Goal: Task Accomplishment & Management: Use online tool/utility

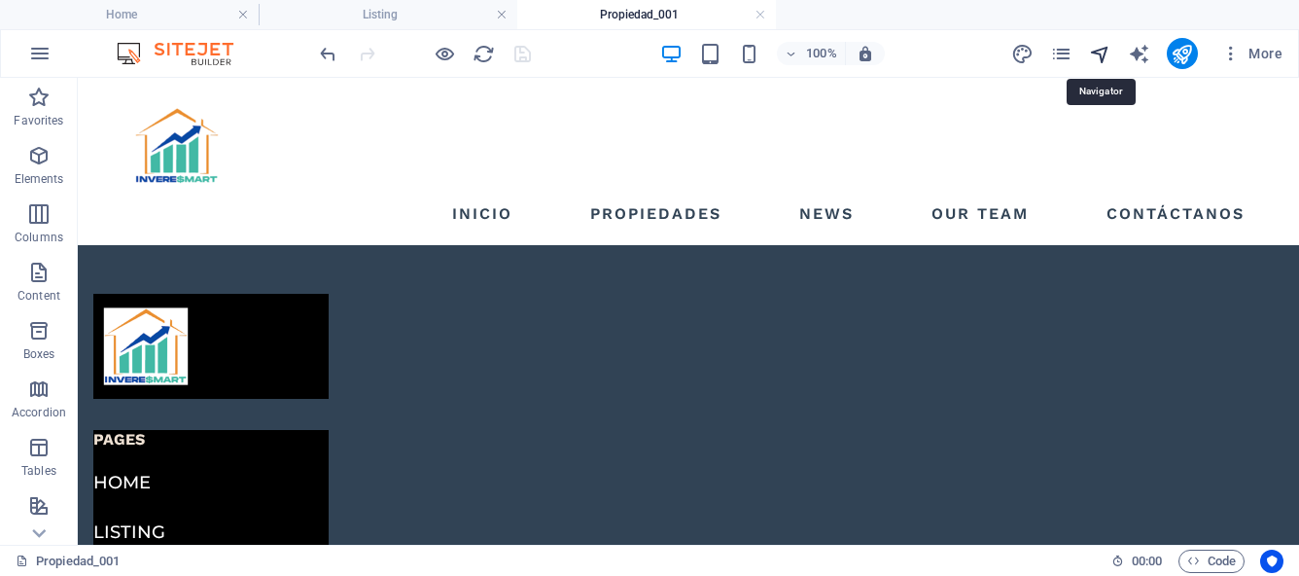
click at [1103, 55] on icon "navigator" at bounding box center [1100, 54] width 22 height 22
select select "16973349-es"
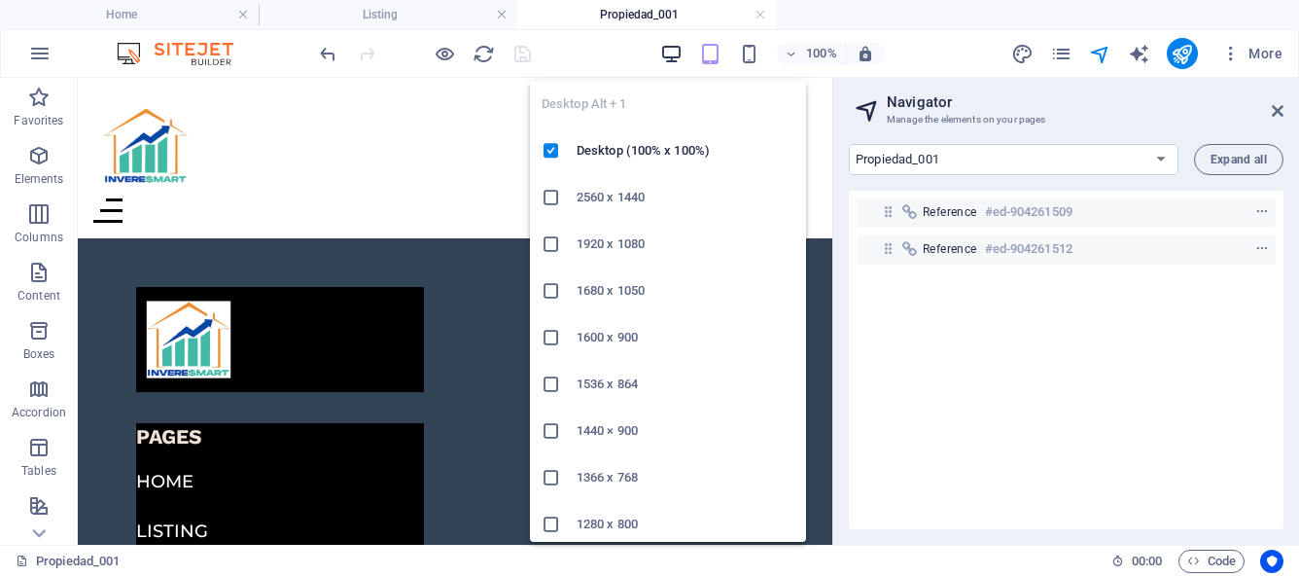
click at [668, 54] on icon "button" at bounding box center [671, 54] width 22 height 22
click at [661, 51] on icon "button" at bounding box center [671, 54] width 22 height 22
click at [670, 52] on icon "button" at bounding box center [671, 54] width 22 height 22
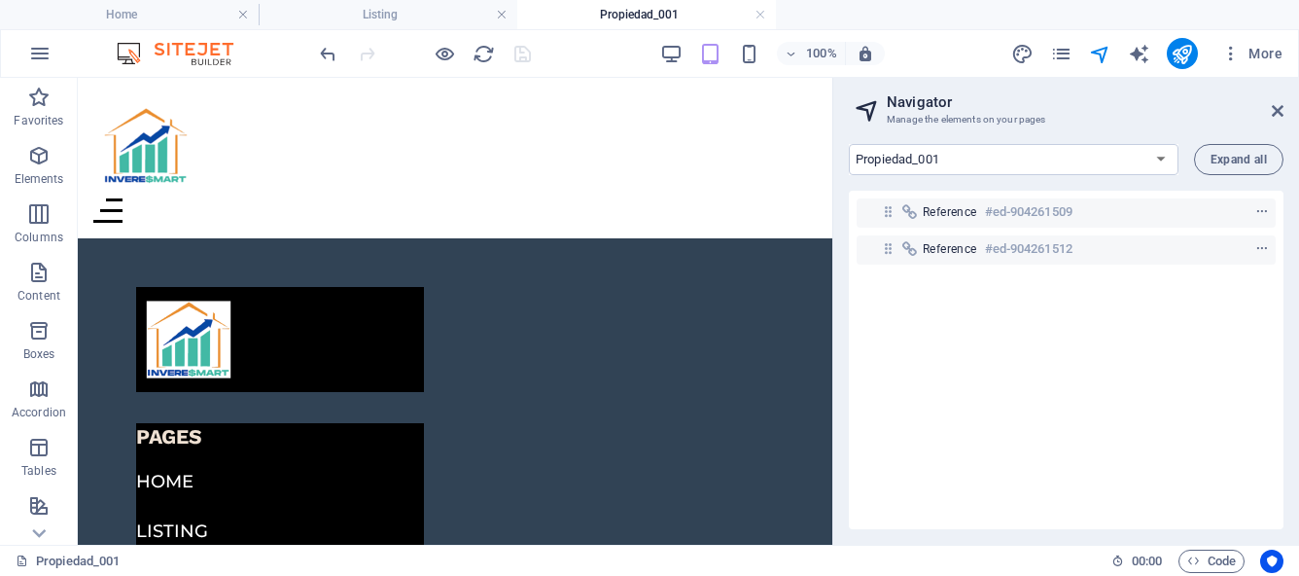
click at [1283, 107] on aside "Navigator Manage the elements on your pages Home Listing News Our Team Contact …" at bounding box center [1065, 311] width 467 height 467
click at [1278, 109] on icon at bounding box center [1278, 111] width 12 height 16
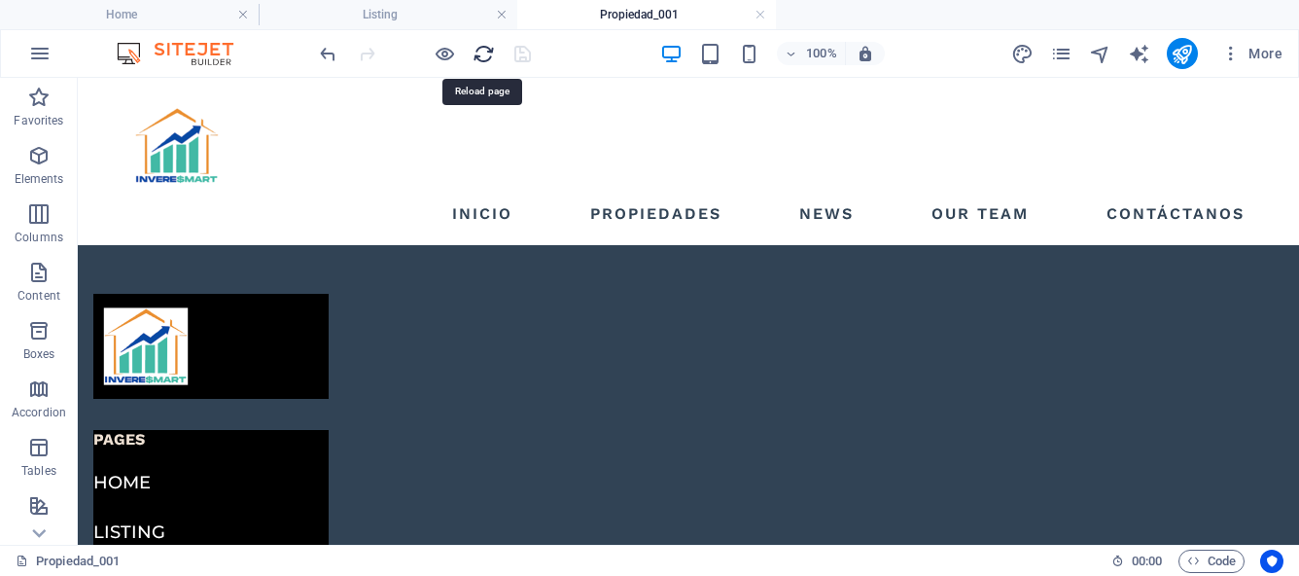
click at [486, 53] on icon "reload" at bounding box center [484, 54] width 22 height 22
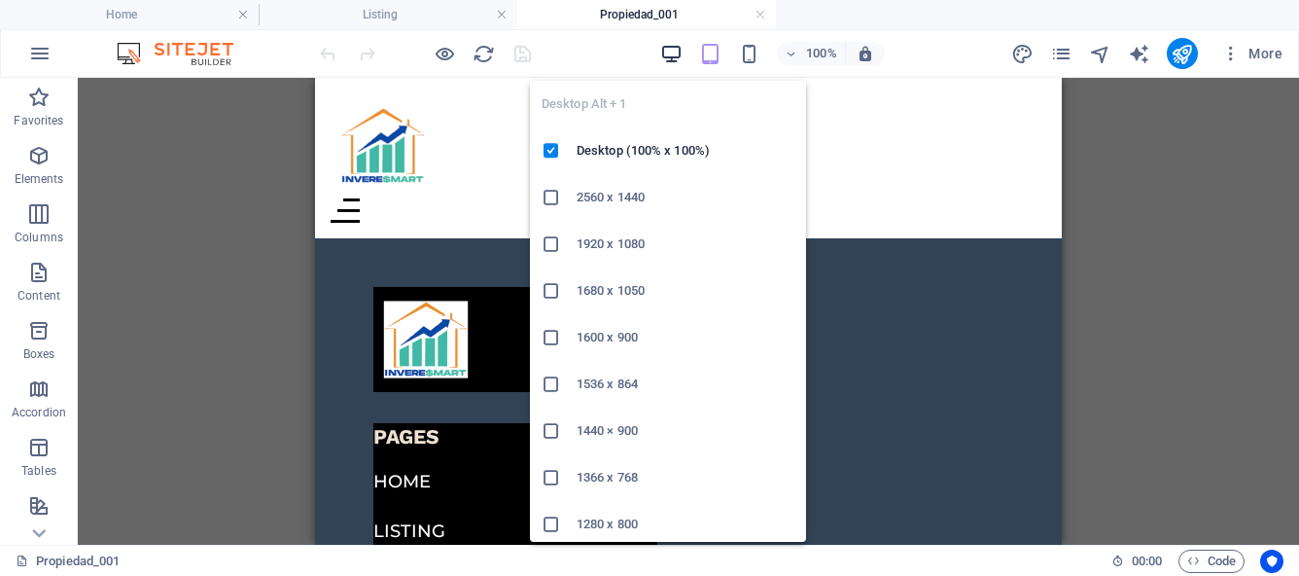
click at [672, 59] on icon "button" at bounding box center [671, 54] width 22 height 22
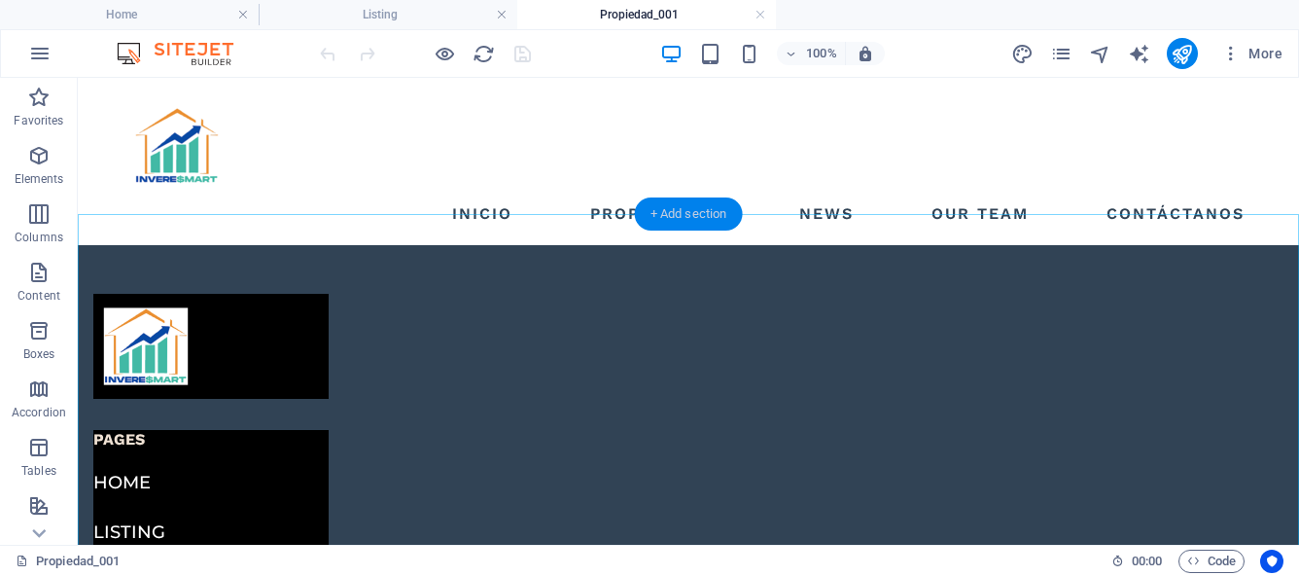
click at [681, 217] on div "+ Add section" at bounding box center [689, 213] width 108 height 33
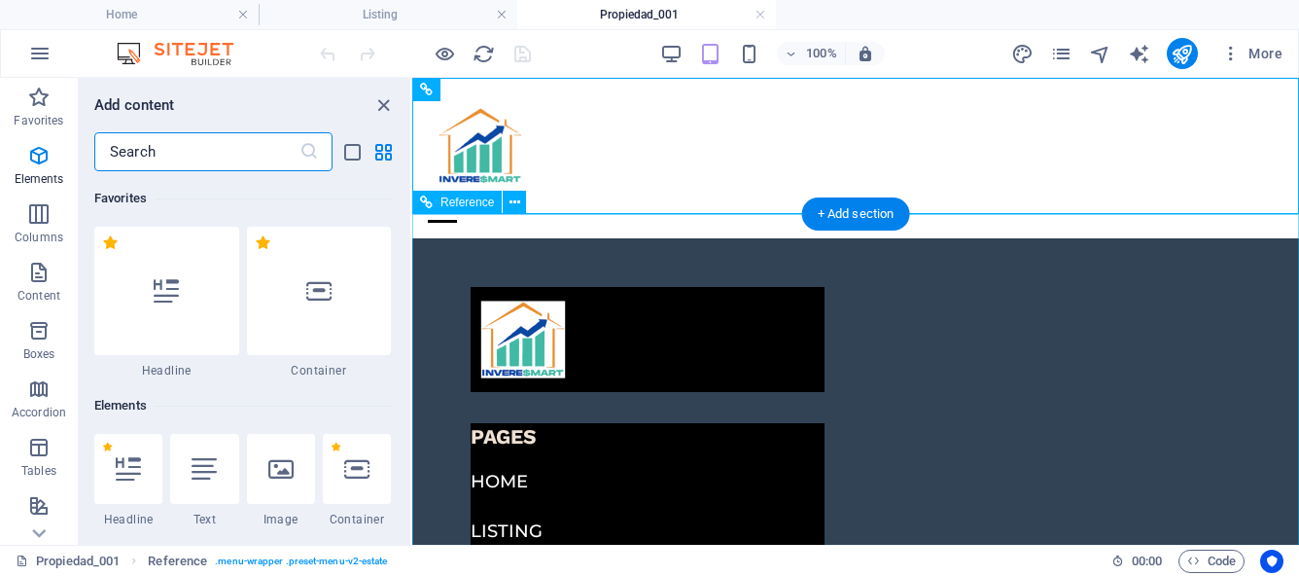
scroll to position [3402, 0]
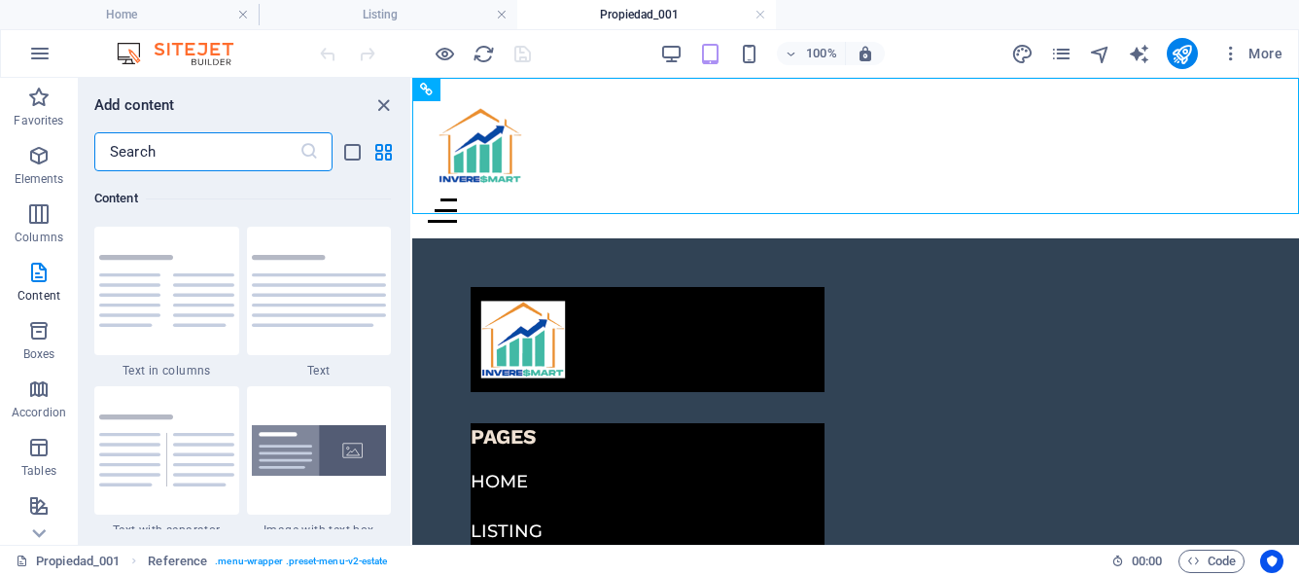
click at [292, 153] on input "text" at bounding box center [196, 151] width 205 height 39
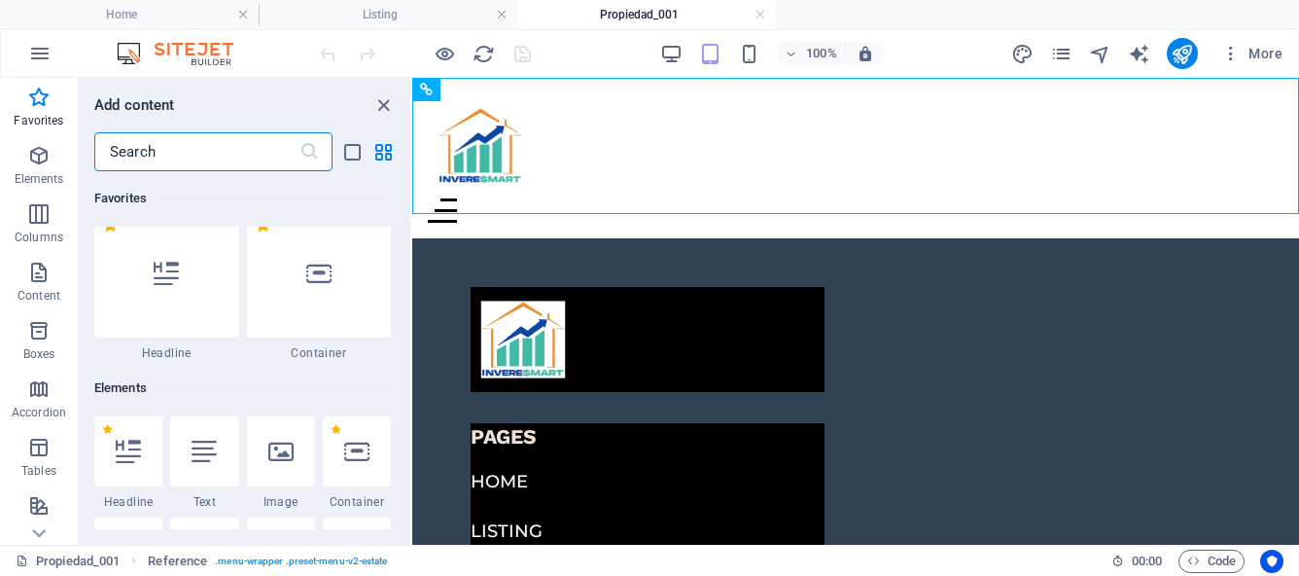
scroll to position [90, 0]
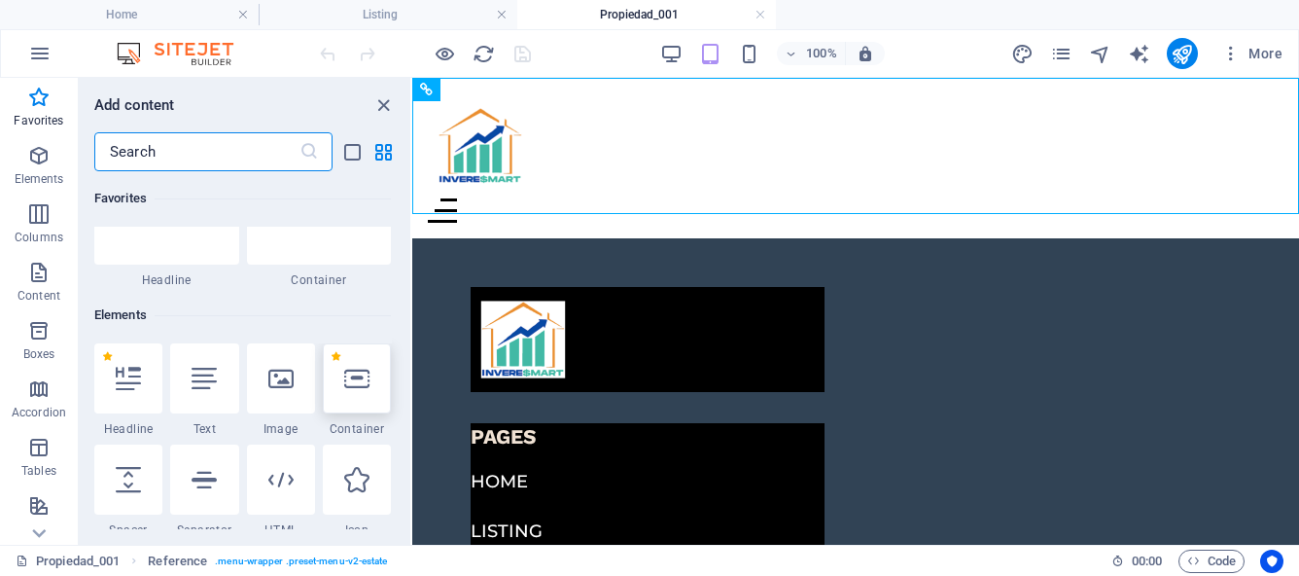
click at [354, 381] on icon at bounding box center [356, 378] width 25 height 25
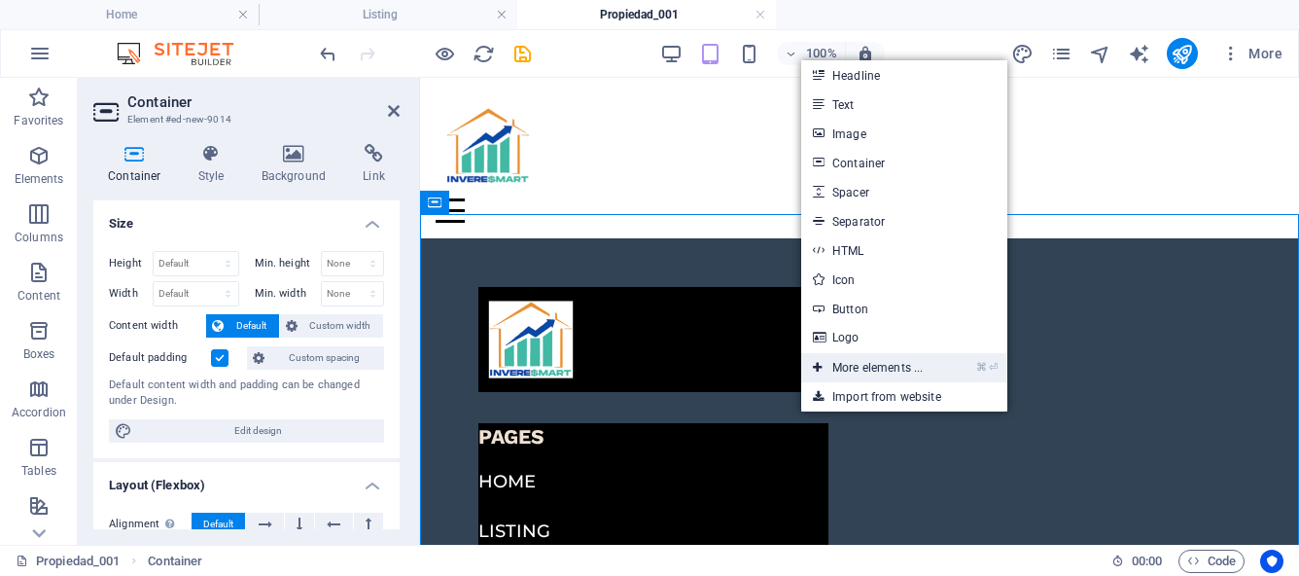
click at [886, 370] on link "⌘ ⏎ More elements ..." at bounding box center [867, 367] width 133 height 29
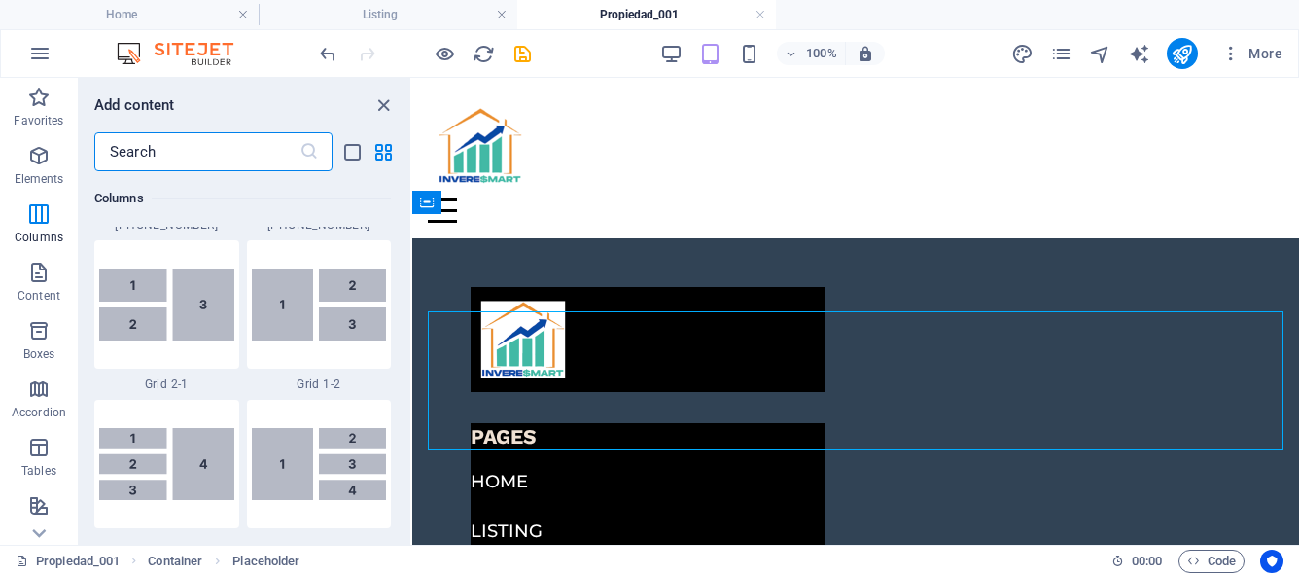
scroll to position [2378, 0]
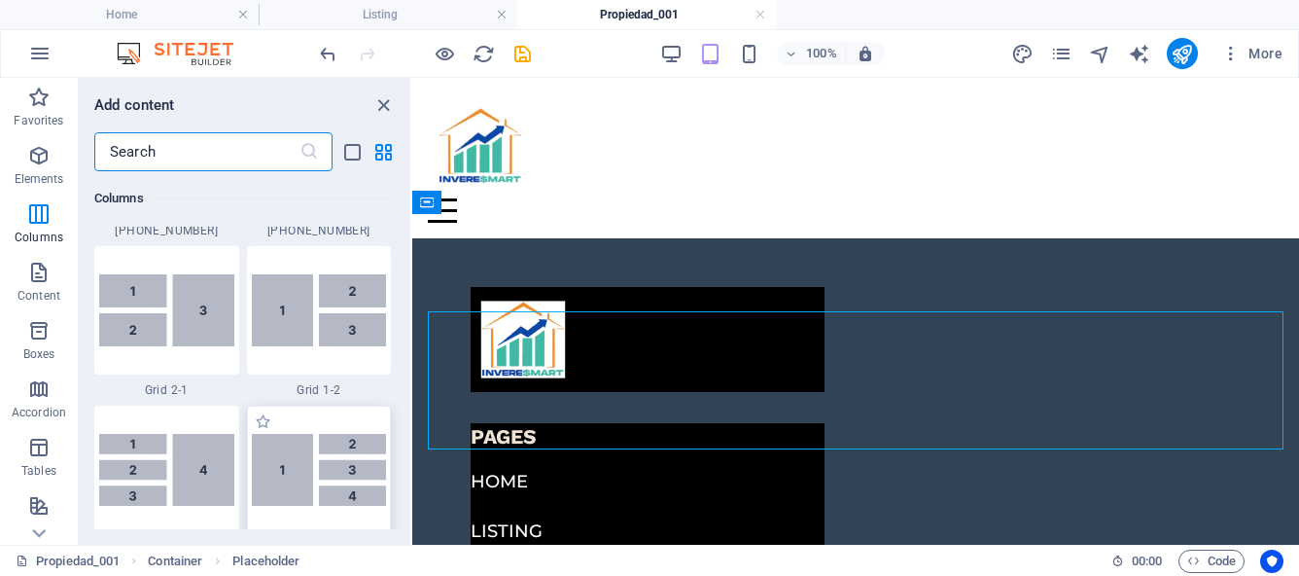
click at [289, 468] on img at bounding box center [319, 470] width 135 height 72
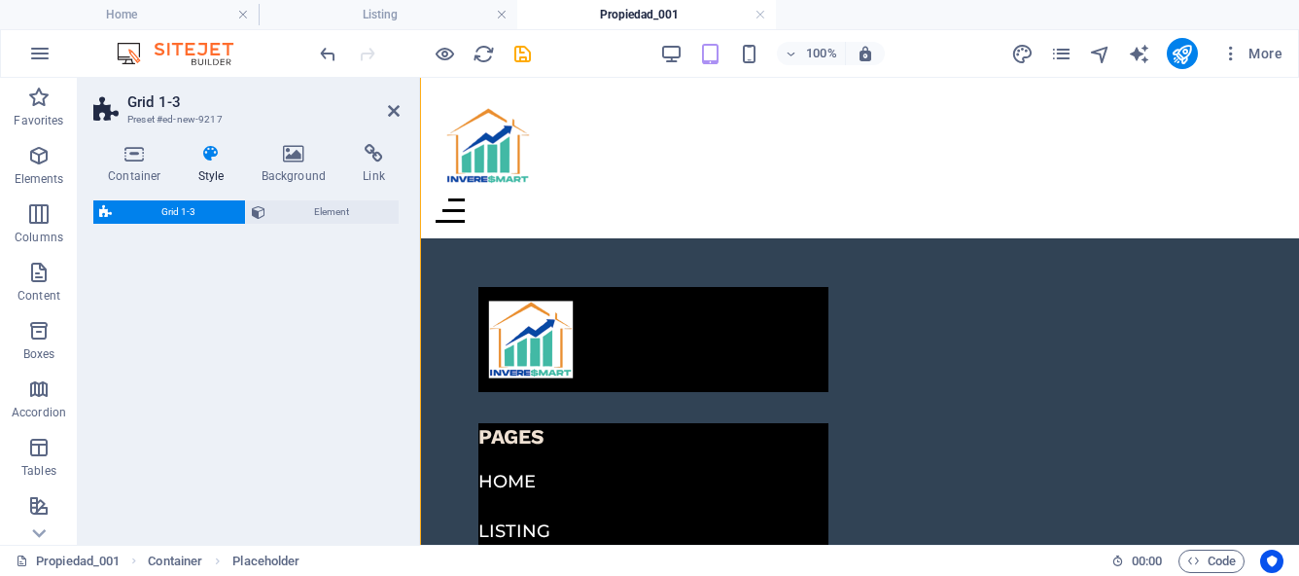
select select "rem"
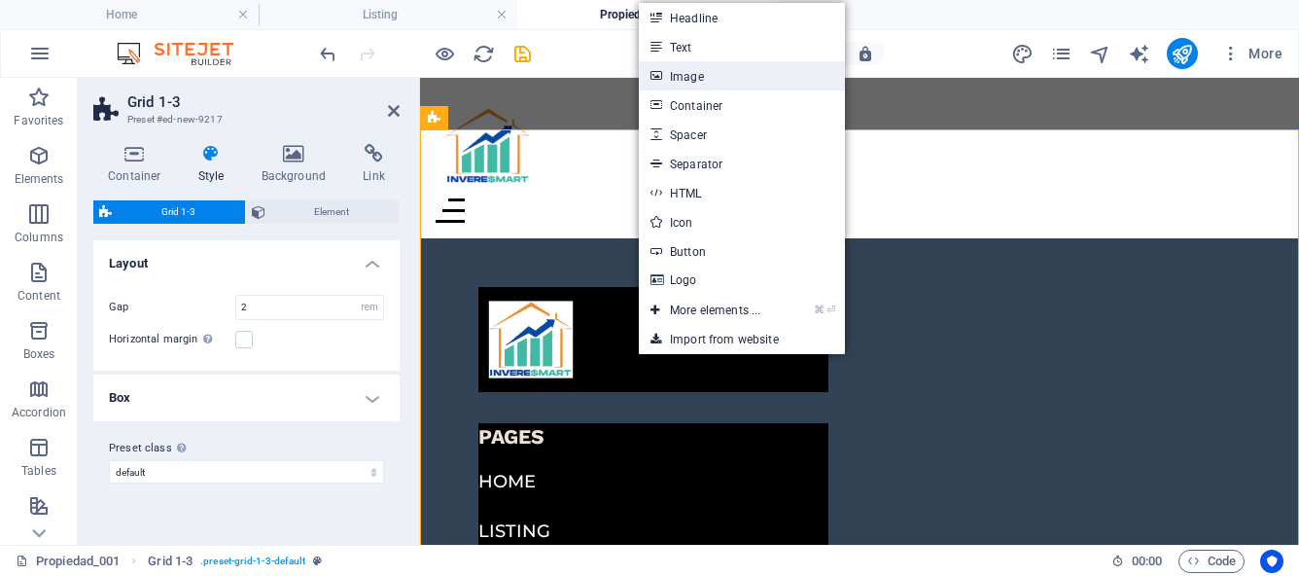
click at [682, 70] on link "Image" at bounding box center [742, 75] width 206 height 29
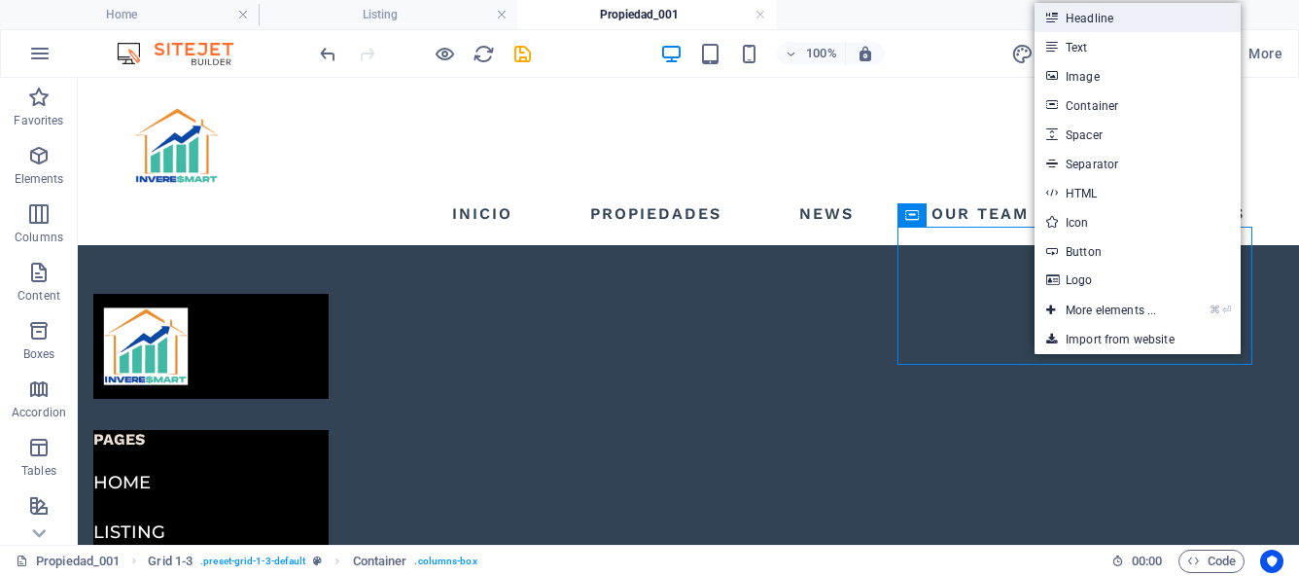
click at [1096, 19] on link "Headline" at bounding box center [1137, 17] width 206 height 29
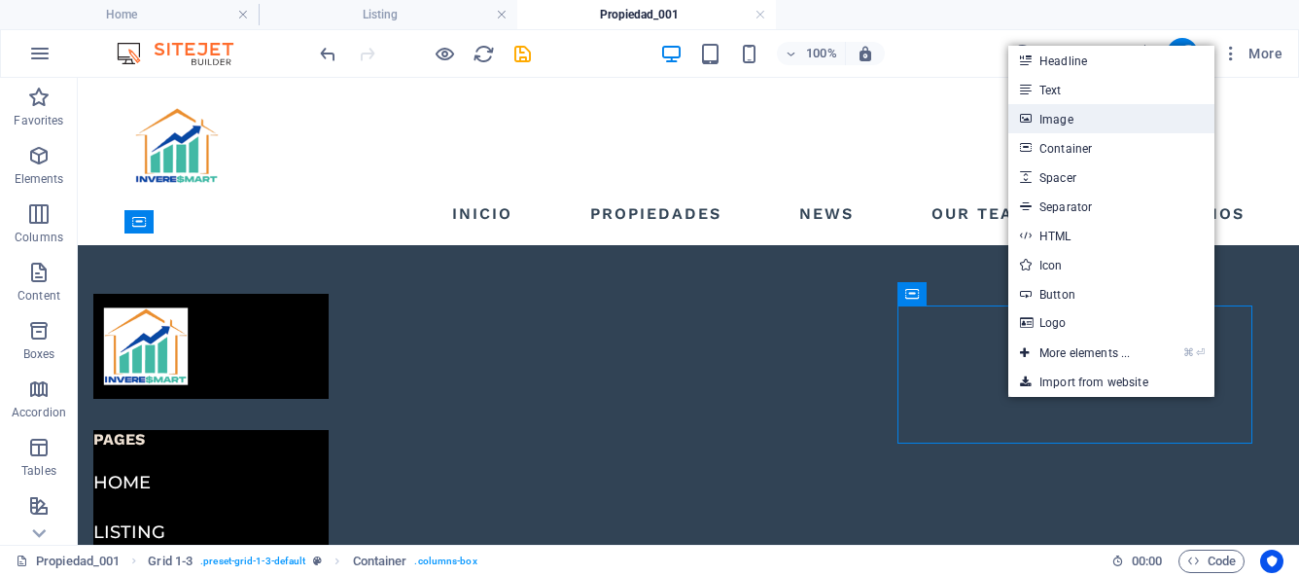
click at [1061, 123] on link "Image" at bounding box center [1111, 118] width 206 height 29
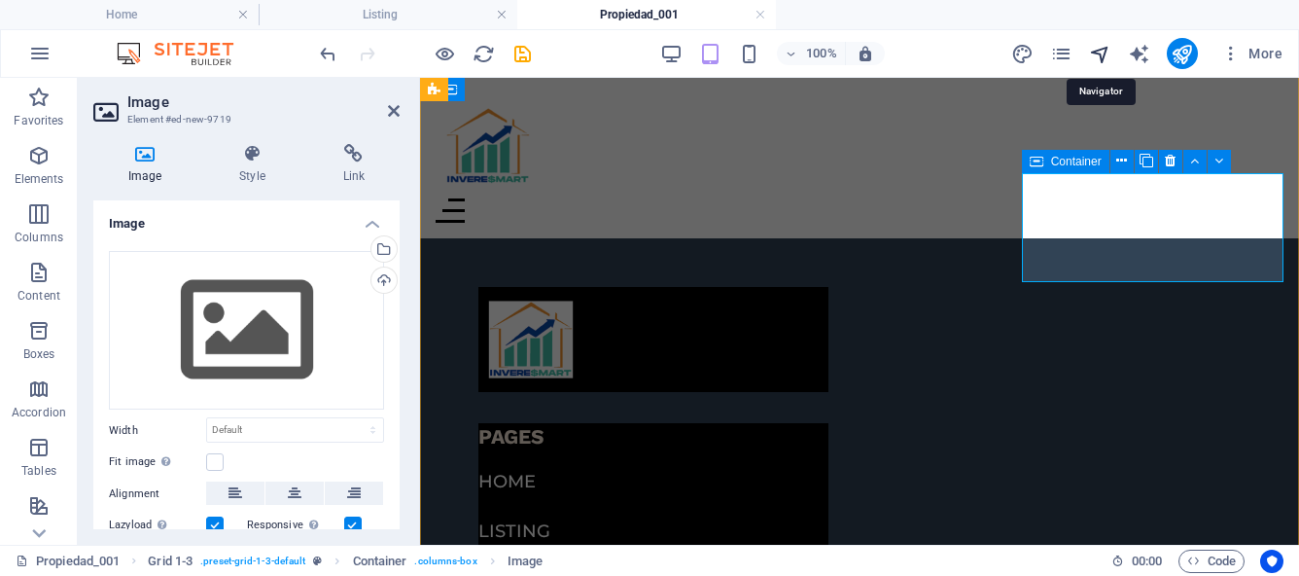
click at [1105, 60] on icon "navigator" at bounding box center [1100, 54] width 22 height 22
select select "16973349-es"
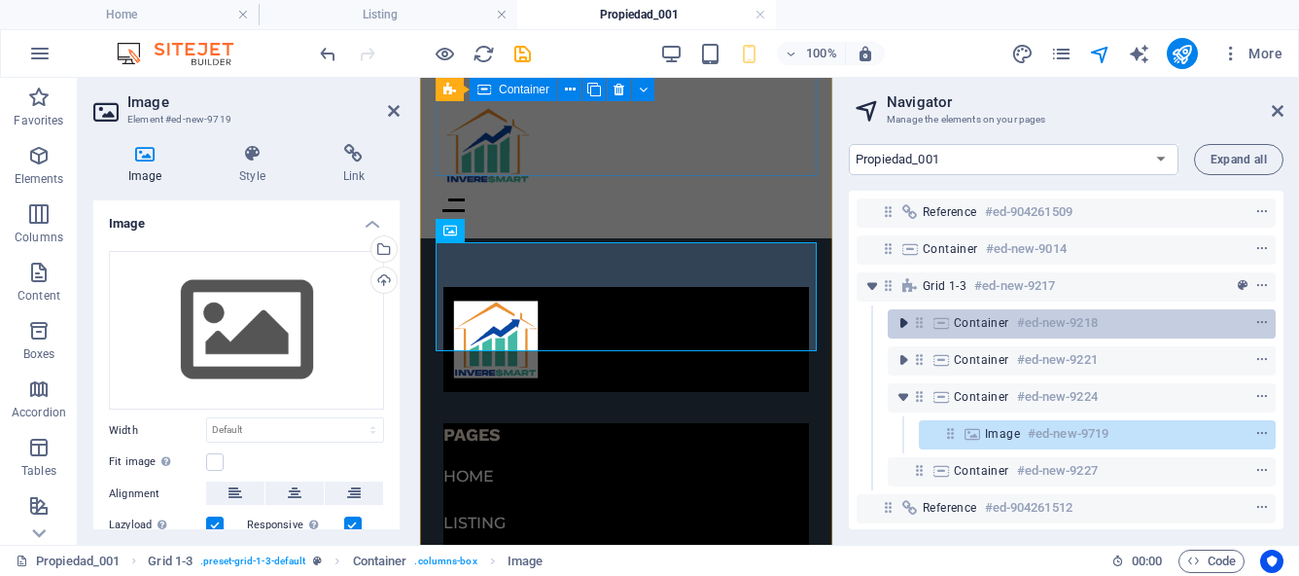
click at [904, 329] on icon "toggle-expand" at bounding box center [902, 322] width 19 height 19
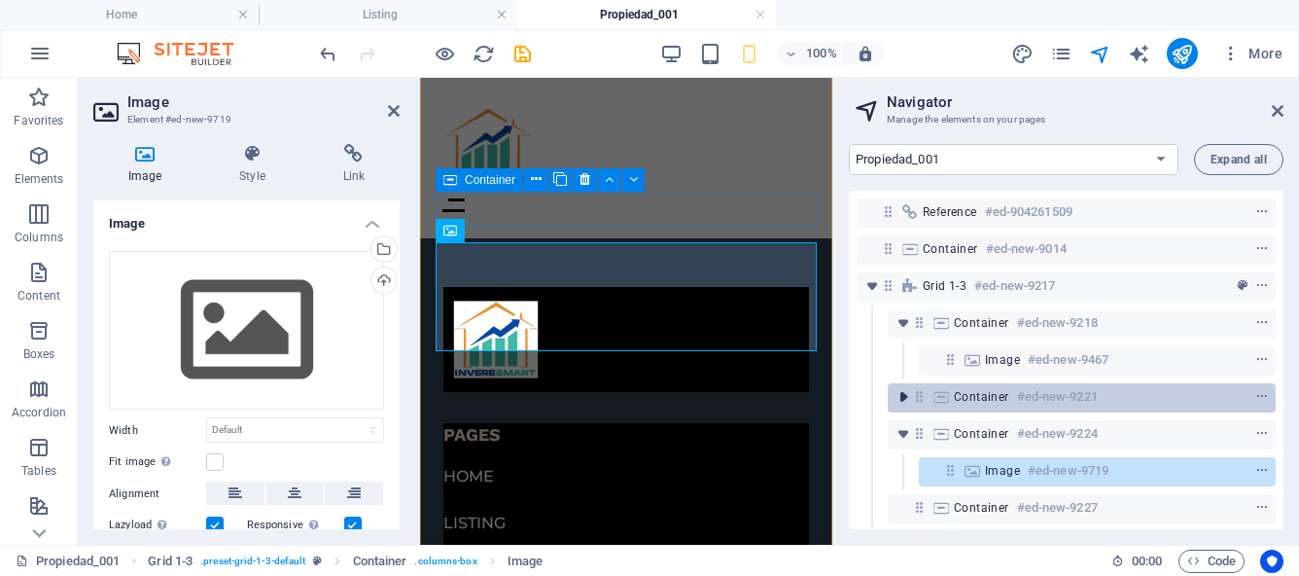
click at [901, 398] on icon "toggle-expand" at bounding box center [902, 396] width 19 height 19
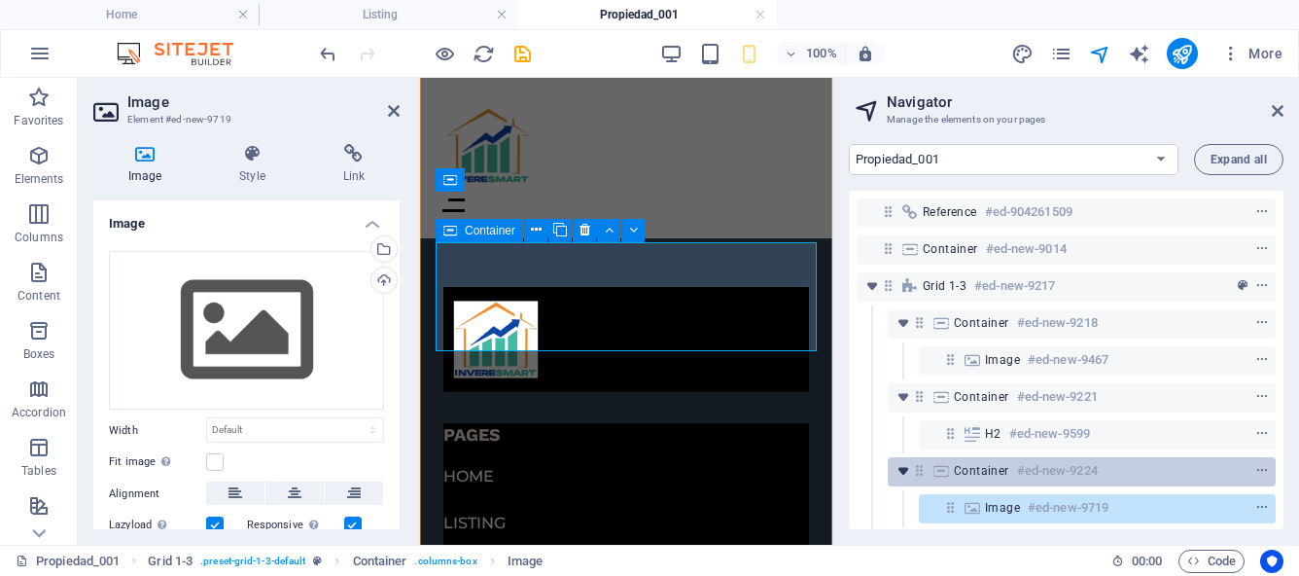
scroll to position [75, 0]
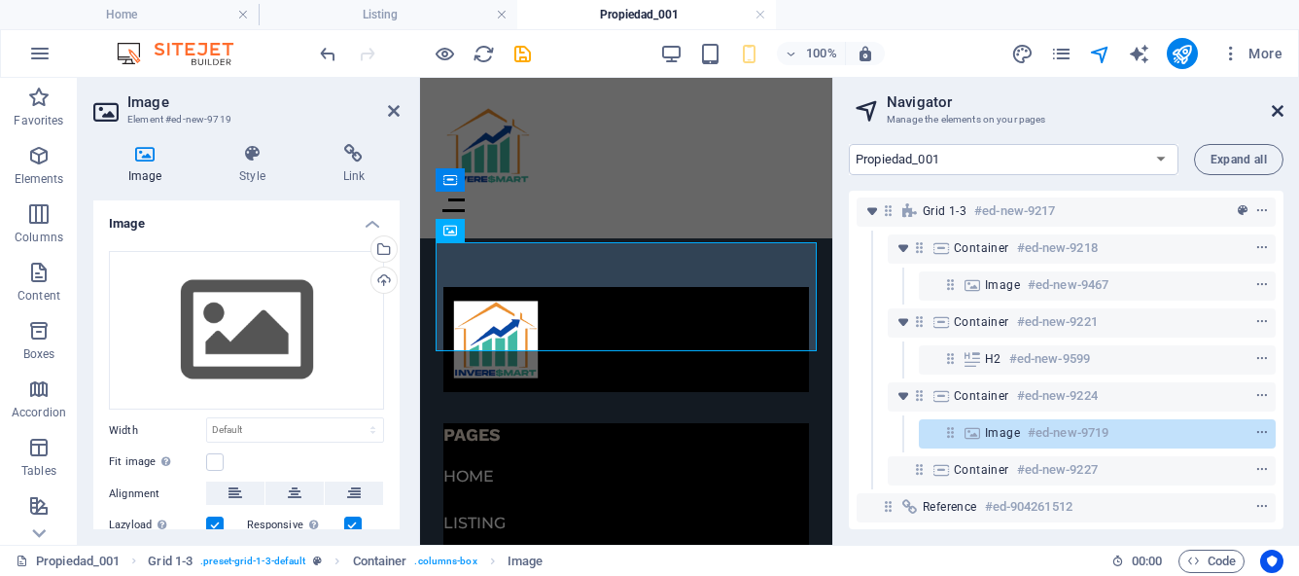
click at [1279, 109] on icon at bounding box center [1278, 111] width 12 height 16
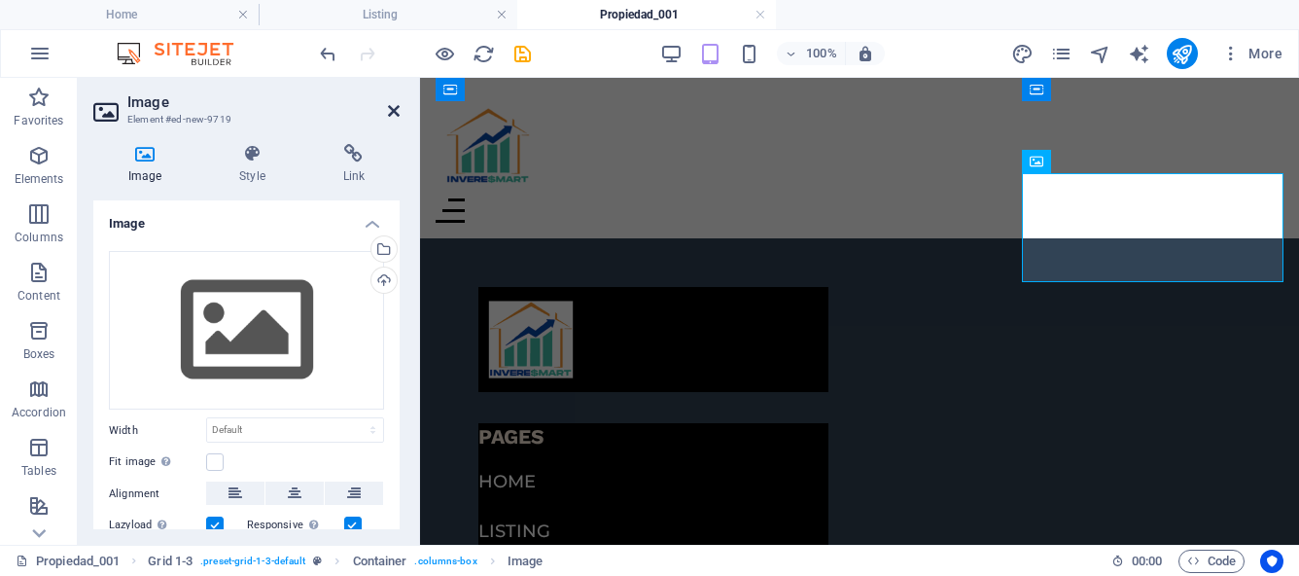
click at [390, 112] on icon at bounding box center [394, 111] width 12 height 16
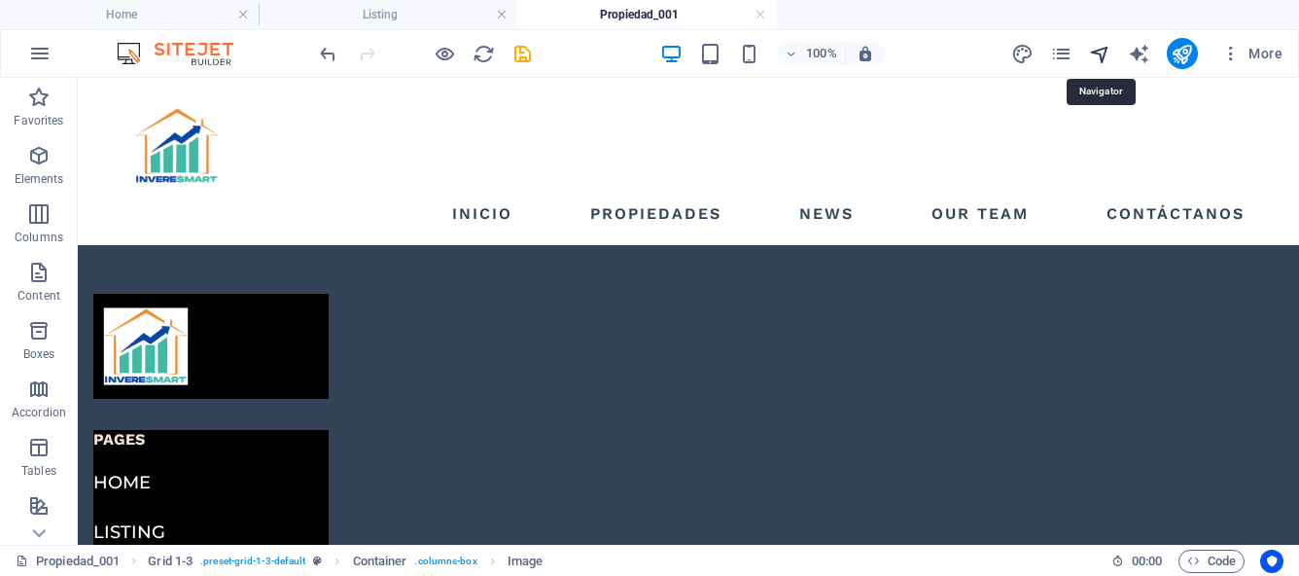
click at [1103, 54] on icon "navigator" at bounding box center [1100, 54] width 22 height 22
select select "16973349-es"
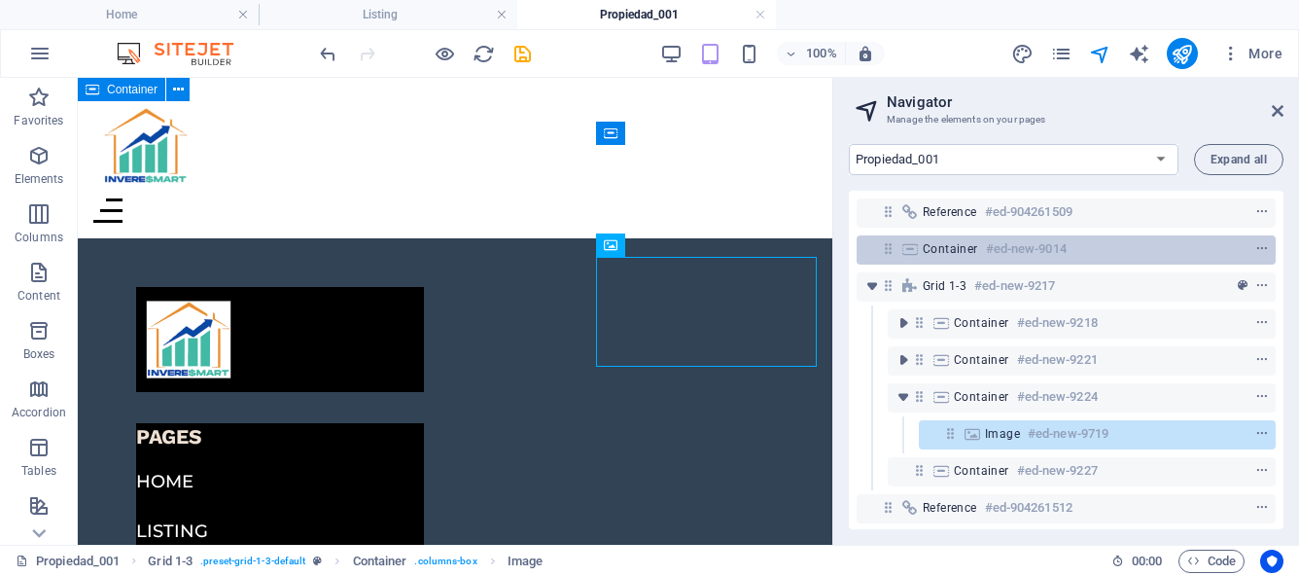
click at [993, 253] on h6 "#ed-new-9014" at bounding box center [1026, 248] width 81 height 23
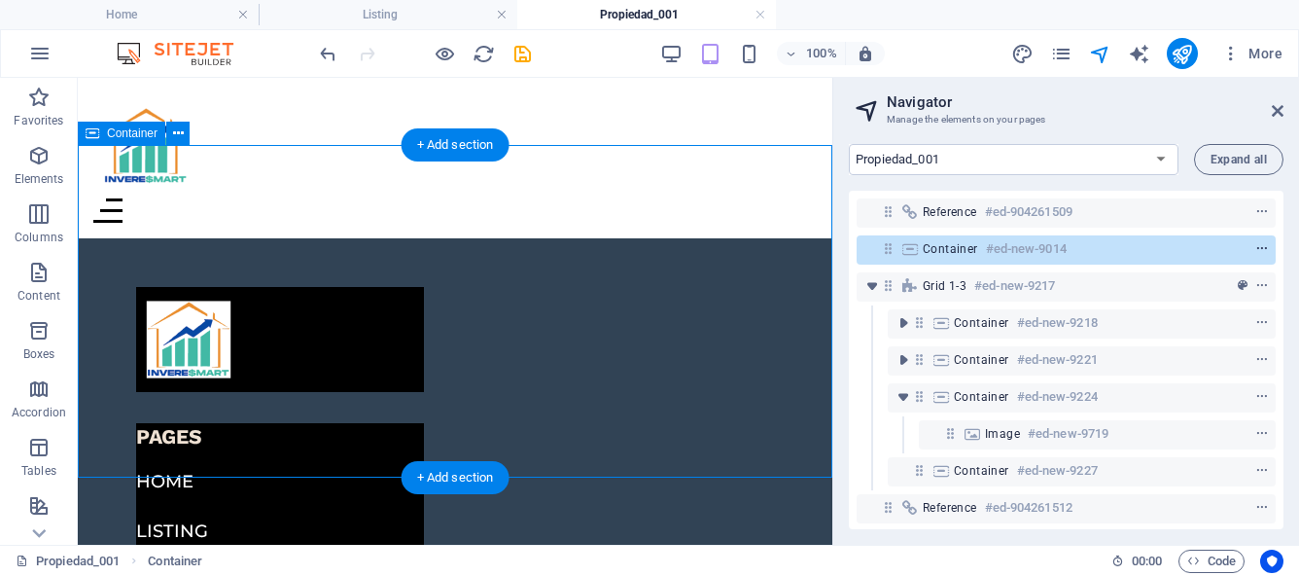
click at [1255, 246] on icon "context-menu" at bounding box center [1262, 249] width 14 height 14
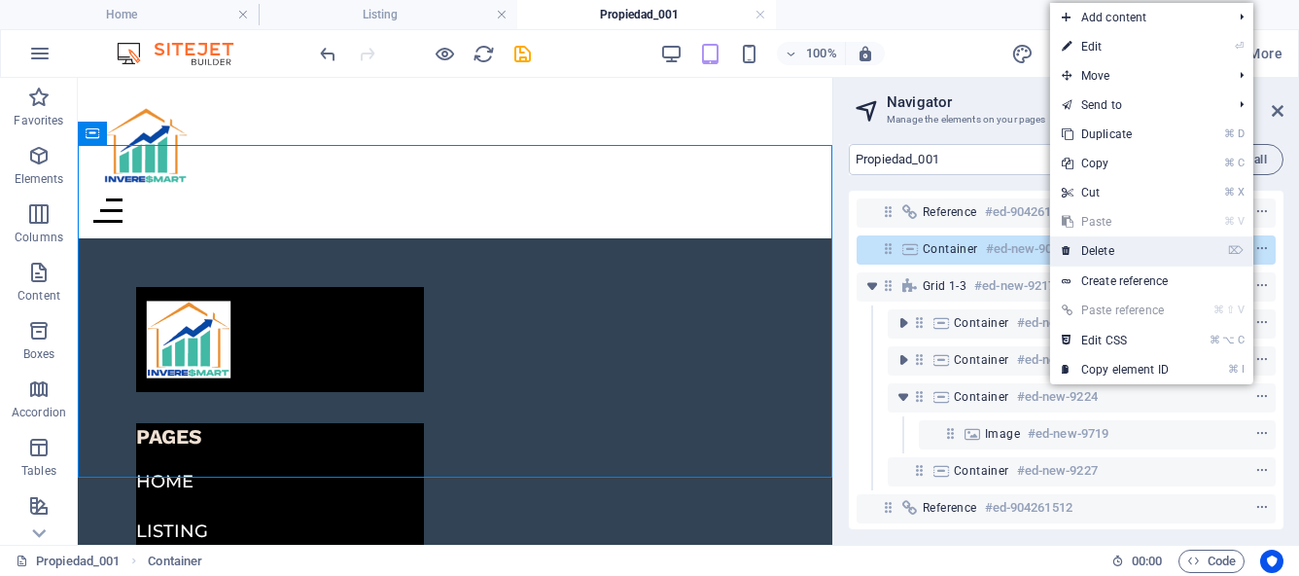
click at [1095, 249] on link "⌦ Delete" at bounding box center [1115, 250] width 130 height 29
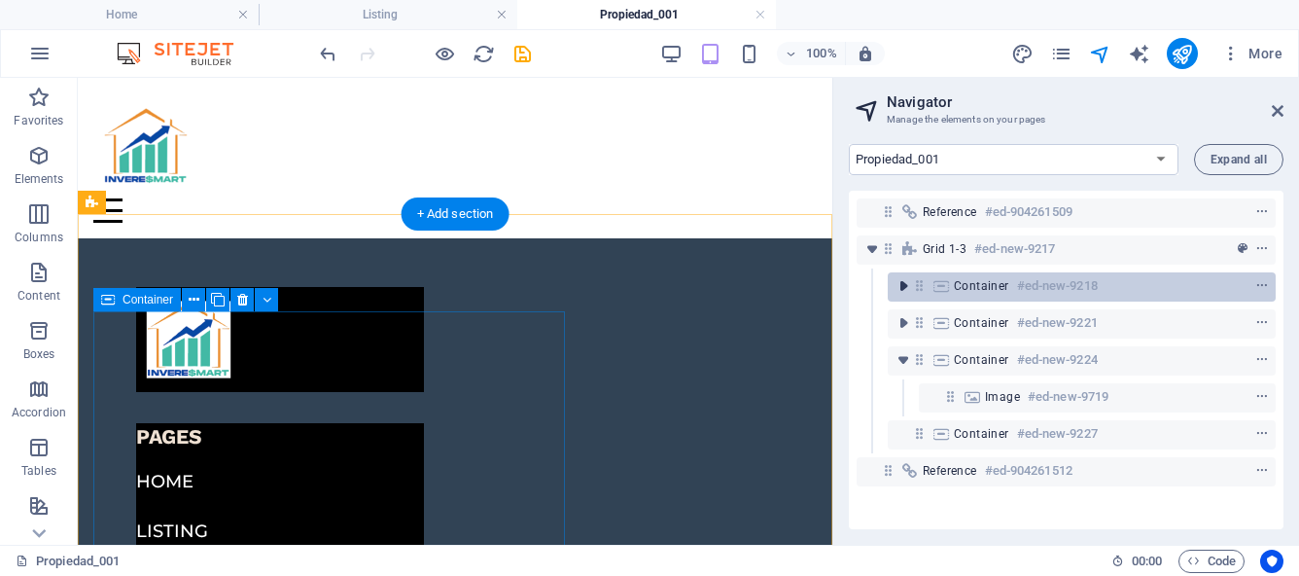
click at [902, 290] on icon "toggle-expand" at bounding box center [902, 285] width 19 height 19
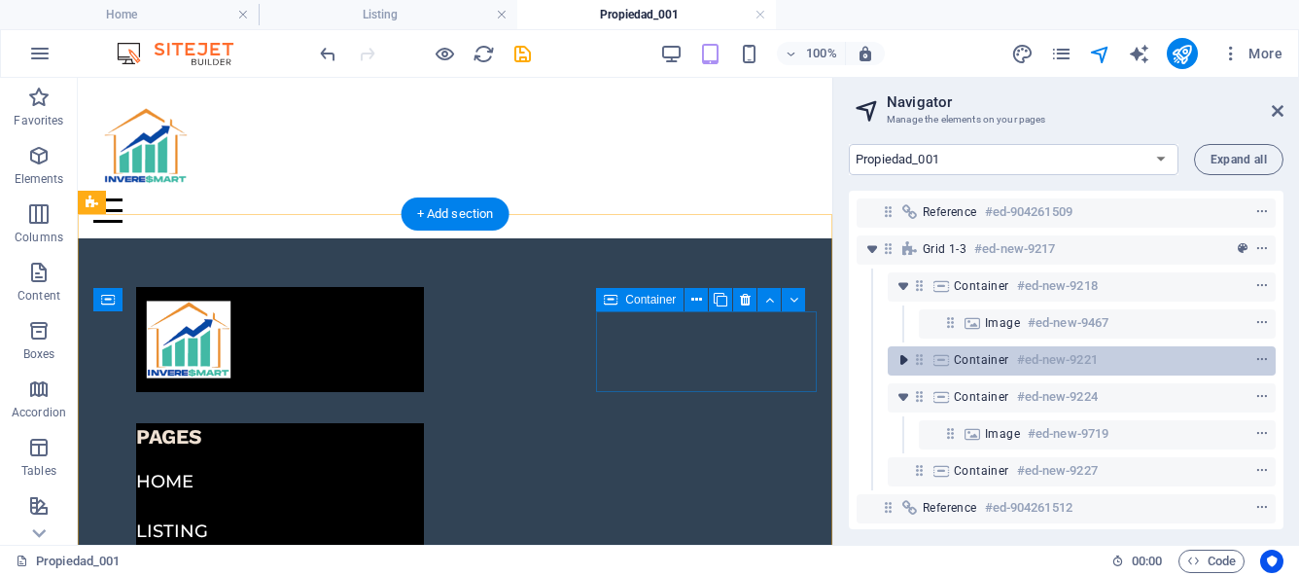
click at [901, 350] on icon "toggle-expand" at bounding box center [902, 359] width 19 height 19
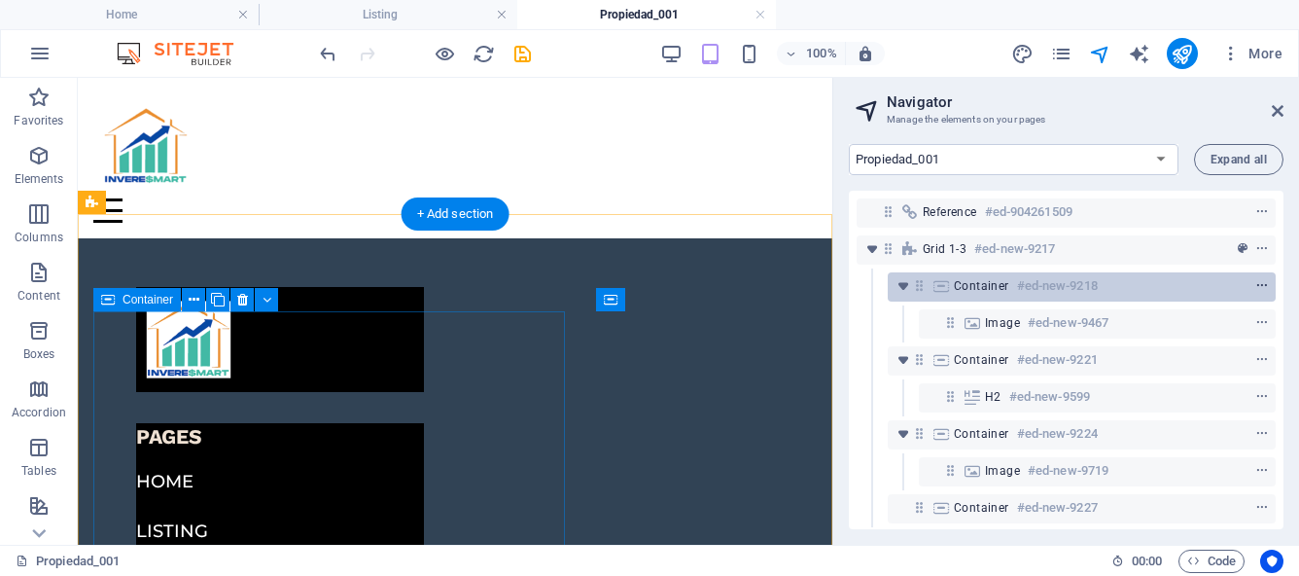
click at [1257, 282] on icon "context-menu" at bounding box center [1262, 286] width 14 height 14
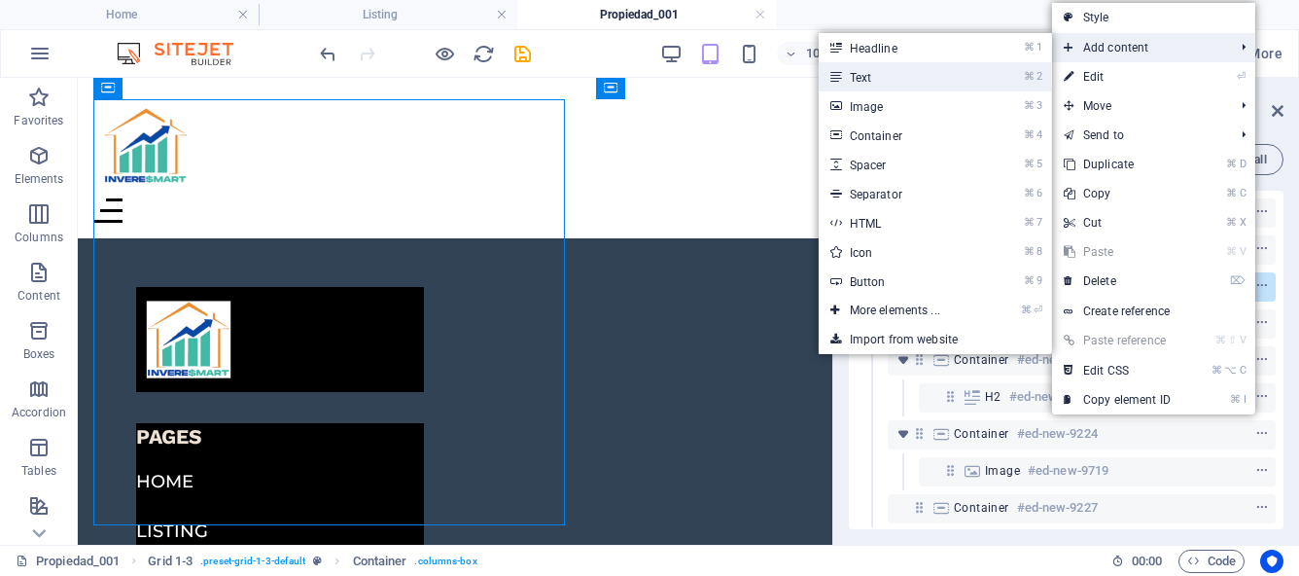
click at [964, 69] on link "⌘ 2 Text" at bounding box center [899, 76] width 160 height 29
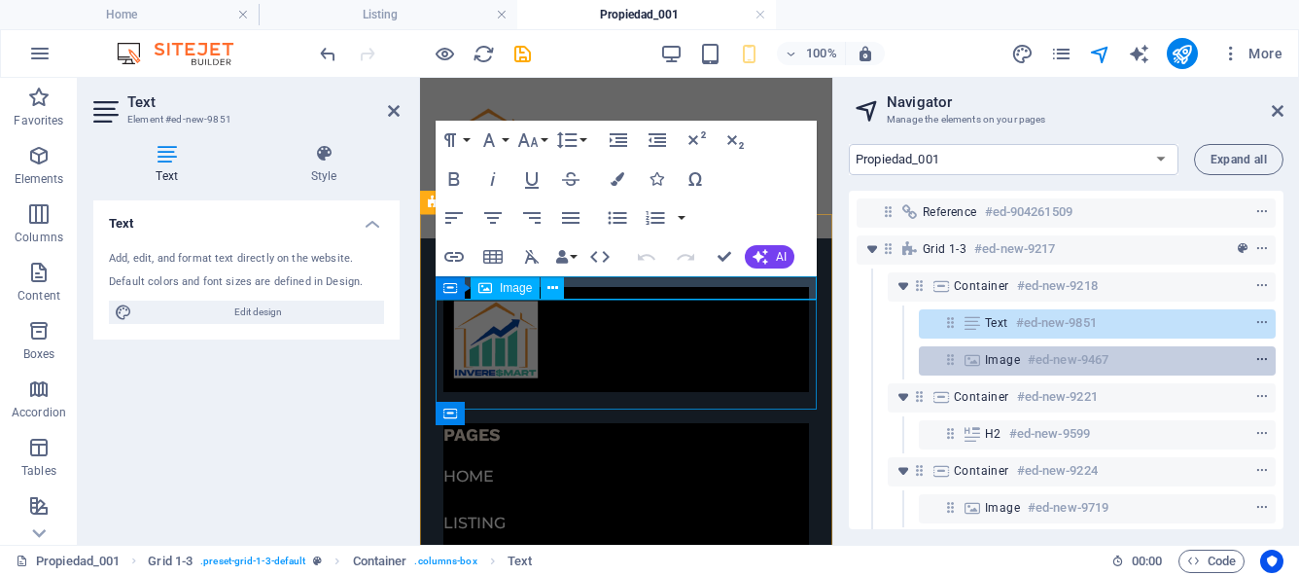
click at [1257, 361] on icon "context-menu" at bounding box center [1262, 360] width 14 height 14
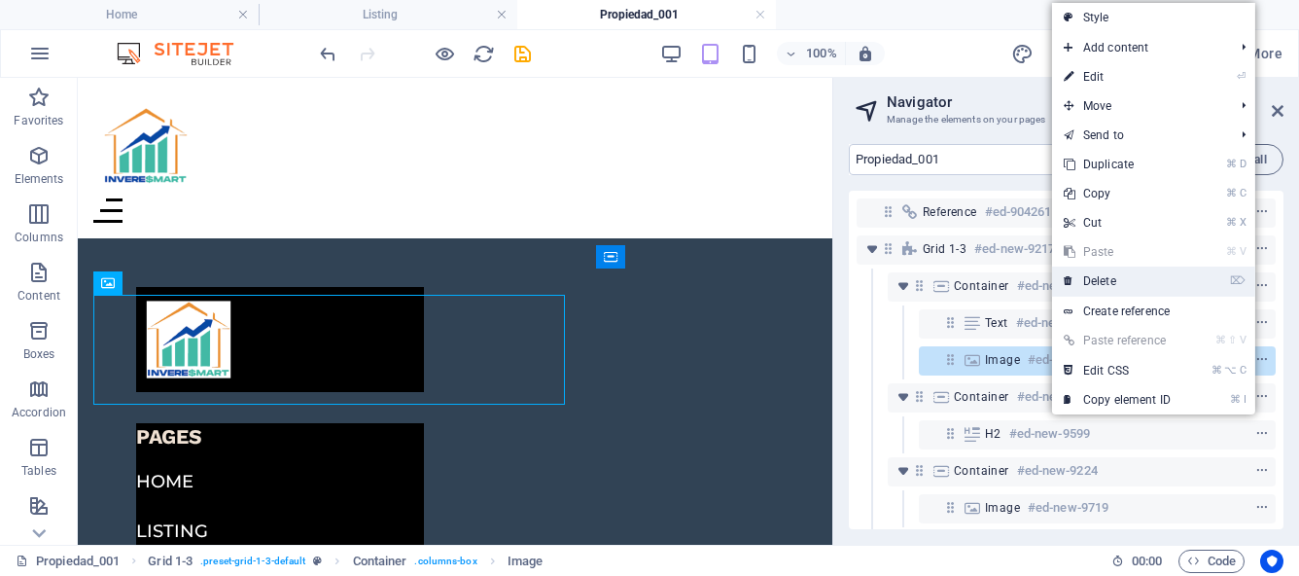
click at [1113, 276] on link "⌦ Delete" at bounding box center [1117, 280] width 130 height 29
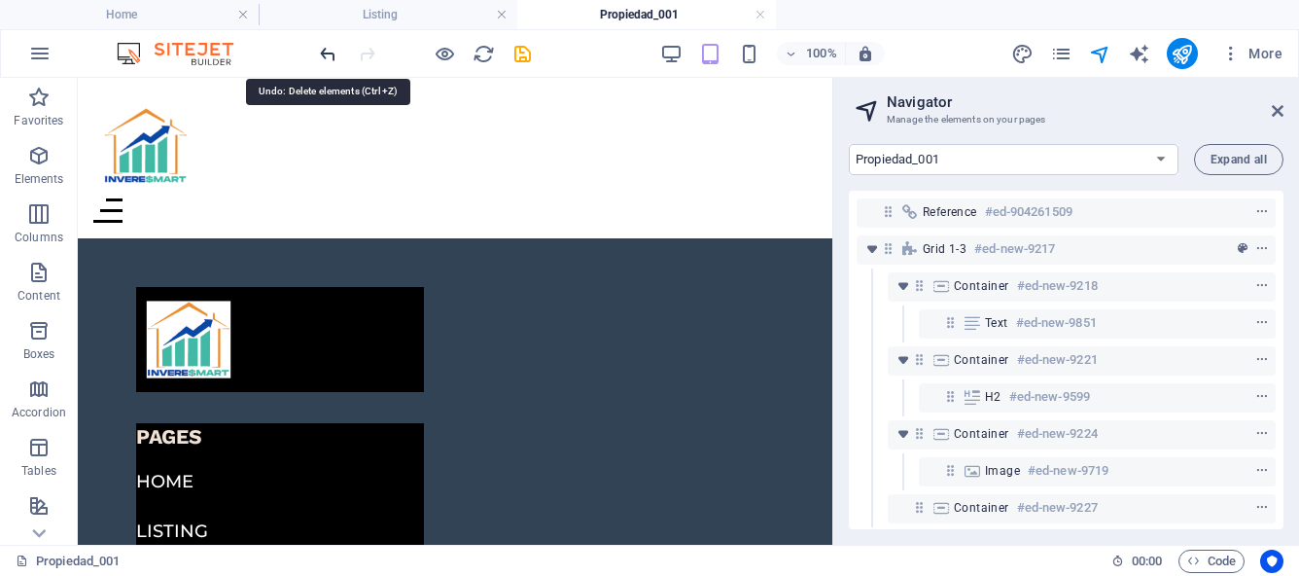
click at [326, 59] on icon "undo" at bounding box center [328, 54] width 22 height 22
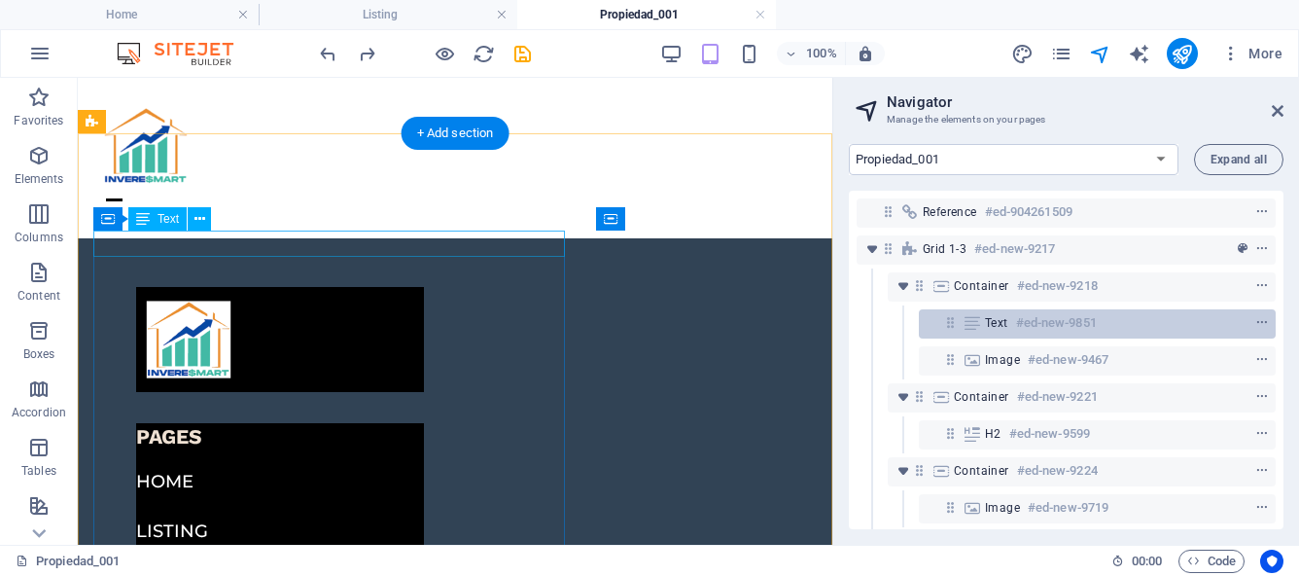
click at [1059, 328] on h6 "#ed-new-9851" at bounding box center [1056, 322] width 81 height 23
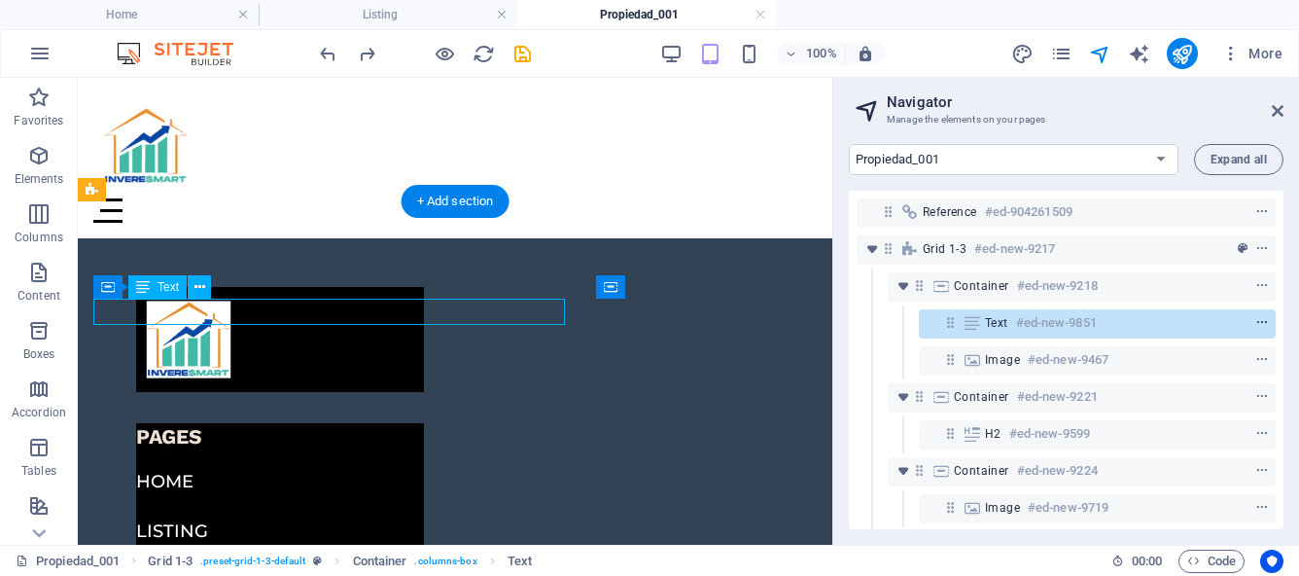
click at [1255, 326] on icon "context-menu" at bounding box center [1262, 323] width 14 height 14
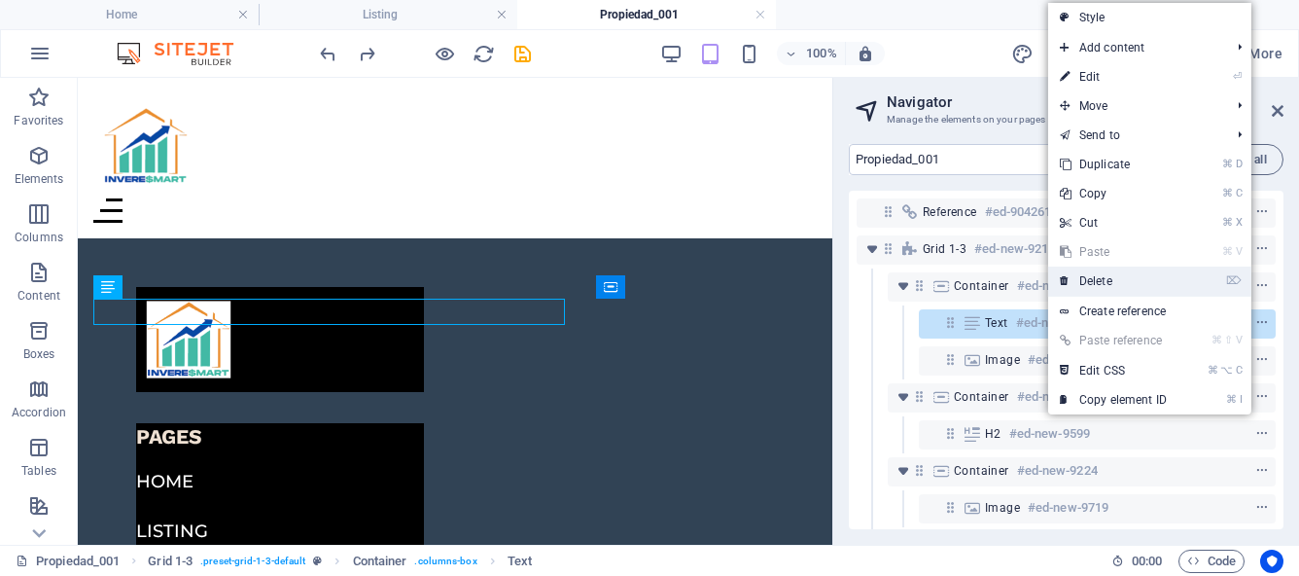
click at [1112, 285] on link "⌦ Delete" at bounding box center [1113, 280] width 130 height 29
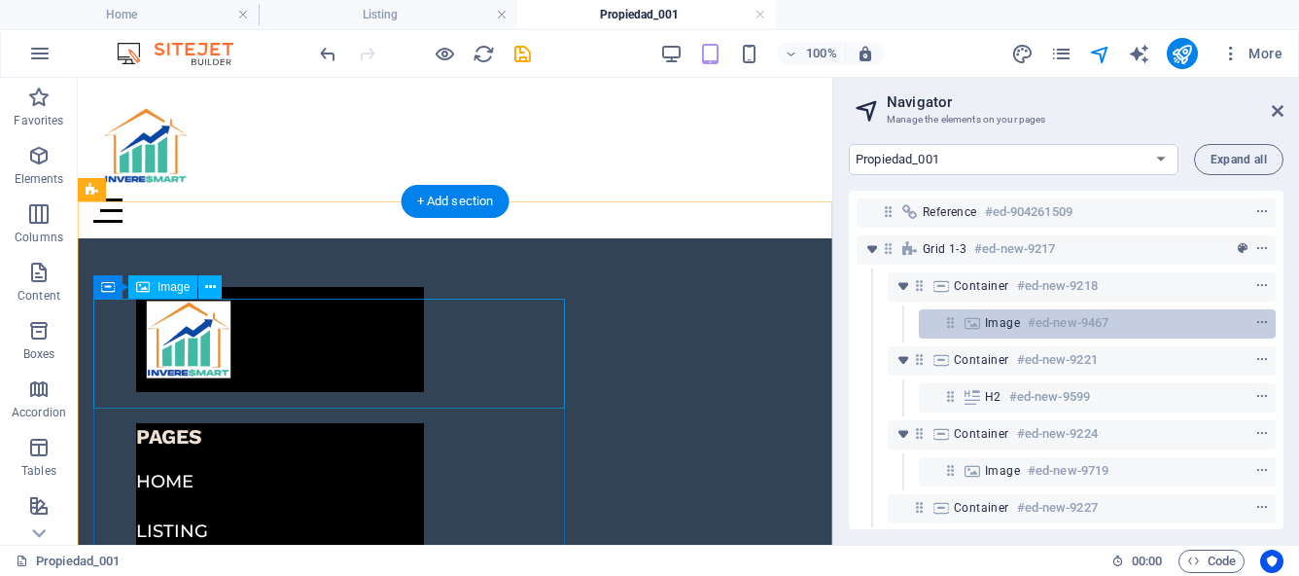
click at [1000, 326] on span "Image" at bounding box center [1002, 323] width 35 height 16
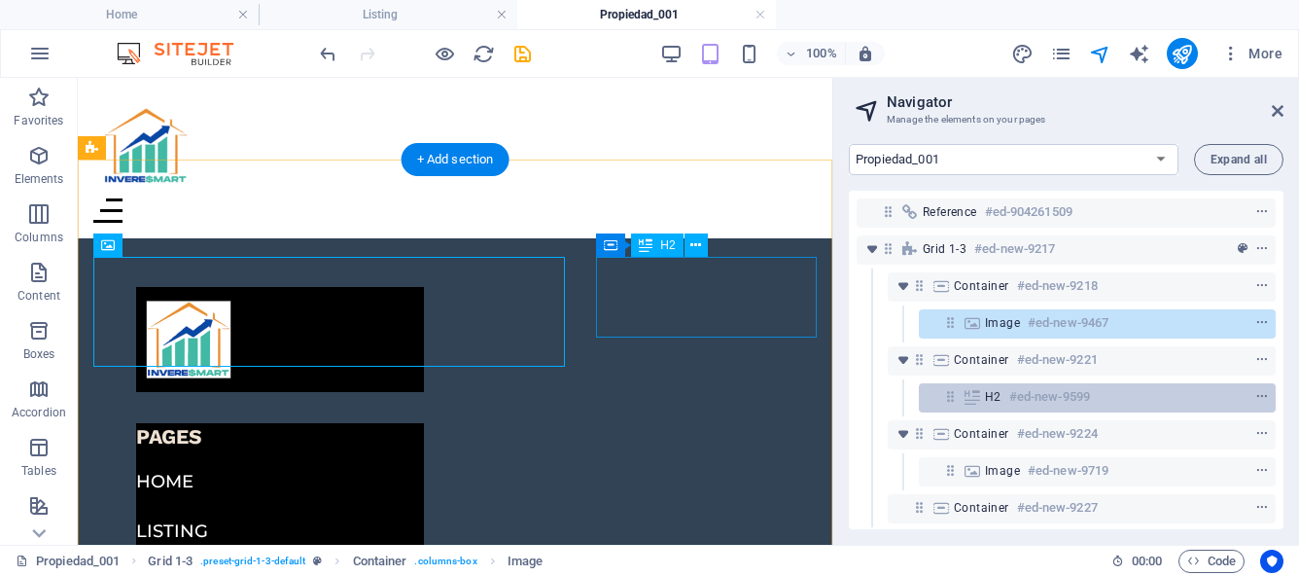
click at [1009, 393] on h6 "#ed-new-9599" at bounding box center [1049, 396] width 81 height 23
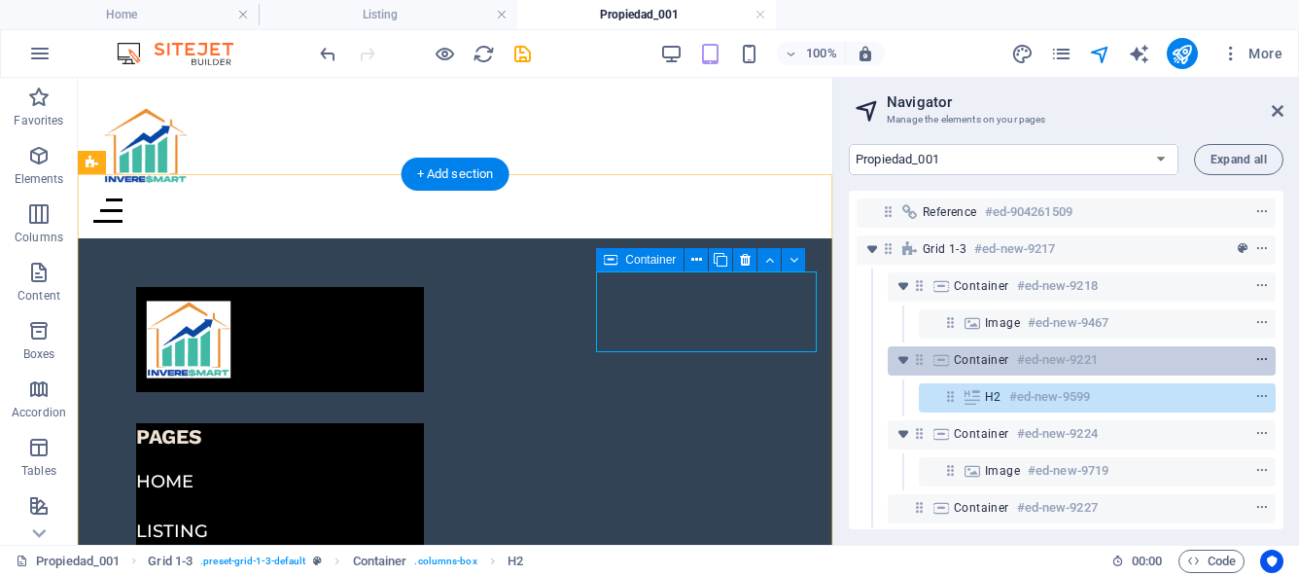
click at [1257, 358] on icon "context-menu" at bounding box center [1262, 360] width 14 height 14
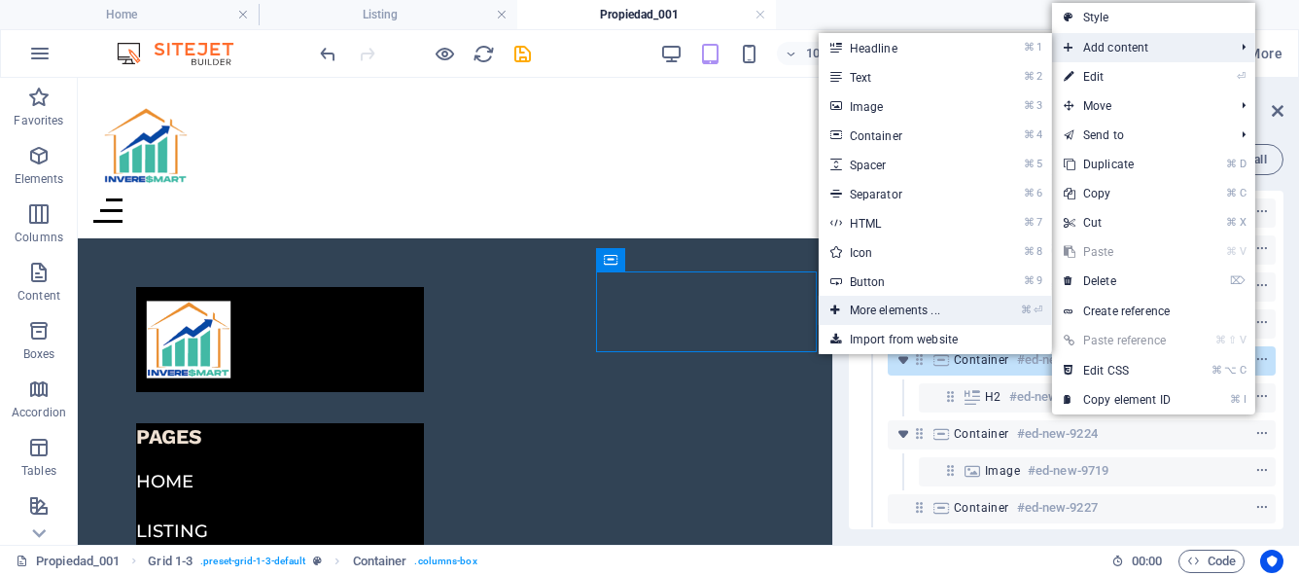
click at [926, 305] on link "⌘ ⏎ More elements ..." at bounding box center [899, 310] width 160 height 29
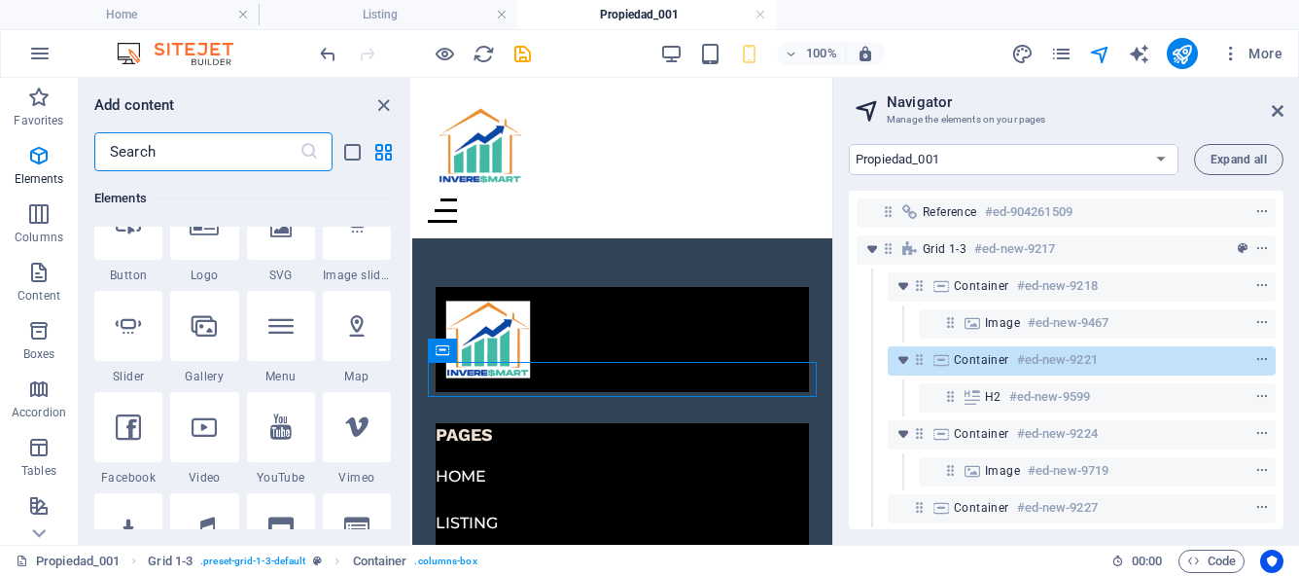
scroll to position [0, 0]
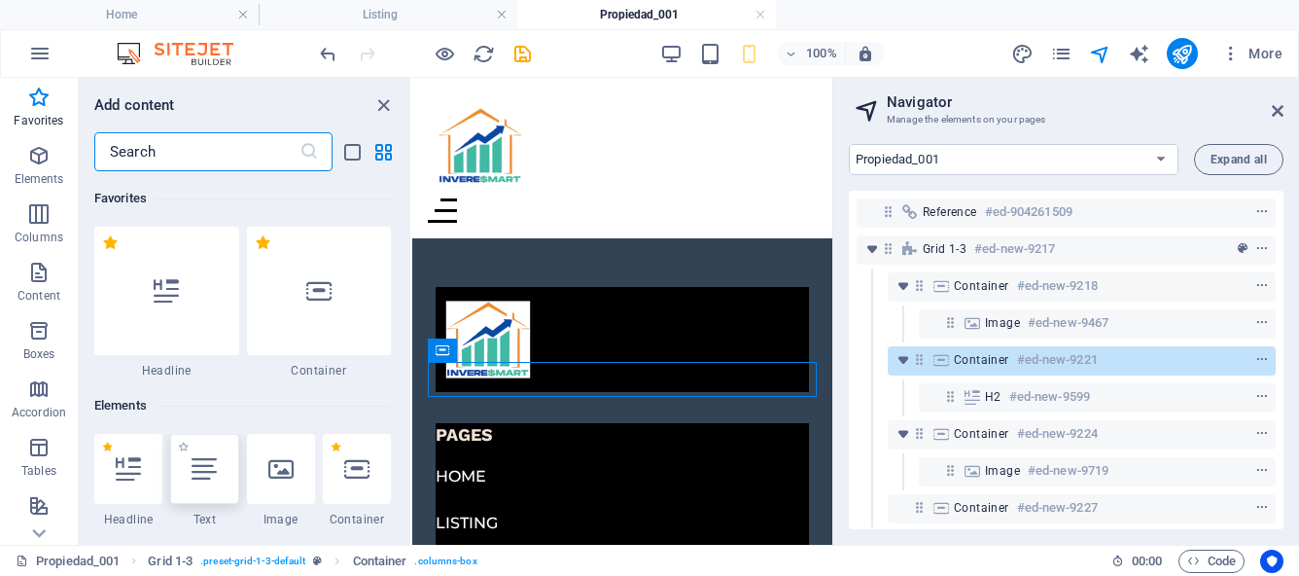
click at [210, 468] on icon at bounding box center [204, 468] width 25 height 25
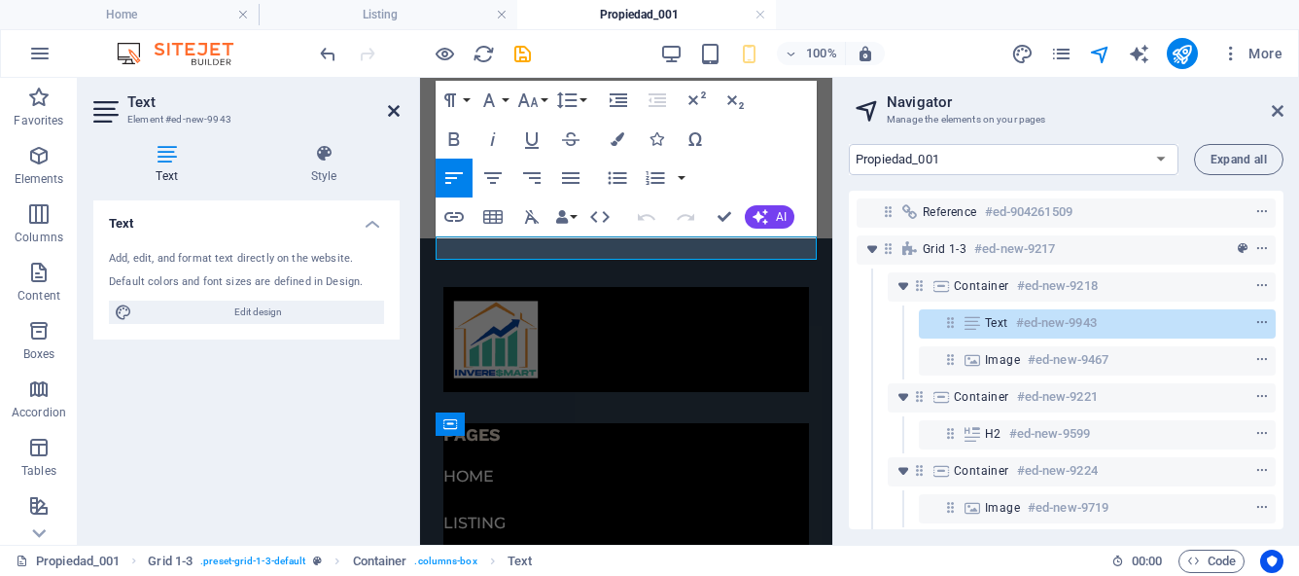
click at [391, 108] on icon at bounding box center [394, 111] width 12 height 16
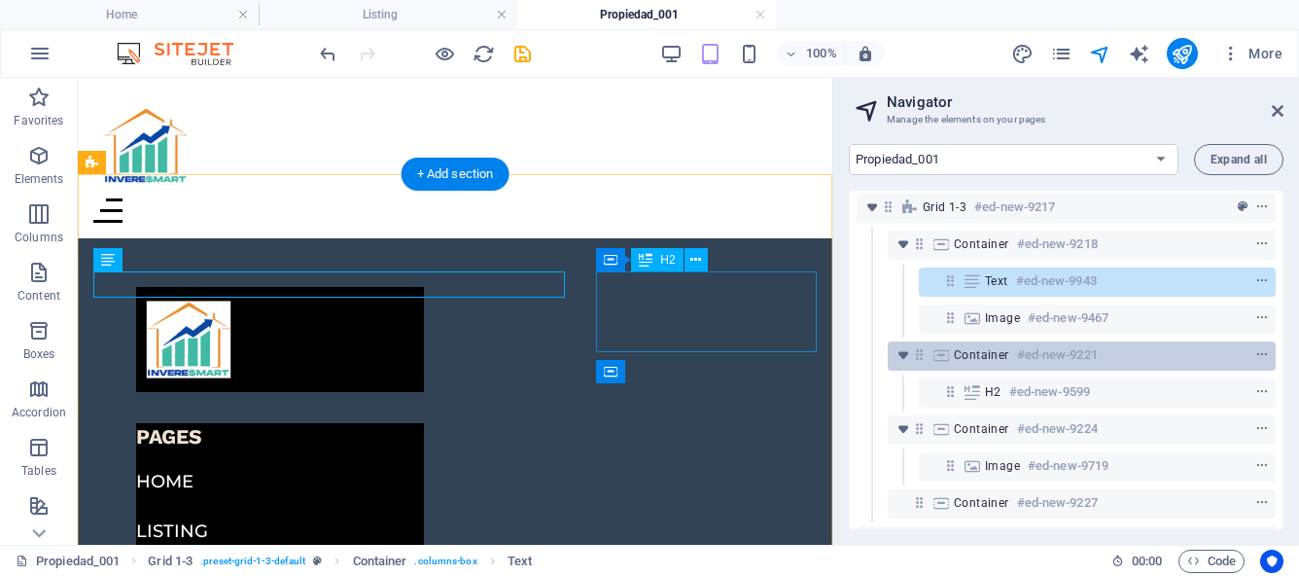
scroll to position [65, 0]
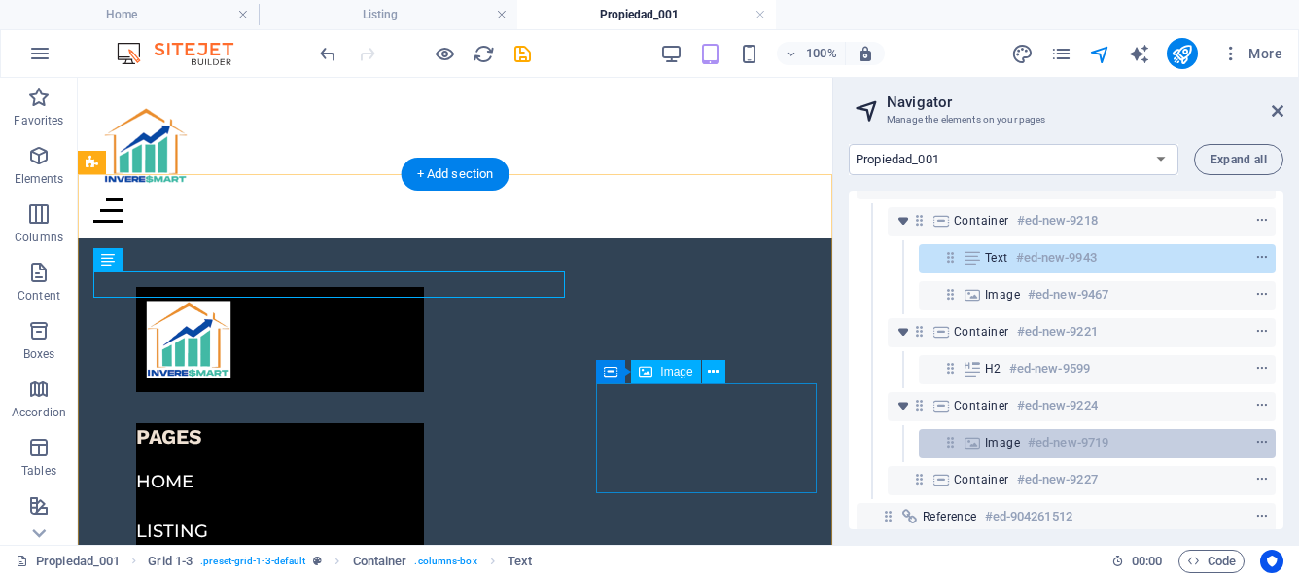
click at [1104, 449] on h6 "#ed-new-9719" at bounding box center [1068, 442] width 81 height 23
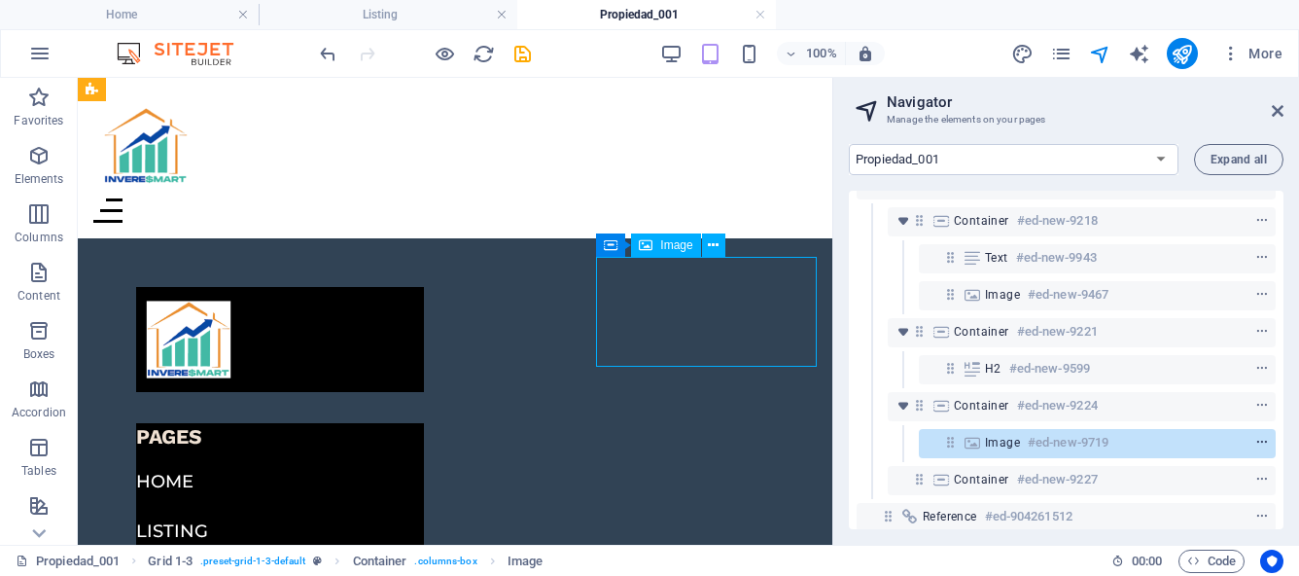
click at [1259, 444] on icon "context-menu" at bounding box center [1262, 443] width 14 height 14
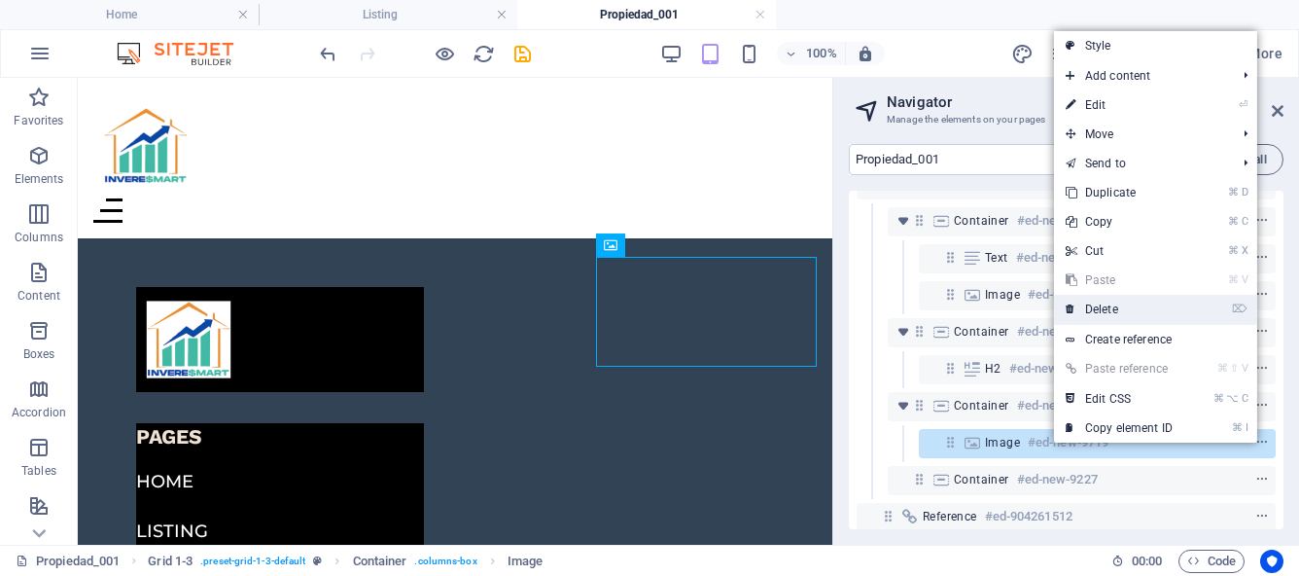
click at [1132, 309] on link "⌦ Delete" at bounding box center [1119, 309] width 130 height 29
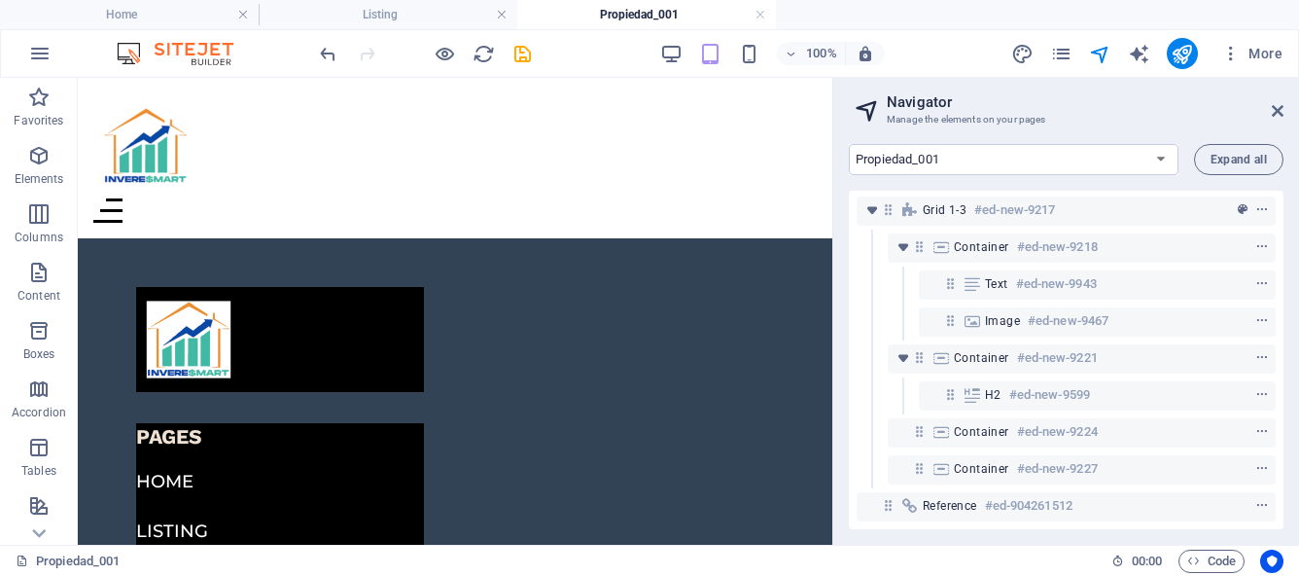
scroll to position [54, 0]
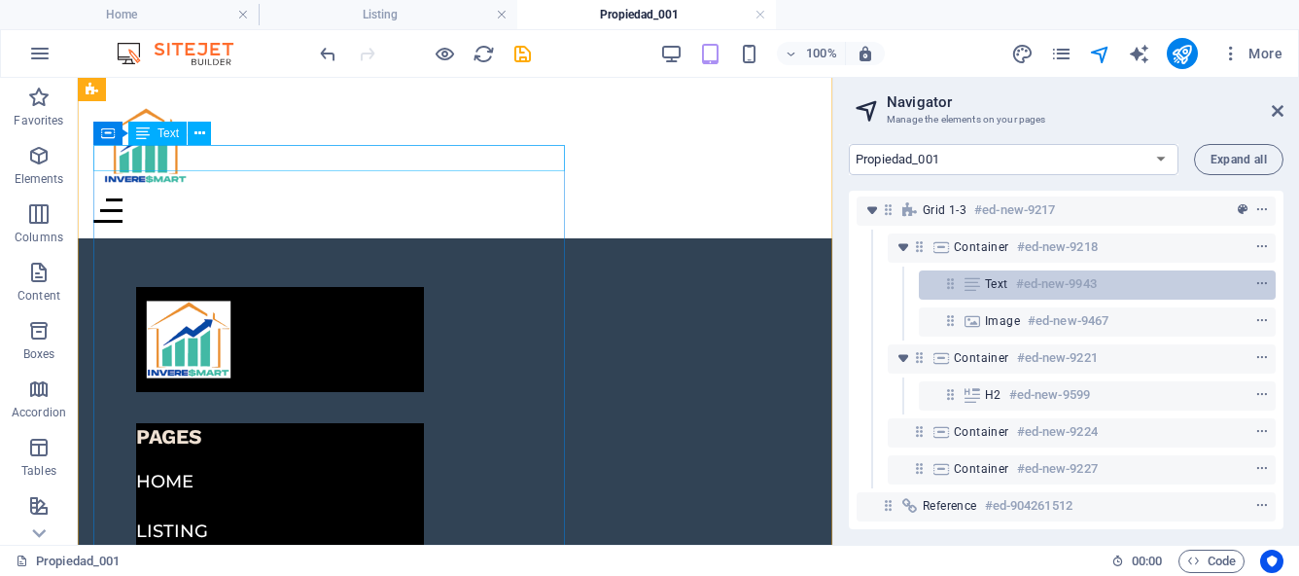
drag, startPoint x: 1017, startPoint y: 274, endPoint x: 966, endPoint y: 267, distance: 51.0
click at [966, 270] on div "Text #ed-new-9943" at bounding box center [1097, 284] width 357 height 29
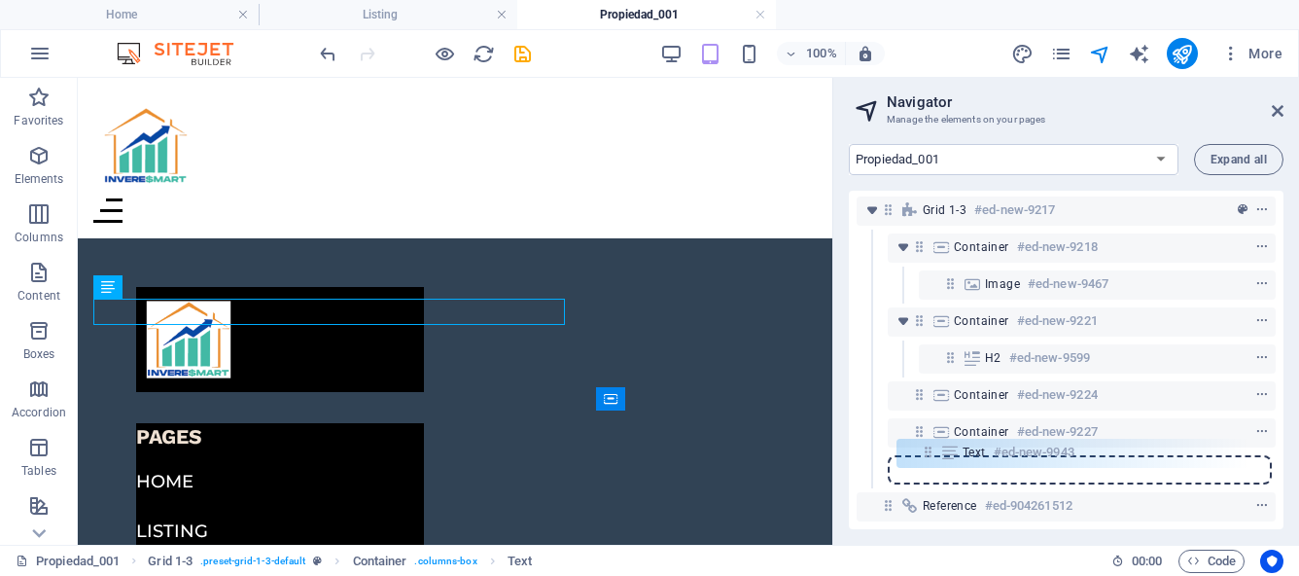
drag, startPoint x: 952, startPoint y: 268, endPoint x: 927, endPoint y: 462, distance: 195.1
click at [927, 462] on div "Reference #ed-904261509 Grid 1-3 #ed-new-9217 Container #ed-new-9218 Text #ed-n…" at bounding box center [1066, 360] width 435 height 338
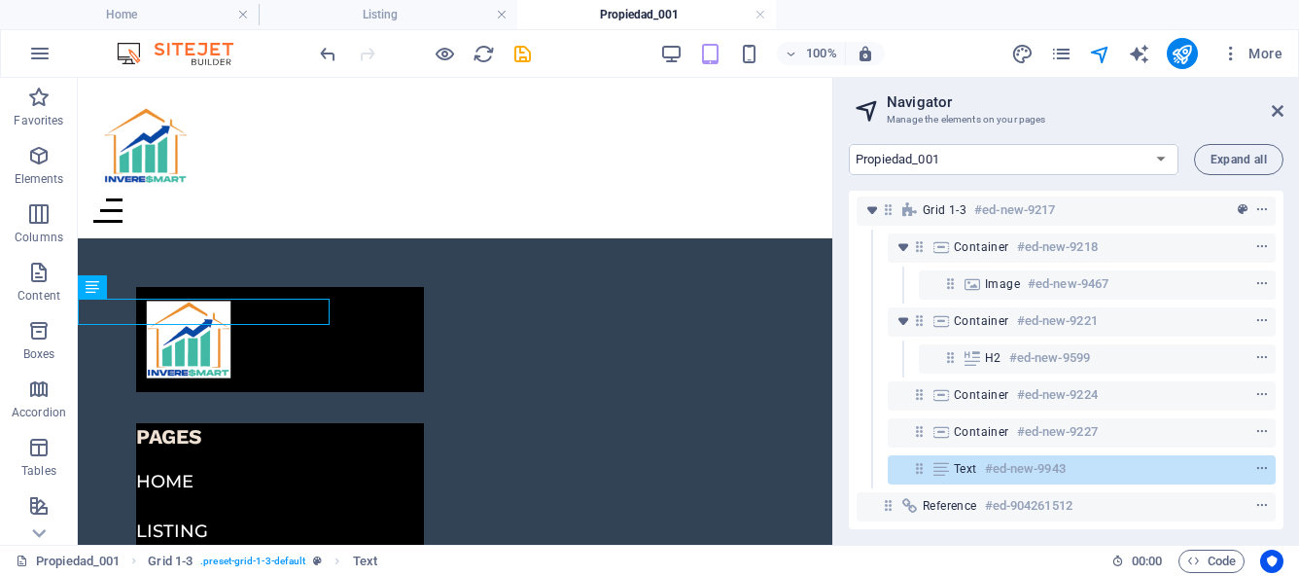
scroll to position [0, 0]
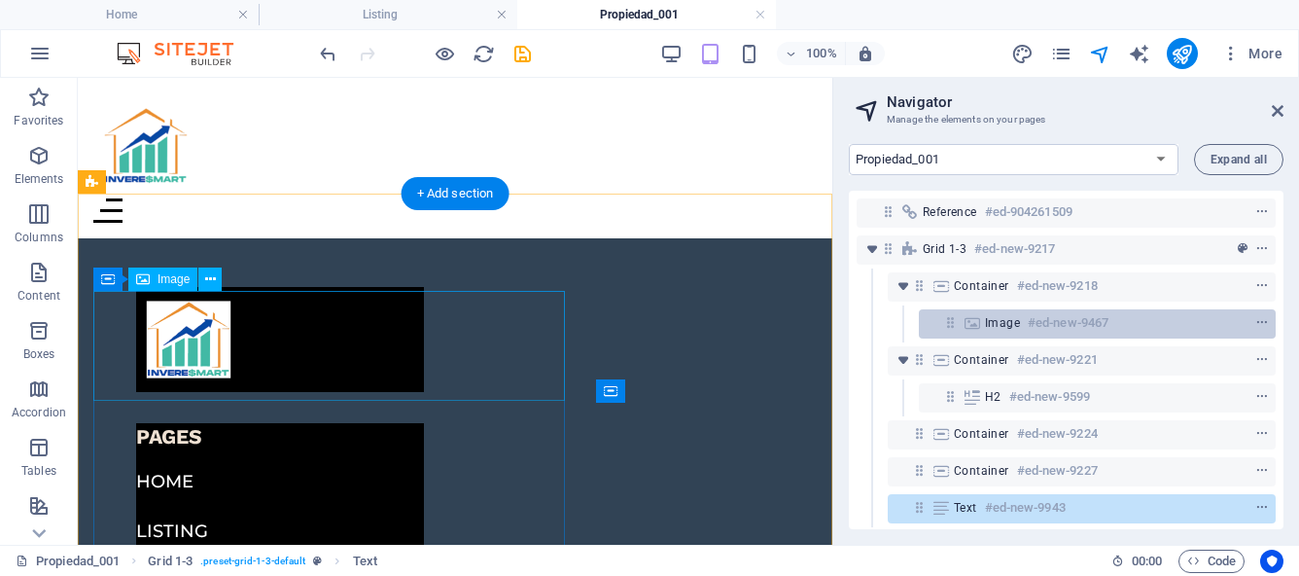
click at [1019, 320] on span "Image" at bounding box center [1002, 323] width 35 height 16
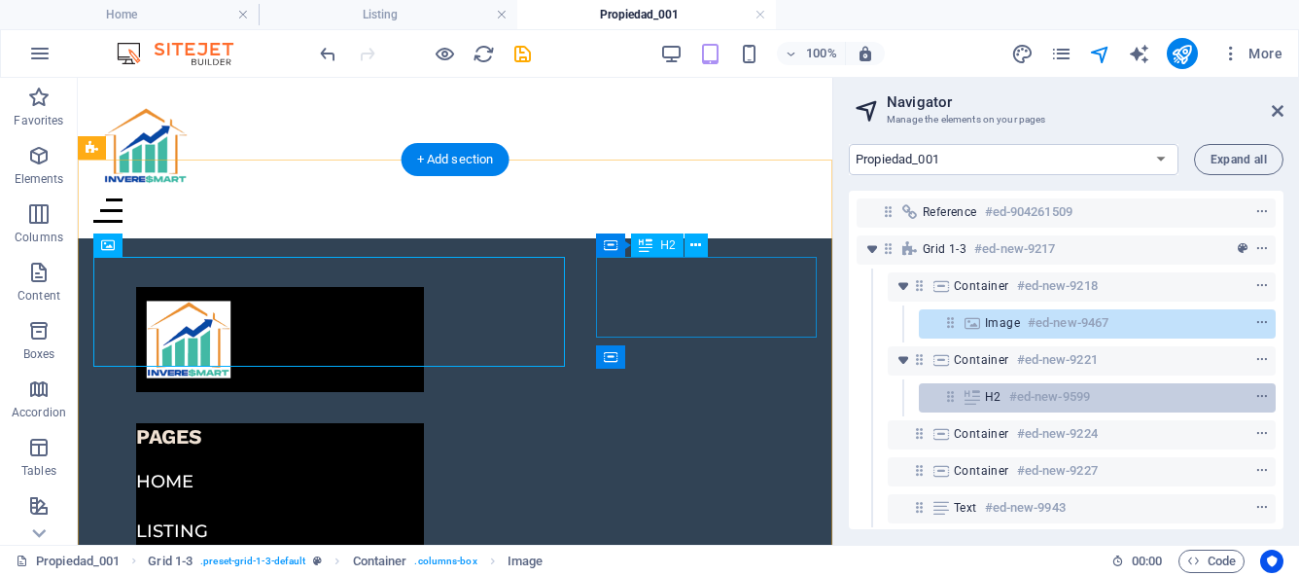
click at [1023, 397] on h6 "#ed-new-9599" at bounding box center [1049, 396] width 81 height 23
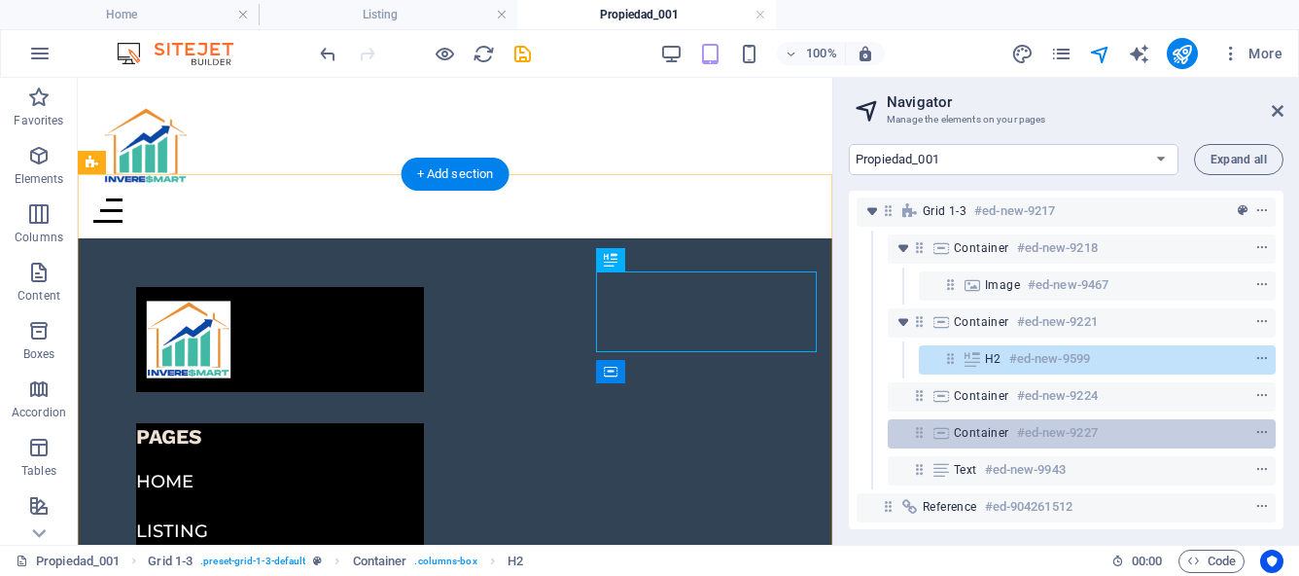
scroll to position [54, 0]
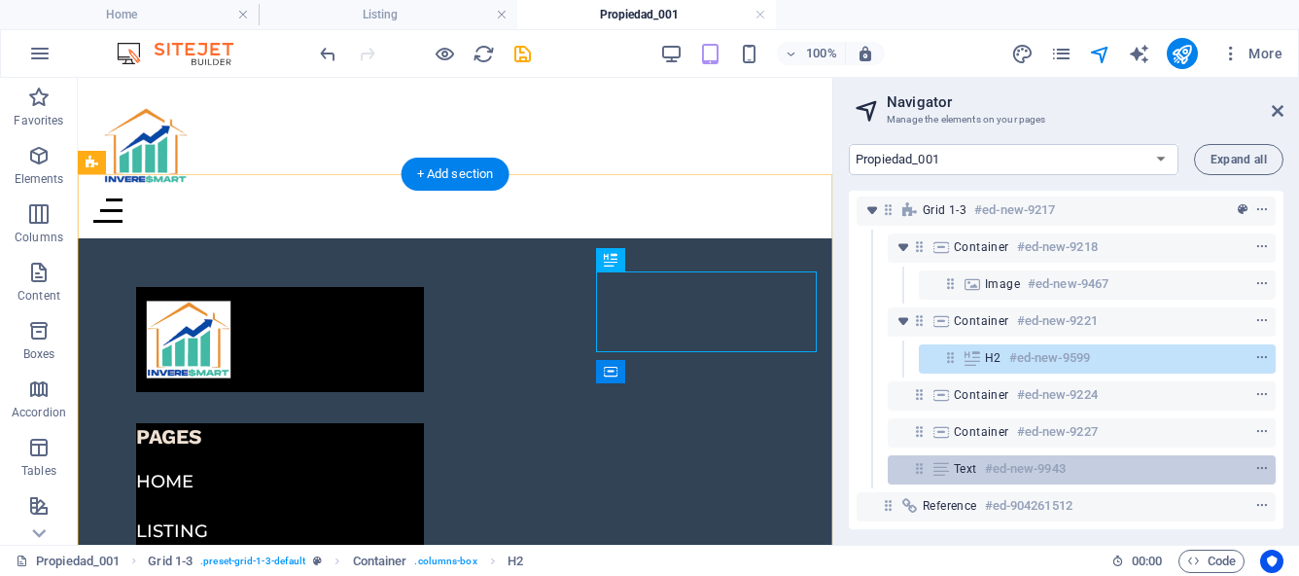
click at [1043, 457] on h6 "#ed-new-9943" at bounding box center [1025, 468] width 81 height 23
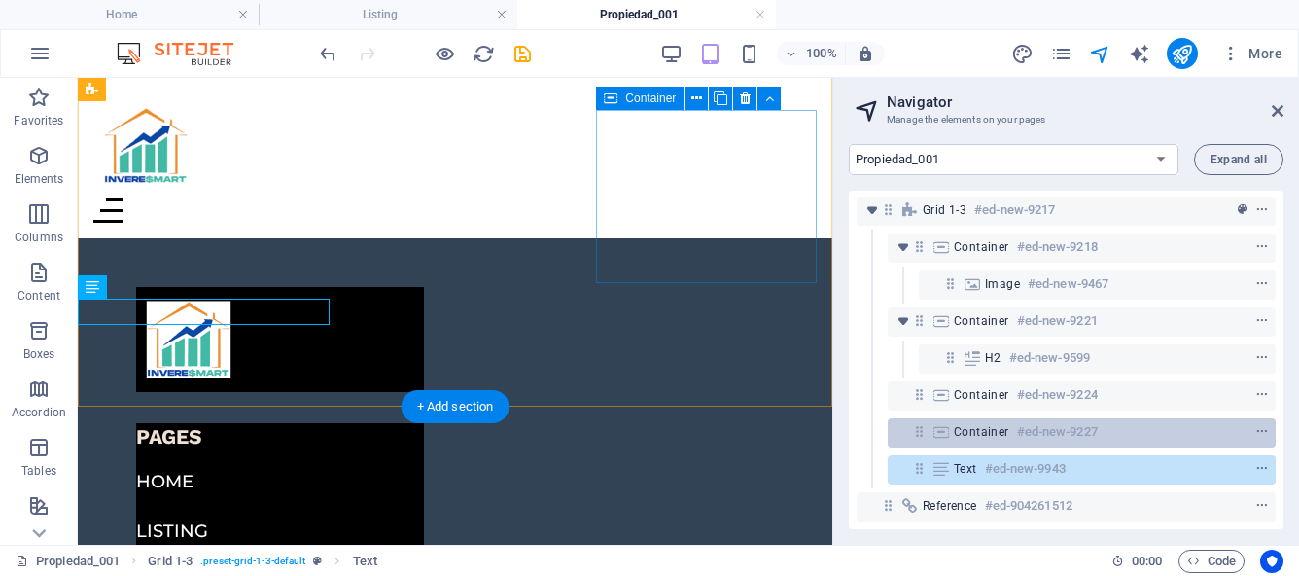
drag, startPoint x: 906, startPoint y: 454, endPoint x: 967, endPoint y: 418, distance: 71.0
click at [967, 418] on div "Reference #ed-904261509 Grid 1-3 #ed-new-9217 Container #ed-new-9218 Image #ed-…" at bounding box center [1066, 360] width 435 height 338
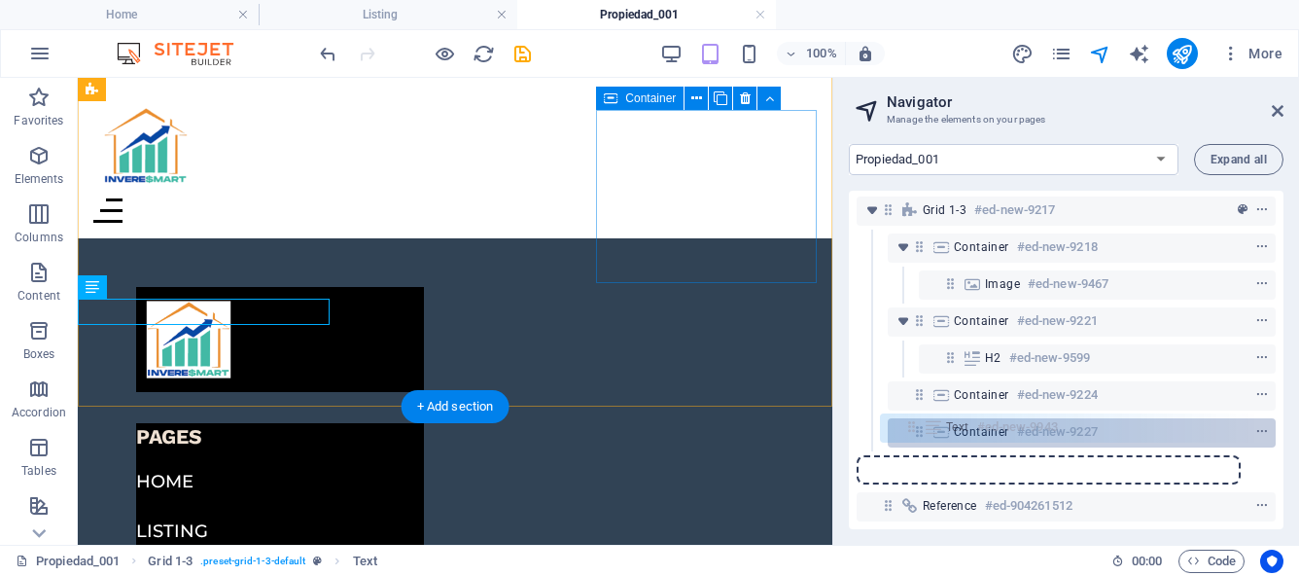
drag, startPoint x: 918, startPoint y: 452, endPoint x: 918, endPoint y: 420, distance: 32.1
click at [918, 420] on div "Reference #ed-904261509 Grid 1-3 #ed-new-9217 Container #ed-new-9218 Image #ed-…" at bounding box center [1066, 360] width 435 height 338
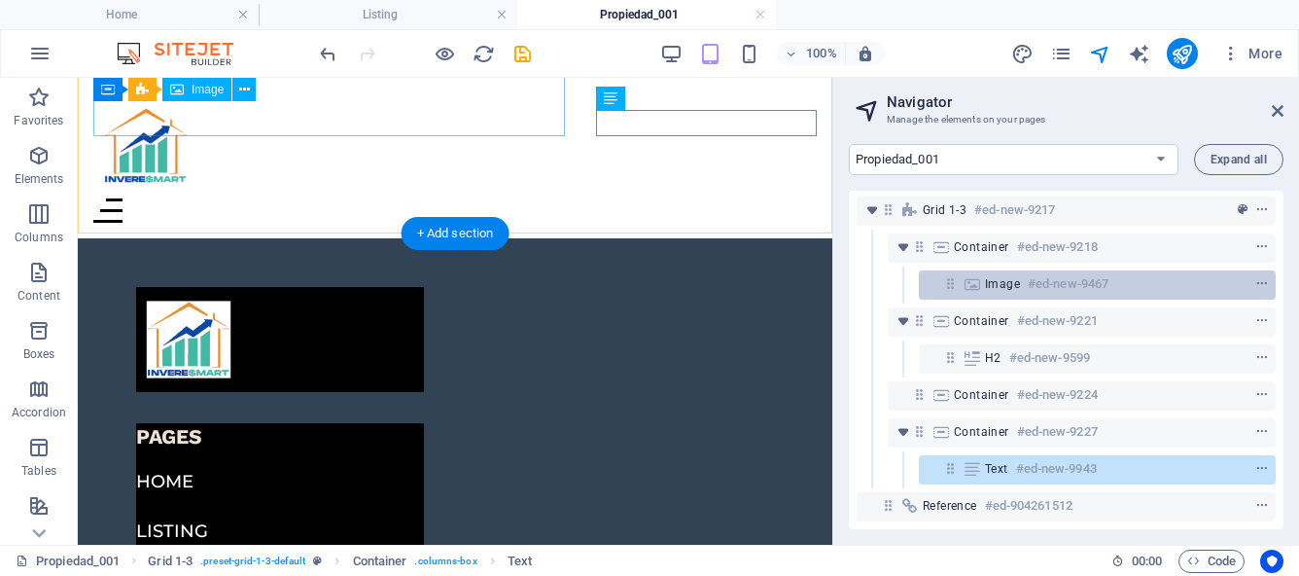
click at [1120, 273] on div "Image #ed-new-9467" at bounding box center [1081, 283] width 193 height 23
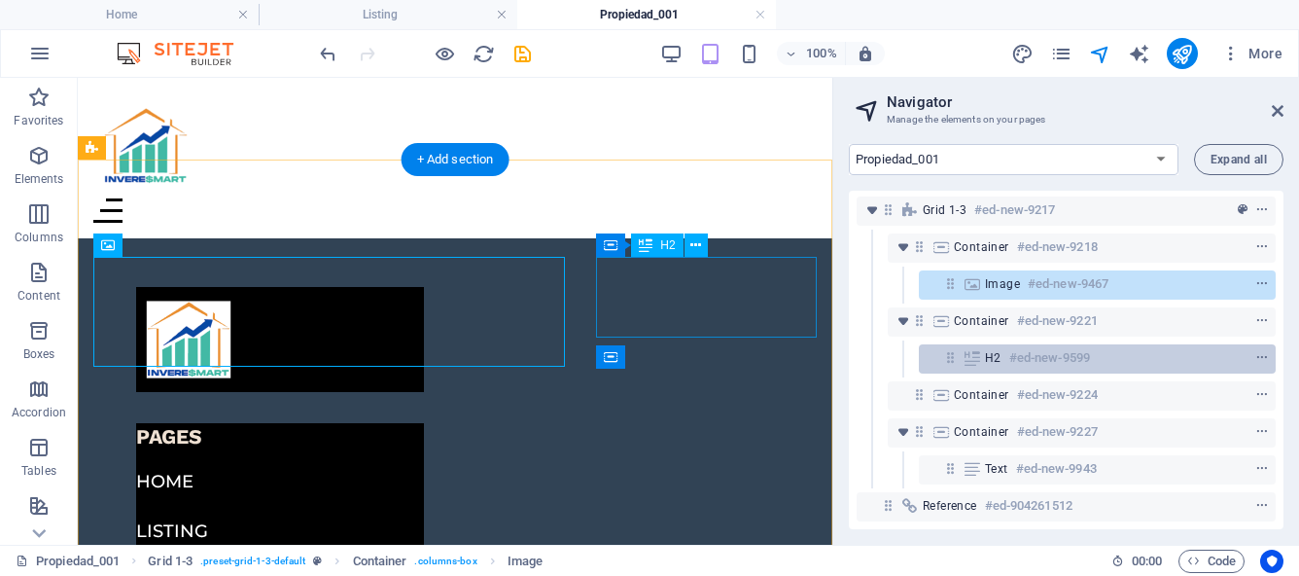
click at [1097, 346] on div "H2 #ed-new-9599" at bounding box center [1081, 357] width 193 height 23
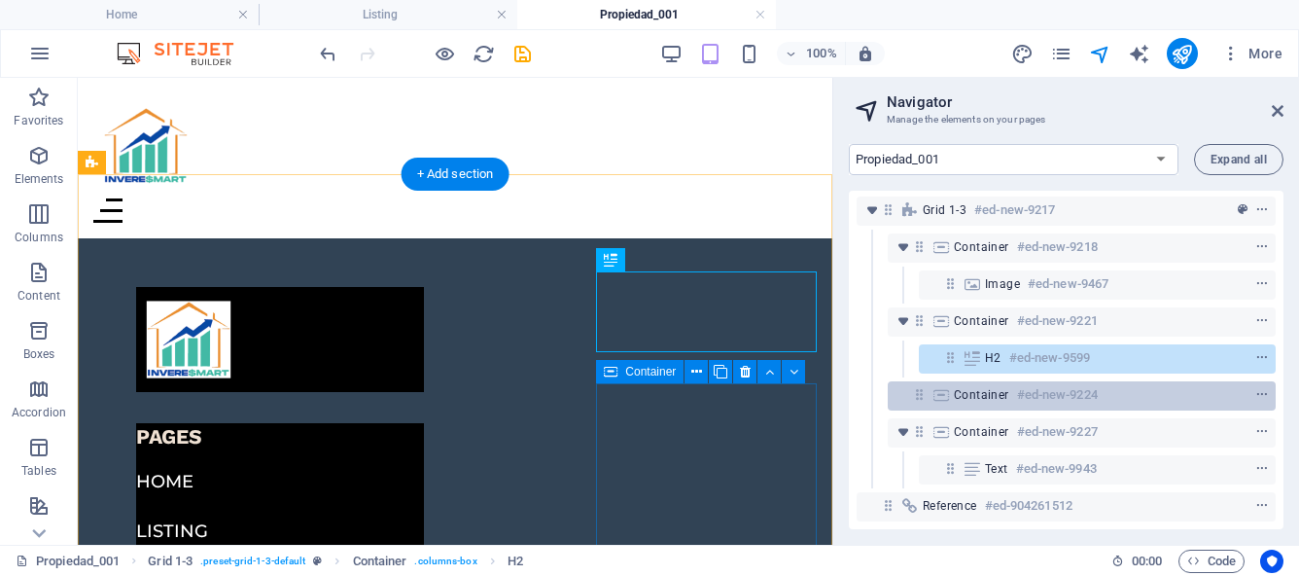
click at [1073, 383] on h6 "#ed-new-9224" at bounding box center [1057, 394] width 81 height 23
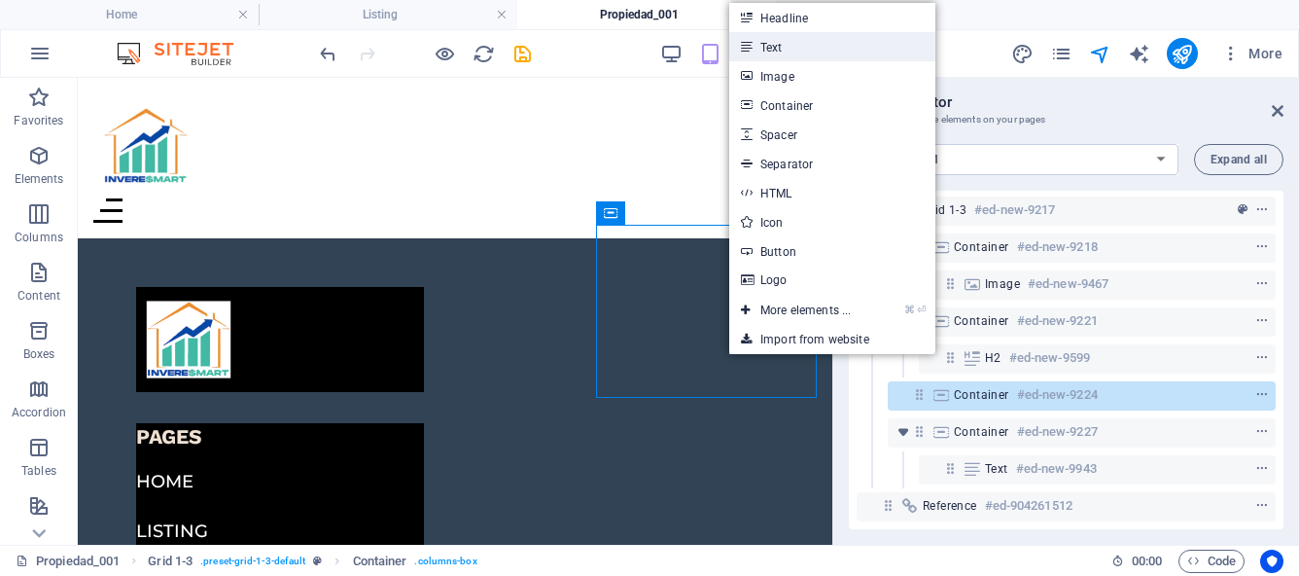
click at [773, 45] on link "Text" at bounding box center [832, 46] width 206 height 29
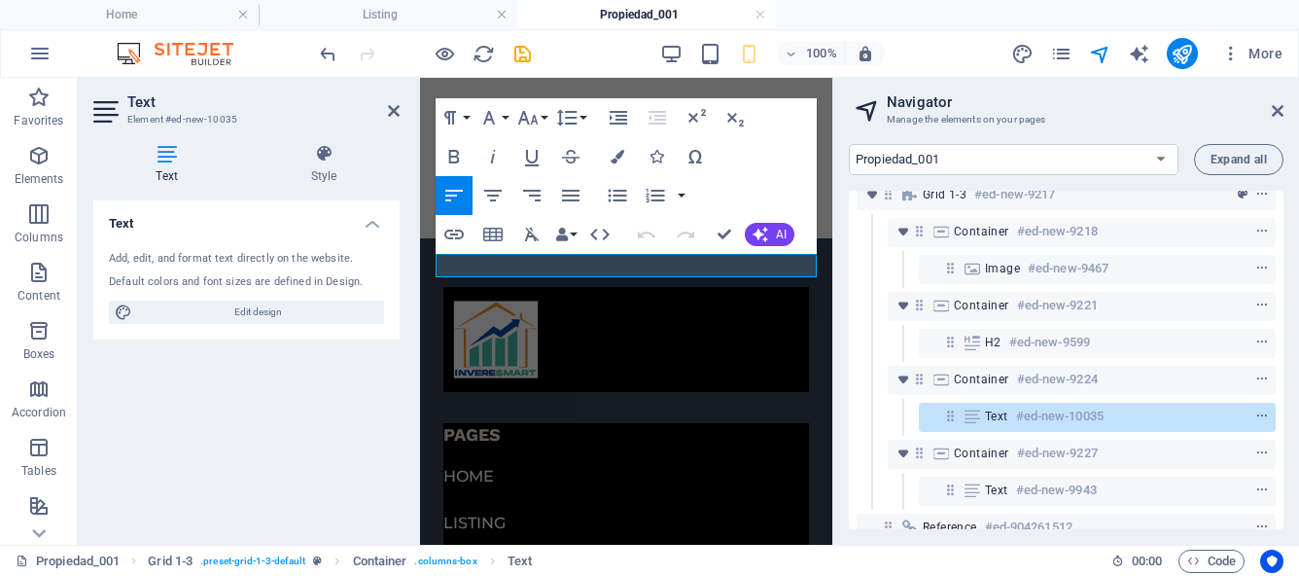
scroll to position [91, 0]
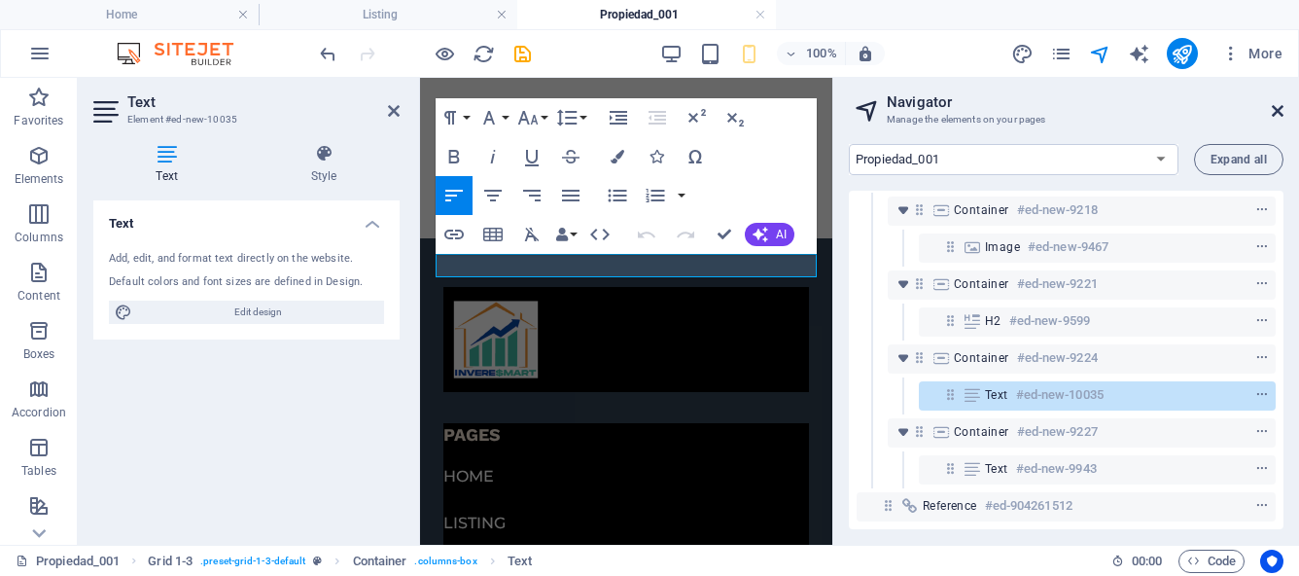
click at [1274, 117] on icon at bounding box center [1278, 111] width 12 height 16
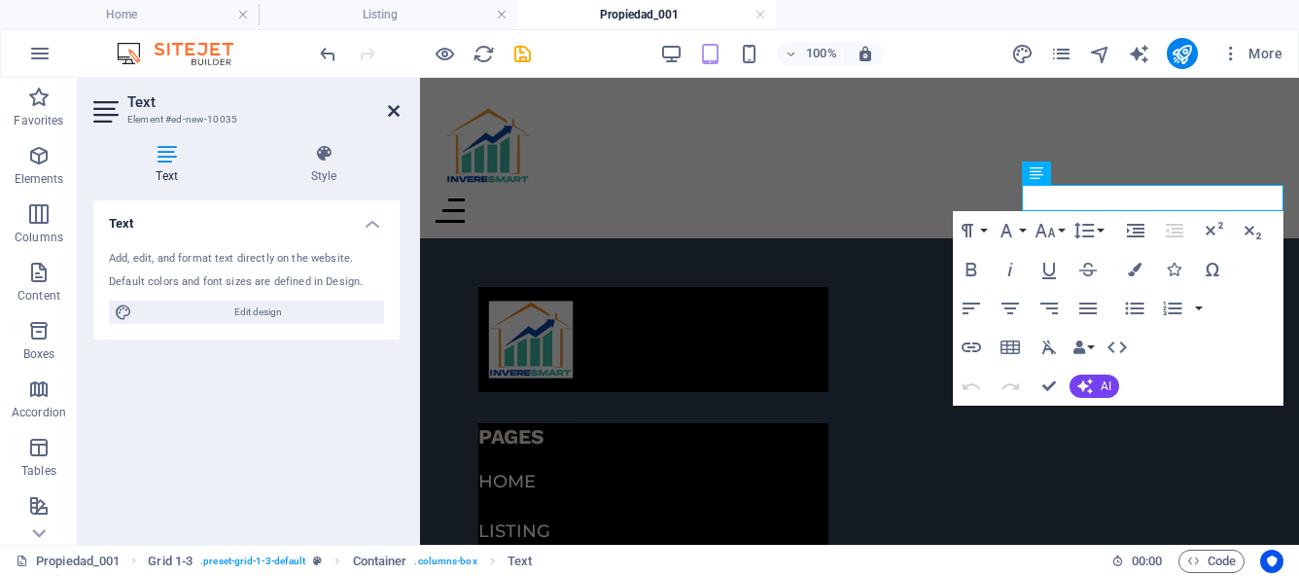
click at [392, 115] on icon at bounding box center [394, 111] width 12 height 16
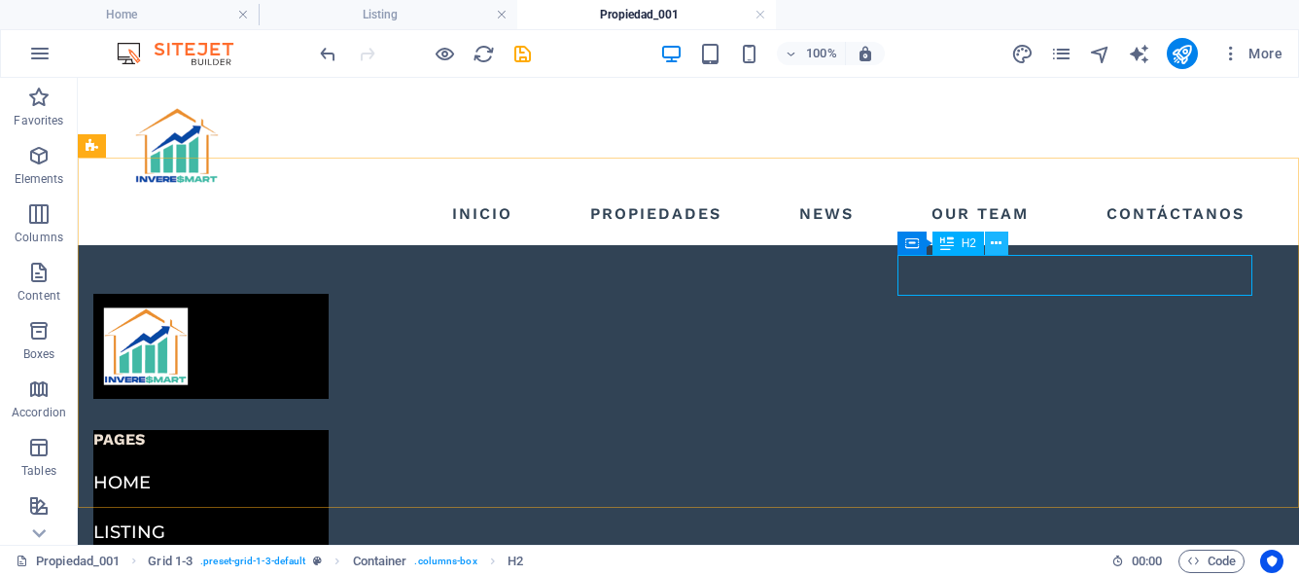
click at [994, 240] on icon at bounding box center [996, 243] width 11 height 20
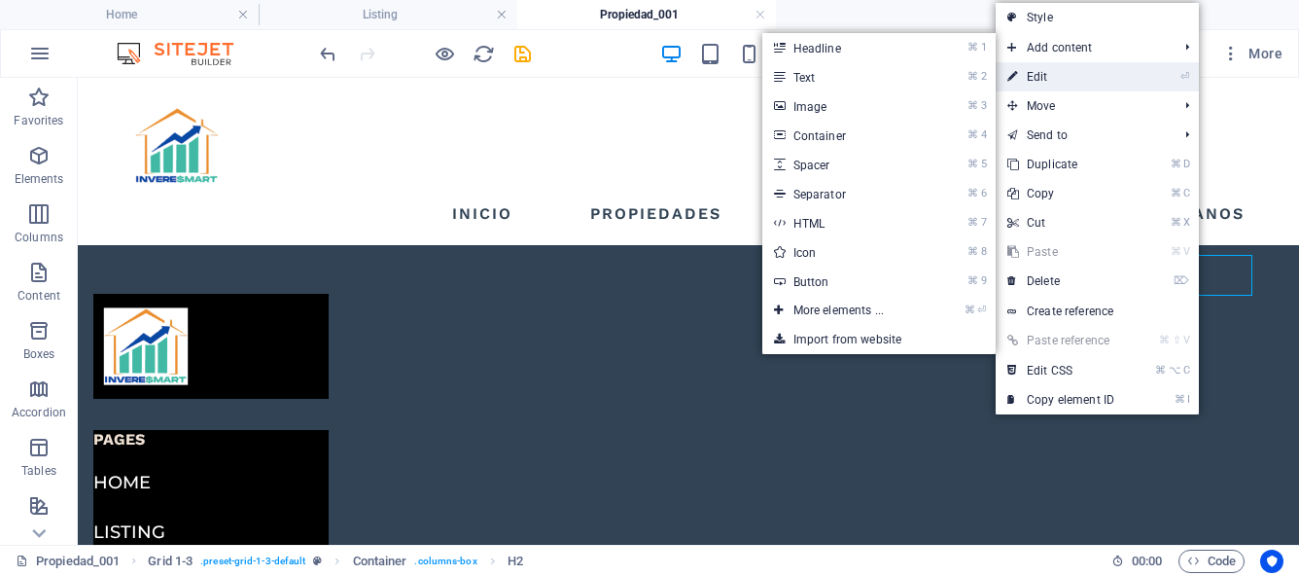
click at [1046, 74] on link "⏎ Edit" at bounding box center [1061, 76] width 130 height 29
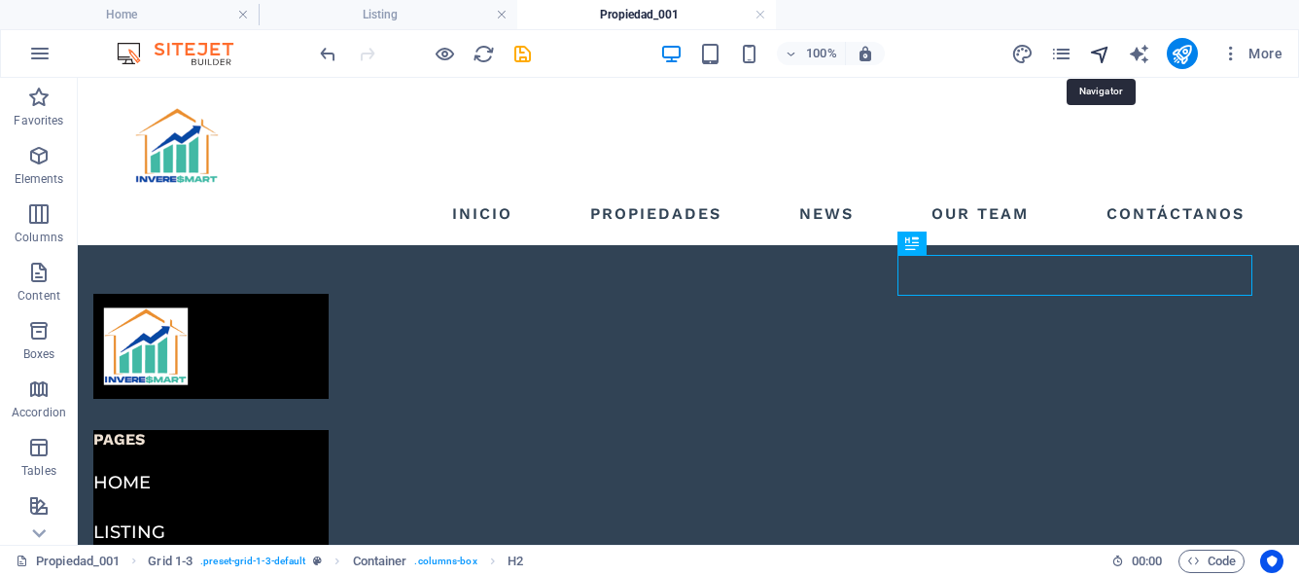
click at [1101, 60] on icon "navigator" at bounding box center [1100, 54] width 22 height 22
select select "16973349-es"
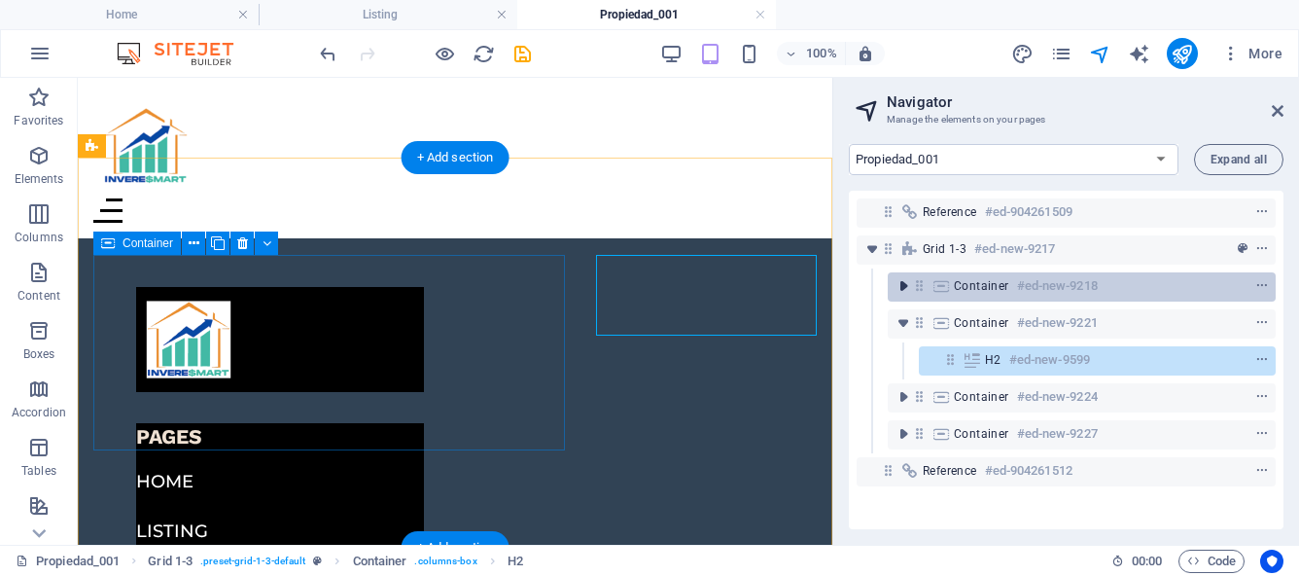
click at [908, 287] on icon "toggle-expand" at bounding box center [902, 285] width 19 height 19
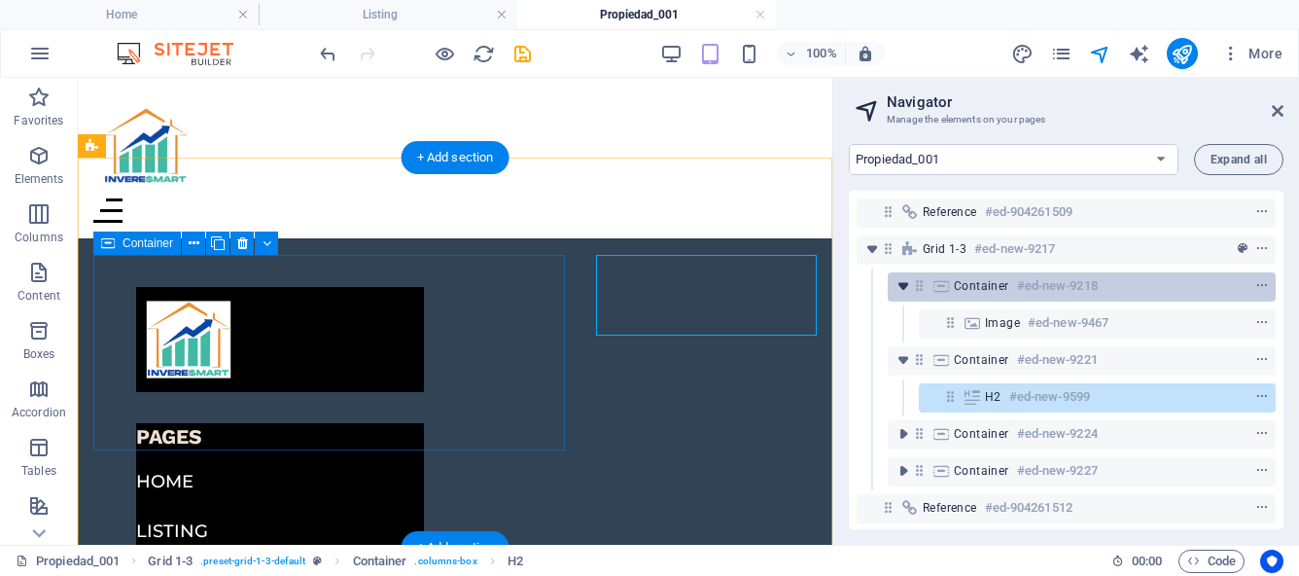
scroll to position [18, 0]
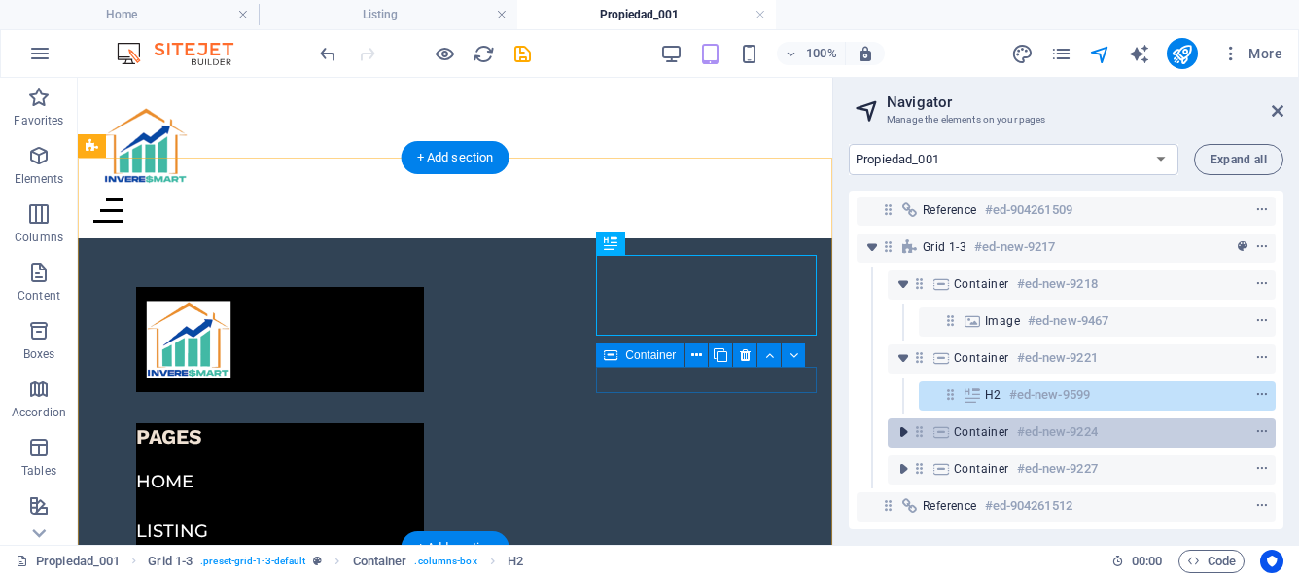
click at [903, 422] on icon "toggle-expand" at bounding box center [902, 431] width 19 height 19
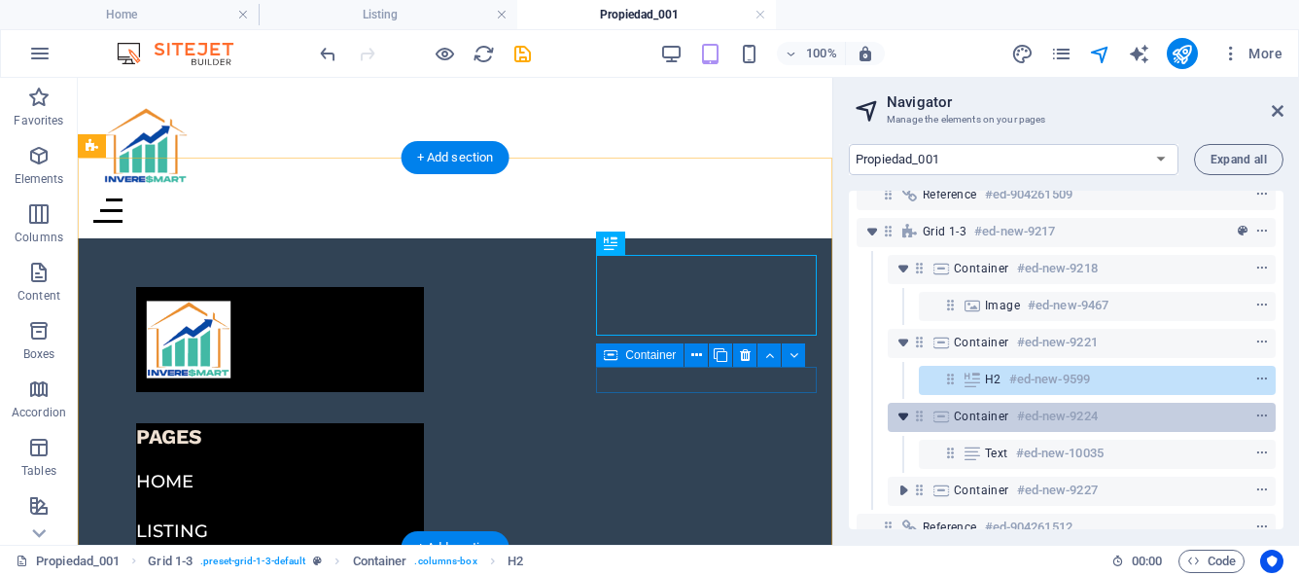
scroll to position [54, 0]
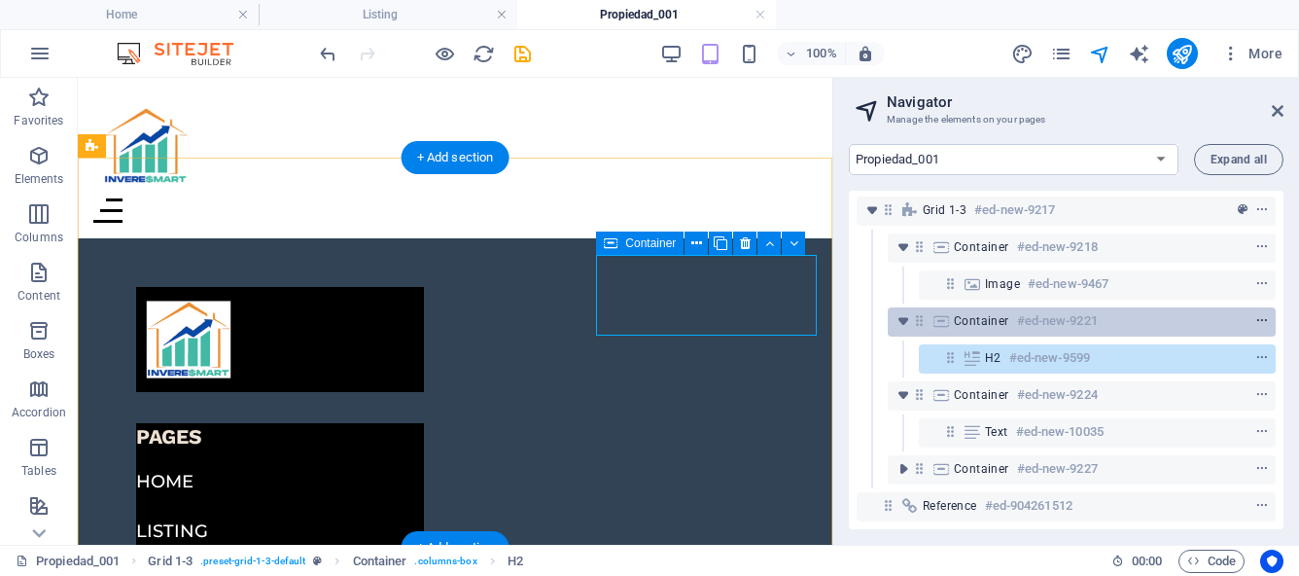
click at [1260, 314] on icon "context-menu" at bounding box center [1262, 321] width 14 height 14
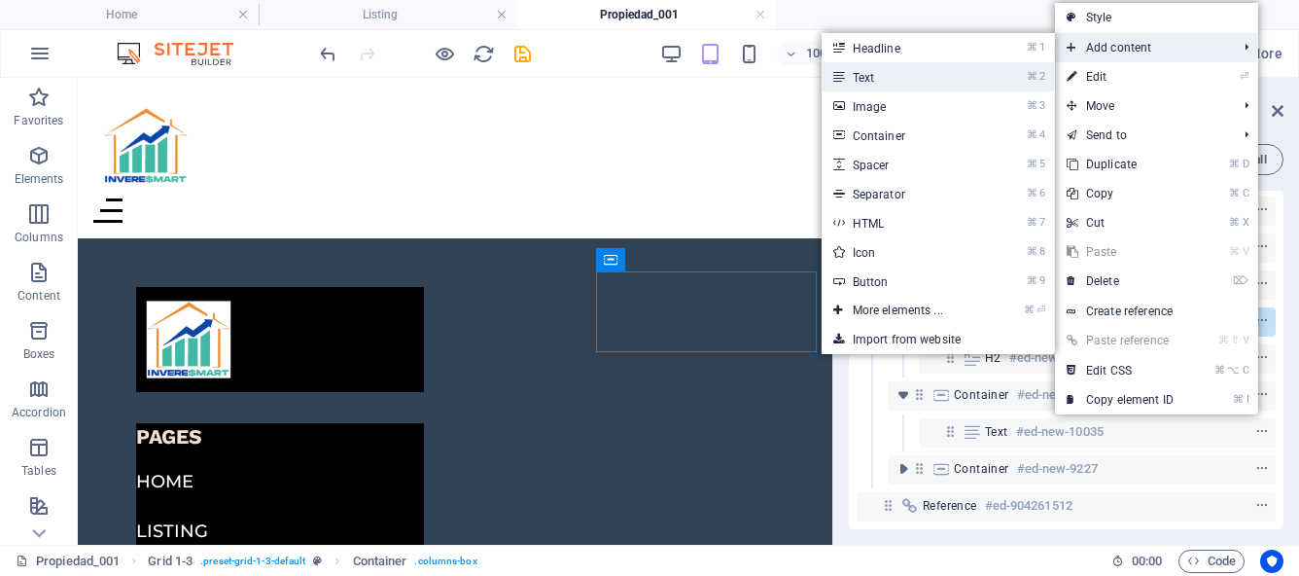
click at [881, 79] on link "⌘ 2 Text" at bounding box center [902, 76] width 160 height 29
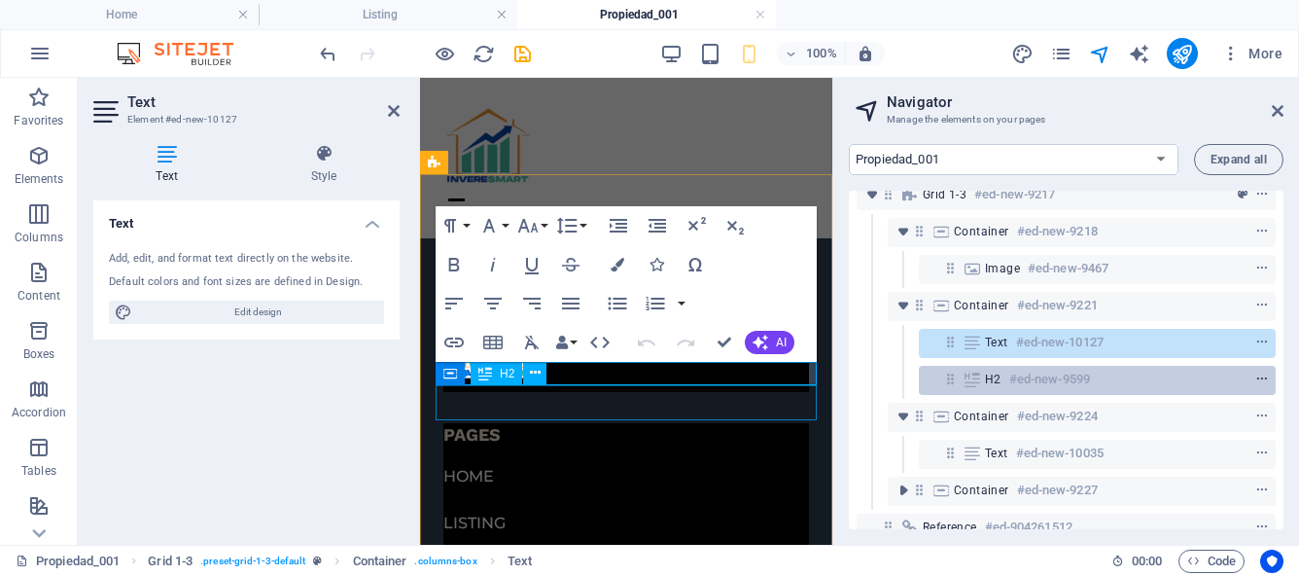
click at [1255, 377] on icon "context-menu" at bounding box center [1262, 379] width 14 height 14
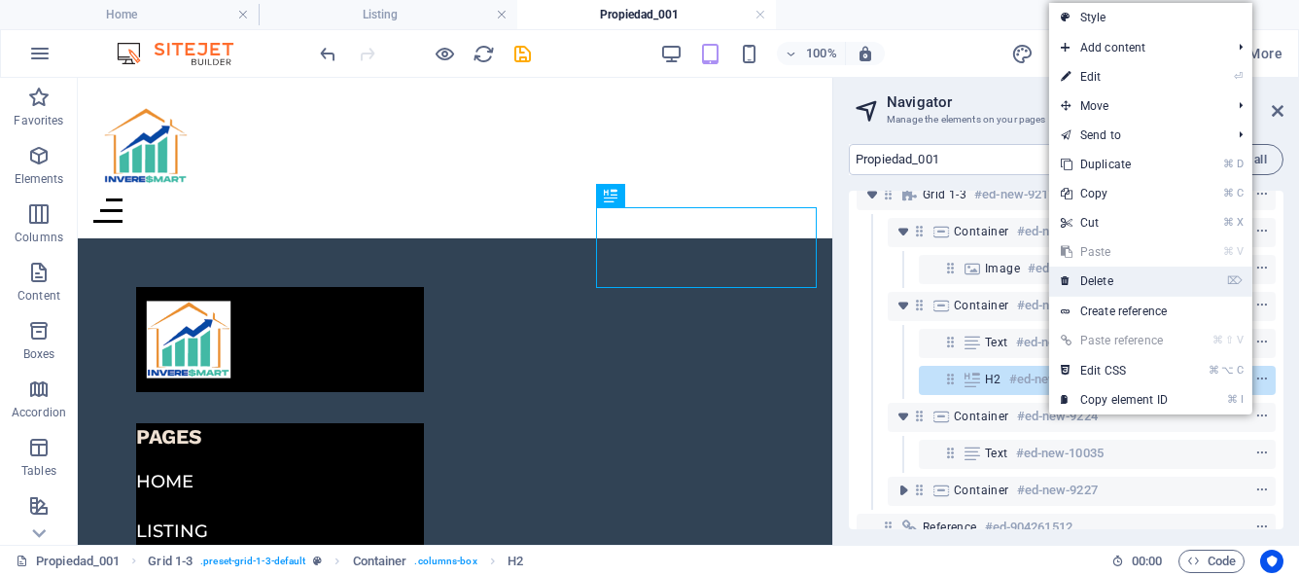
click at [1126, 279] on link "⌦ Delete" at bounding box center [1114, 280] width 130 height 29
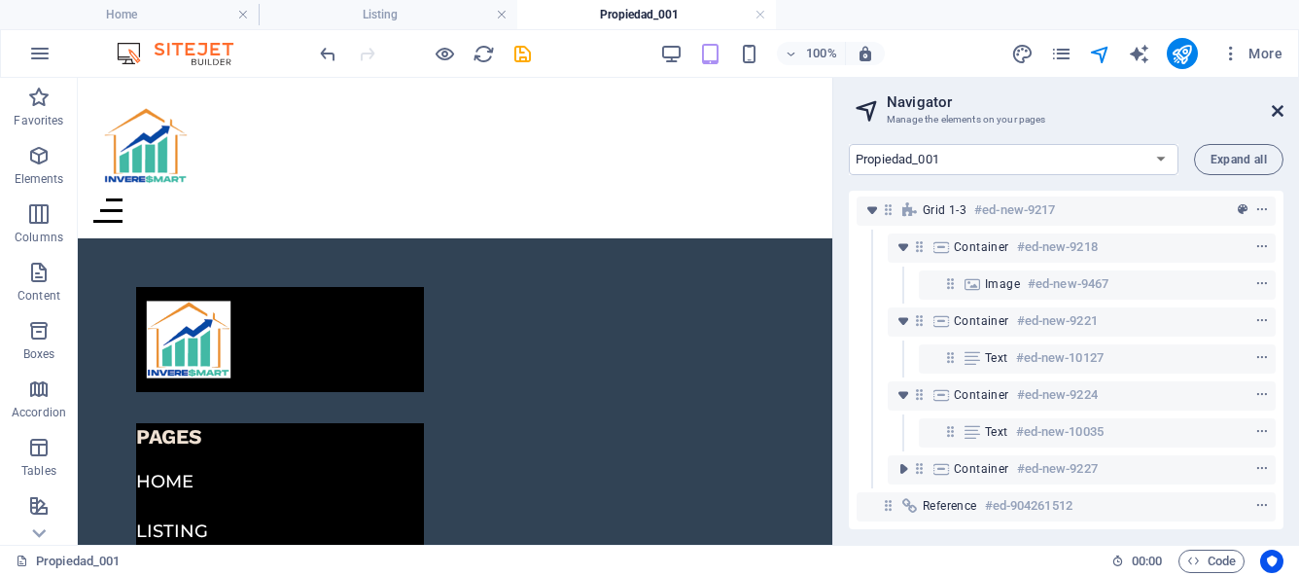
click at [1281, 108] on icon at bounding box center [1278, 111] width 12 height 16
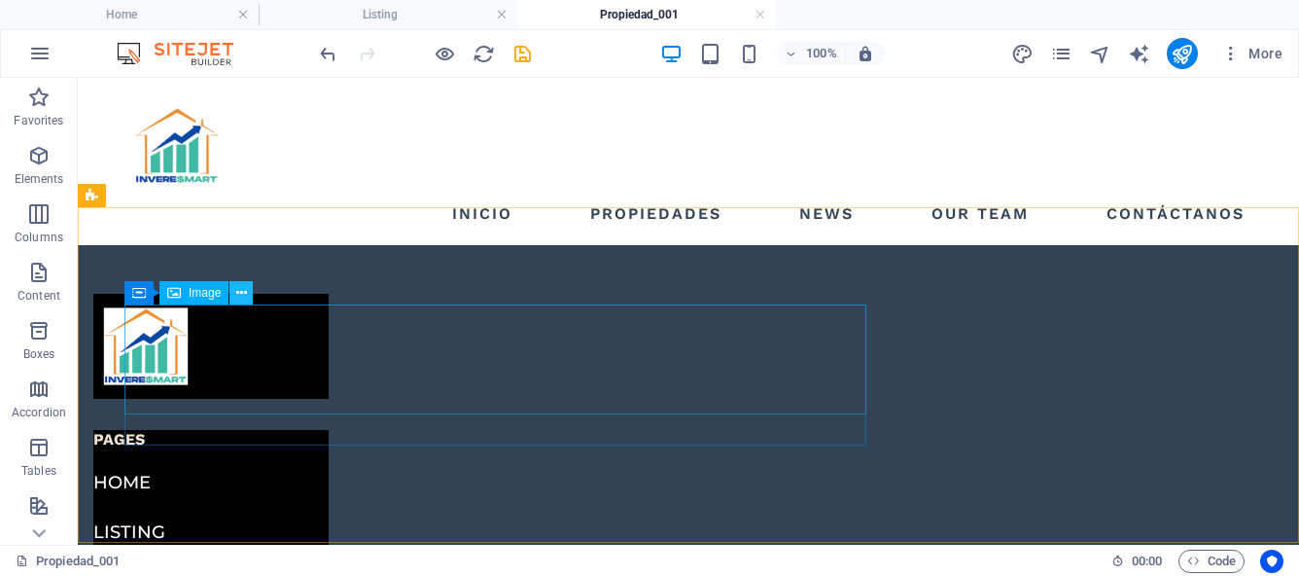
click at [237, 293] on icon at bounding box center [241, 293] width 11 height 20
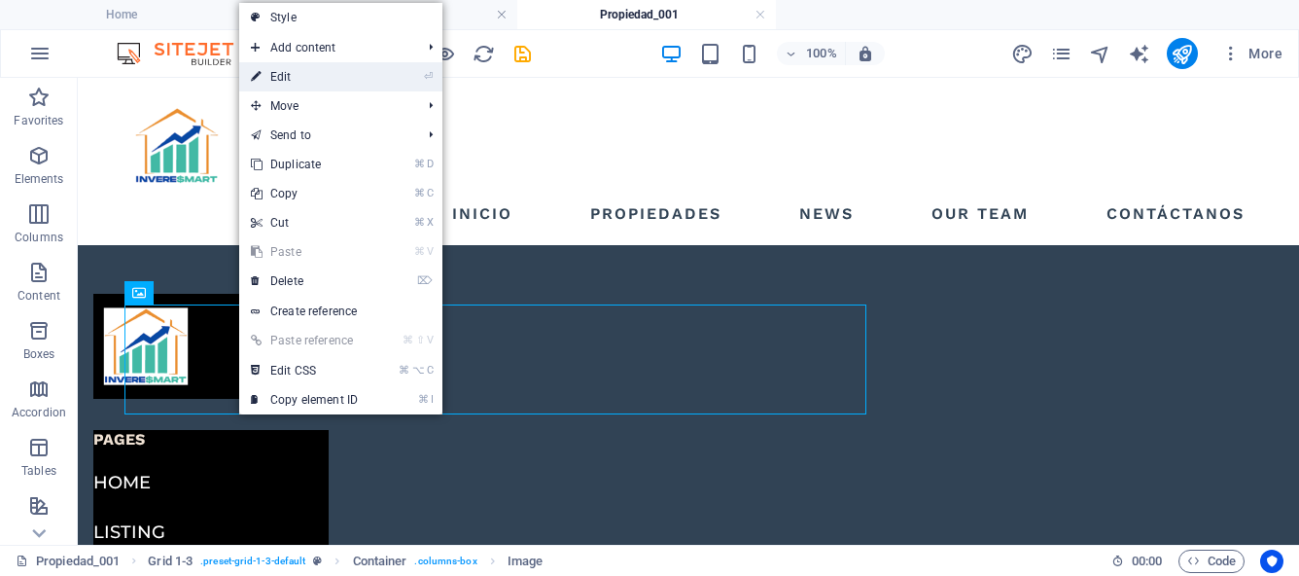
click at [278, 80] on link "⏎ Edit" at bounding box center [304, 76] width 130 height 29
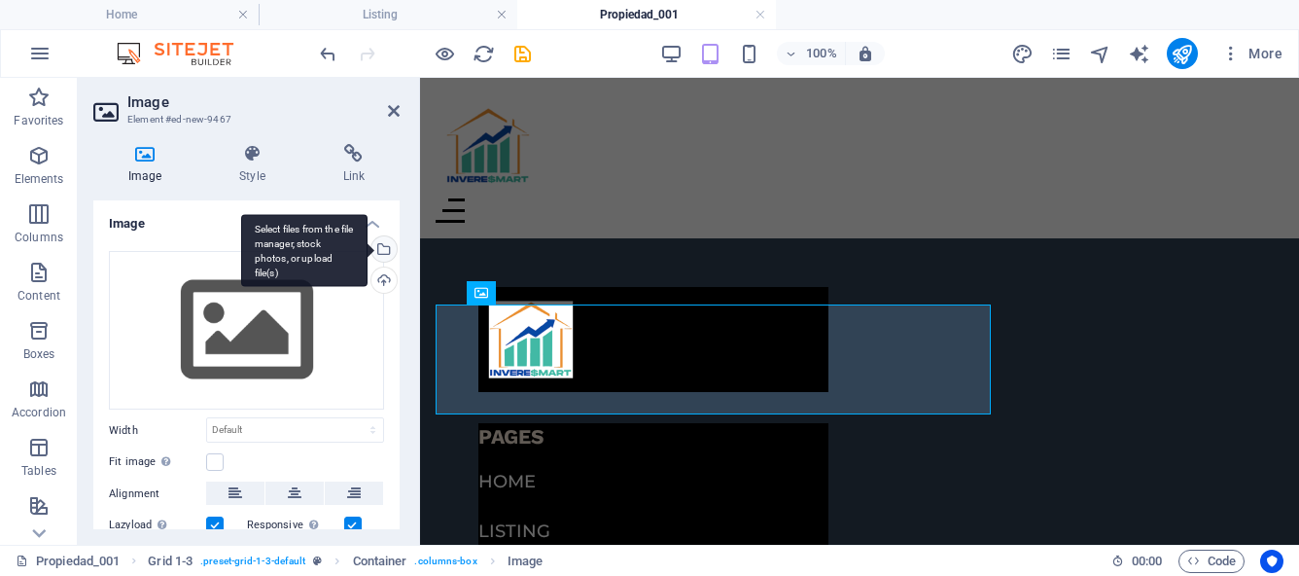
click at [380, 247] on div "Select files from the file manager, stock photos, or upload file(s)" at bounding box center [382, 250] width 29 height 29
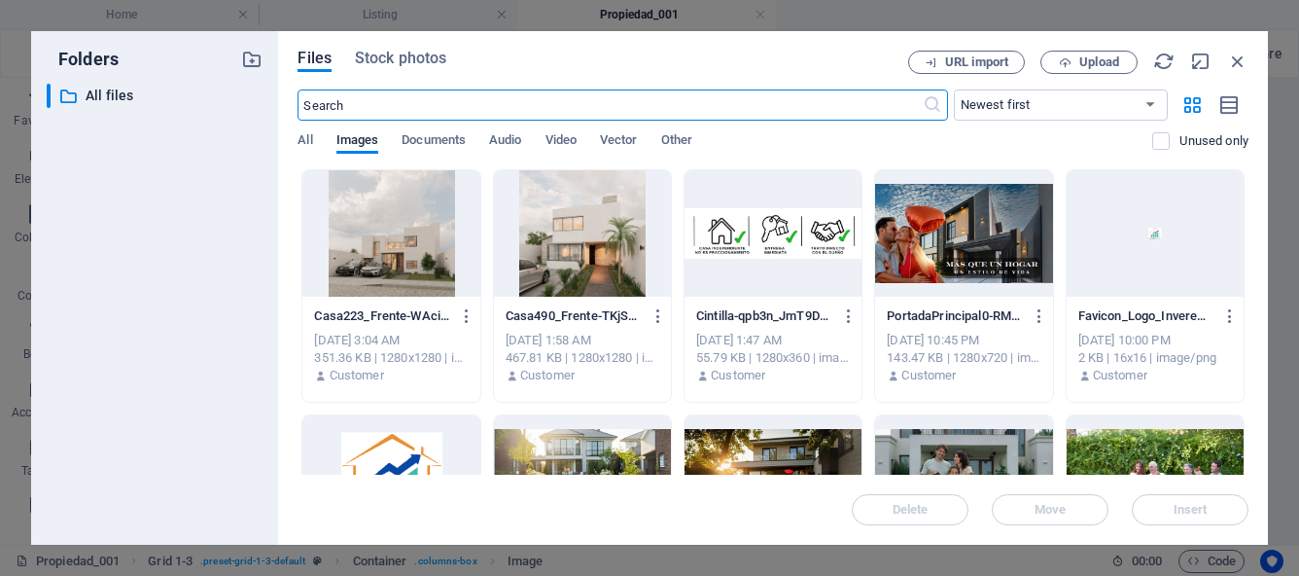
click at [592, 255] on div at bounding box center [582, 233] width 177 height 126
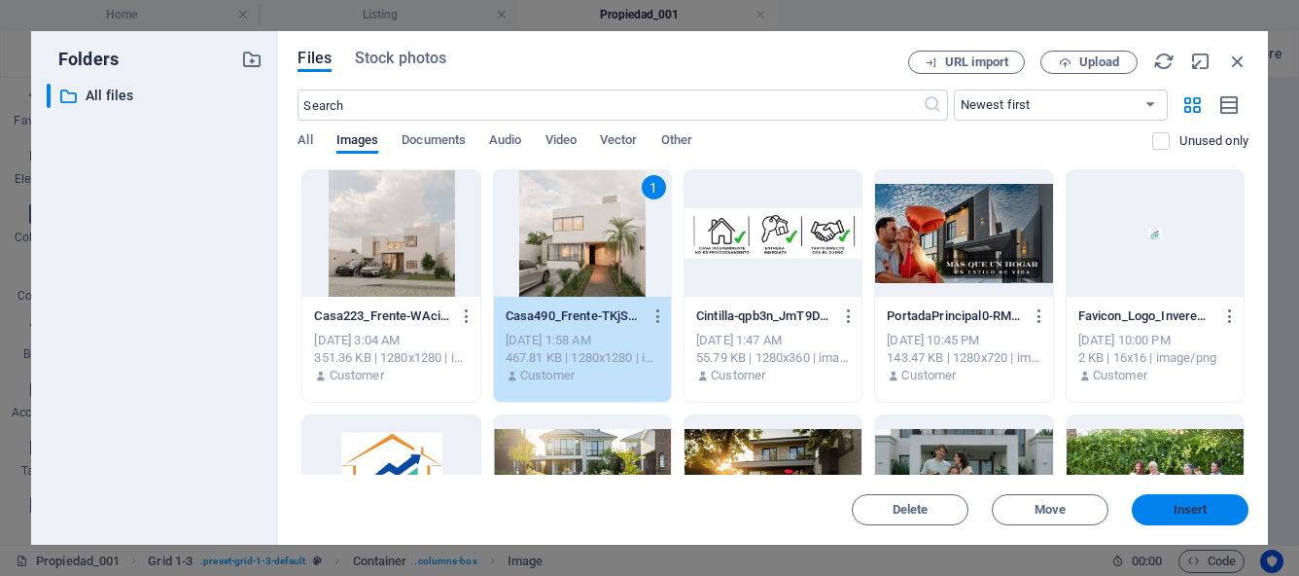
click at [1161, 512] on span "Insert" at bounding box center [1189, 510] width 101 height 12
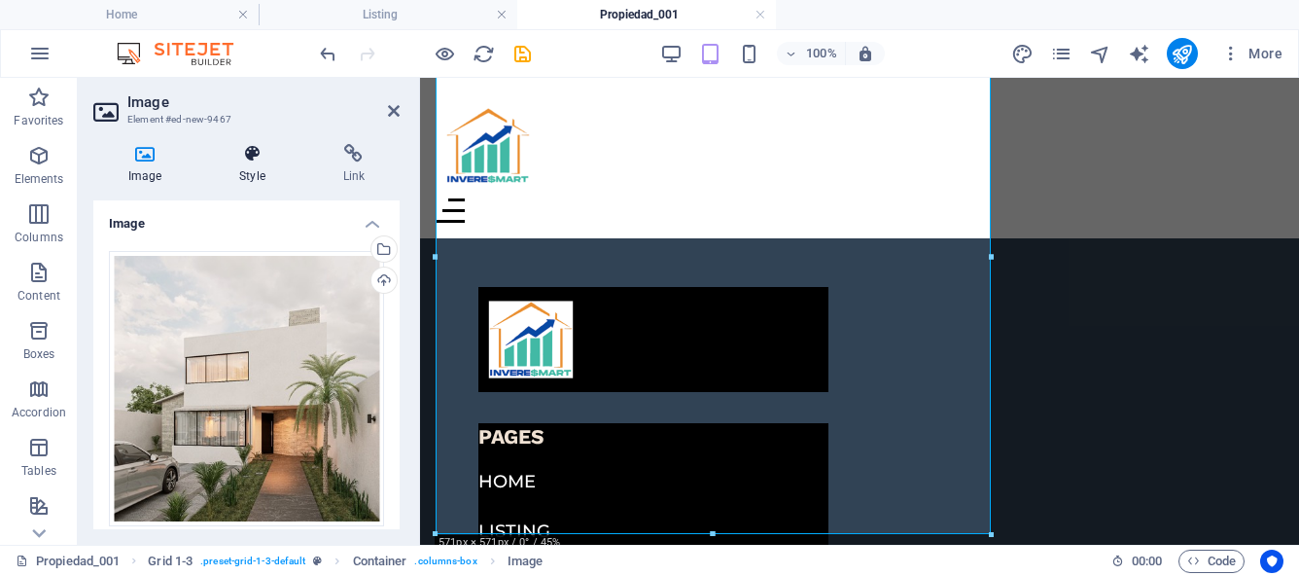
click at [256, 178] on h4 "Style" at bounding box center [255, 164] width 103 height 41
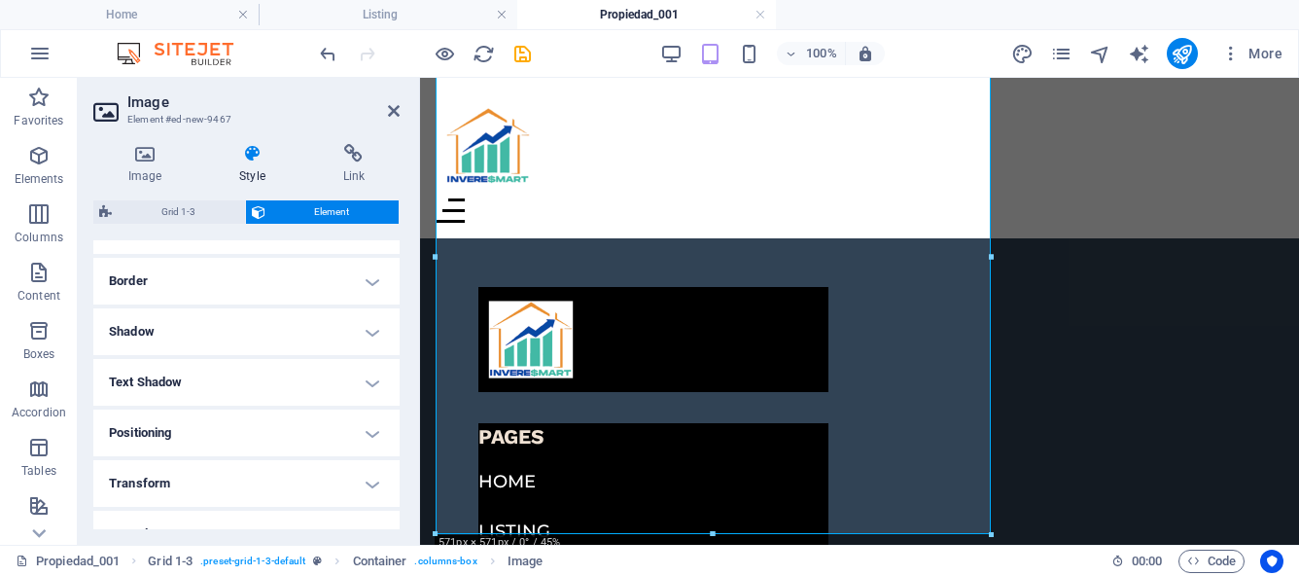
scroll to position [255, 0]
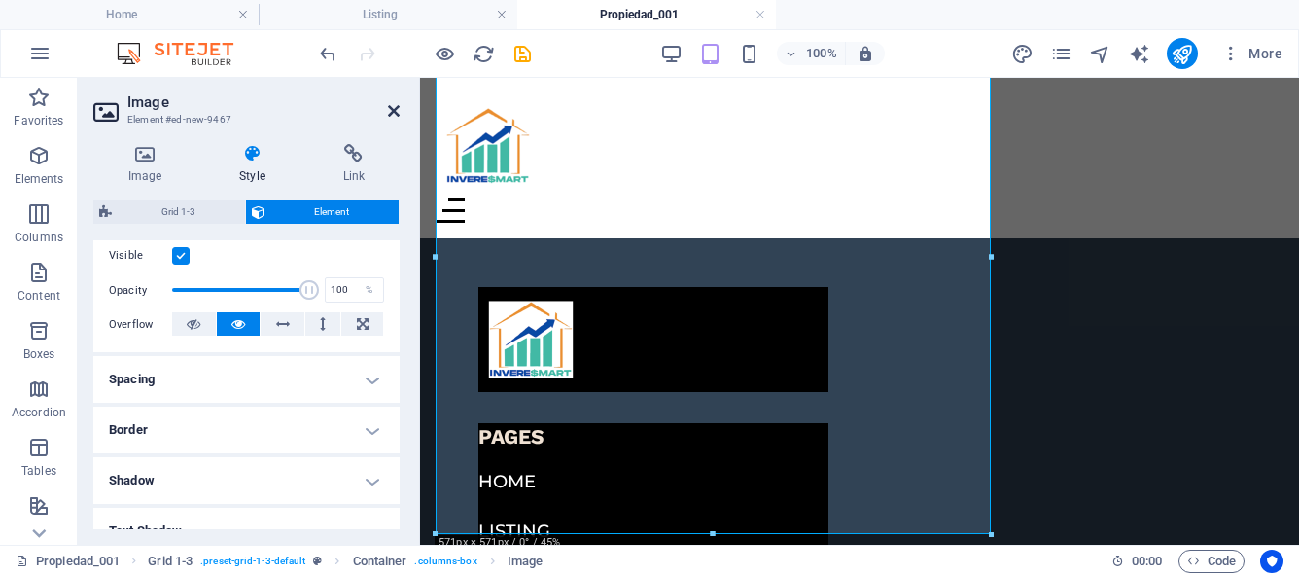
click at [388, 109] on icon at bounding box center [394, 111] width 12 height 16
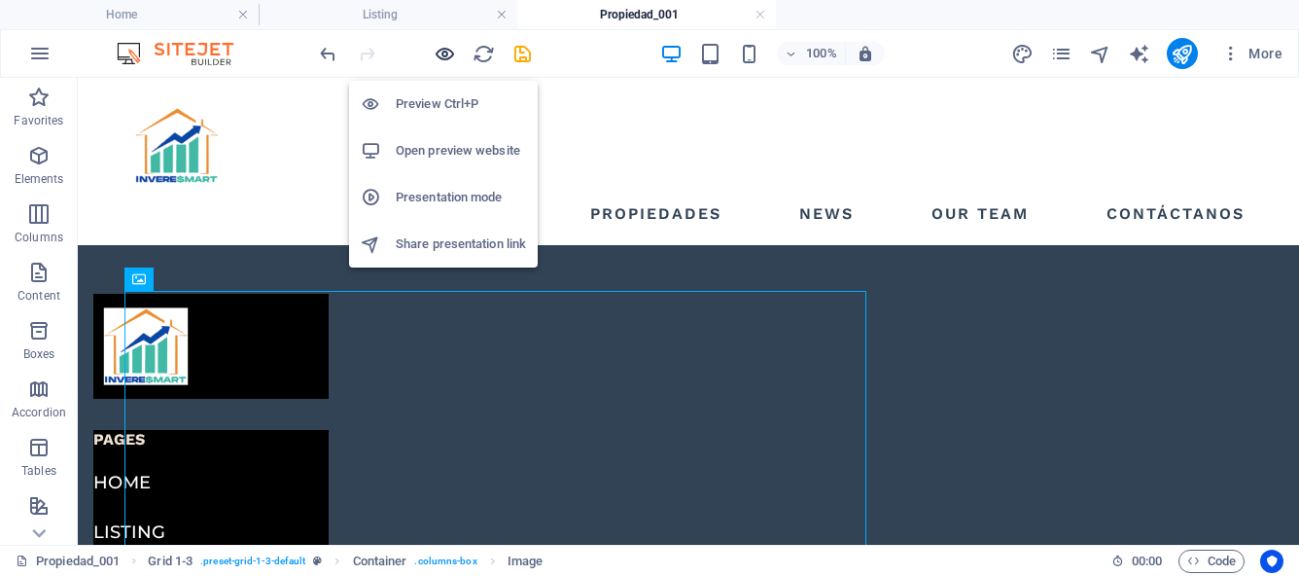
click at [443, 59] on icon "button" at bounding box center [445, 54] width 22 height 22
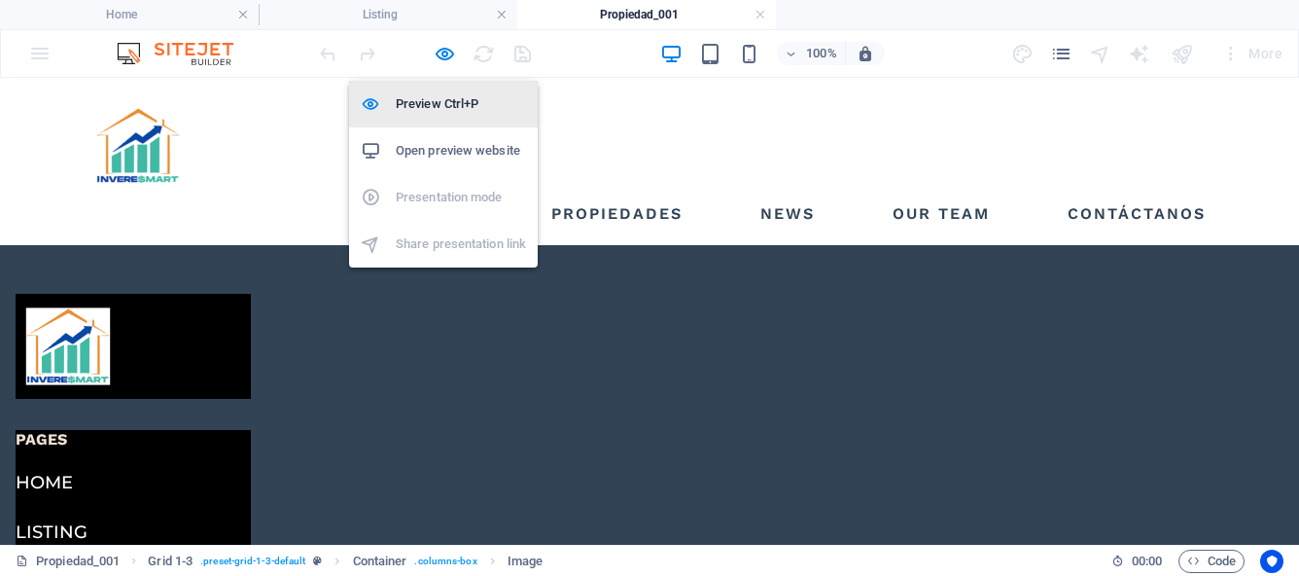
click at [443, 98] on h6 "Preview Ctrl+P" at bounding box center [461, 103] width 130 height 23
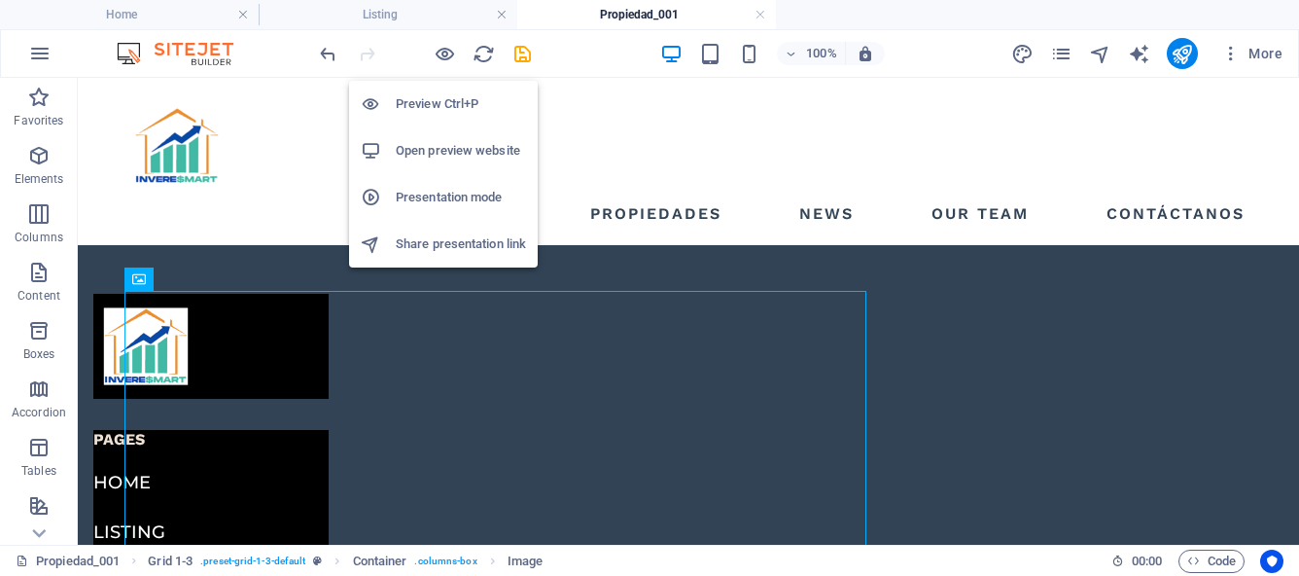
click at [443, 98] on h6 "Preview Ctrl+P" at bounding box center [461, 103] width 130 height 23
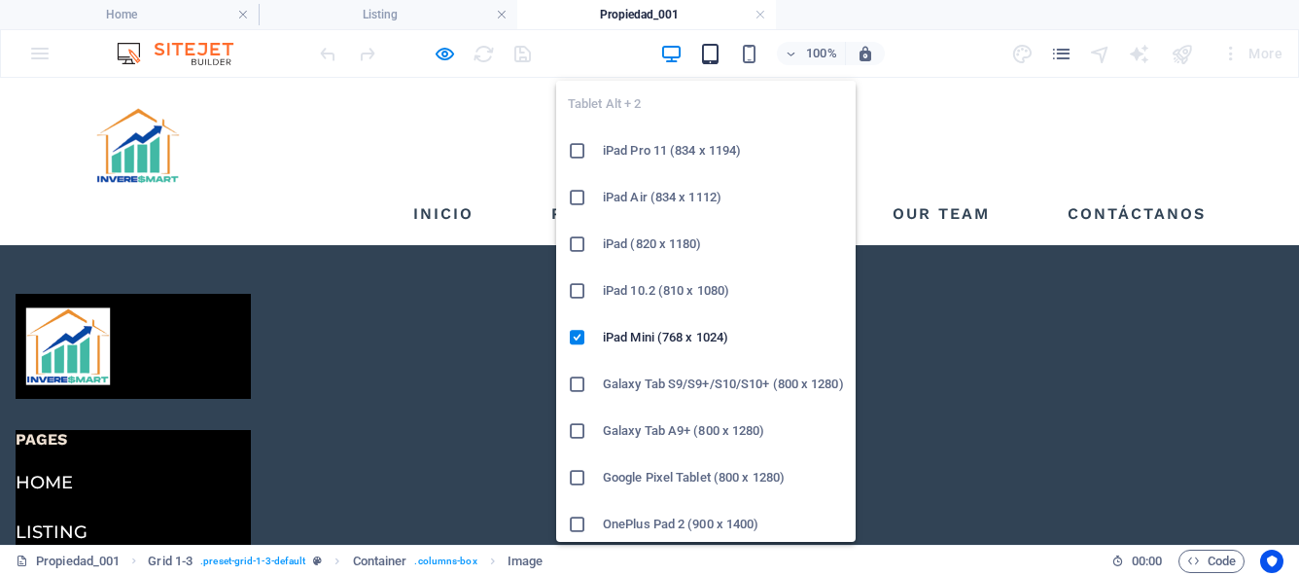
click at [712, 52] on icon "button" at bounding box center [710, 54] width 22 height 22
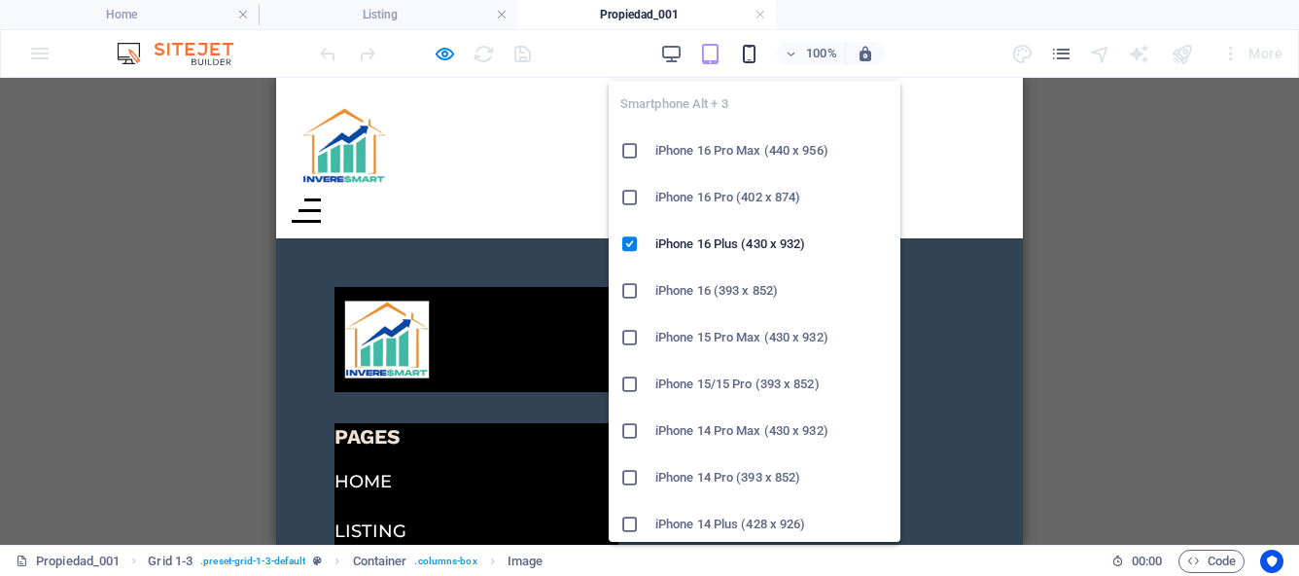
click at [751, 58] on icon "button" at bounding box center [749, 54] width 22 height 22
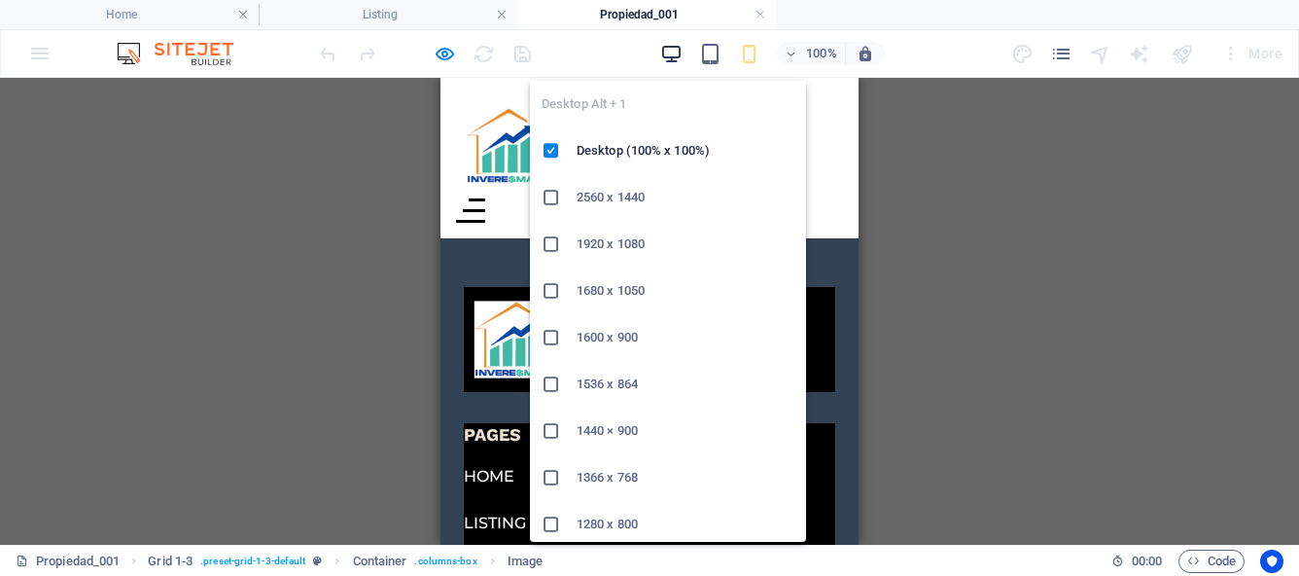
click at [671, 53] on icon "button" at bounding box center [671, 54] width 22 height 22
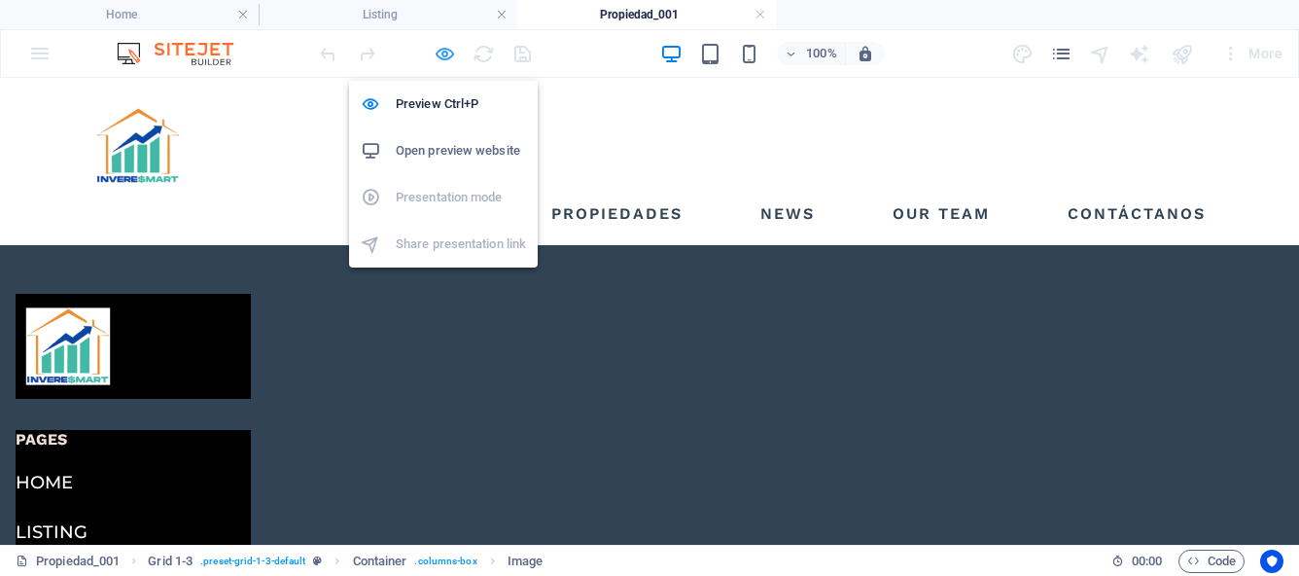
click at [439, 58] on icon "button" at bounding box center [445, 54] width 22 height 22
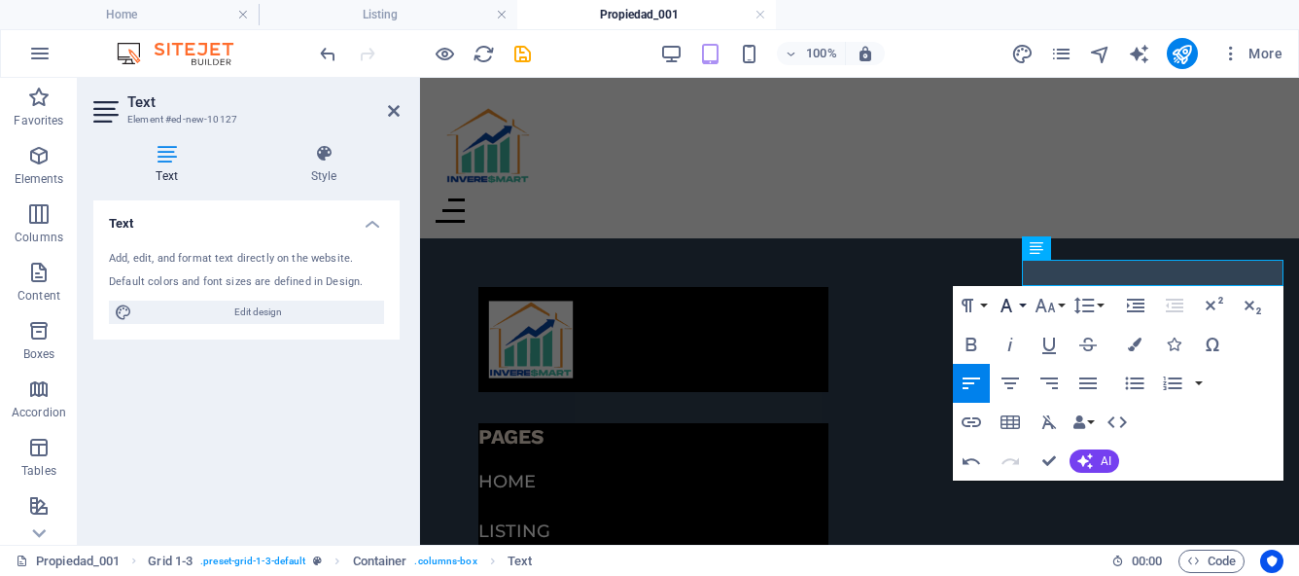
click at [1022, 303] on button "Font Family" at bounding box center [1010, 305] width 37 height 39
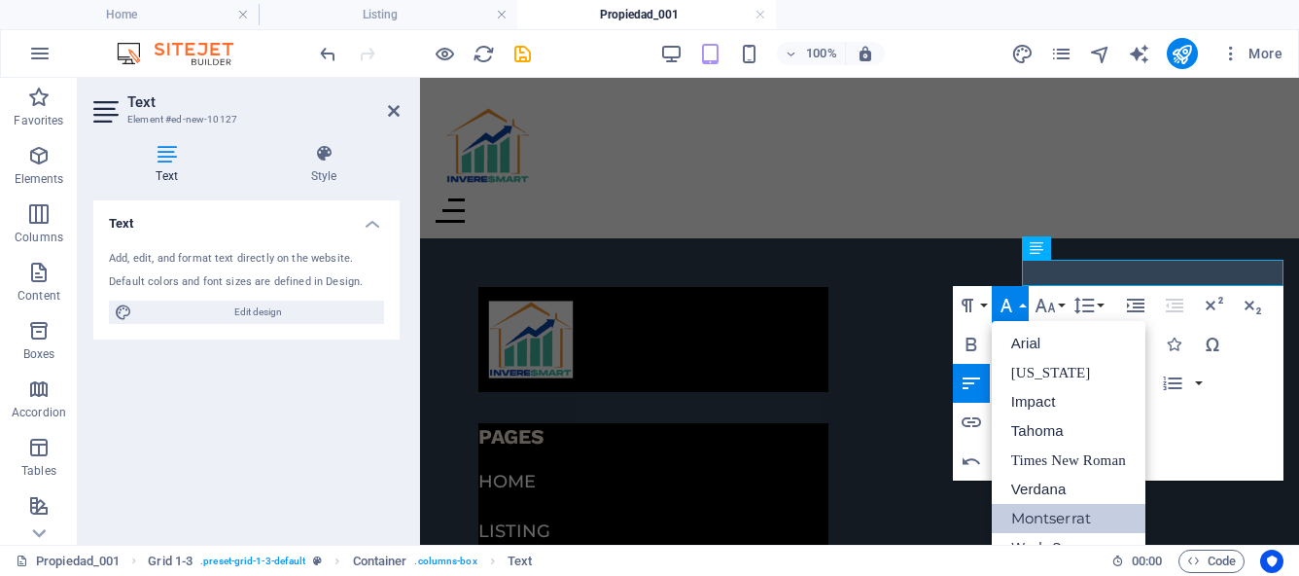
scroll to position [0, 0]
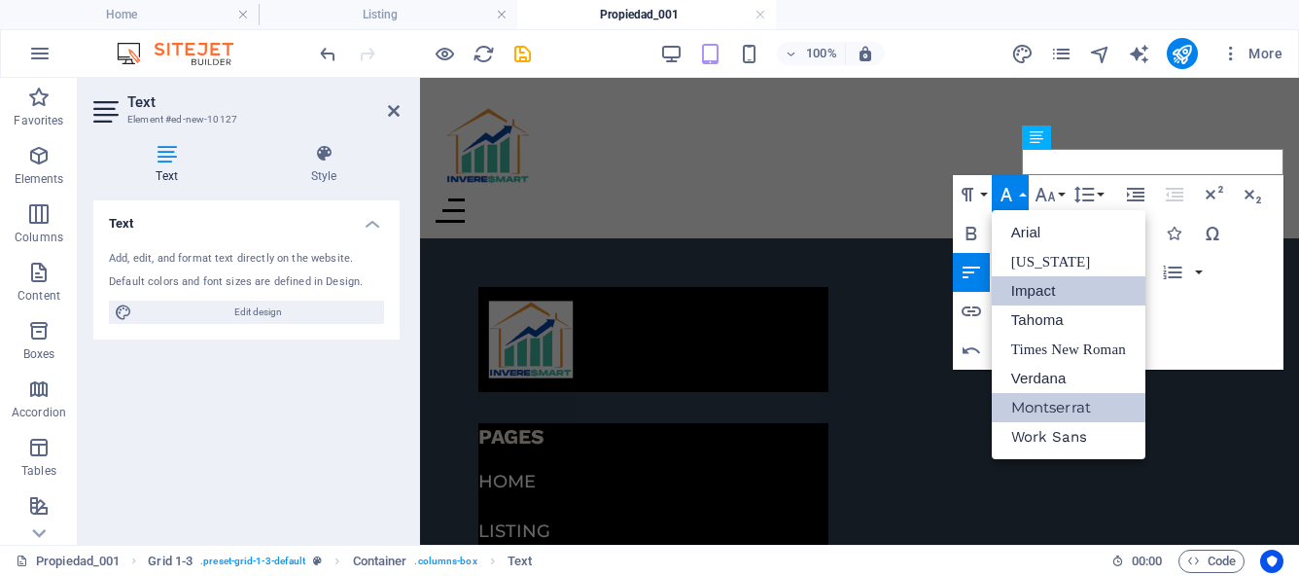
click at [1046, 296] on link "Impact" at bounding box center [1069, 290] width 154 height 29
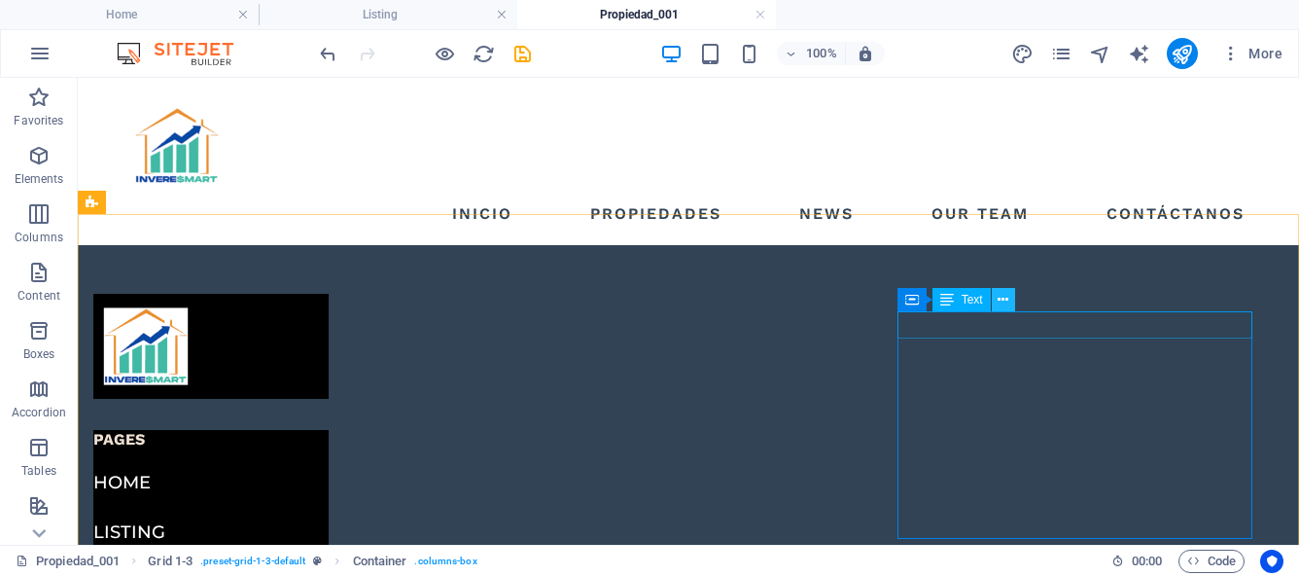
click at [999, 302] on icon at bounding box center [1003, 300] width 11 height 20
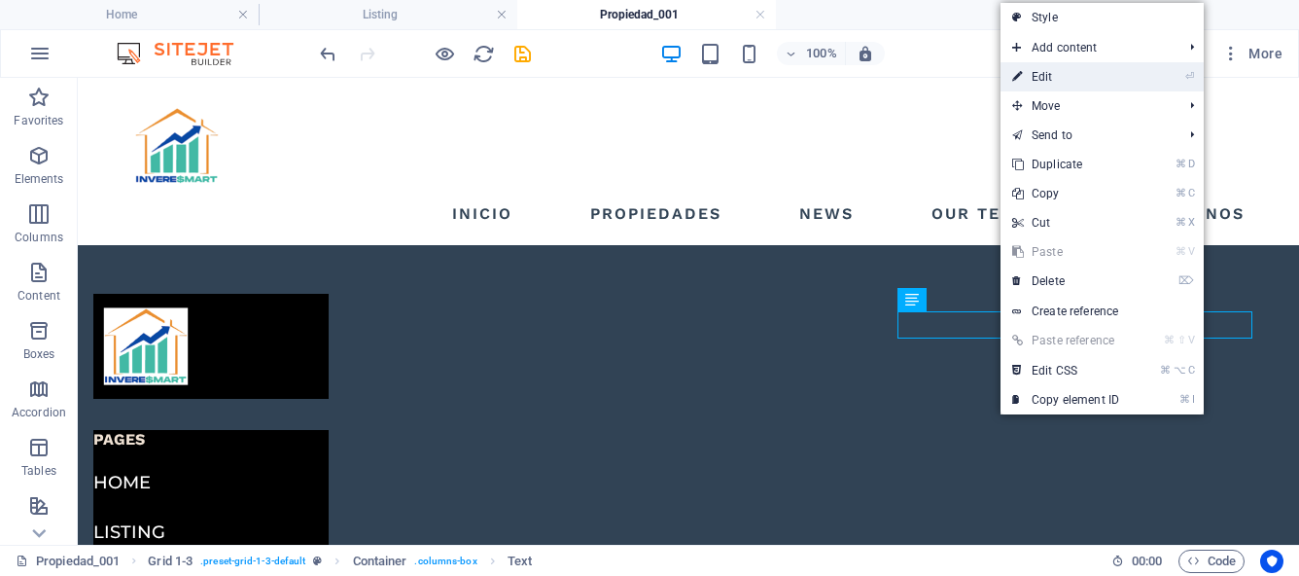
click at [1046, 79] on link "⏎ Edit" at bounding box center [1065, 76] width 130 height 29
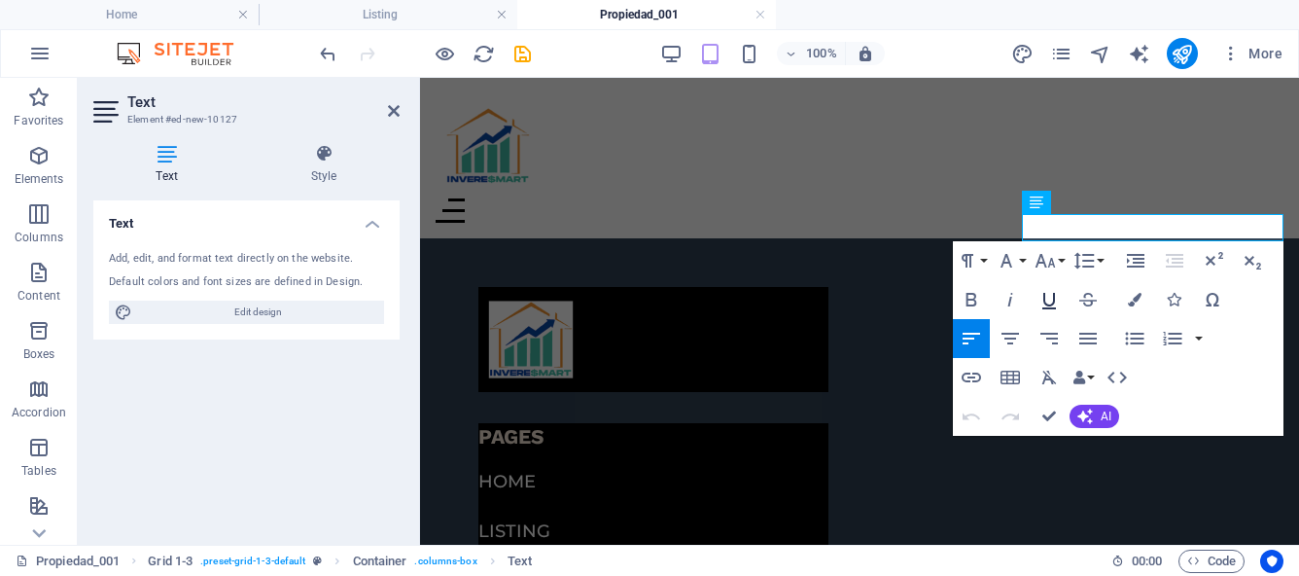
click at [1055, 304] on icon "button" at bounding box center [1048, 299] width 23 height 23
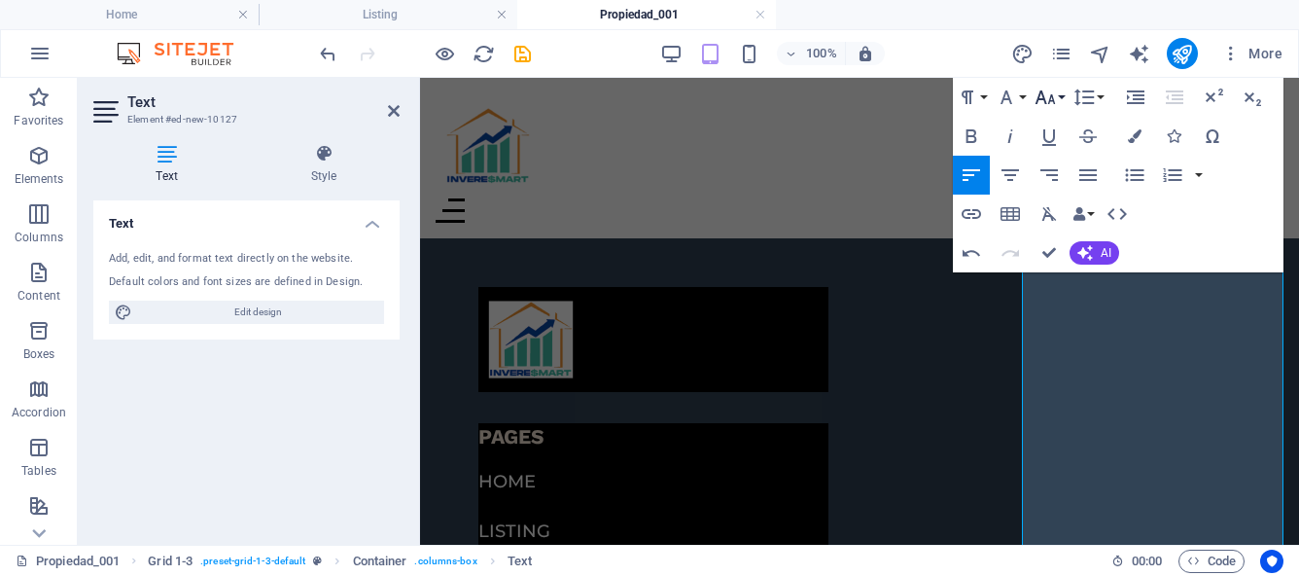
click at [1062, 100] on button "Font Size" at bounding box center [1049, 97] width 37 height 39
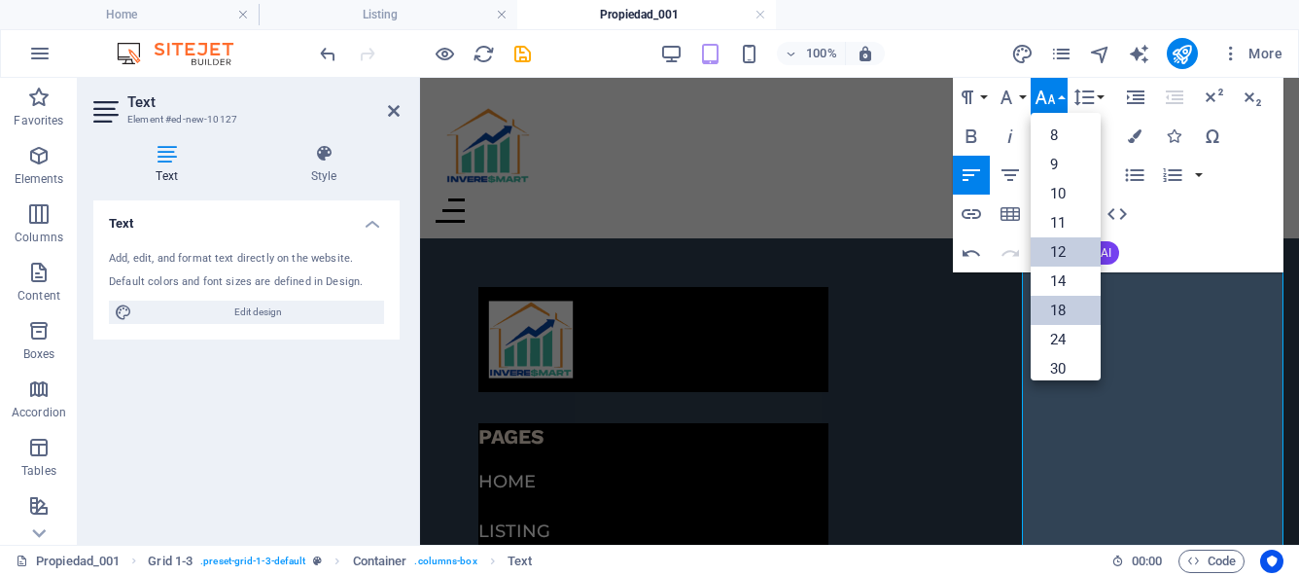
click at [1073, 241] on link "12" at bounding box center [1066, 251] width 70 height 29
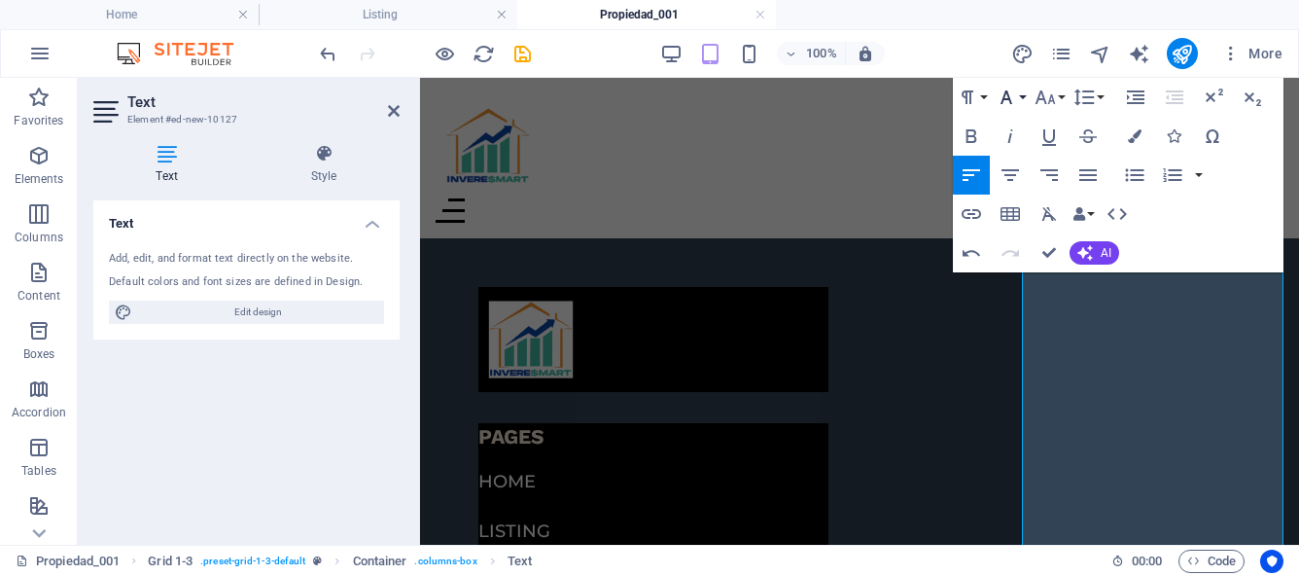
click at [1025, 98] on button "Font Family" at bounding box center [1010, 97] width 37 height 39
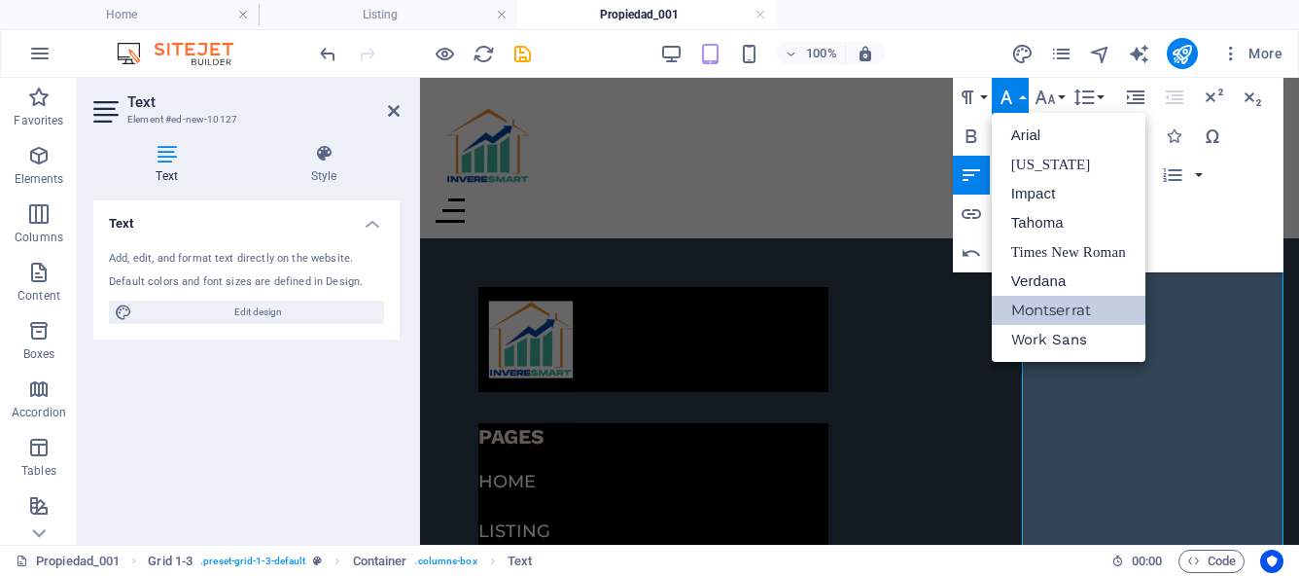
click at [1083, 300] on link "Montserrat" at bounding box center [1069, 310] width 154 height 29
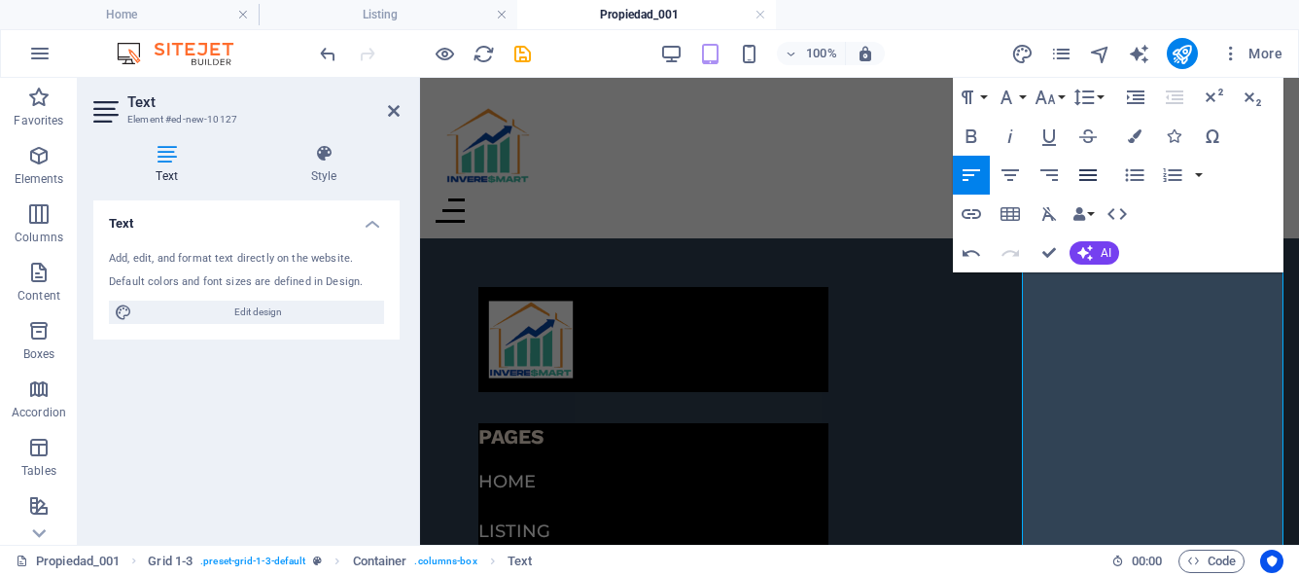
click at [1089, 174] on icon "button" at bounding box center [1088, 175] width 18 height 12
click at [1008, 170] on icon "button" at bounding box center [1010, 175] width 18 height 12
click at [968, 169] on icon "button" at bounding box center [972, 175] width 18 height 12
click at [1059, 99] on button "Font Size" at bounding box center [1049, 97] width 37 height 39
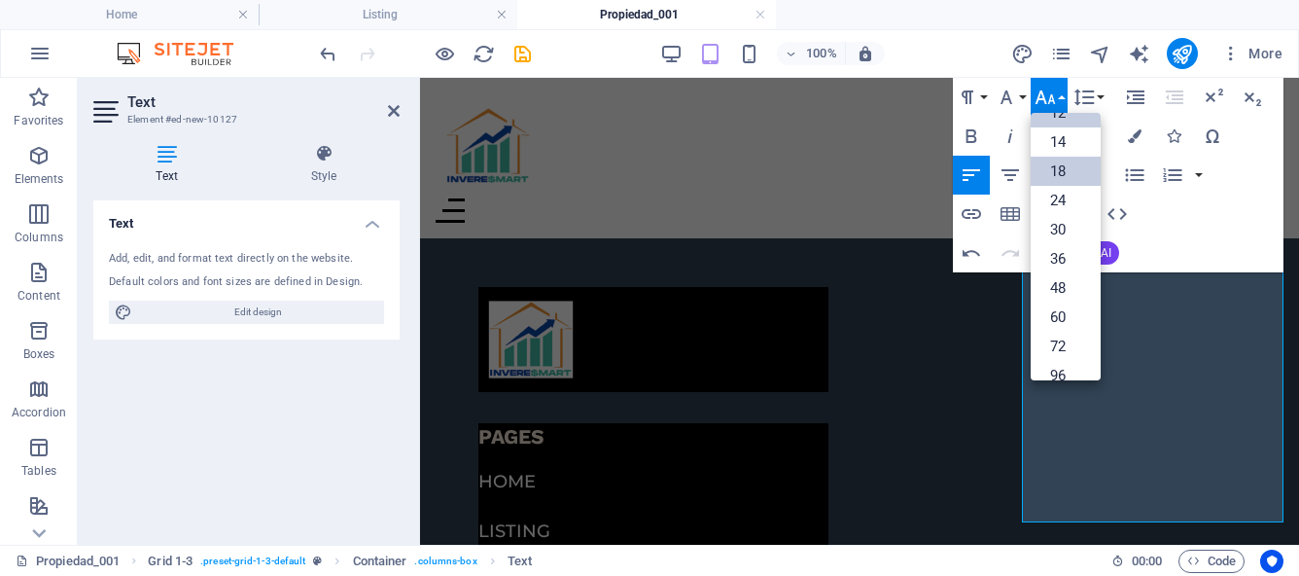
scroll to position [58, 0]
click at [1064, 186] on link "12" at bounding box center [1066, 193] width 70 height 29
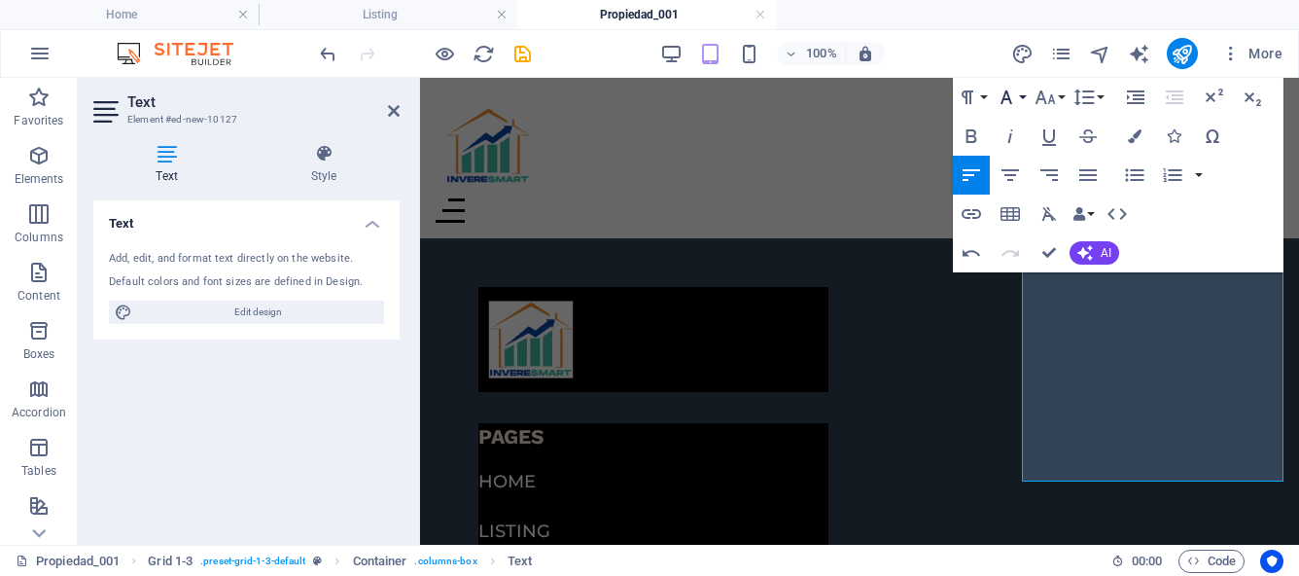
click at [1023, 99] on button "Font Family" at bounding box center [1010, 97] width 37 height 39
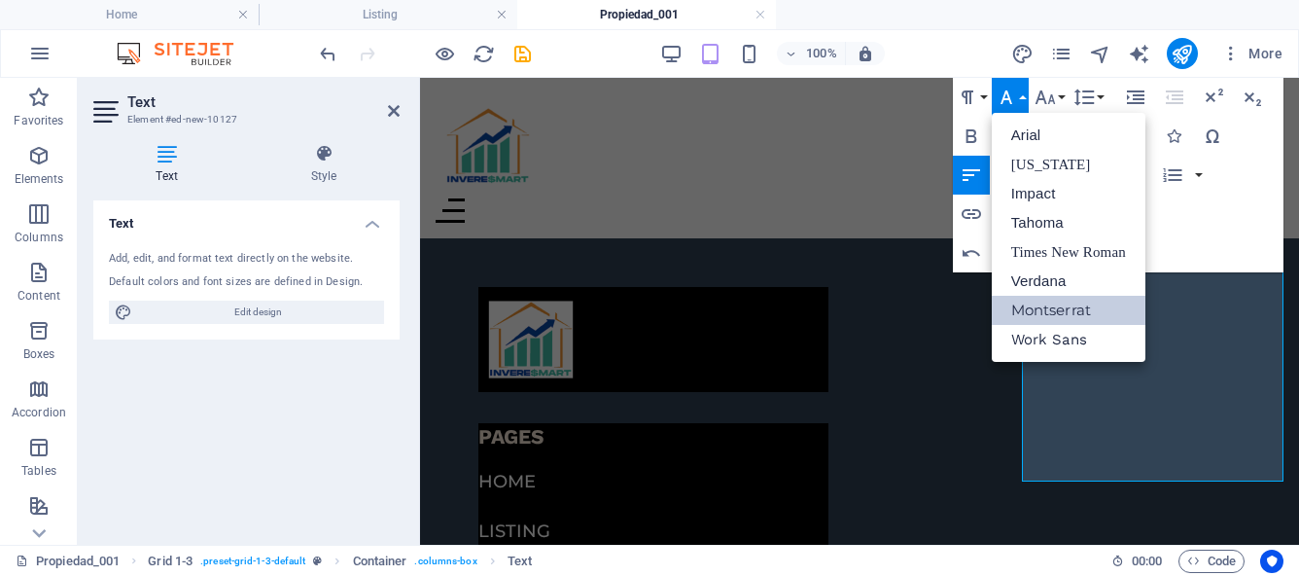
click at [1076, 301] on link "Montserrat" at bounding box center [1069, 310] width 154 height 29
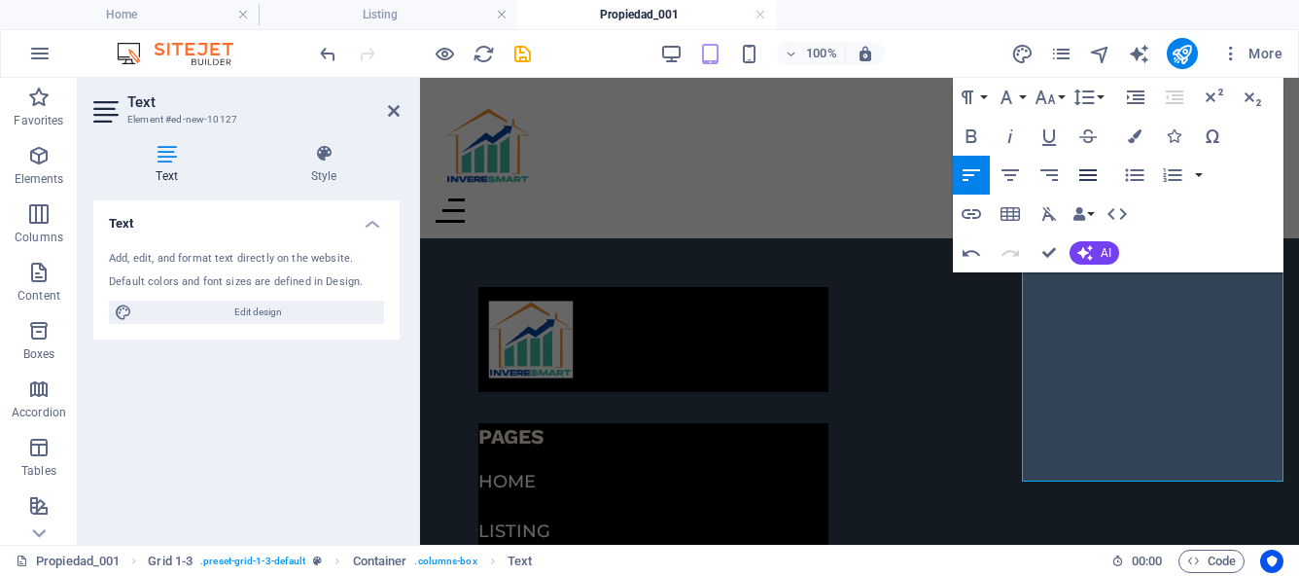
click at [1089, 172] on icon "button" at bounding box center [1087, 174] width 23 height 23
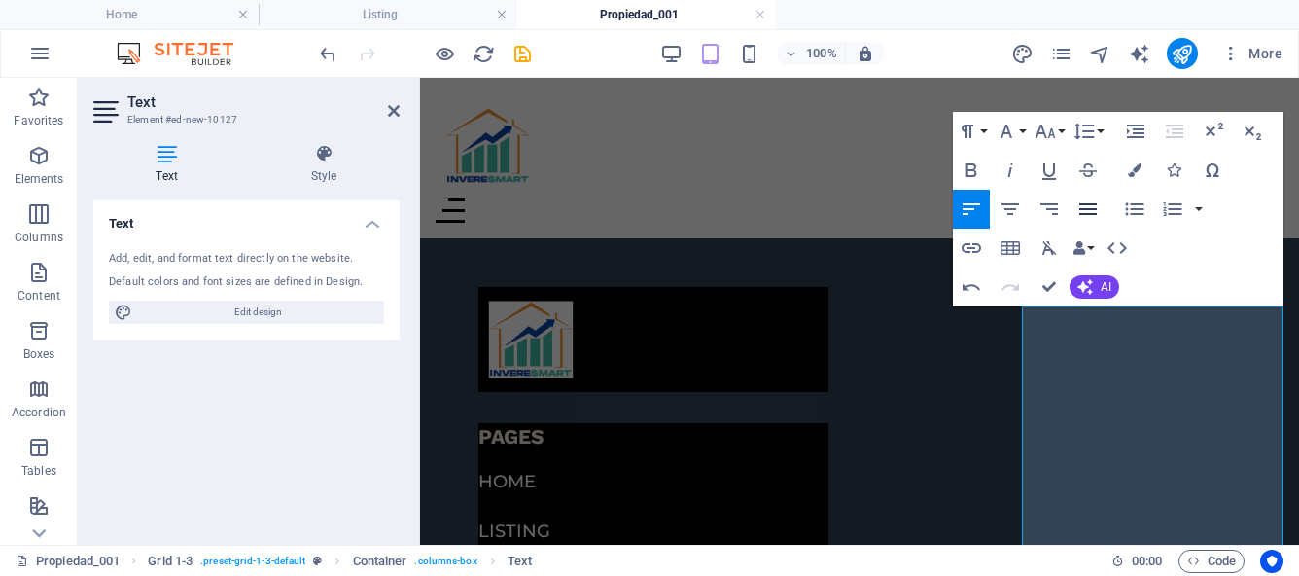
click at [1083, 207] on icon "button" at bounding box center [1087, 208] width 23 height 23
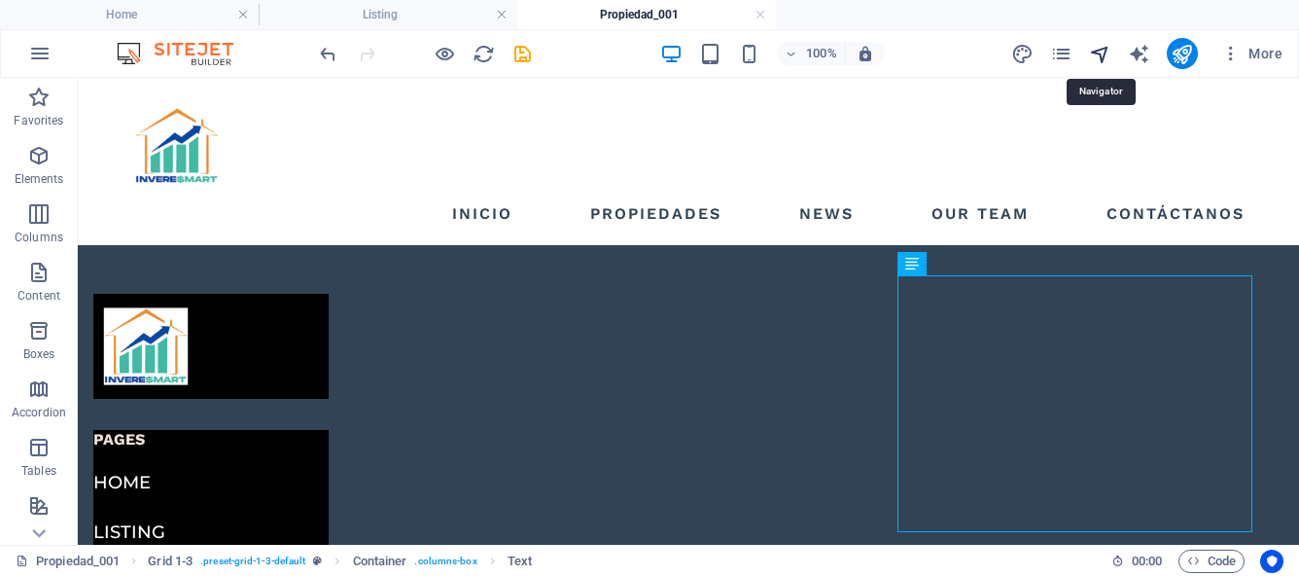
click at [1104, 54] on icon "navigator" at bounding box center [1100, 54] width 22 height 22
select select "16973349-es"
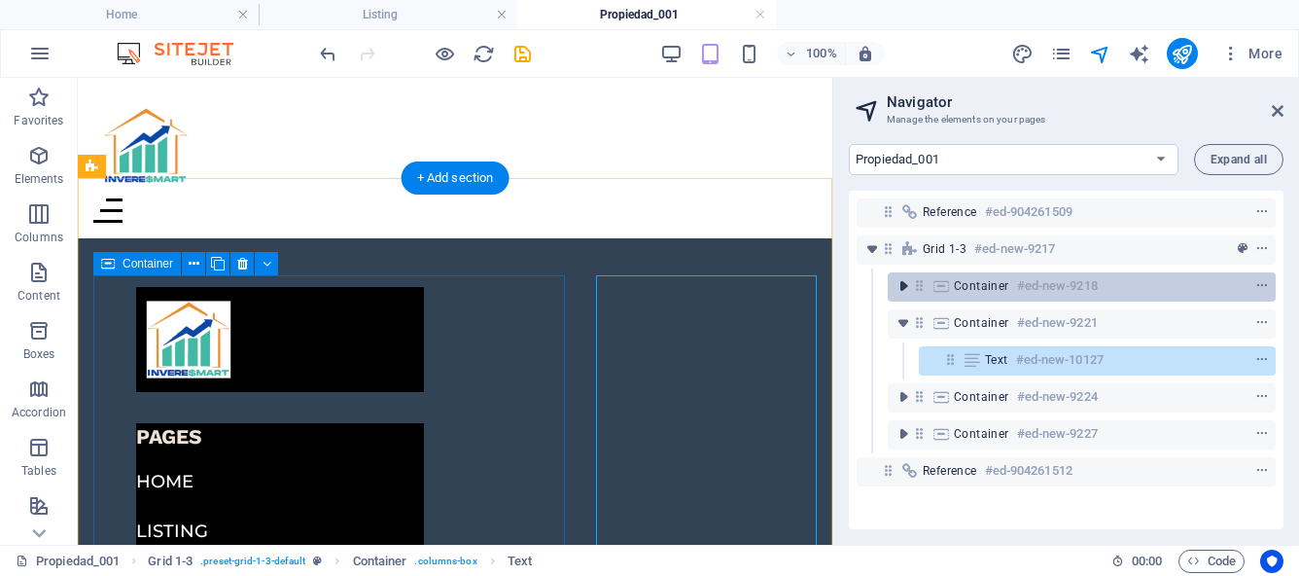
click at [904, 288] on icon "toggle-expand" at bounding box center [902, 285] width 19 height 19
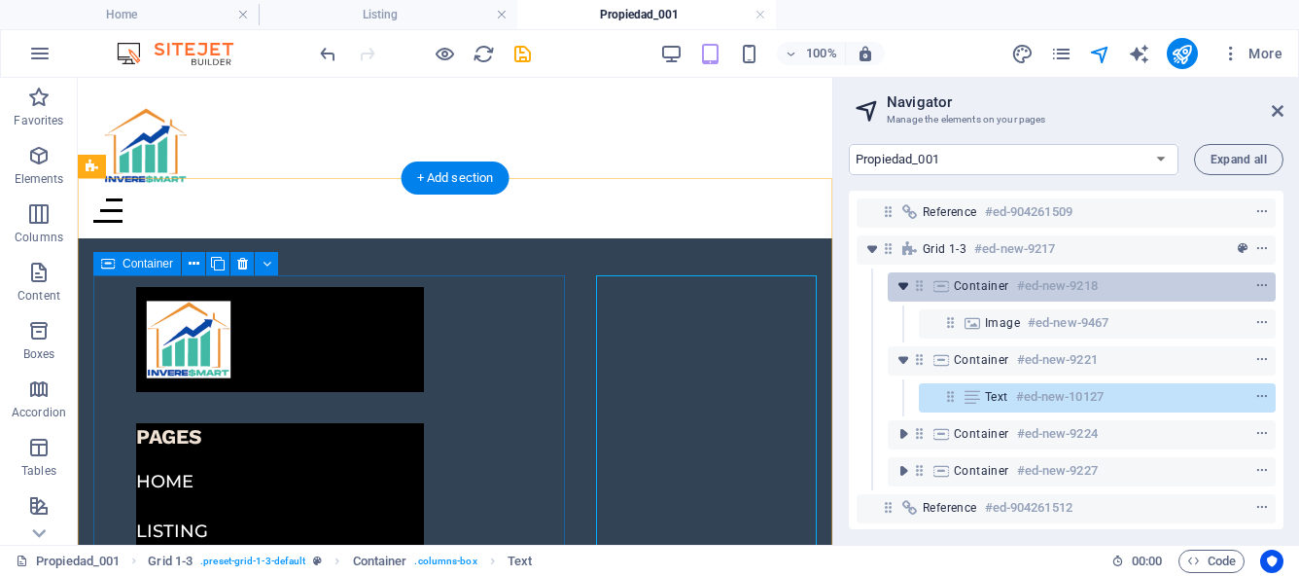
click at [904, 288] on icon "toggle-expand" at bounding box center [902, 285] width 19 height 19
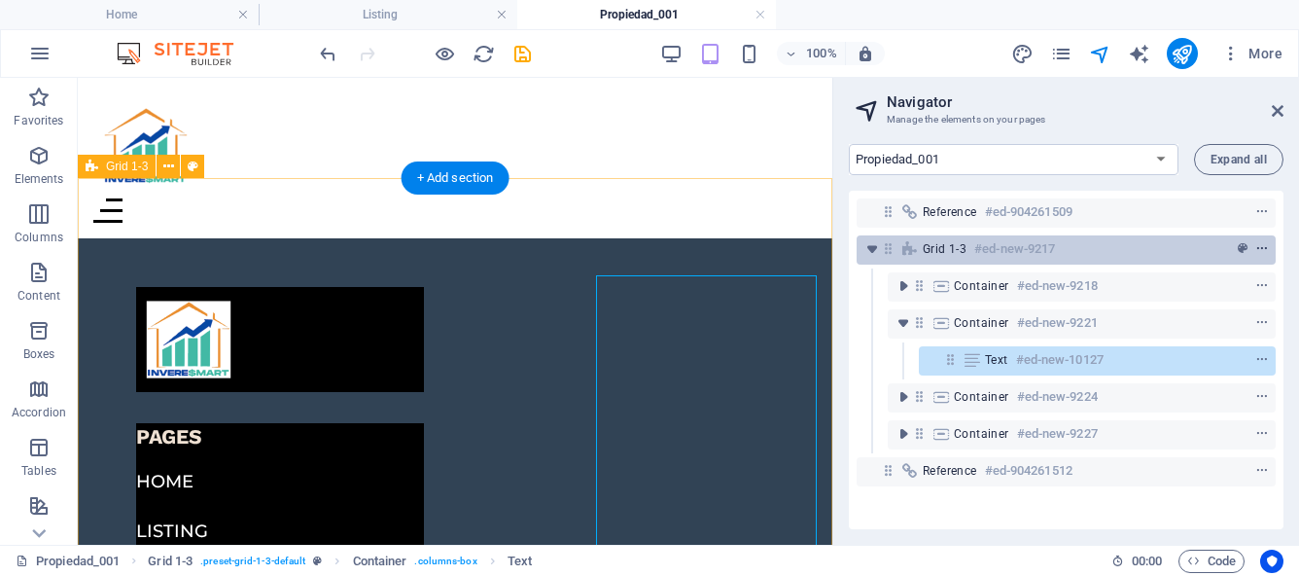
click at [1257, 249] on icon "context-menu" at bounding box center [1262, 249] width 14 height 14
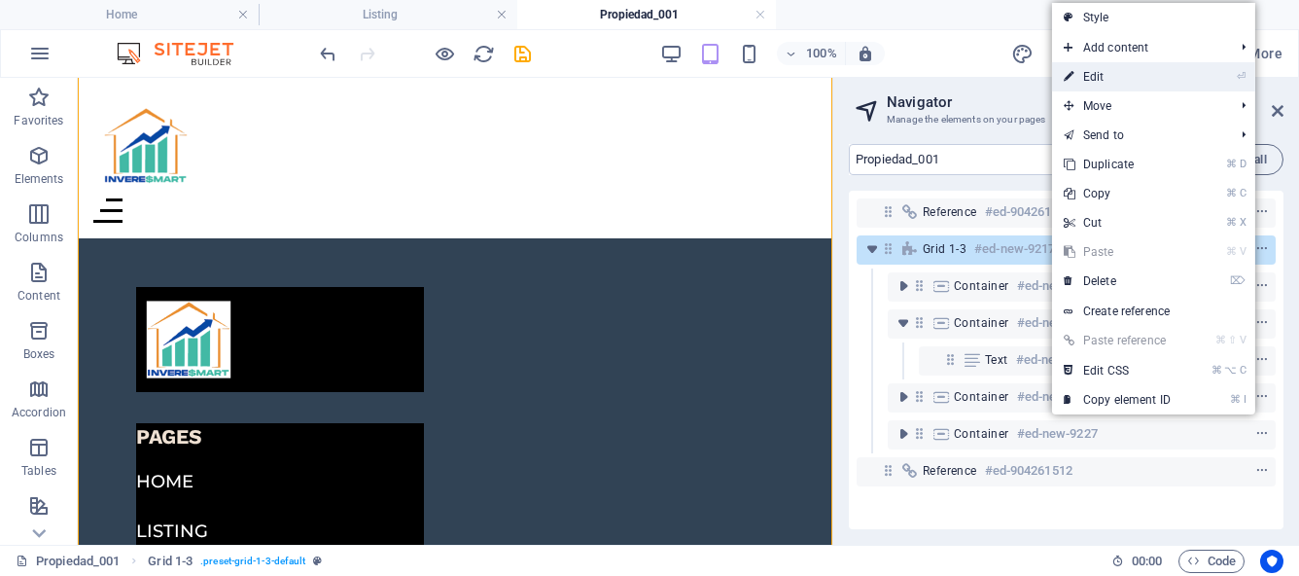
click at [1109, 79] on link "⏎ Edit" at bounding box center [1117, 76] width 130 height 29
select select "rem"
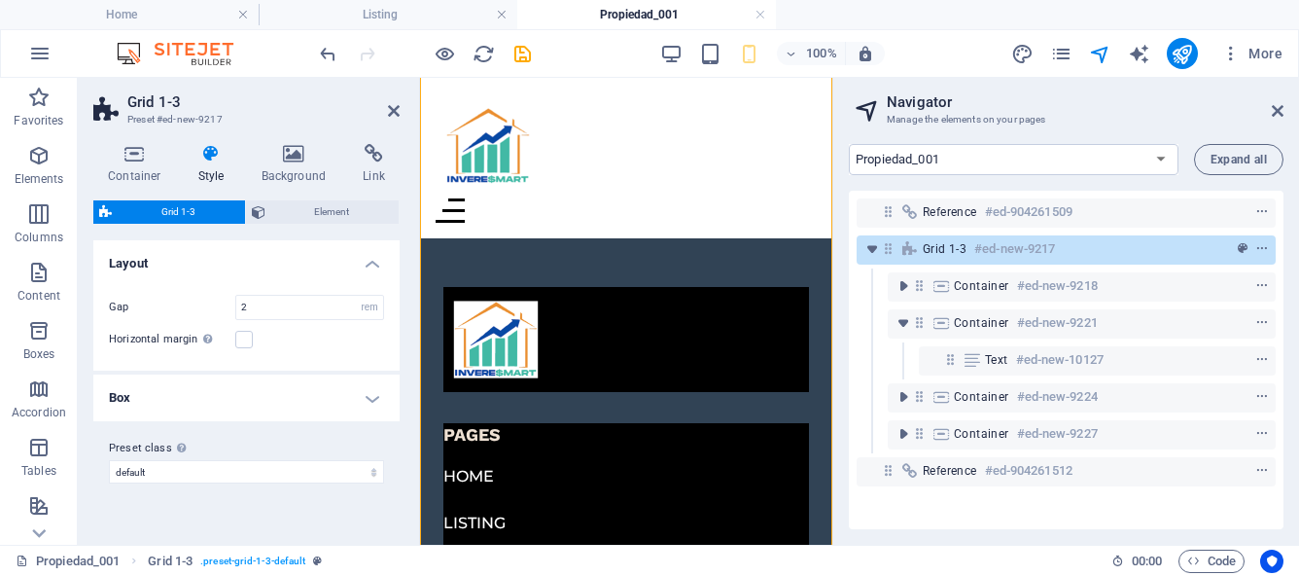
click at [375, 402] on h4 "Box" at bounding box center [246, 397] width 306 height 47
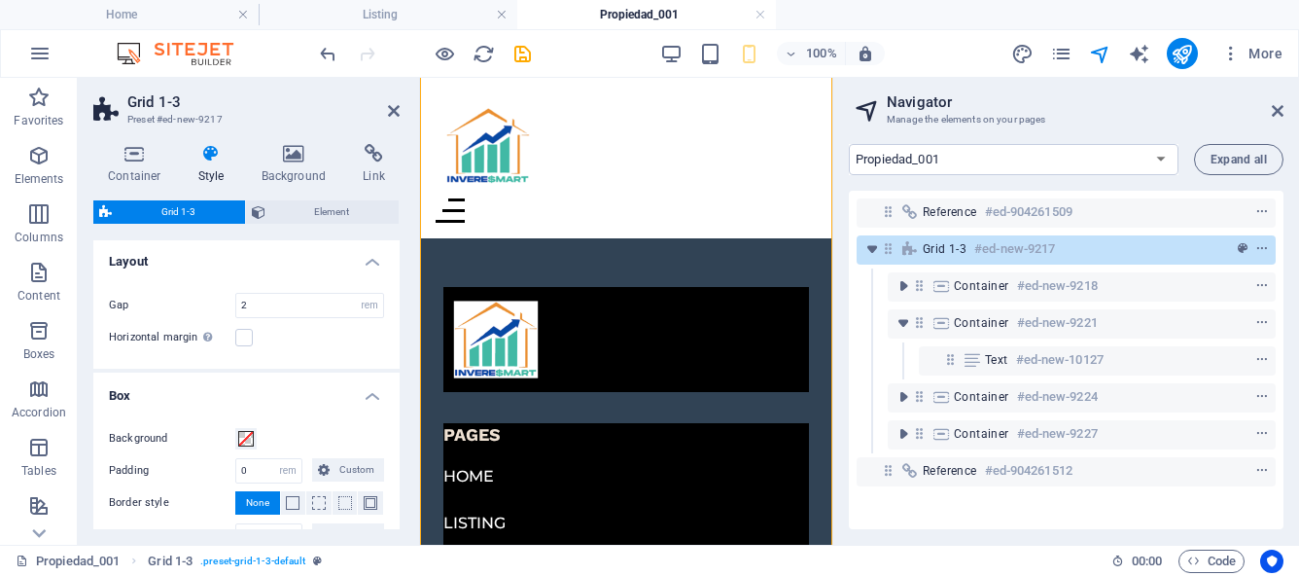
scroll to position [0, 0]
click at [326, 214] on span "Element" at bounding box center [332, 211] width 123 height 23
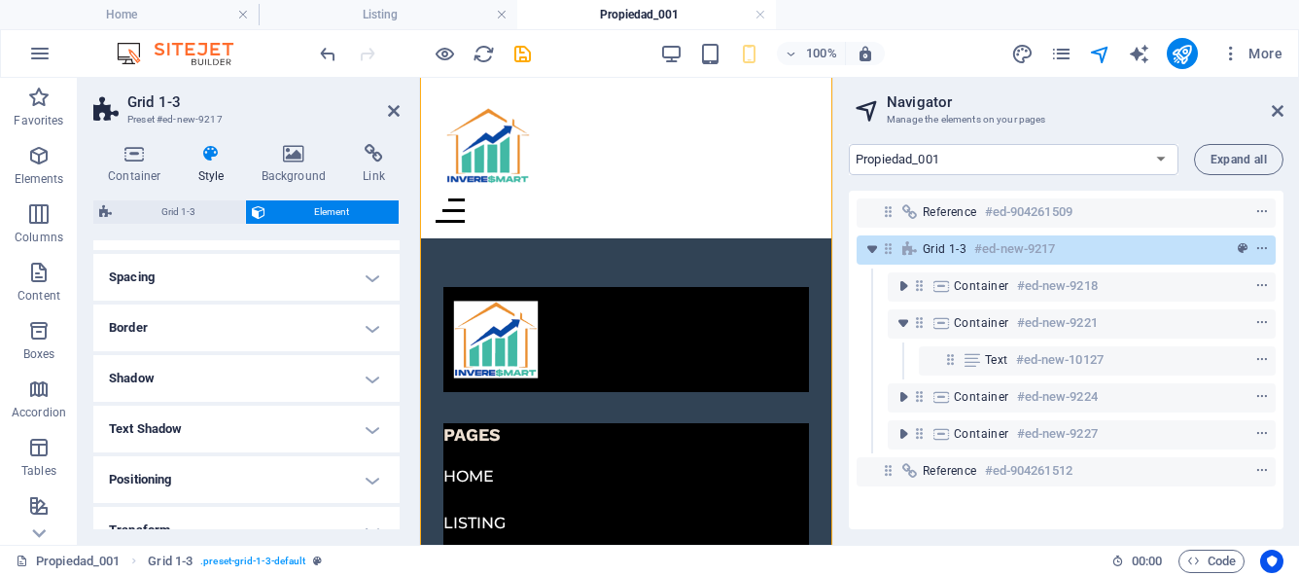
scroll to position [175, 0]
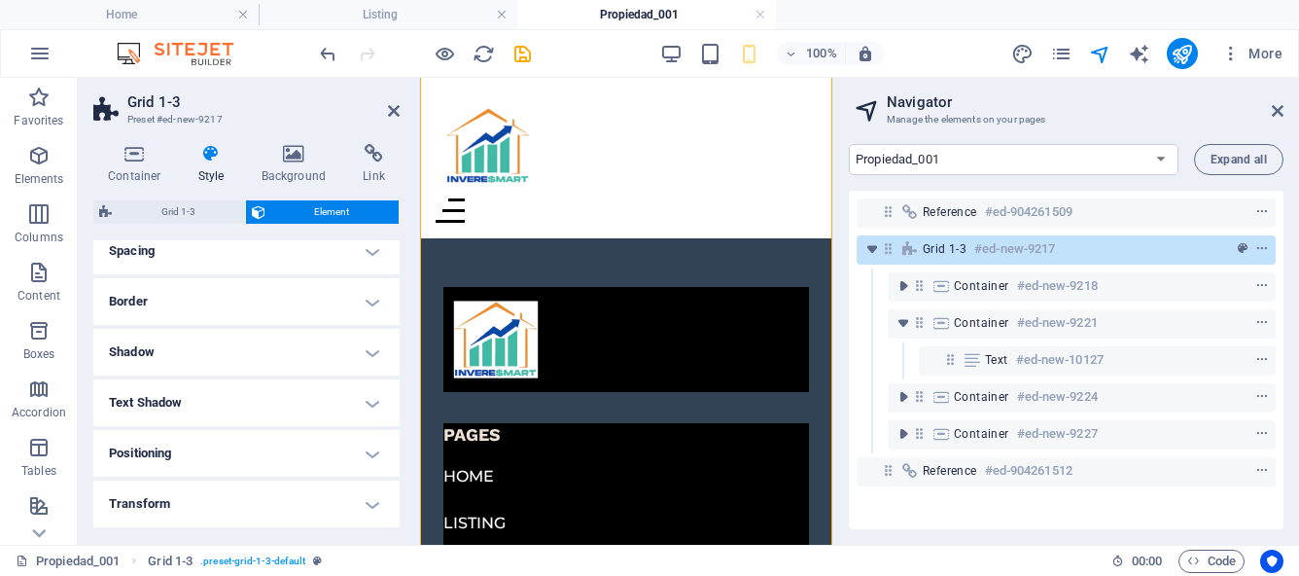
click at [370, 454] on h4 "Positioning" at bounding box center [246, 453] width 306 height 47
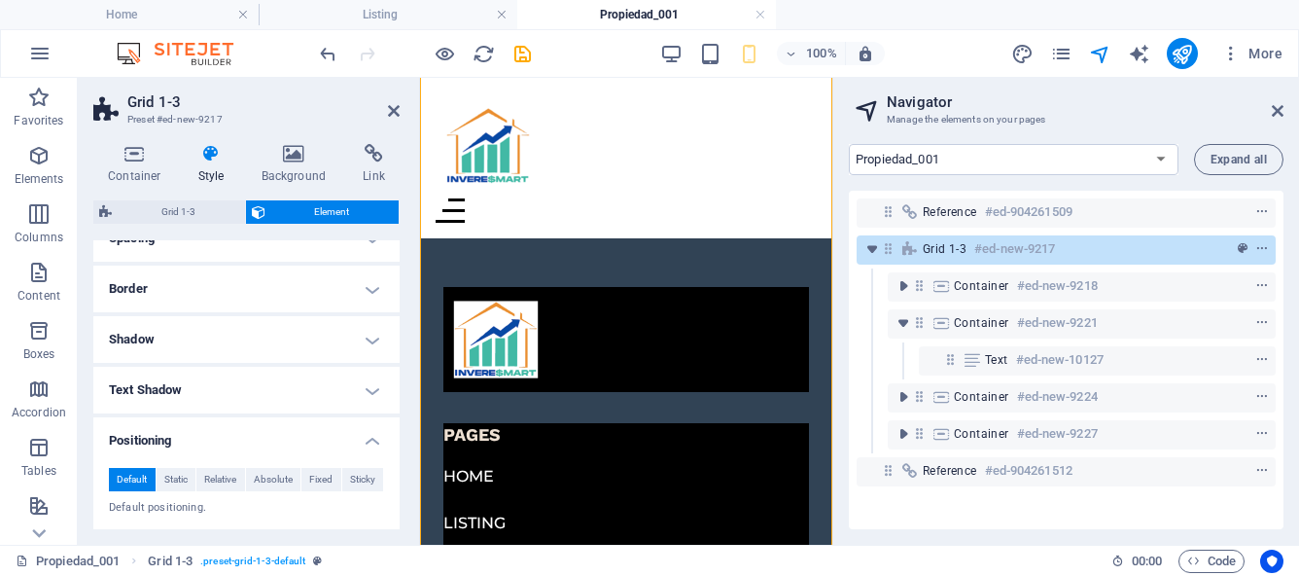
scroll to position [0, 0]
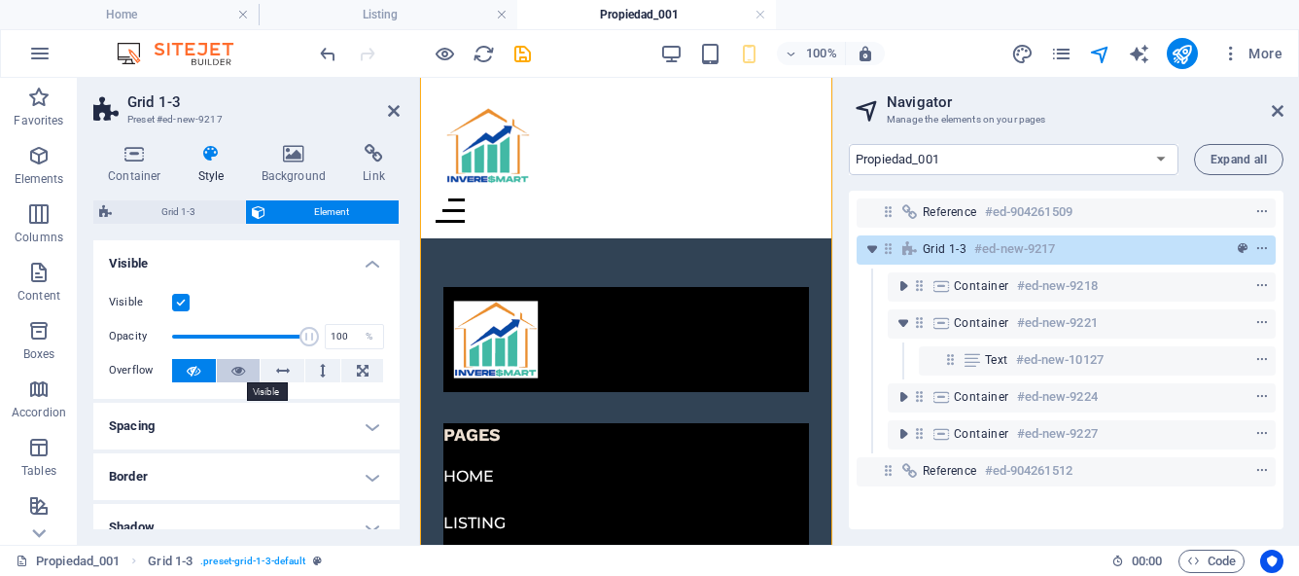
click at [234, 370] on icon at bounding box center [238, 370] width 14 height 23
click at [187, 369] on icon at bounding box center [194, 370] width 14 height 23
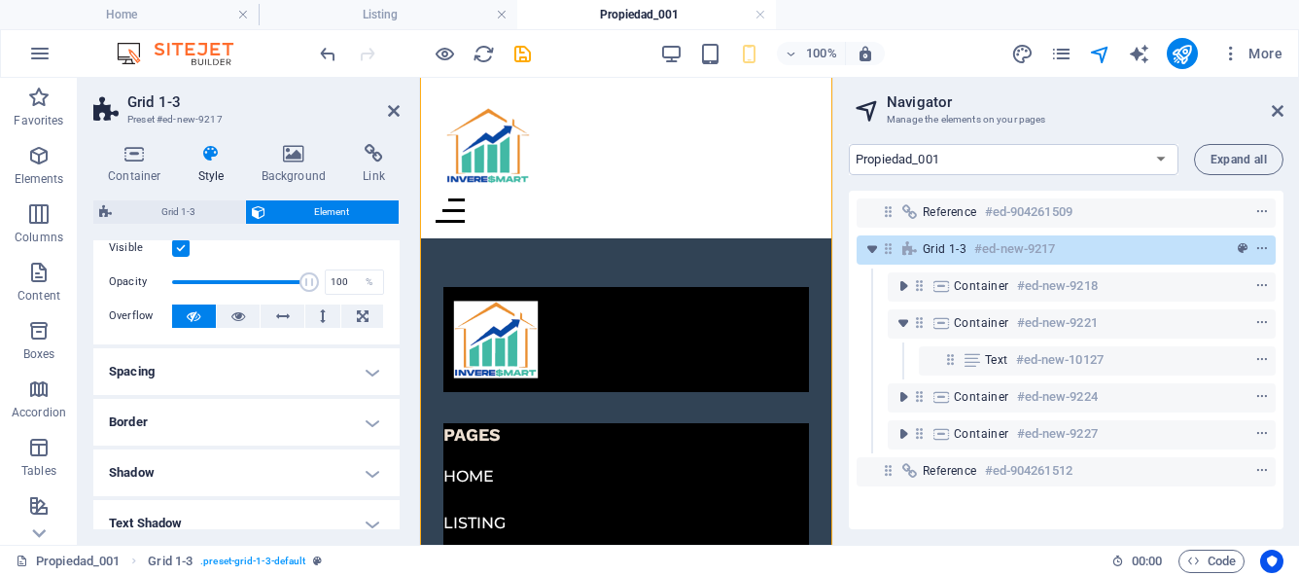
scroll to position [65, 0]
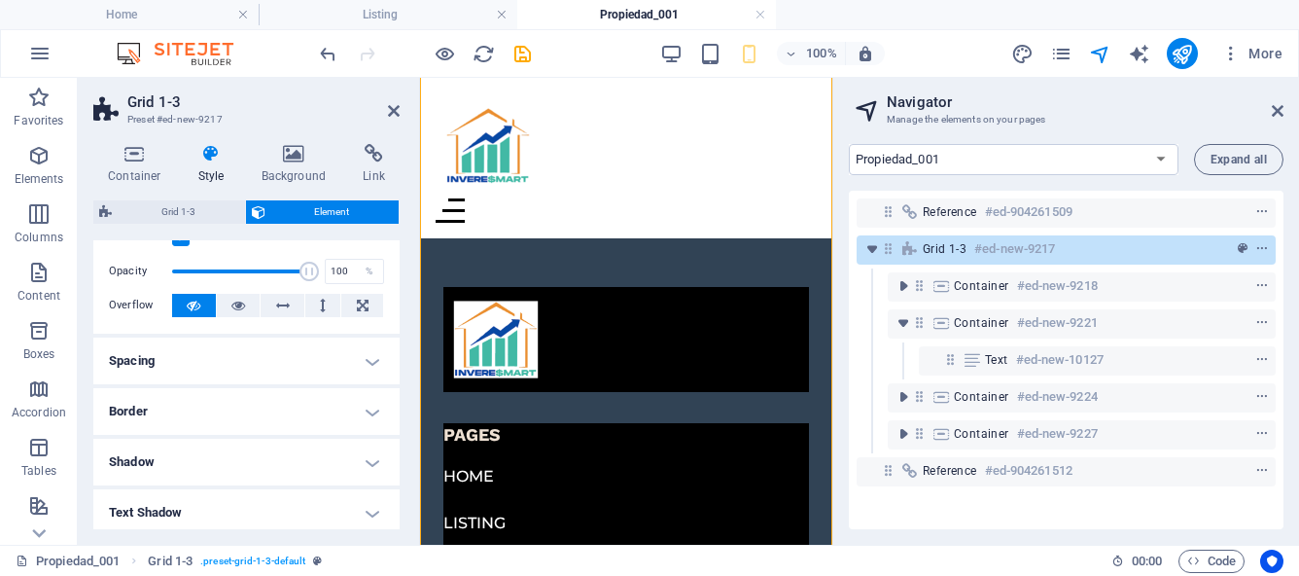
click at [365, 361] on h4 "Spacing" at bounding box center [246, 360] width 306 height 47
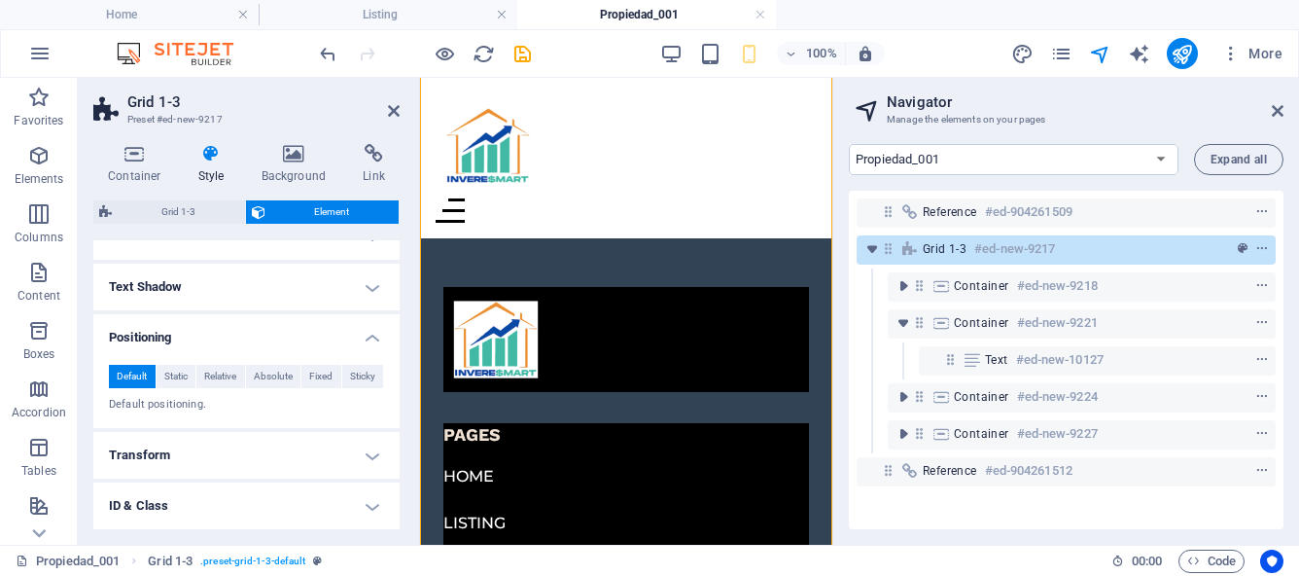
scroll to position [376, 0]
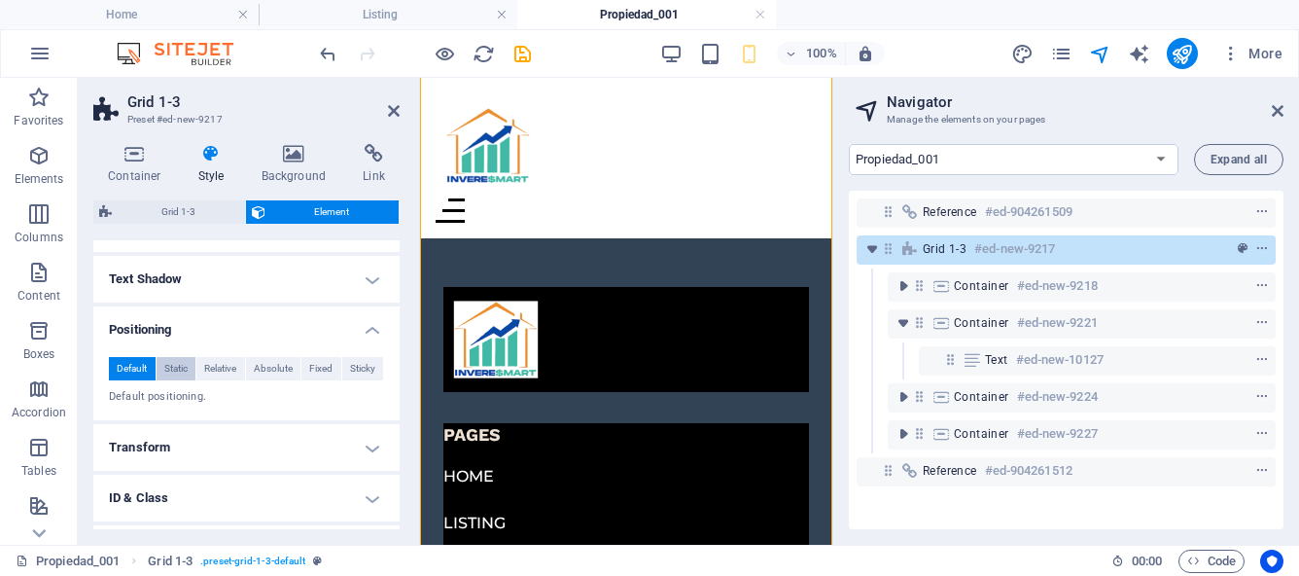
click at [172, 368] on span "Static" at bounding box center [175, 368] width 23 height 23
click at [1279, 105] on icon at bounding box center [1278, 111] width 12 height 16
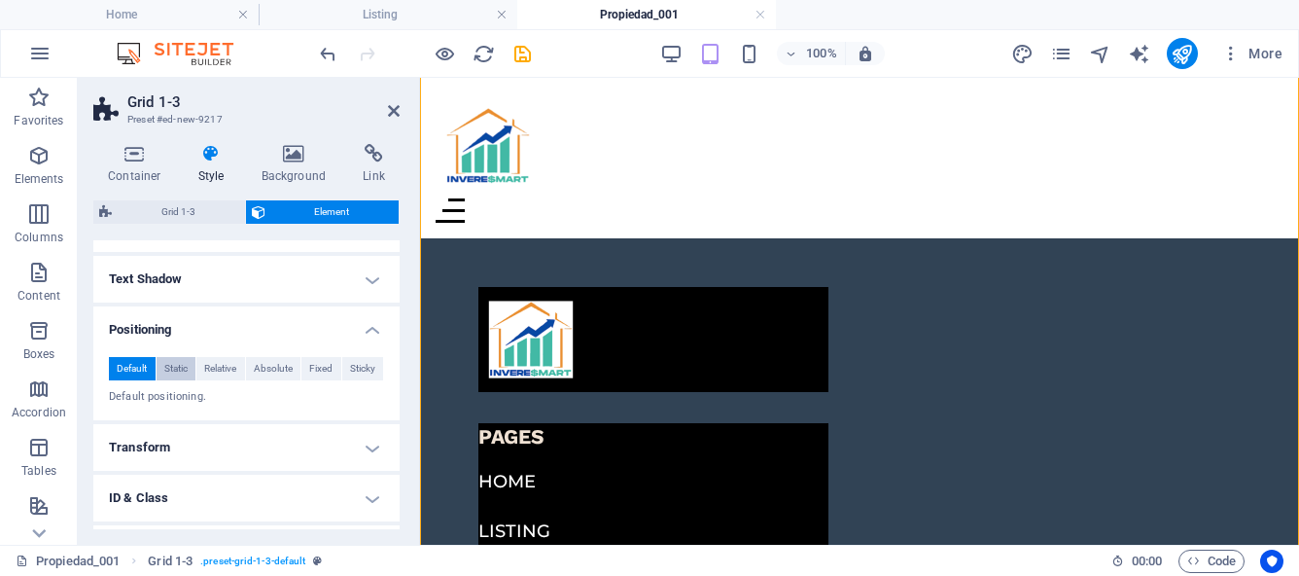
click at [192, 369] on button "Static" at bounding box center [177, 368] width 40 height 23
click at [213, 368] on span "Relative" at bounding box center [220, 368] width 32 height 23
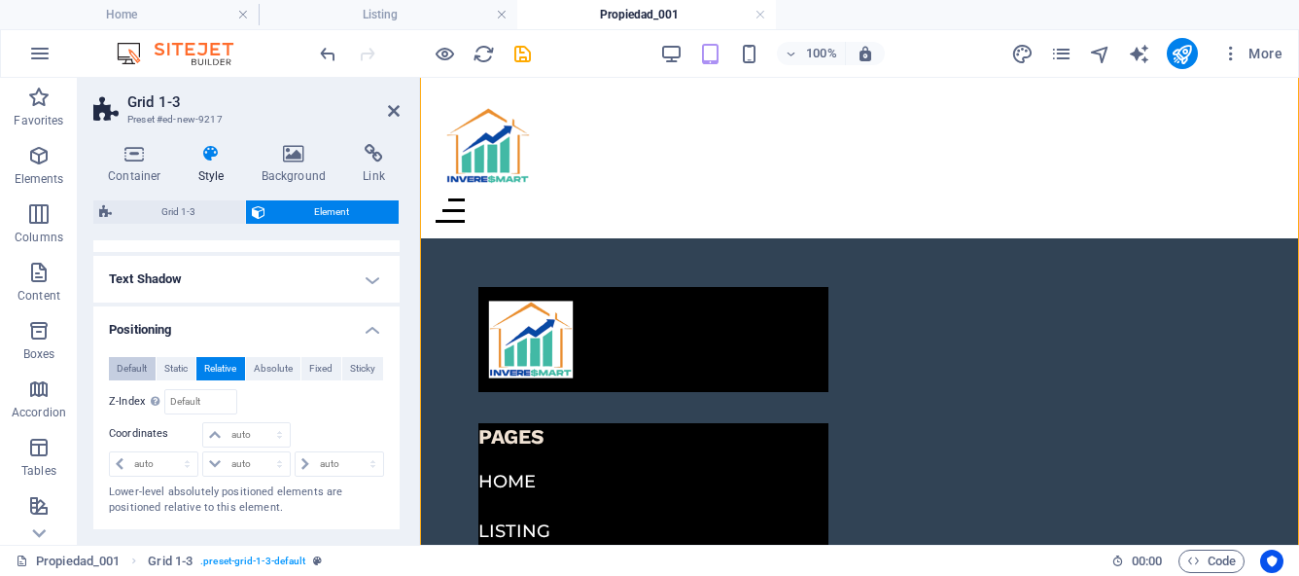
click at [141, 370] on span "Default" at bounding box center [132, 368] width 30 height 23
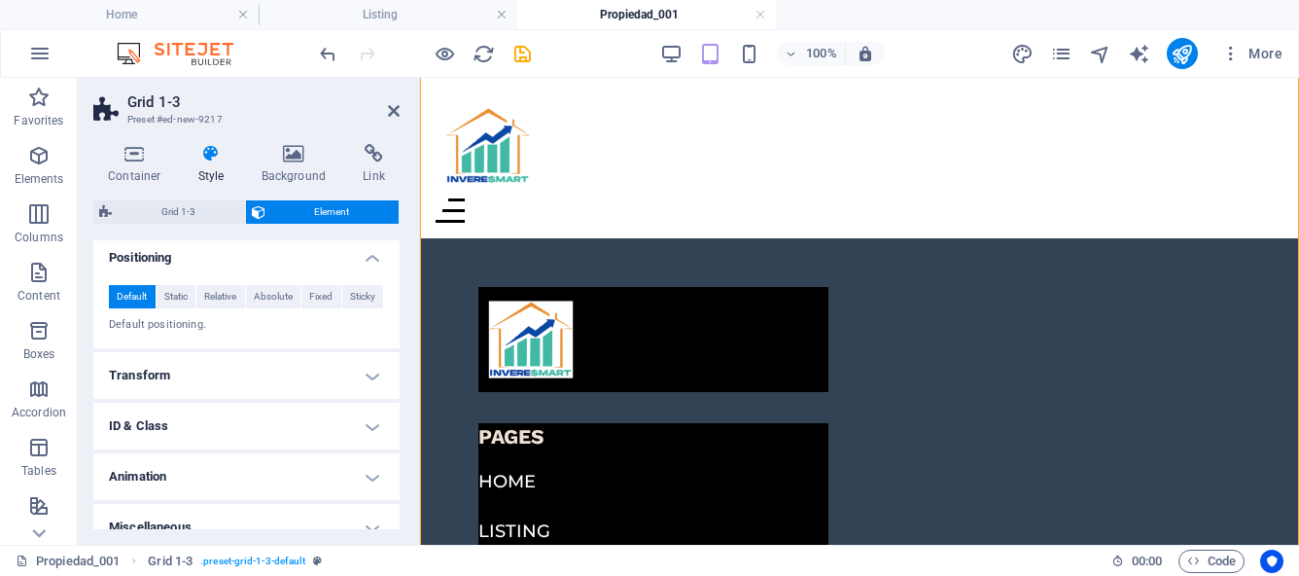
scroll to position [457, 0]
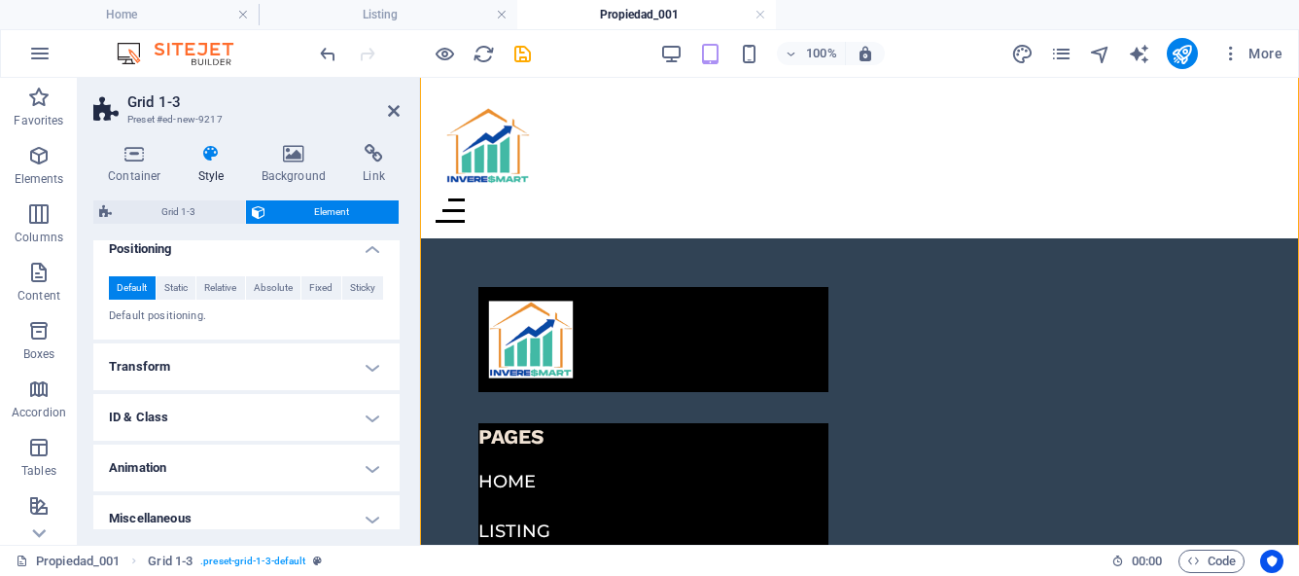
click at [360, 368] on h4 "Transform" at bounding box center [246, 366] width 306 height 47
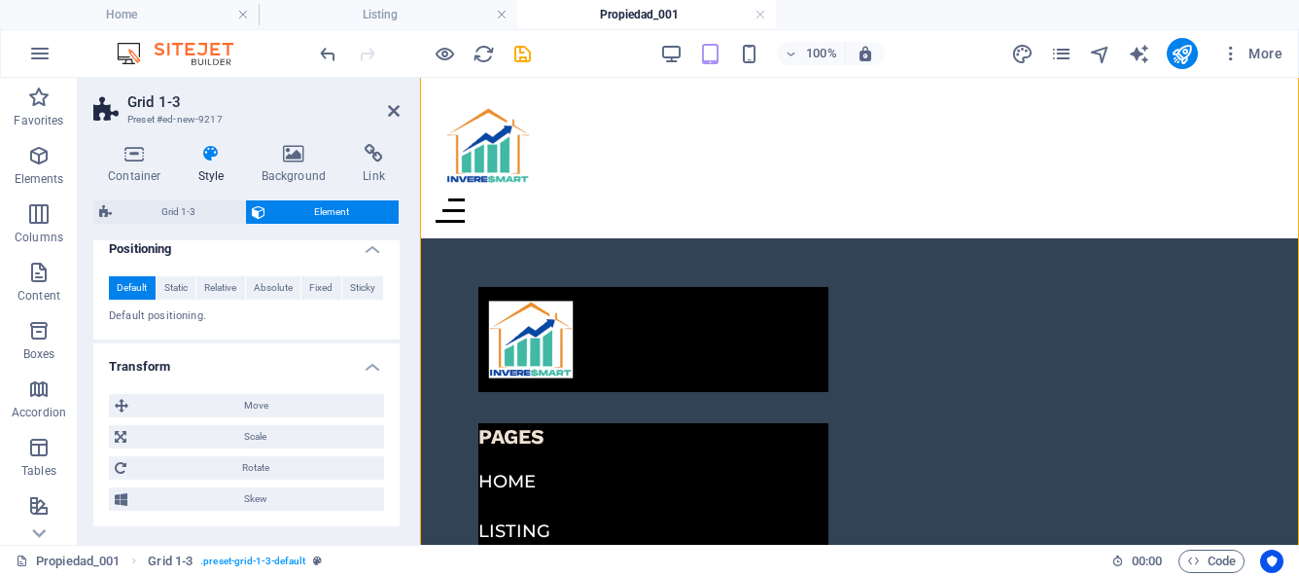
click at [360, 368] on h4 "Transform" at bounding box center [246, 360] width 306 height 35
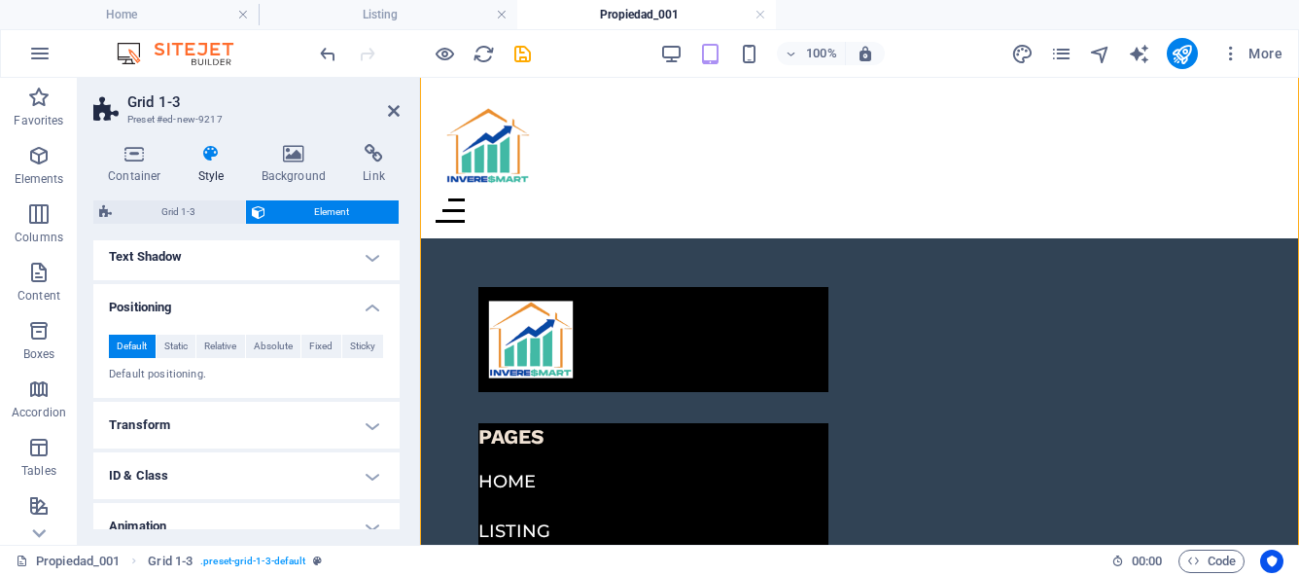
scroll to position [370, 0]
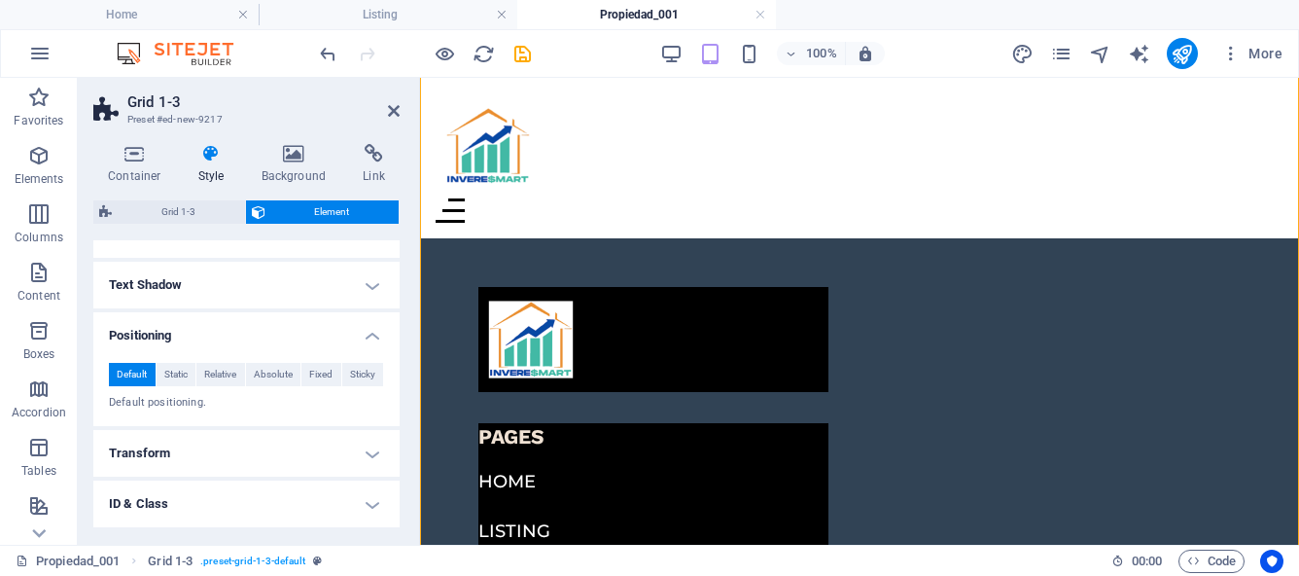
click at [372, 337] on h4 "Positioning" at bounding box center [246, 329] width 306 height 35
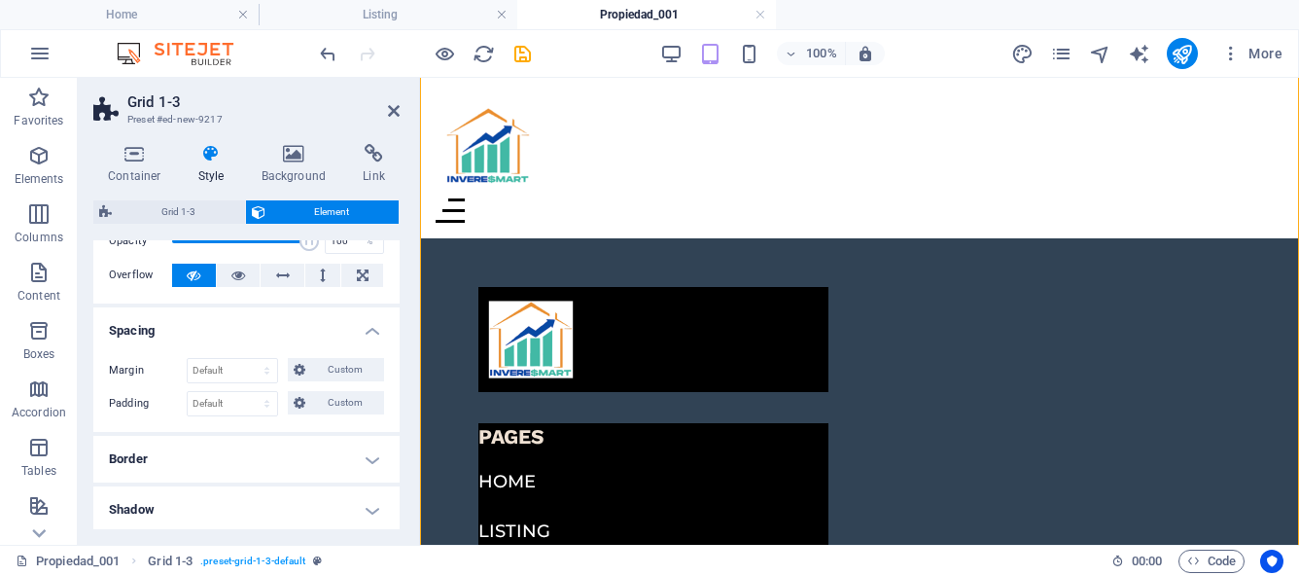
scroll to position [91, 0]
click at [370, 334] on h4 "Spacing" at bounding box center [246, 328] width 306 height 35
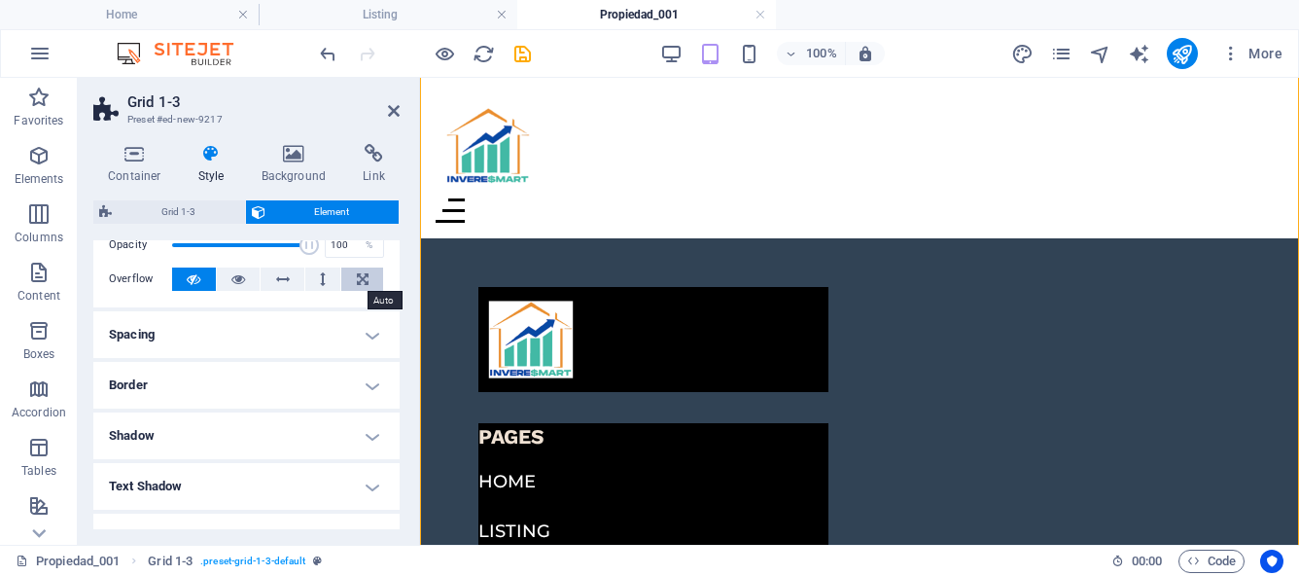
click at [362, 279] on icon at bounding box center [363, 278] width 12 height 23
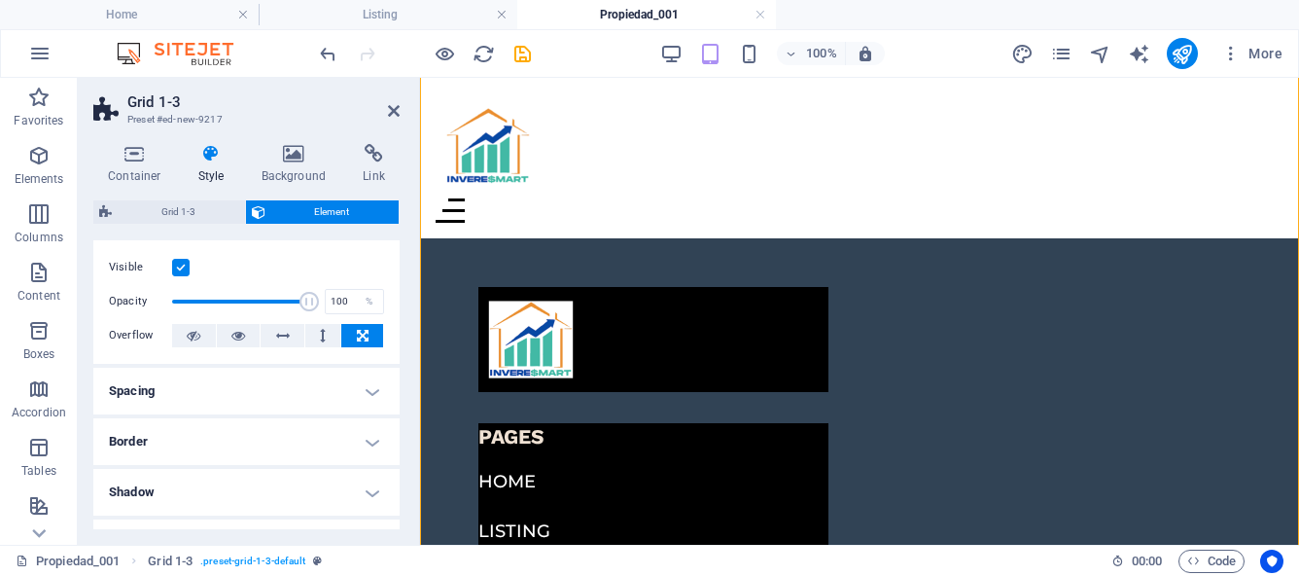
scroll to position [32, 0]
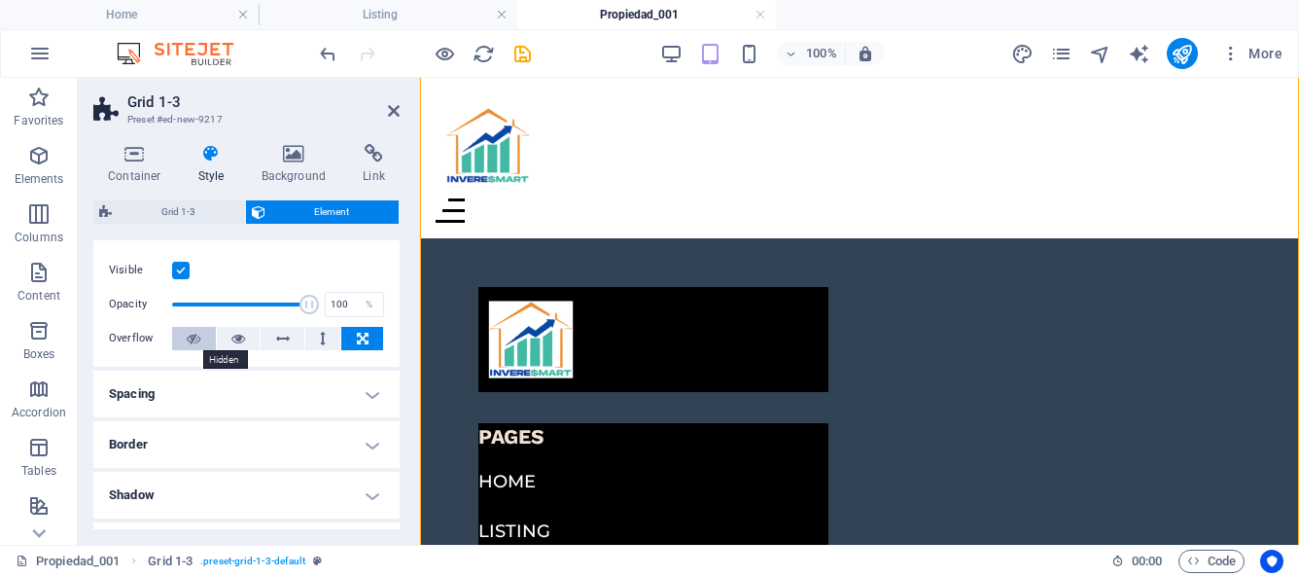
click at [180, 338] on button at bounding box center [194, 338] width 44 height 23
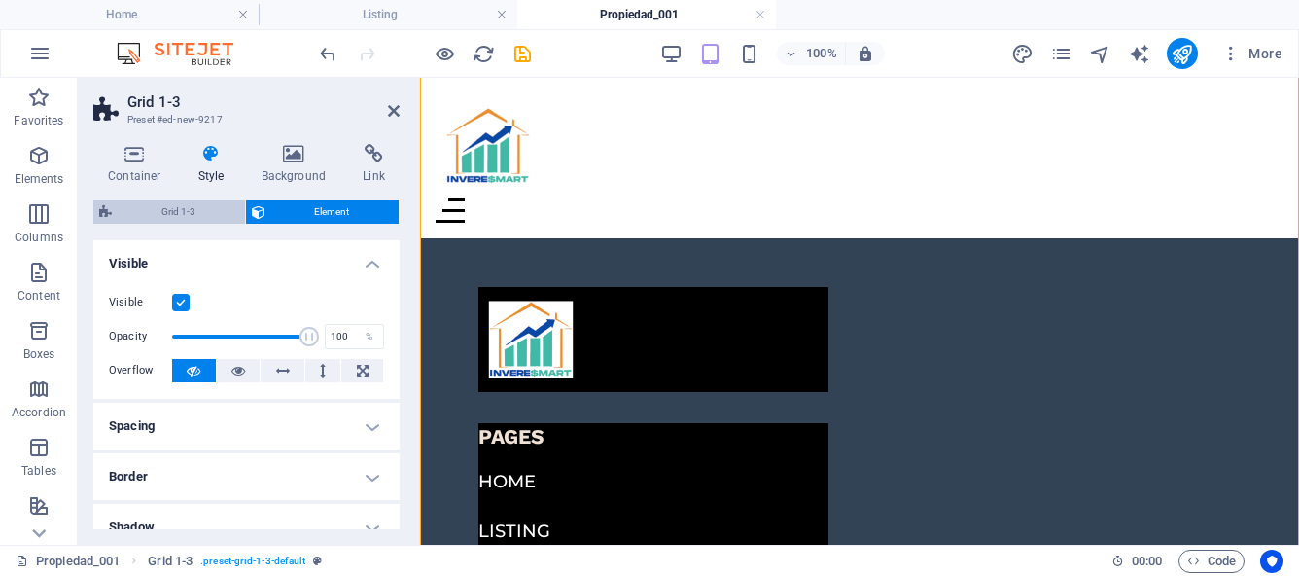
click at [188, 220] on span "Grid 1-3" at bounding box center [179, 211] width 122 height 23
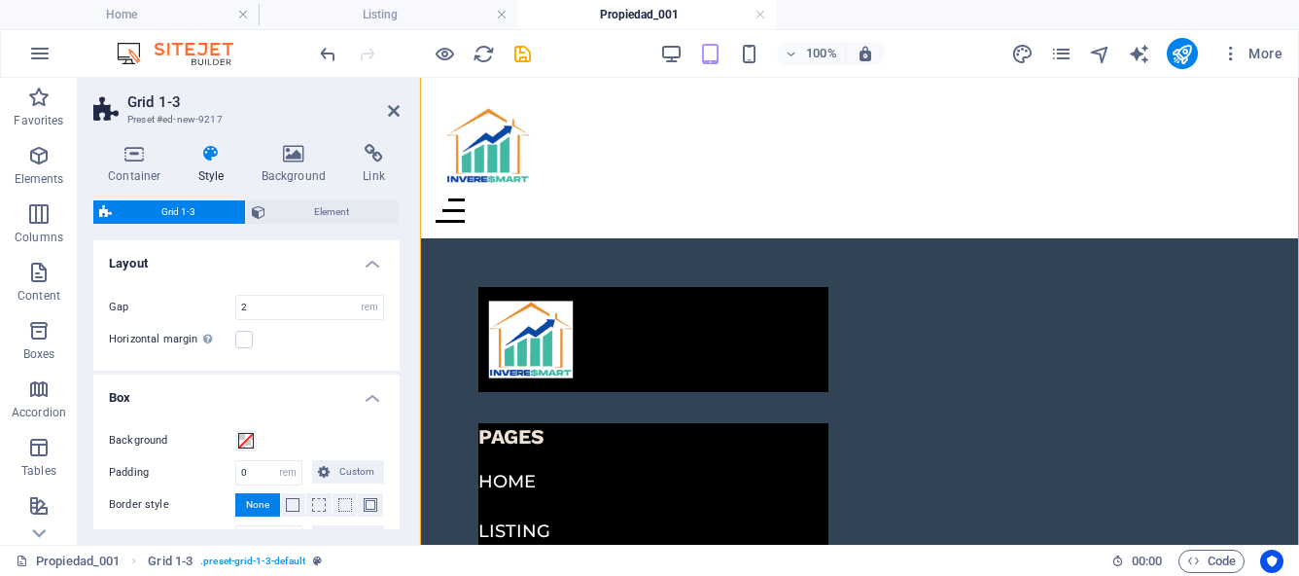
click at [217, 167] on h4 "Style" at bounding box center [215, 164] width 63 height 41
click at [134, 154] on icon at bounding box center [134, 153] width 83 height 19
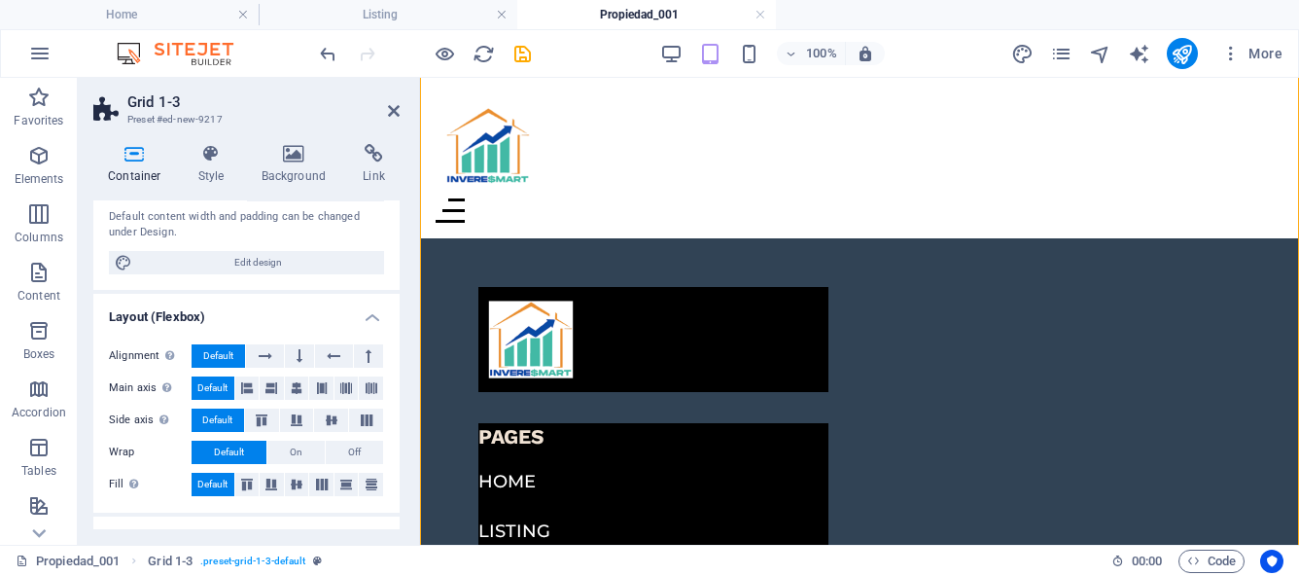
scroll to position [171, 0]
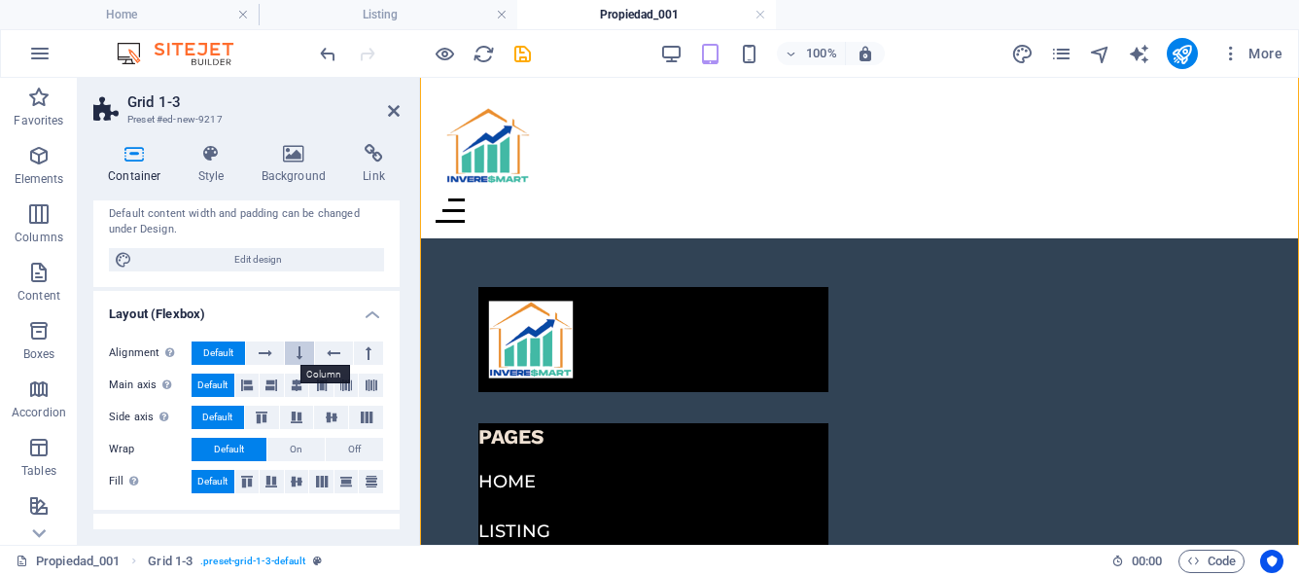
click at [289, 356] on button at bounding box center [299, 352] width 29 height 23
click at [268, 356] on icon at bounding box center [266, 352] width 14 height 23
click at [290, 355] on button at bounding box center [299, 352] width 29 height 23
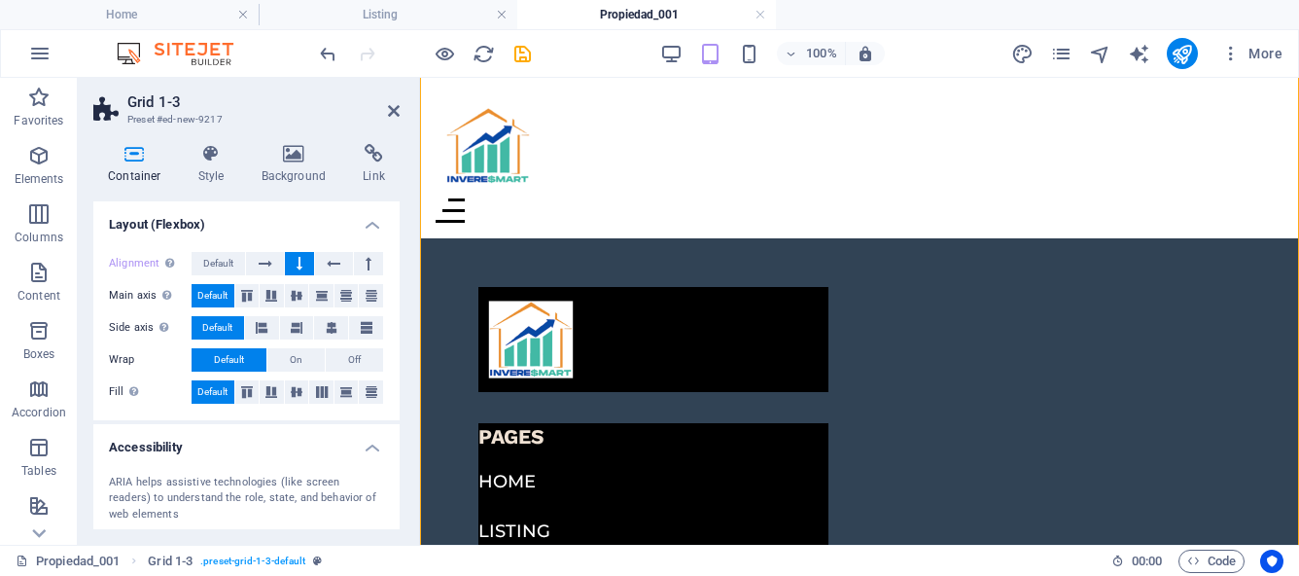
scroll to position [257, 0]
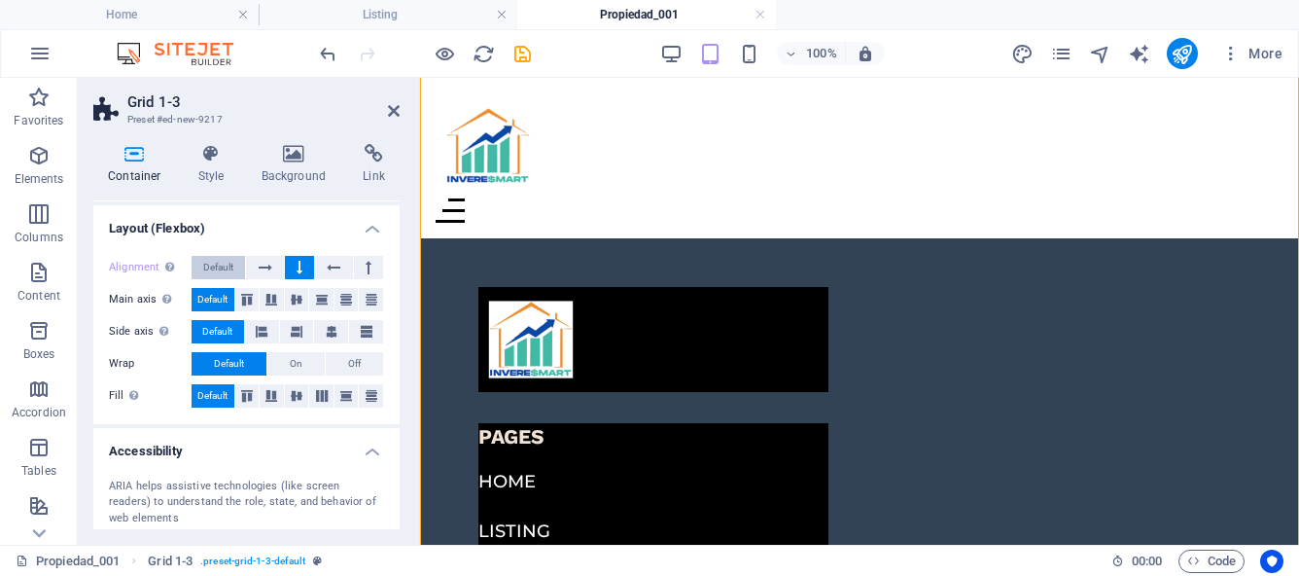
click at [231, 272] on span "Default" at bounding box center [218, 267] width 30 height 23
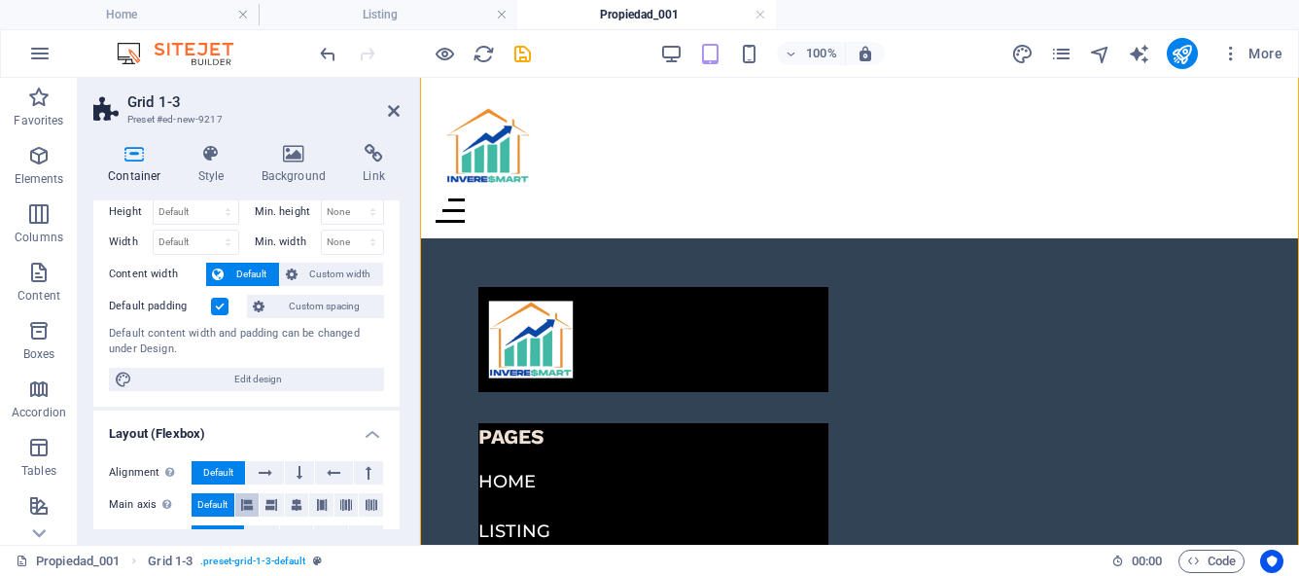
scroll to position [2, 0]
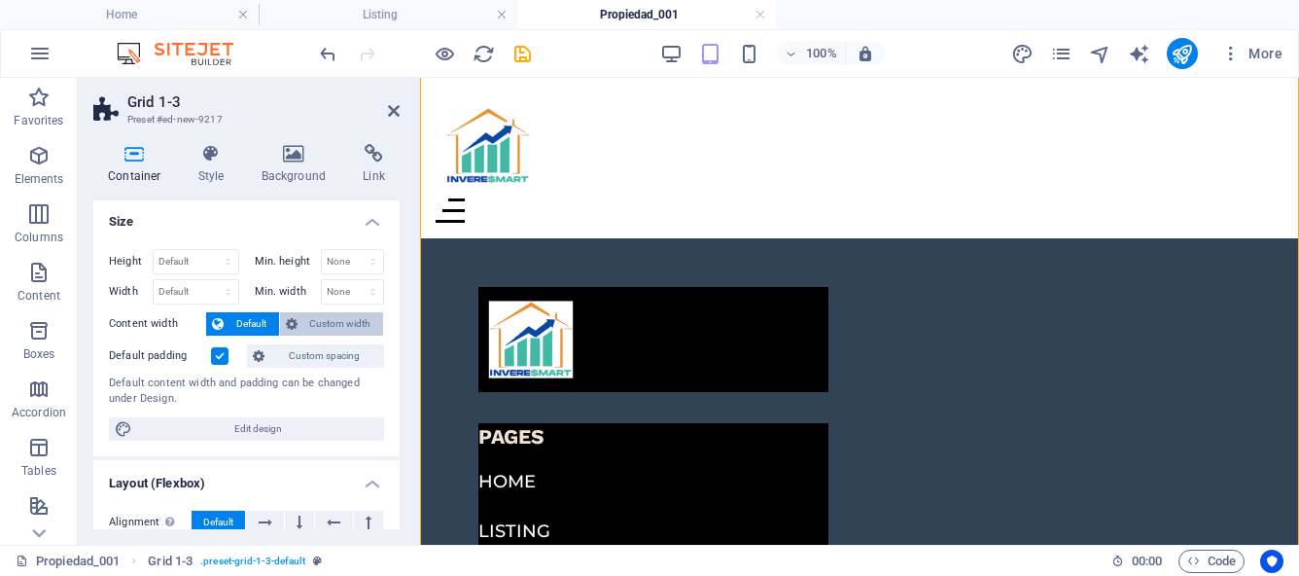
click at [305, 312] on span "Custom width" at bounding box center [340, 323] width 75 height 23
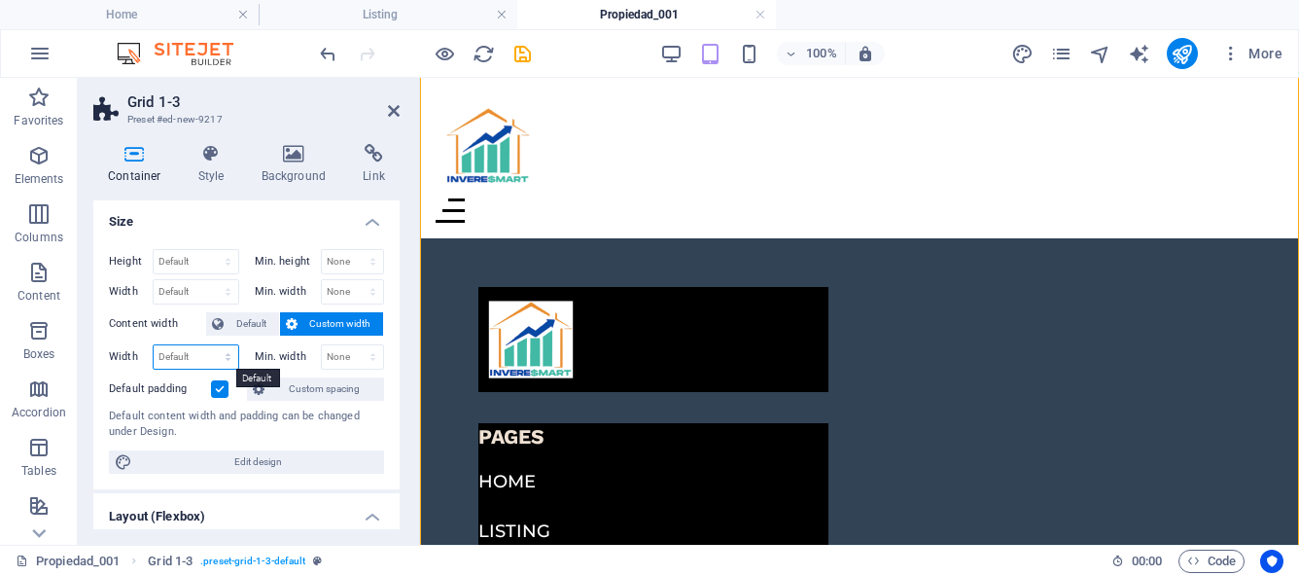
click at [227, 361] on select "Default px rem % em vh vw" at bounding box center [196, 356] width 85 height 23
click at [371, 363] on select "None px rem % vh vw" at bounding box center [353, 356] width 62 height 23
click at [227, 357] on select "Default px rem % em vh vw" at bounding box center [196, 356] width 85 height 23
select select "vh"
type input "100"
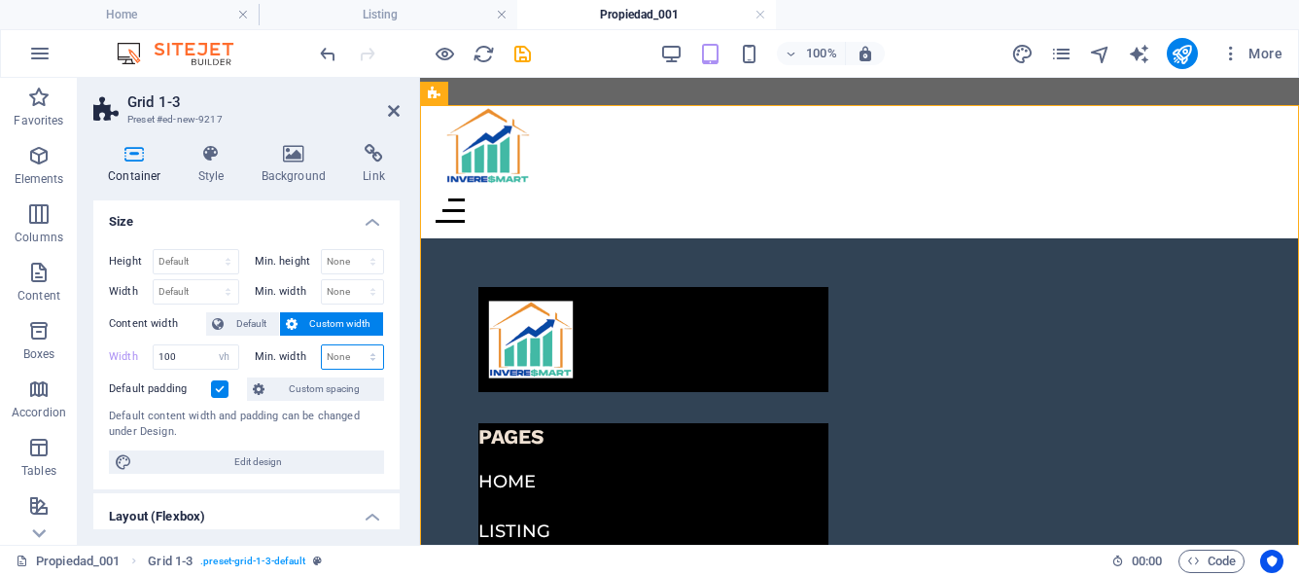
click at [368, 358] on select "None px rem % vh vw" at bounding box center [353, 356] width 62 height 23
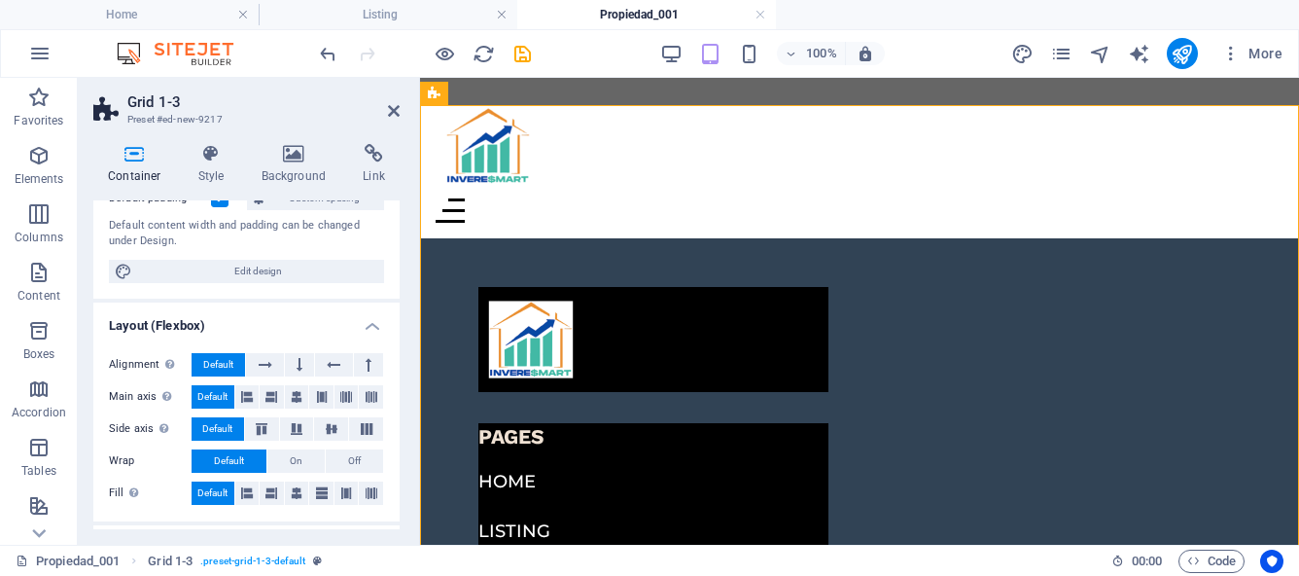
scroll to position [198, 0]
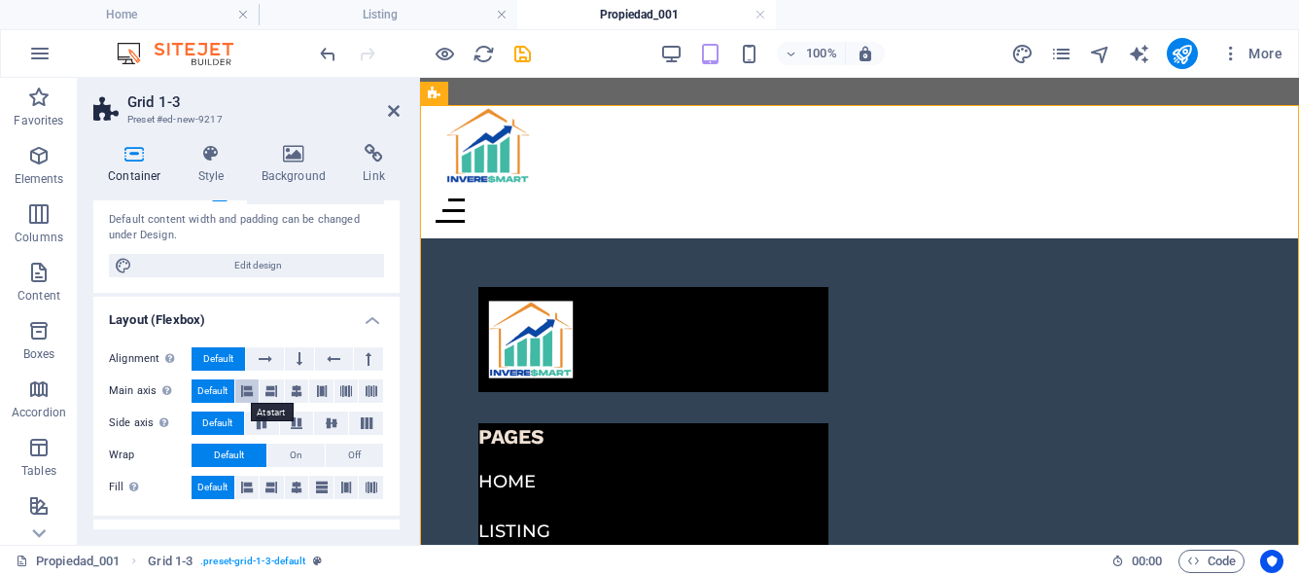
click at [248, 387] on icon at bounding box center [247, 390] width 12 height 23
click at [214, 389] on span "Default" at bounding box center [212, 390] width 30 height 23
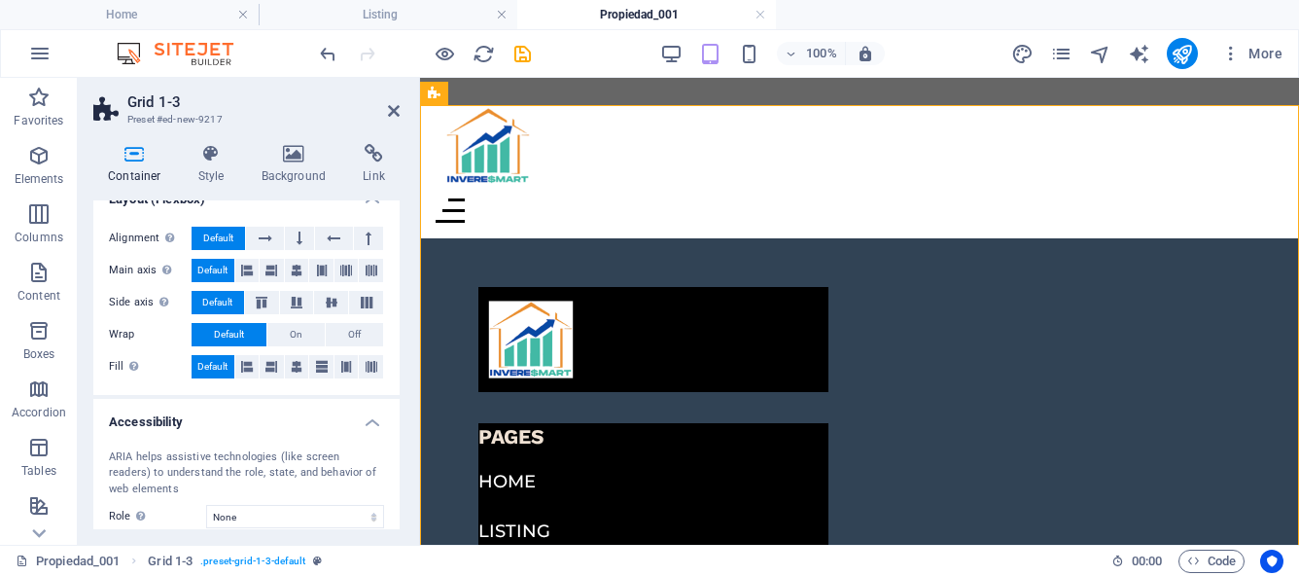
scroll to position [274, 0]
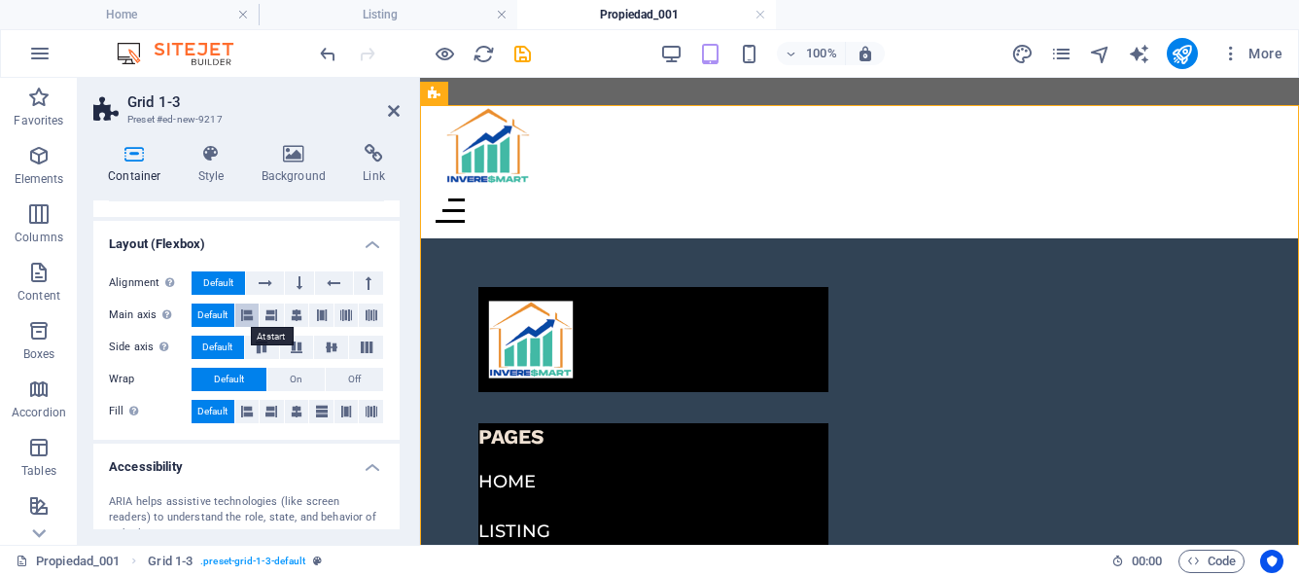
click at [251, 318] on icon at bounding box center [247, 314] width 12 height 23
click at [223, 317] on span "Default" at bounding box center [212, 314] width 30 height 23
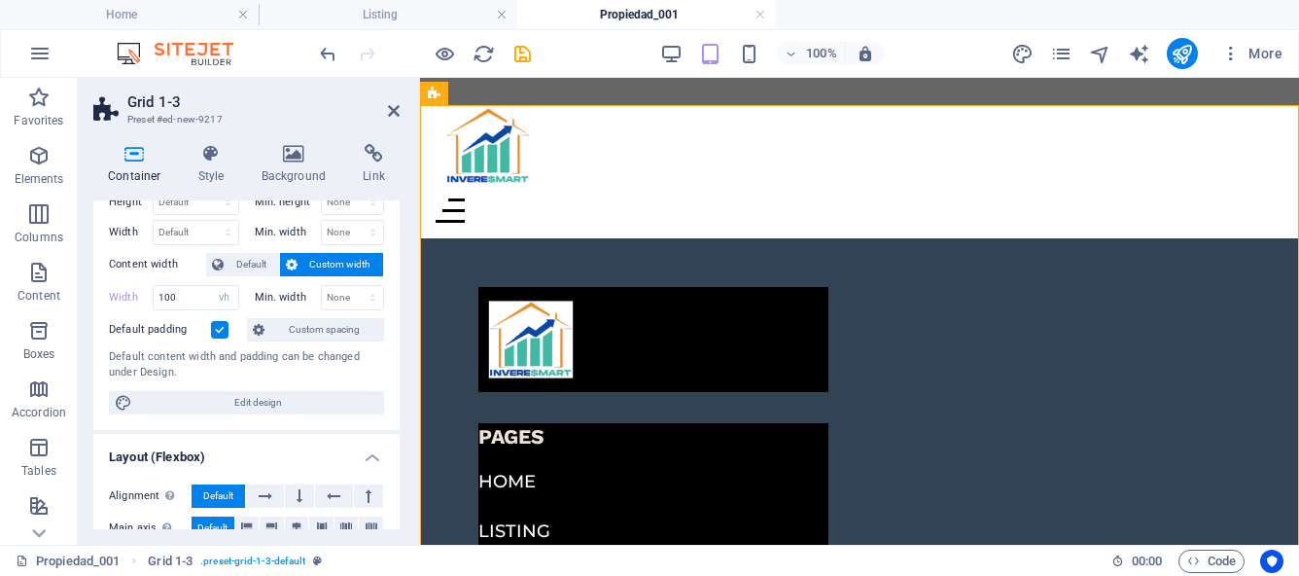
scroll to position [16, 0]
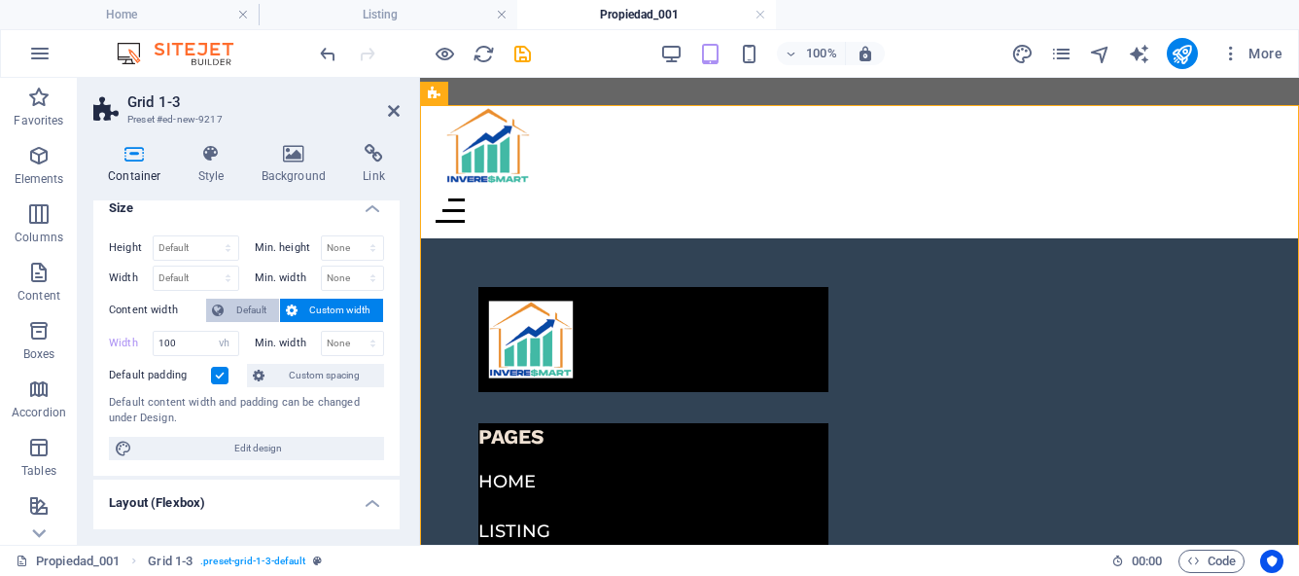
click at [236, 309] on span "Default" at bounding box center [251, 309] width 44 height 23
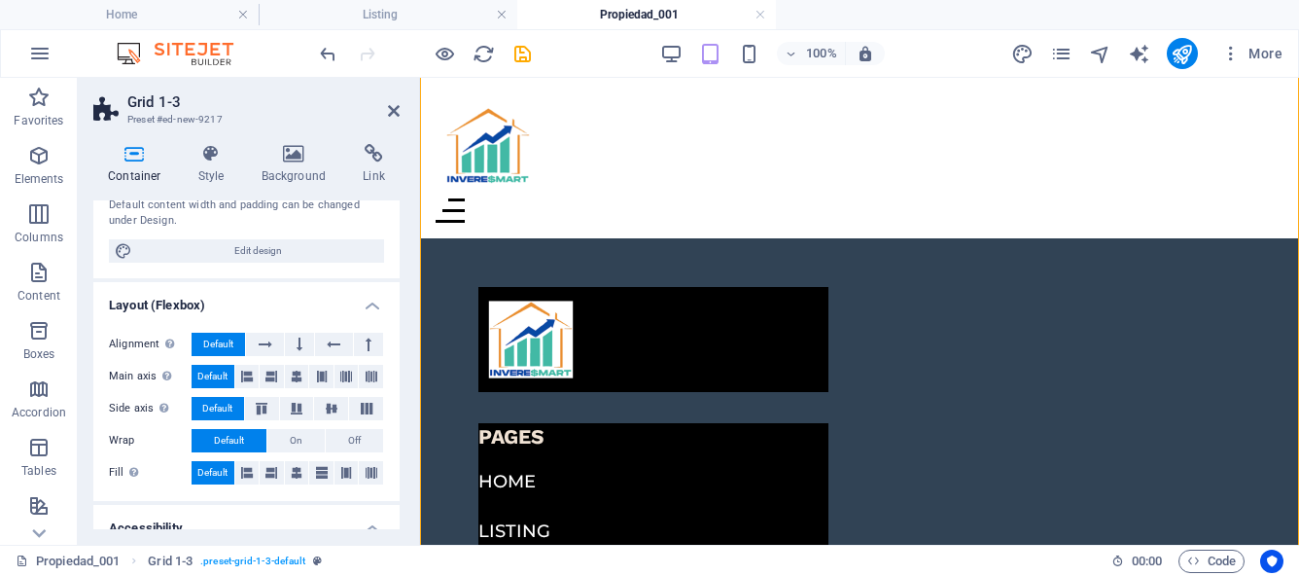
scroll to position [188, 0]
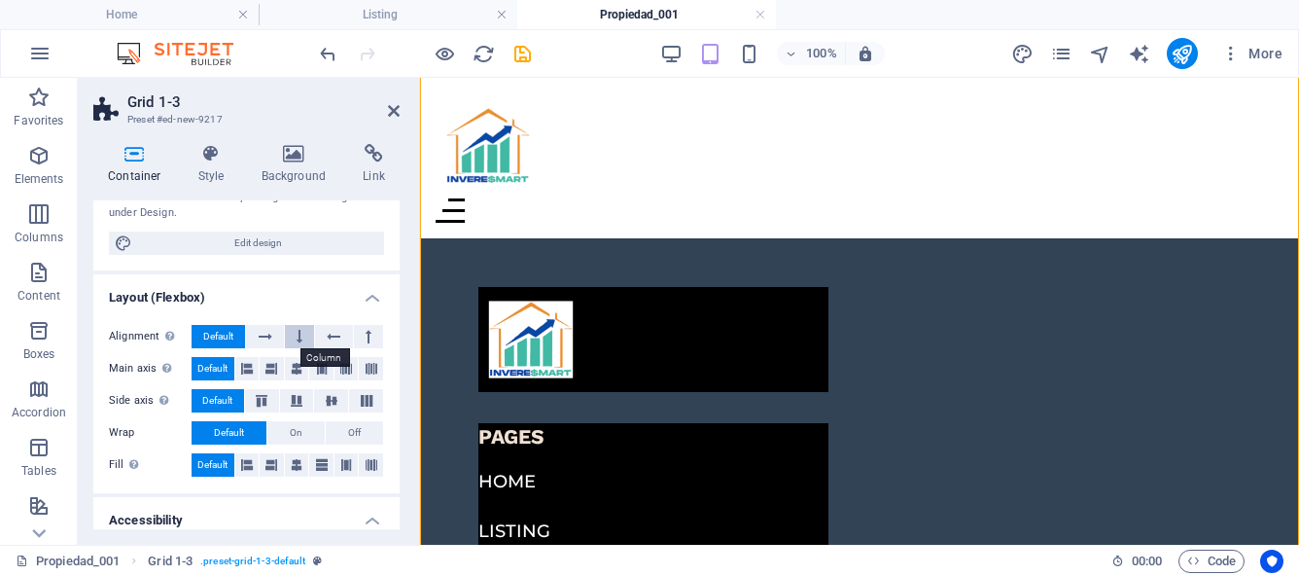
click at [299, 337] on icon at bounding box center [300, 336] width 6 height 23
click at [393, 114] on icon at bounding box center [394, 111] width 12 height 16
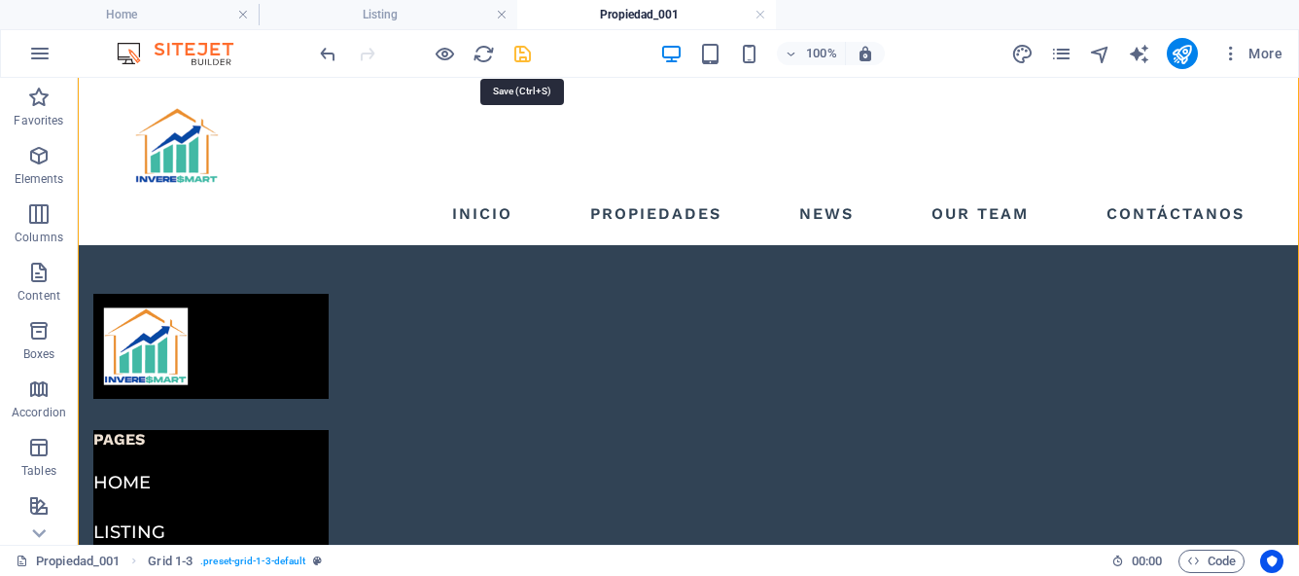
click at [518, 54] on icon "save" at bounding box center [522, 54] width 22 height 22
click at [518, 54] on div at bounding box center [425, 53] width 218 height 31
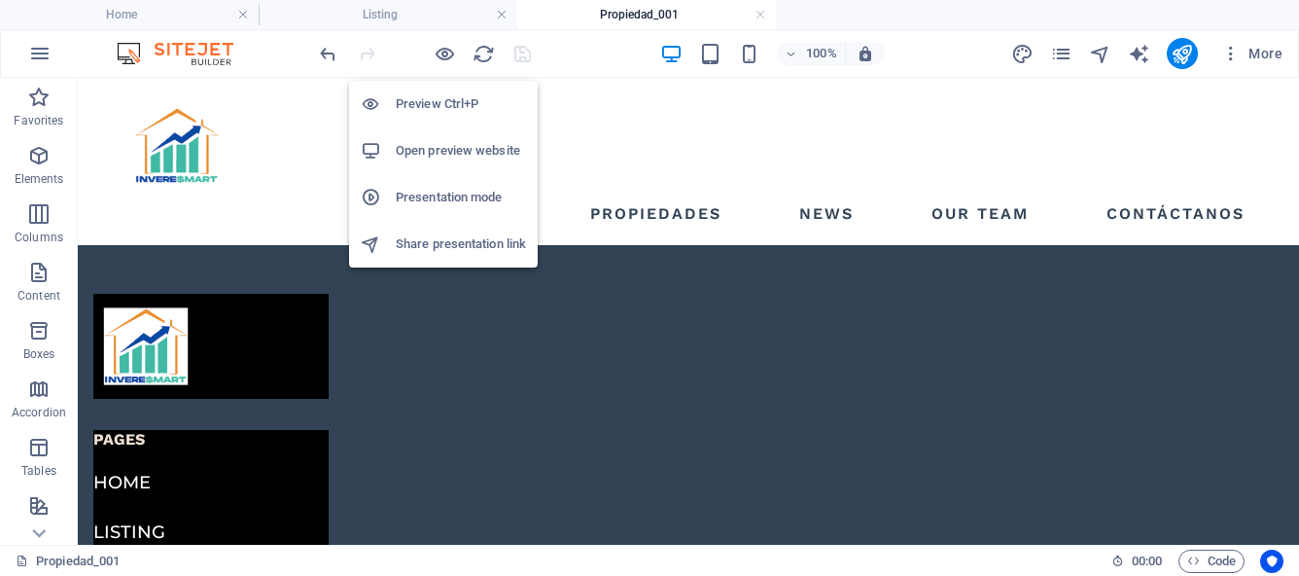
click at [445, 96] on h6 "Preview Ctrl+P" at bounding box center [461, 103] width 130 height 23
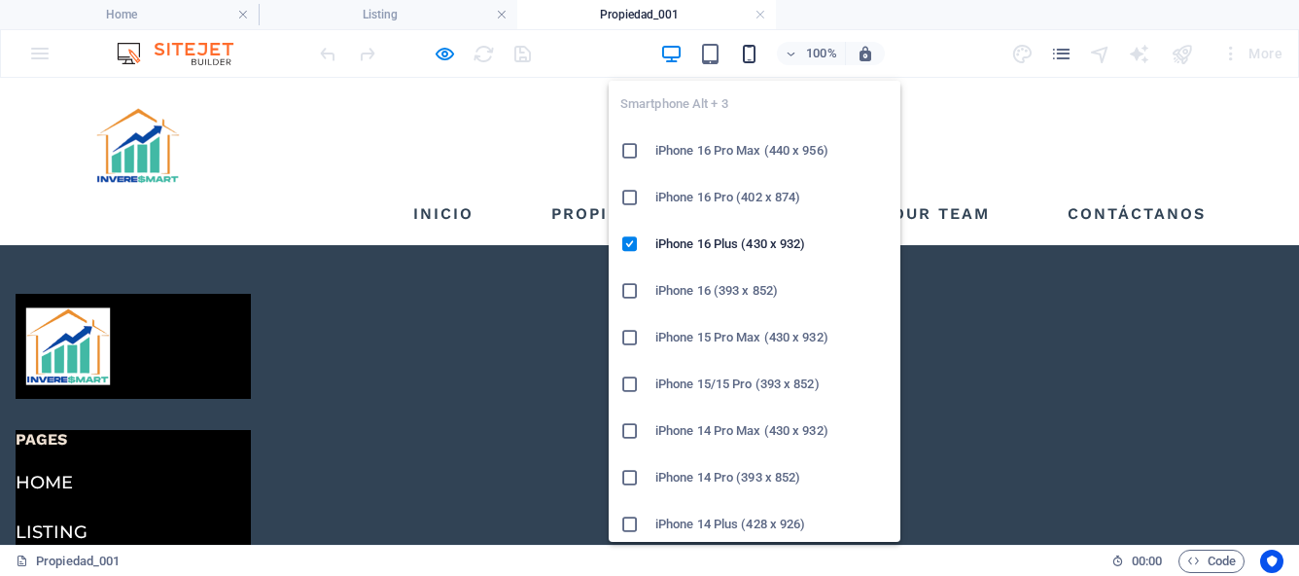
click at [747, 61] on icon "button" at bounding box center [749, 54] width 22 height 22
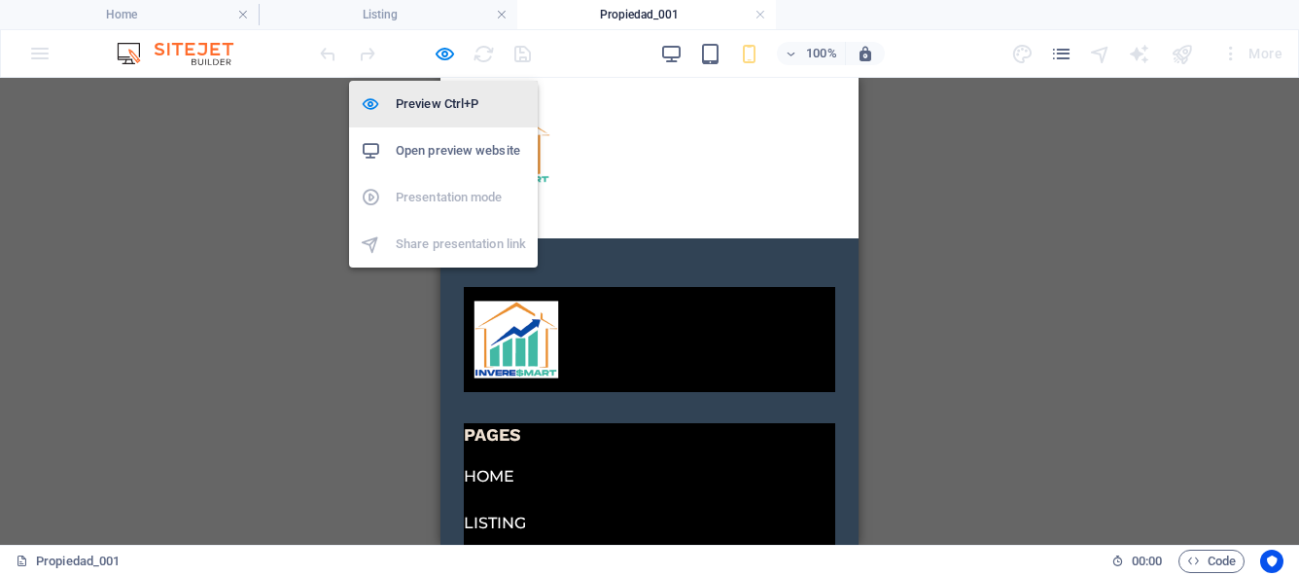
click at [441, 103] on h6 "Preview Ctrl+P" at bounding box center [461, 103] width 130 height 23
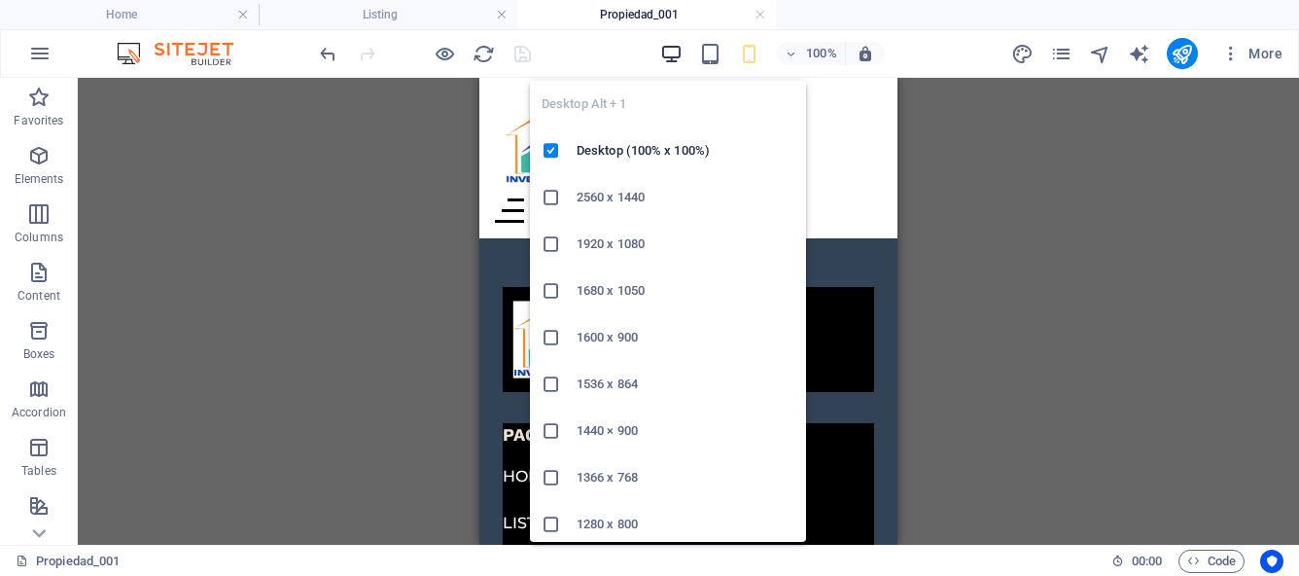
click at [671, 51] on icon "button" at bounding box center [671, 54] width 22 height 22
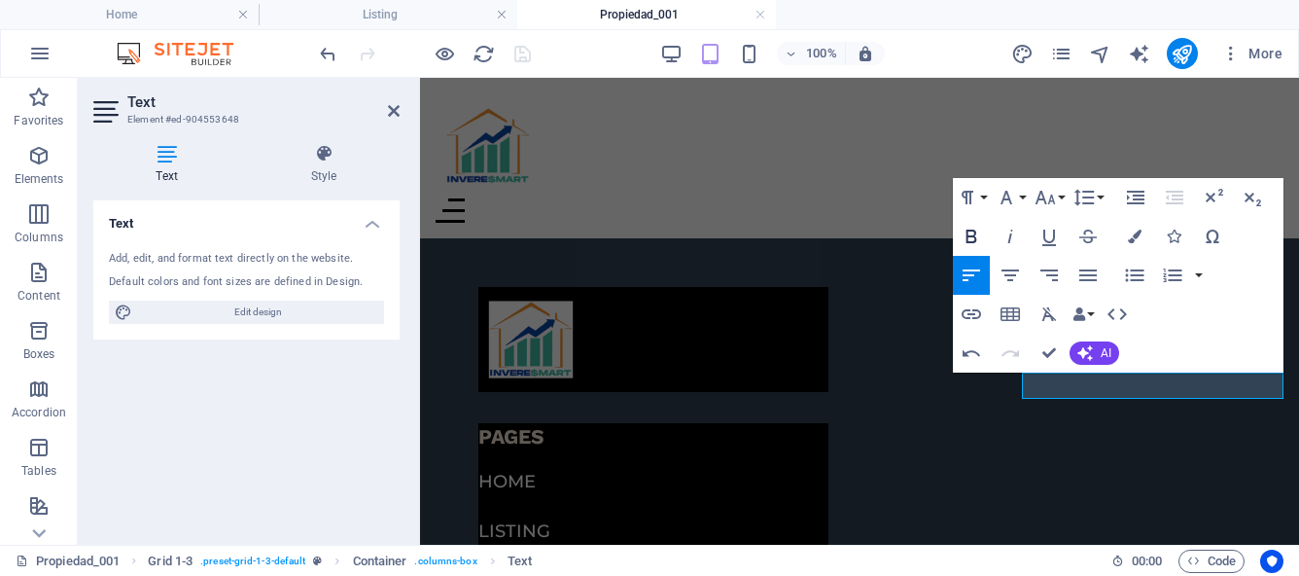
click at [972, 236] on icon "button" at bounding box center [970, 236] width 11 height 14
click at [1022, 197] on button "Font Family" at bounding box center [1010, 197] width 37 height 39
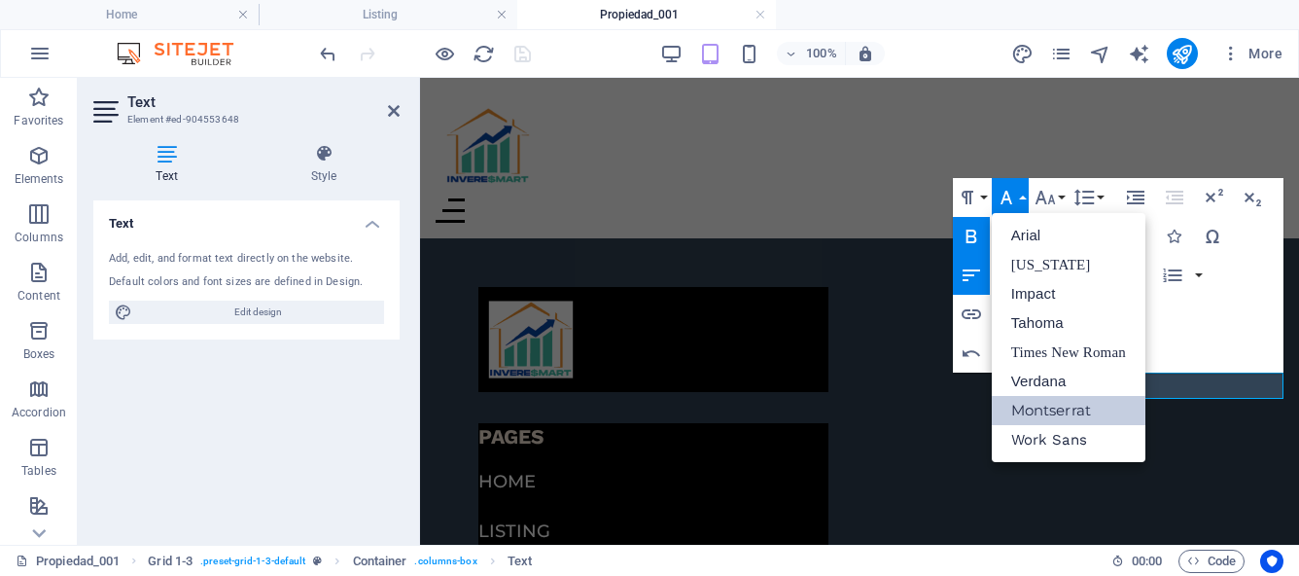
scroll to position [0, 0]
click at [1062, 286] on link "Impact" at bounding box center [1069, 293] width 154 height 29
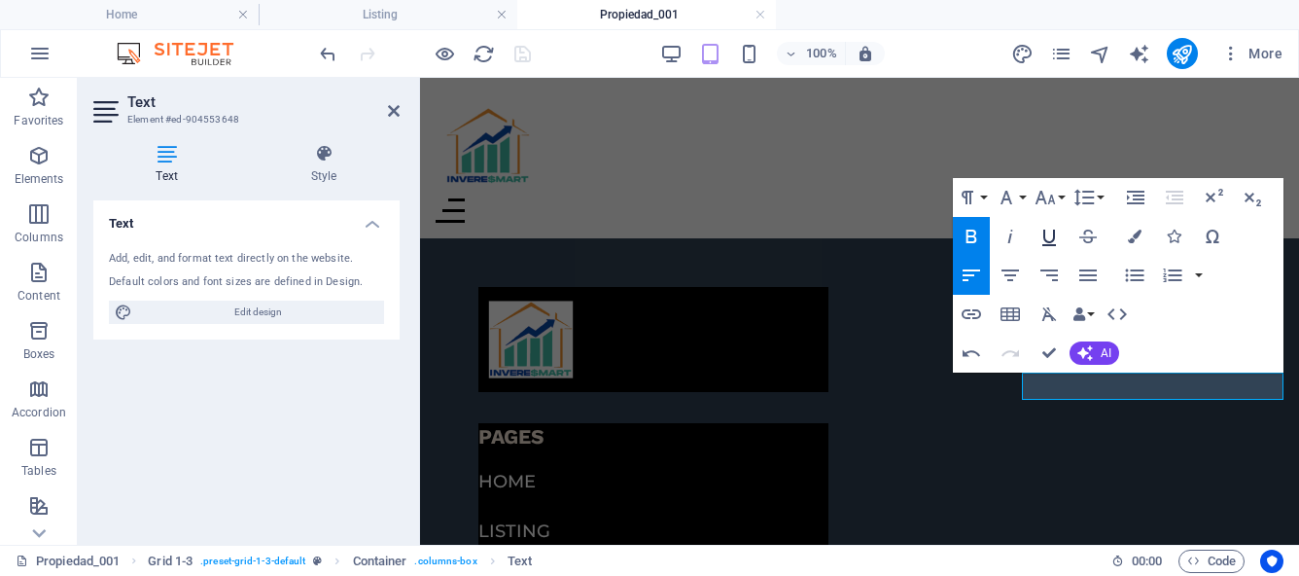
click at [1052, 233] on icon "button" at bounding box center [1049, 237] width 14 height 17
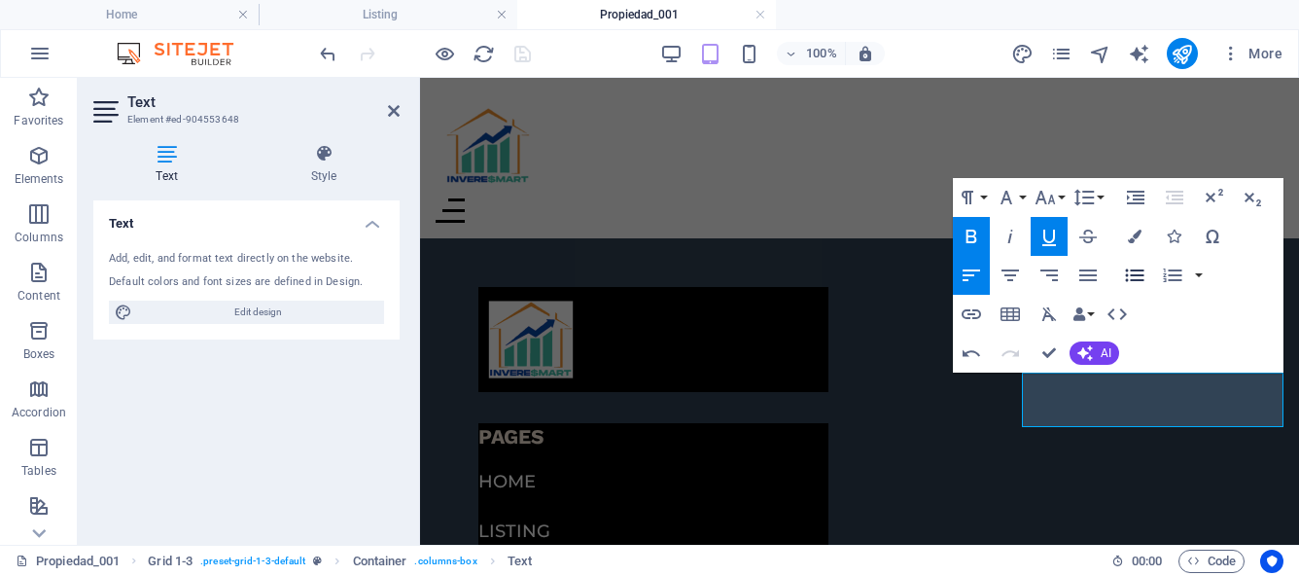
click at [1139, 274] on icon "button" at bounding box center [1134, 274] width 18 height 13
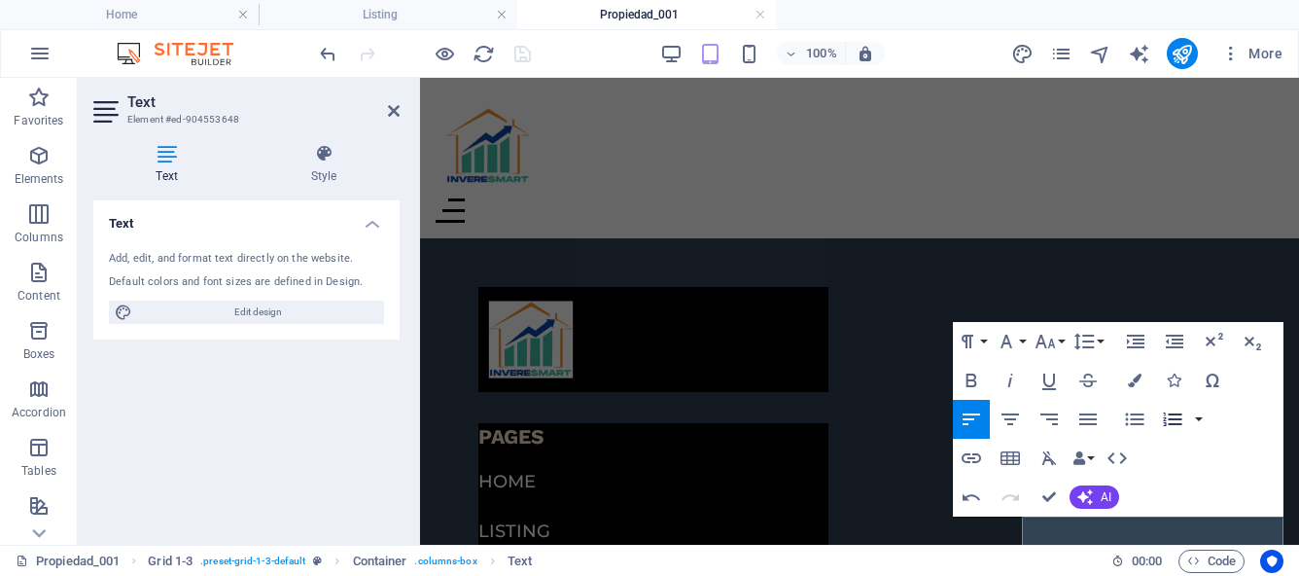
click at [1203, 418] on button "button" at bounding box center [1199, 419] width 16 height 39
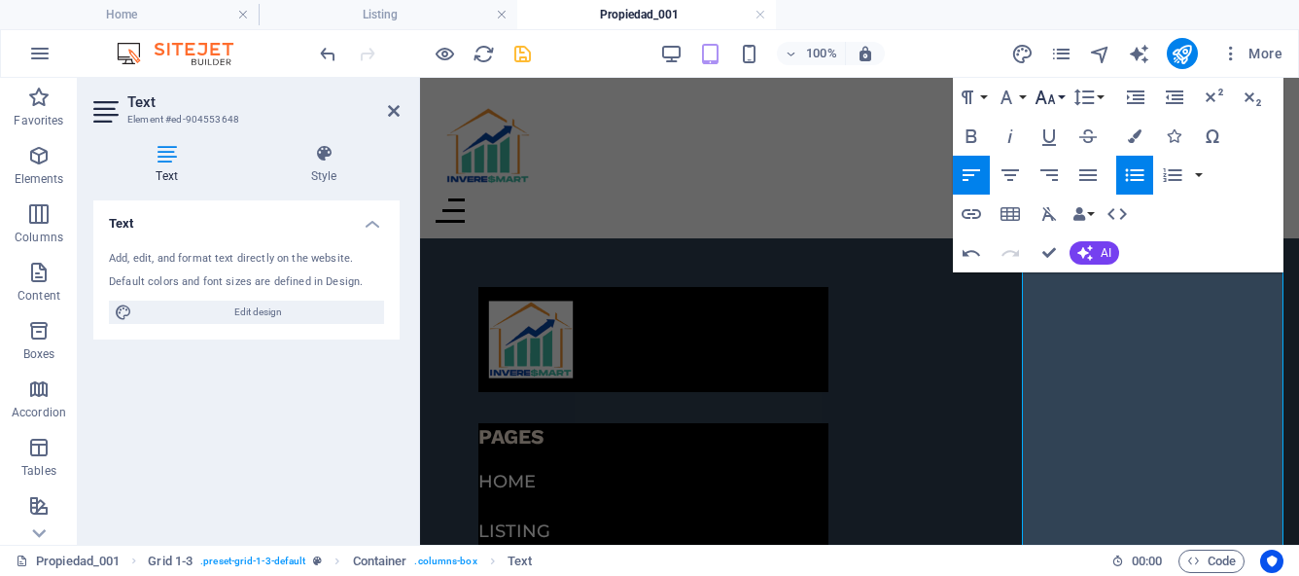
click at [1059, 98] on button "Font Size" at bounding box center [1049, 97] width 37 height 39
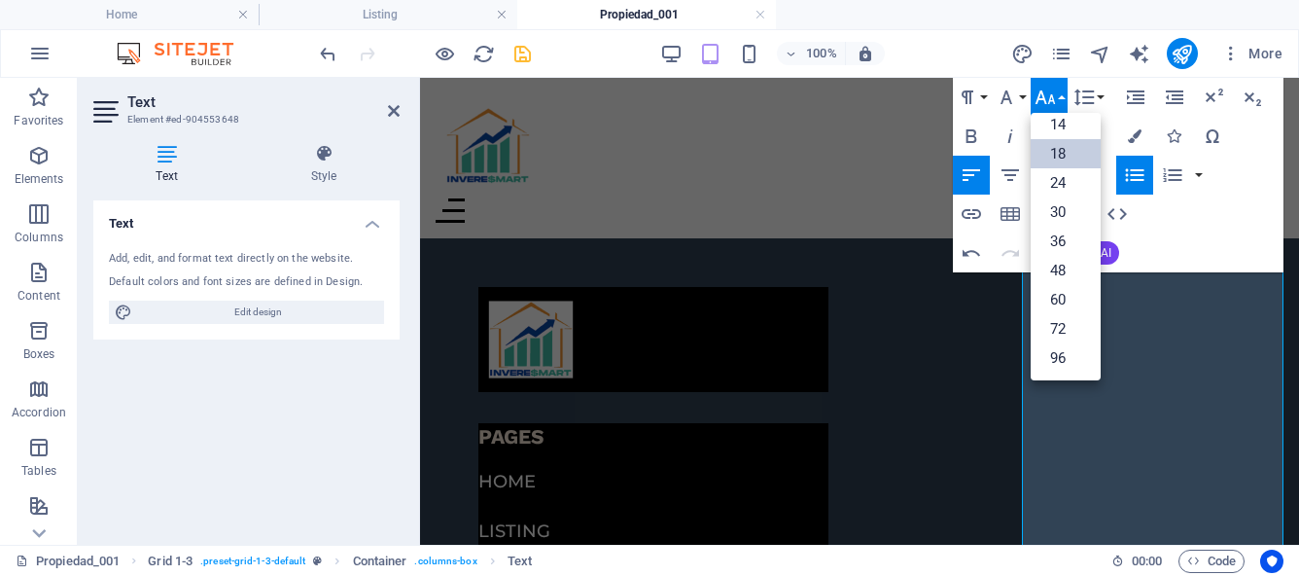
scroll to position [78, 0]
click at [1059, 171] on link "12" at bounding box center [1066, 173] width 70 height 29
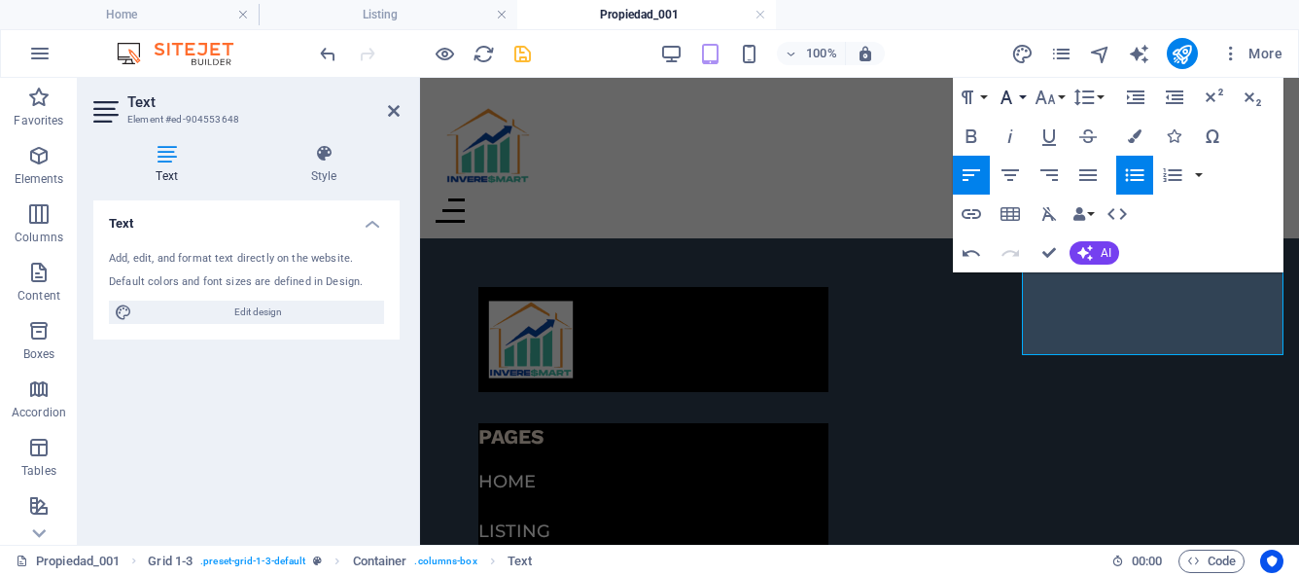
click at [1023, 97] on button "Font Family" at bounding box center [1010, 97] width 37 height 39
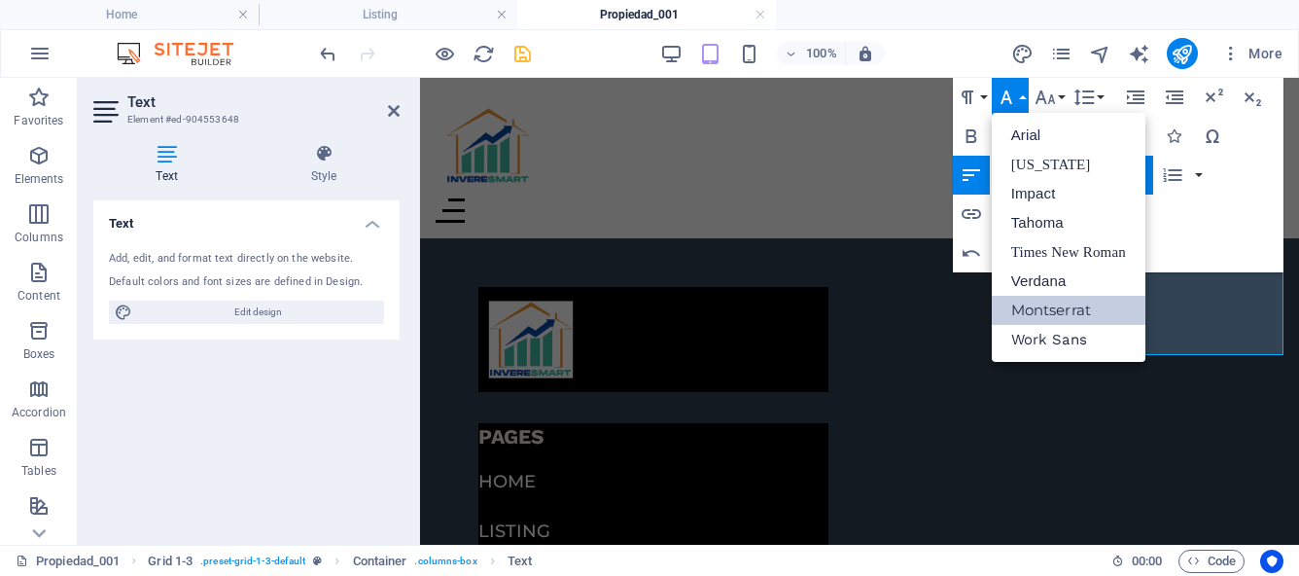
scroll to position [0, 0]
click at [1045, 307] on link "Montserrat" at bounding box center [1069, 310] width 154 height 29
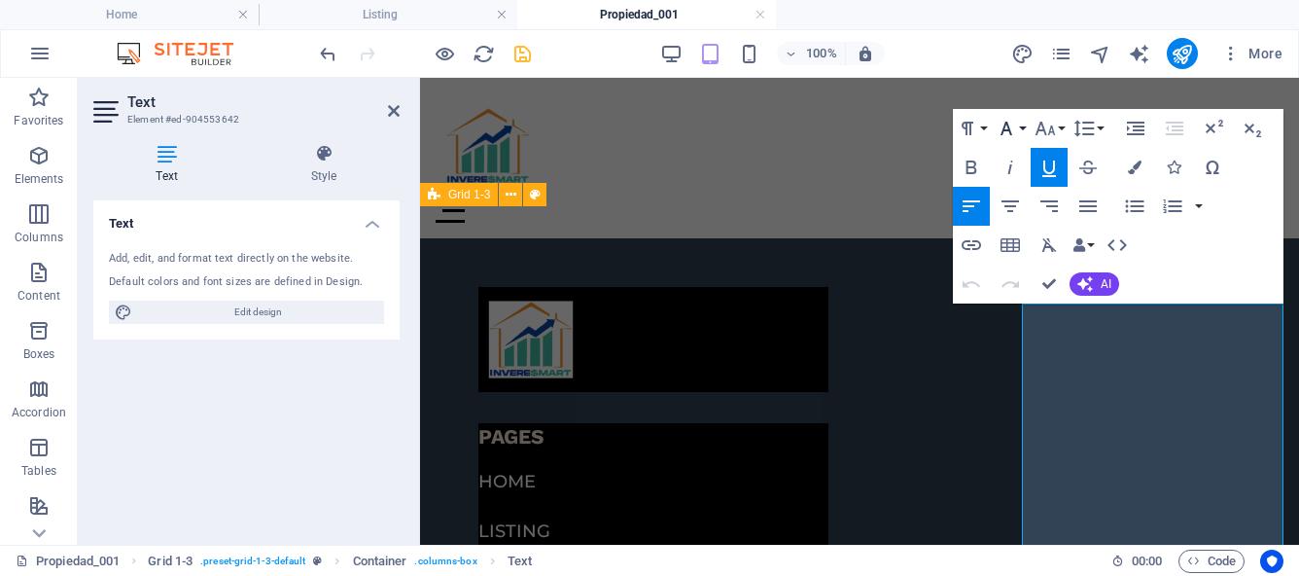
click at [1022, 129] on button "Font Family" at bounding box center [1010, 128] width 37 height 39
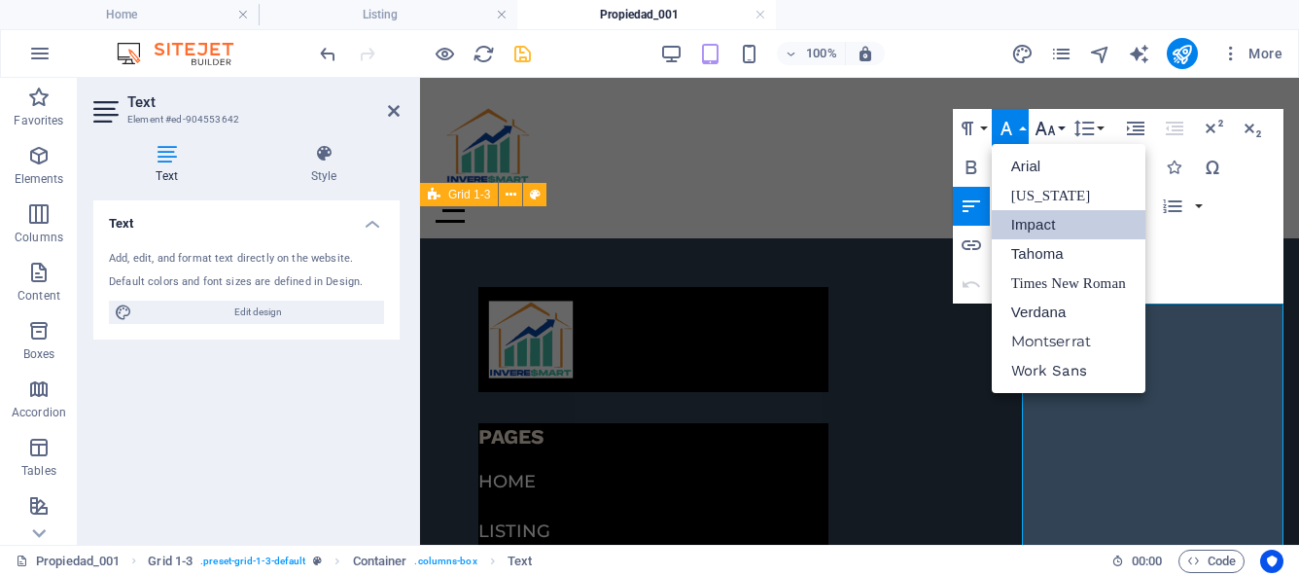
click at [1062, 126] on button "Font Size" at bounding box center [1049, 128] width 37 height 39
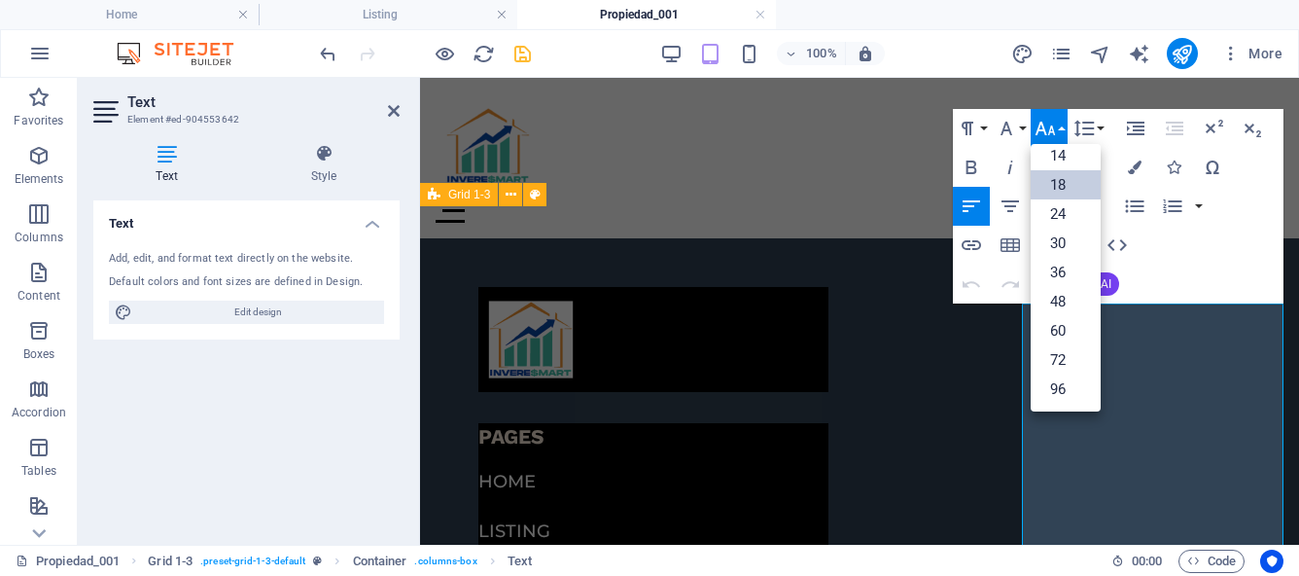
scroll to position [157, 0]
click at [1171, 269] on div "Paragraph Format Normal Heading 1 Heading 2 Heading 3 Heading 4 Heading 5 Headi…" at bounding box center [1118, 206] width 331 height 194
click at [1059, 130] on button "Font Size" at bounding box center [1049, 128] width 37 height 39
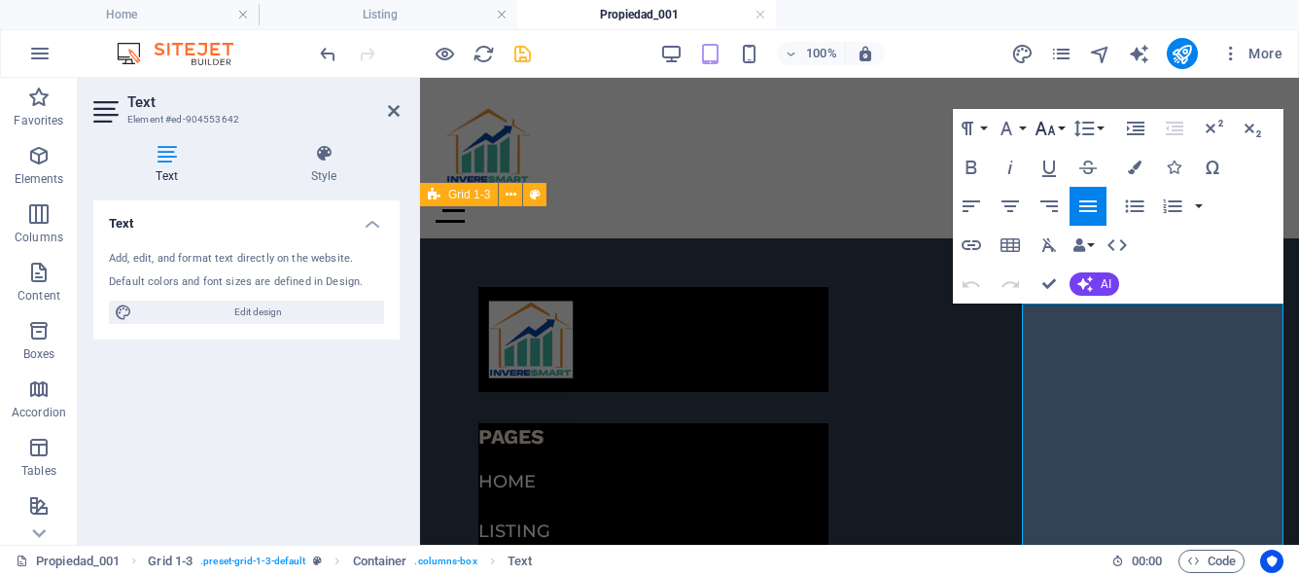
click at [1060, 127] on button "Font Size" at bounding box center [1049, 128] width 37 height 39
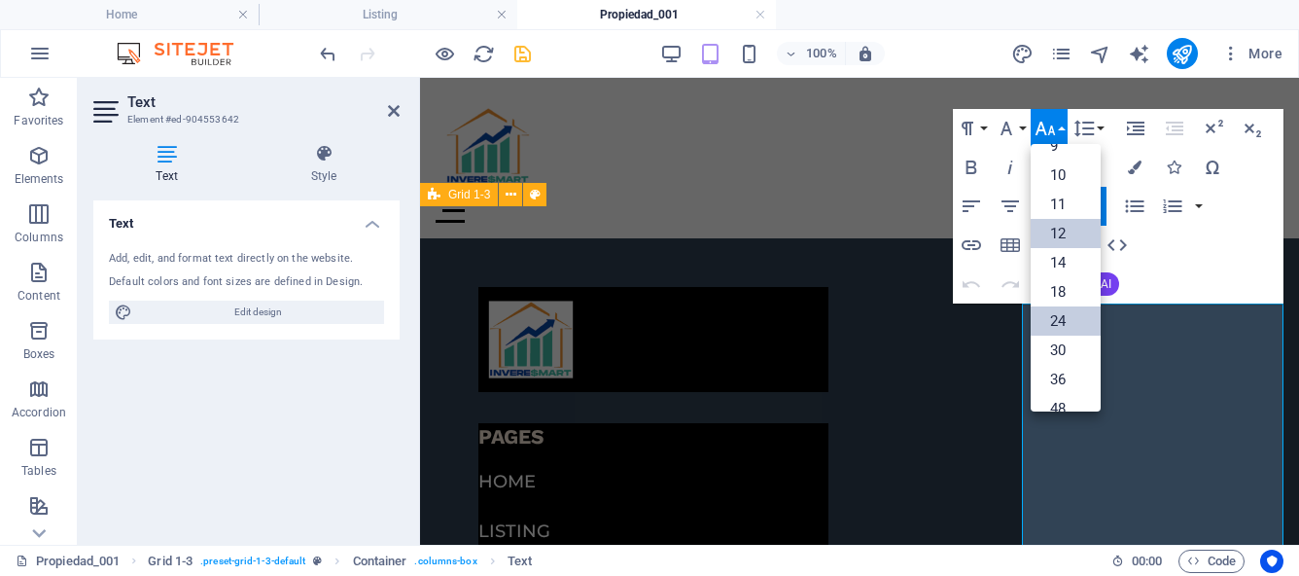
scroll to position [0, 0]
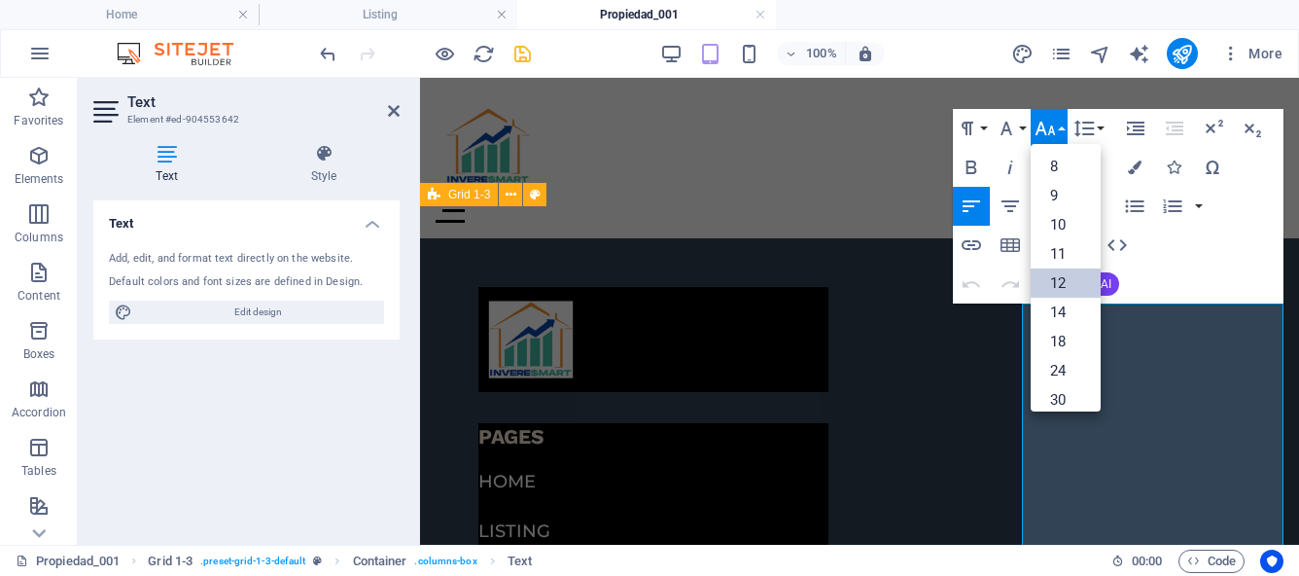
click at [1060, 133] on button "Font Size" at bounding box center [1049, 128] width 37 height 39
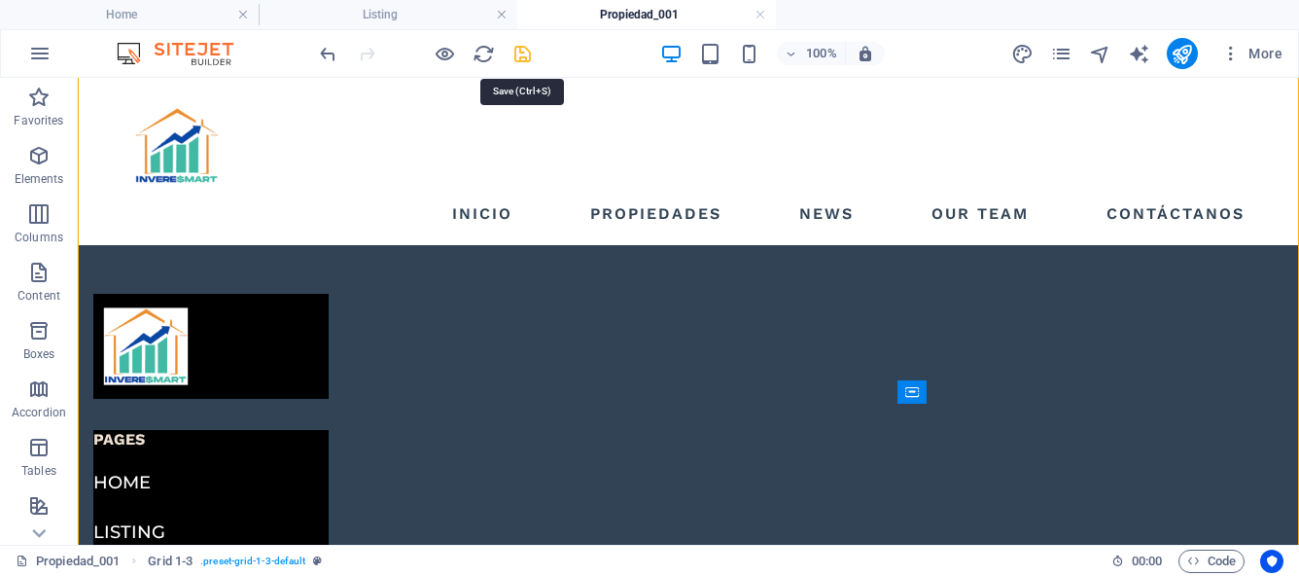
click at [519, 53] on icon "save" at bounding box center [522, 54] width 22 height 22
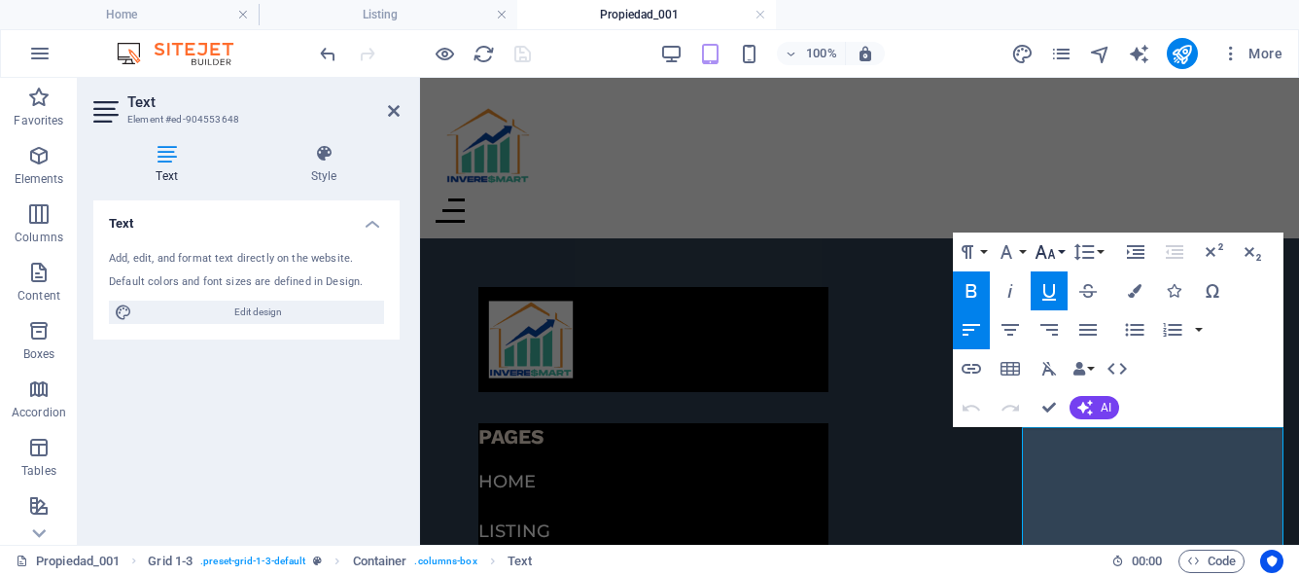
click at [1060, 252] on button "Font Size" at bounding box center [1049, 251] width 37 height 39
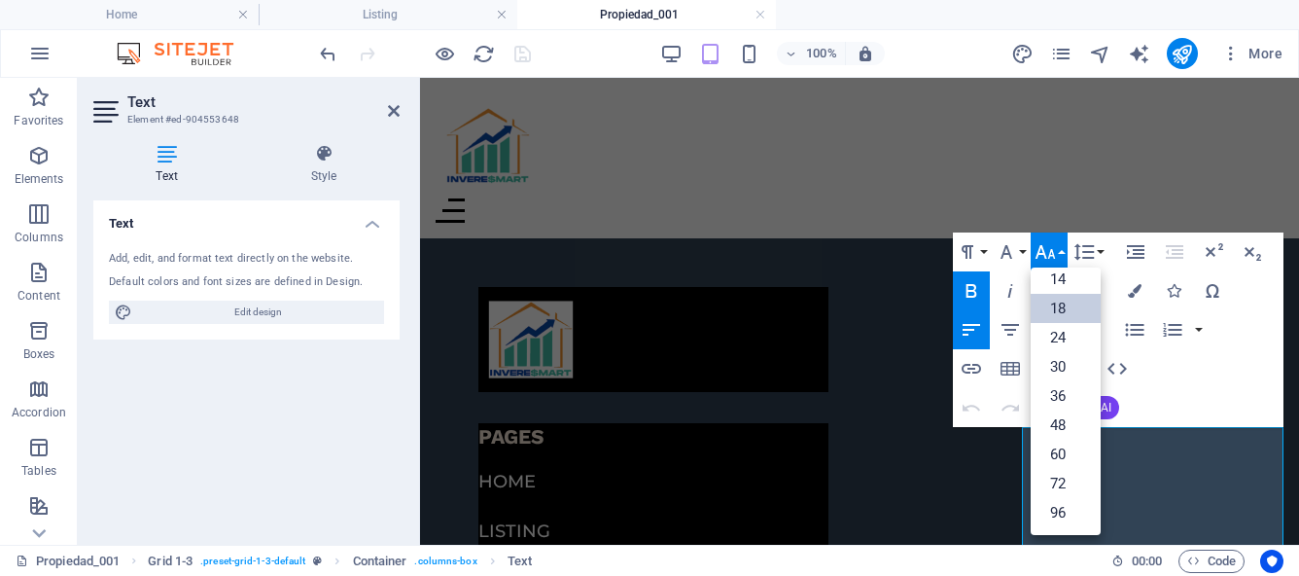
scroll to position [157, 0]
click at [1061, 301] on link "18" at bounding box center [1066, 308] width 70 height 29
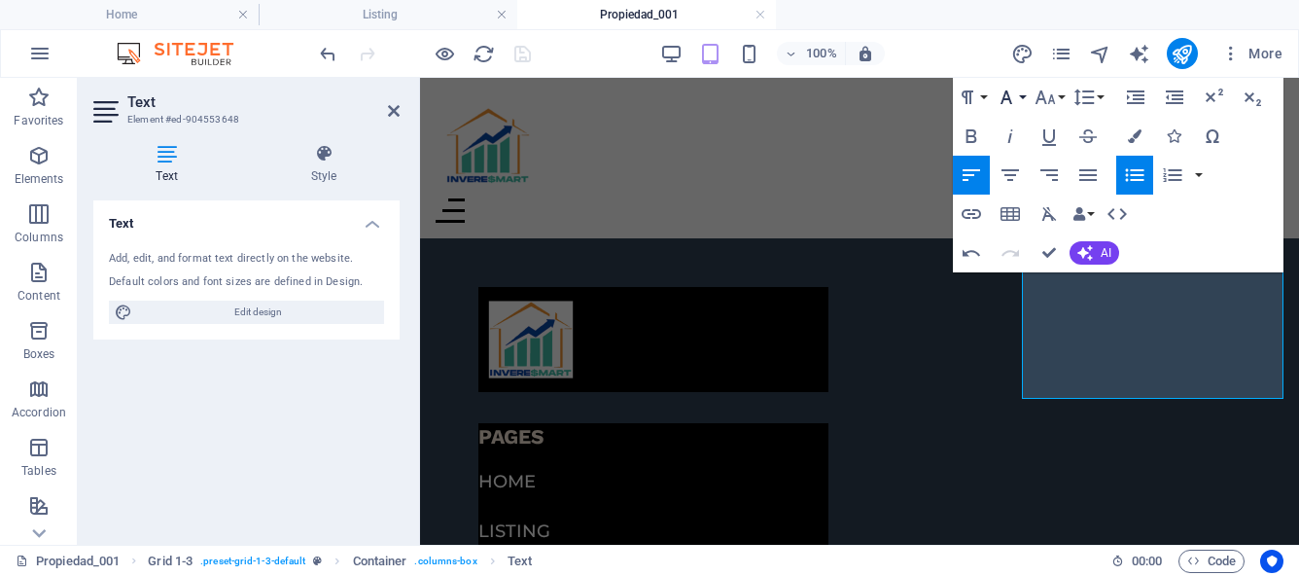
click at [1022, 95] on button "Font Family" at bounding box center [1010, 97] width 37 height 39
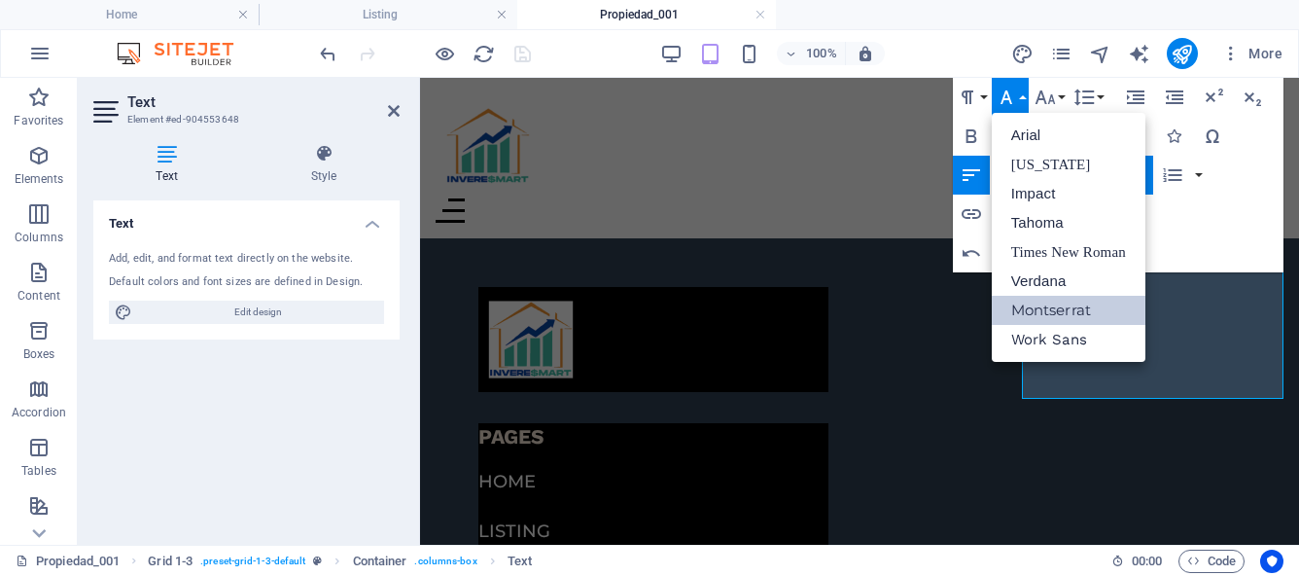
scroll to position [0, 0]
click at [1059, 96] on button "Font Size" at bounding box center [1049, 97] width 37 height 39
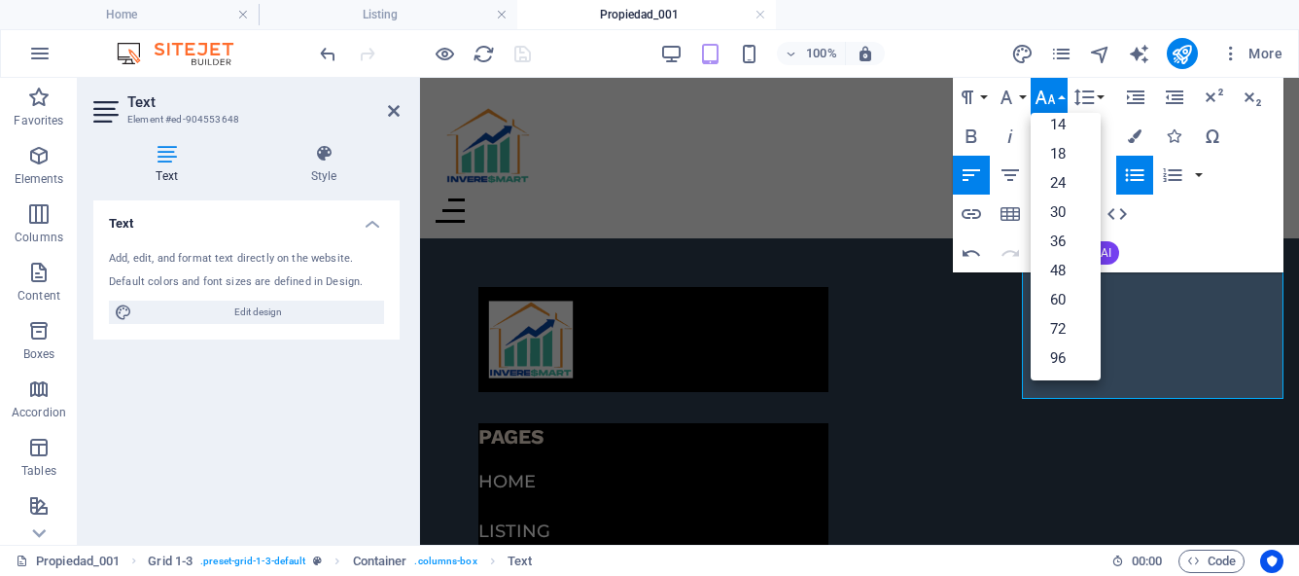
scroll to position [139, 0]
click at [1068, 119] on link "12" at bounding box center [1066, 112] width 70 height 29
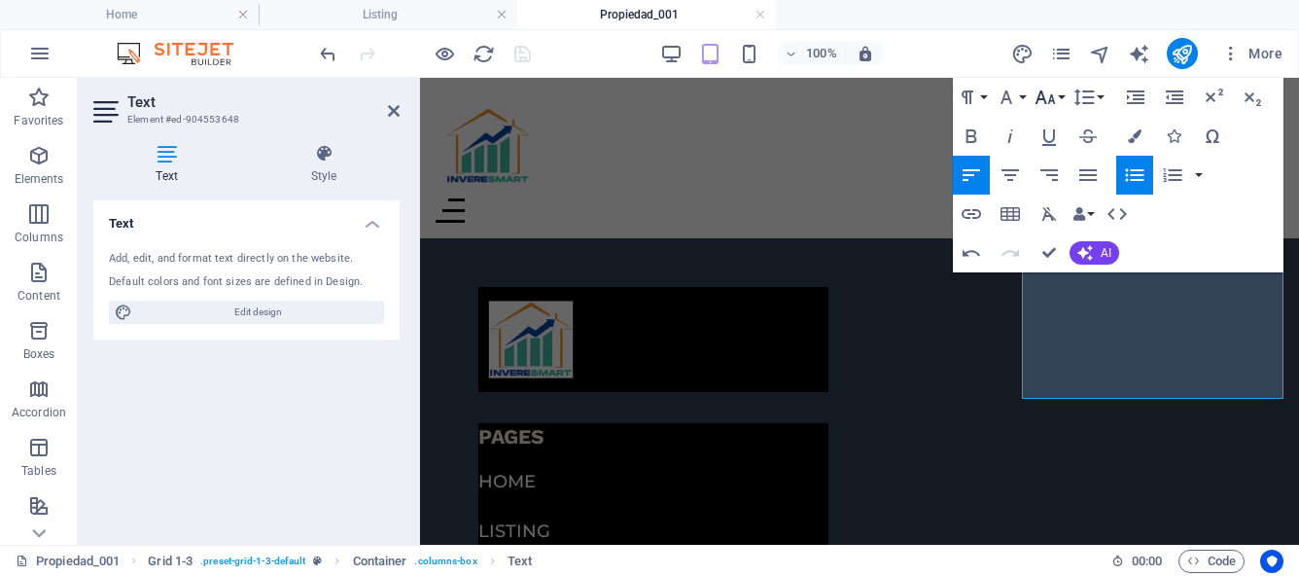
click at [1062, 98] on button "Font Size" at bounding box center [1049, 97] width 37 height 39
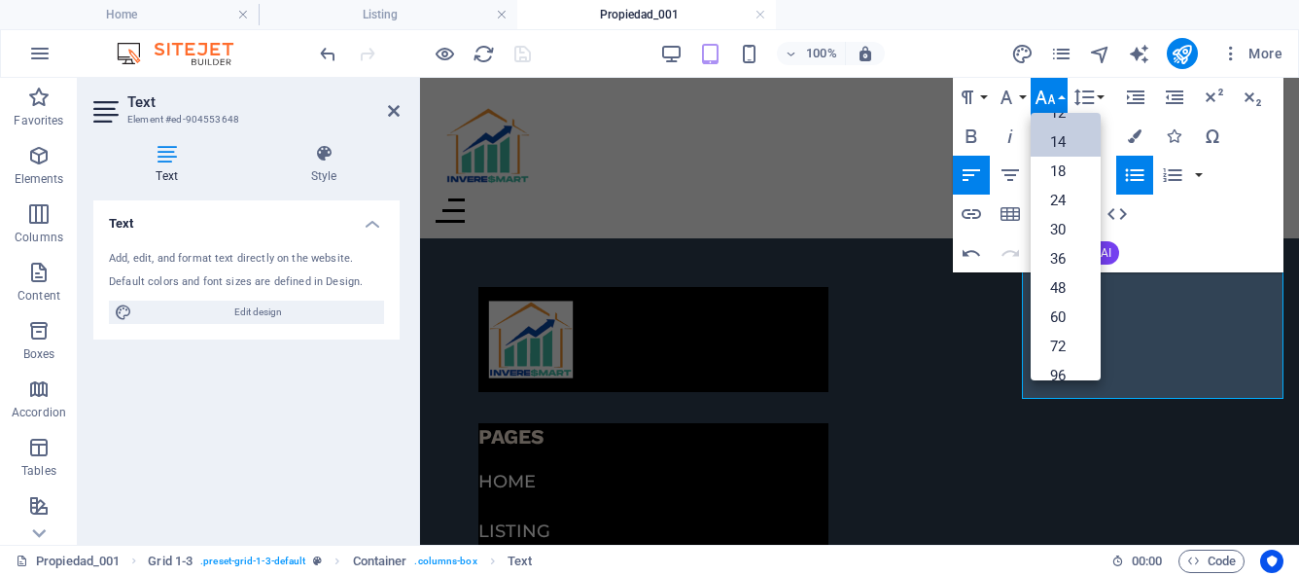
click at [1068, 138] on link "14" at bounding box center [1066, 141] width 70 height 29
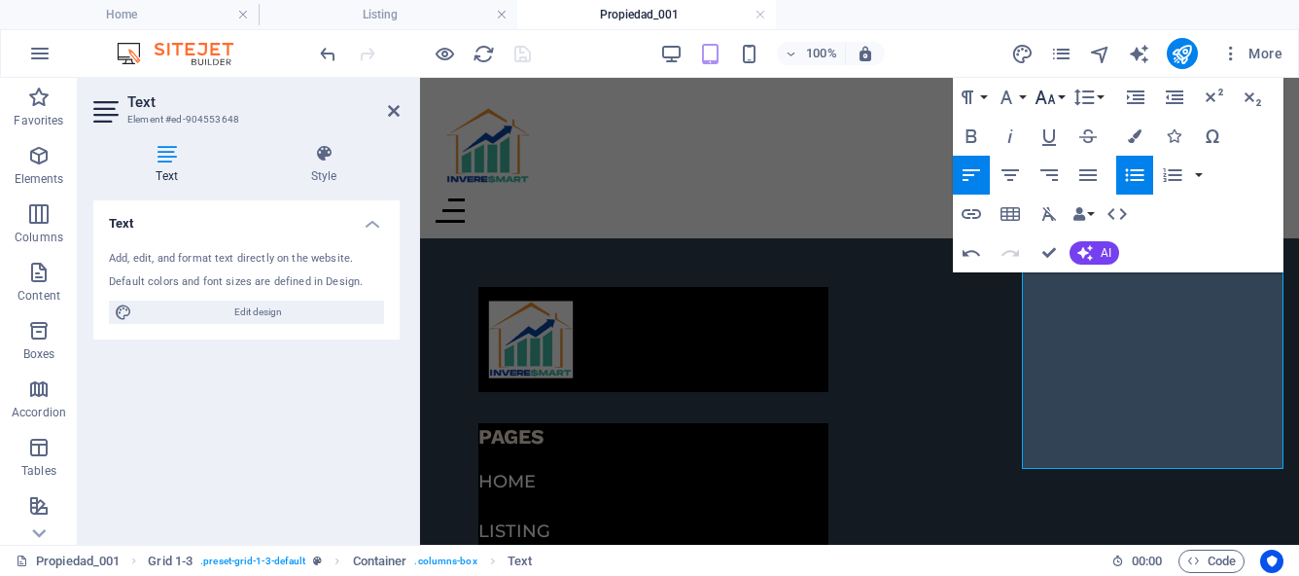
click at [1065, 95] on button "Font Size" at bounding box center [1049, 97] width 37 height 39
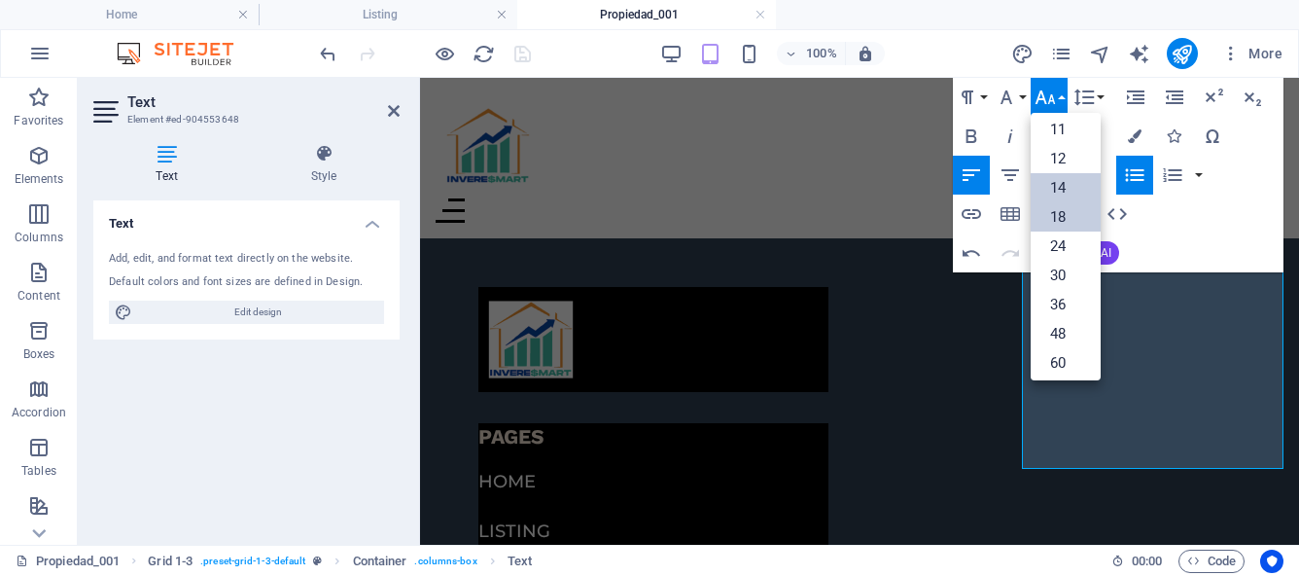
scroll to position [86, 0]
click at [1058, 163] on link "12" at bounding box center [1066, 166] width 70 height 29
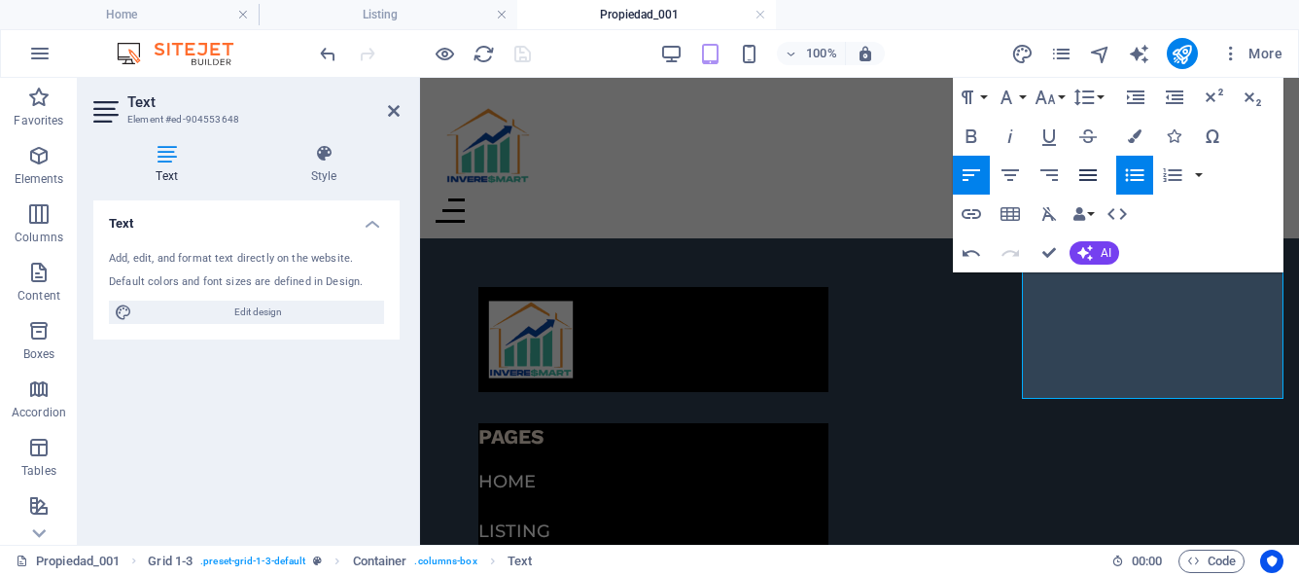
click at [1082, 174] on icon "button" at bounding box center [1088, 175] width 18 height 12
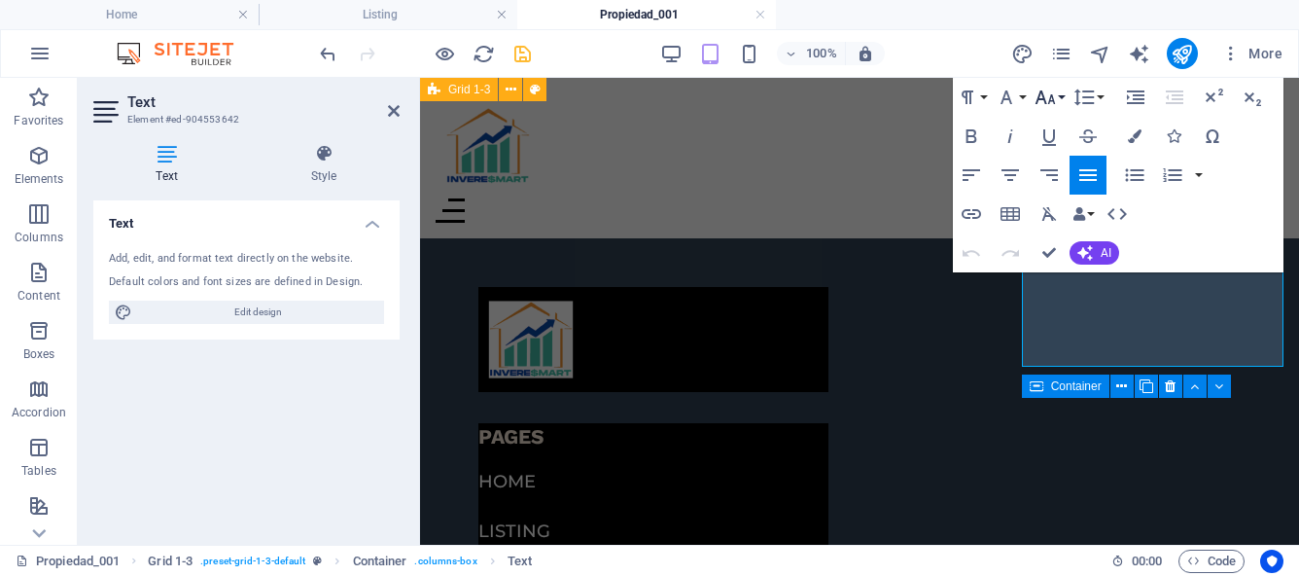
click at [1059, 98] on button "Font Size" at bounding box center [1049, 97] width 37 height 39
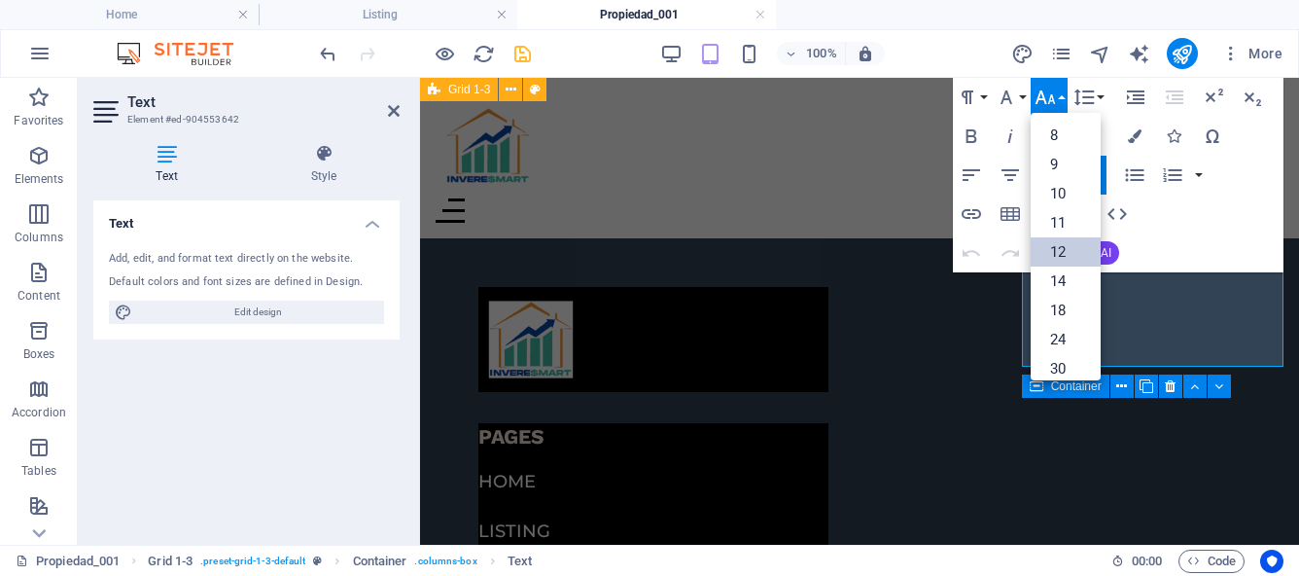
scroll to position [139, 0]
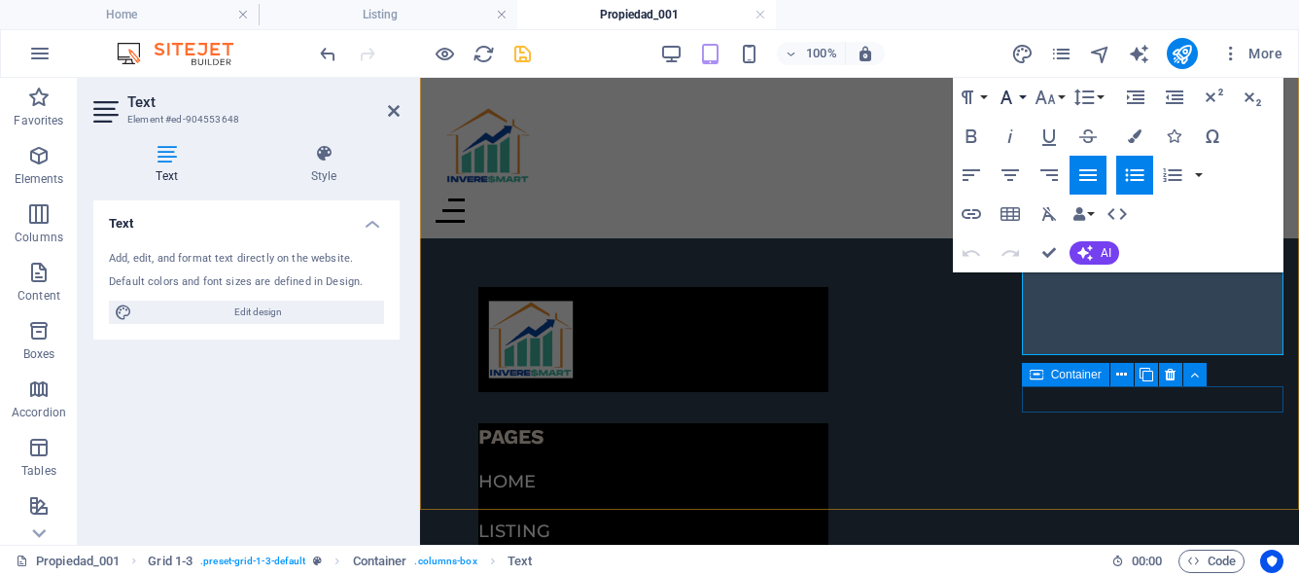
click at [1024, 96] on button "Font Family" at bounding box center [1010, 97] width 37 height 39
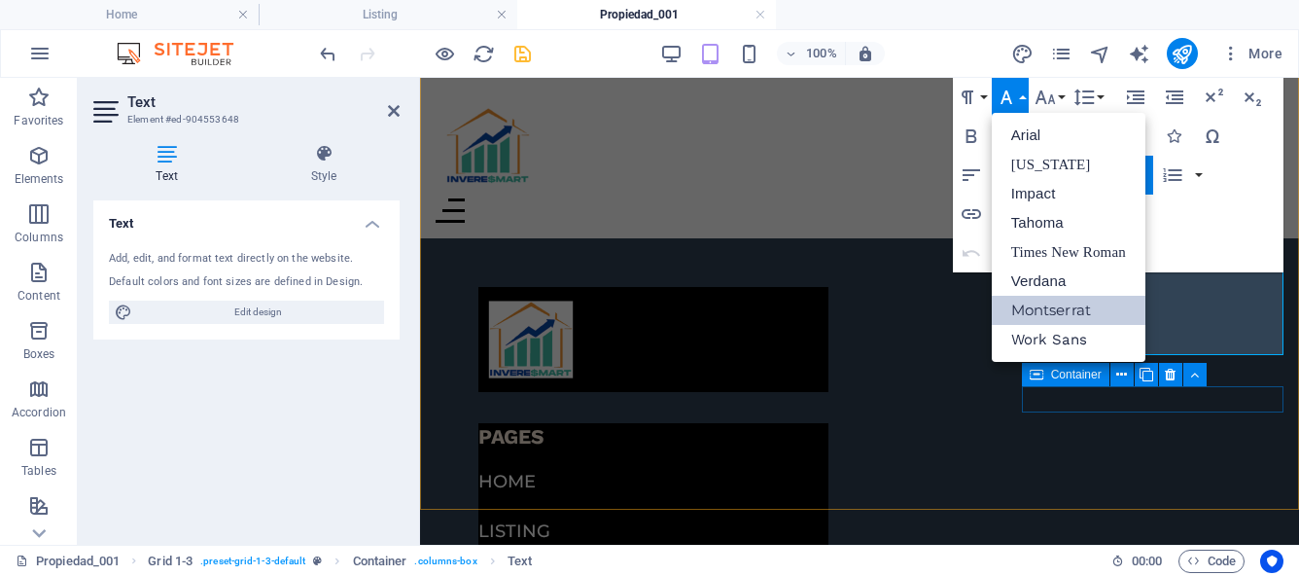
scroll to position [0, 0]
click at [1044, 310] on link "Montserrat" at bounding box center [1069, 310] width 154 height 29
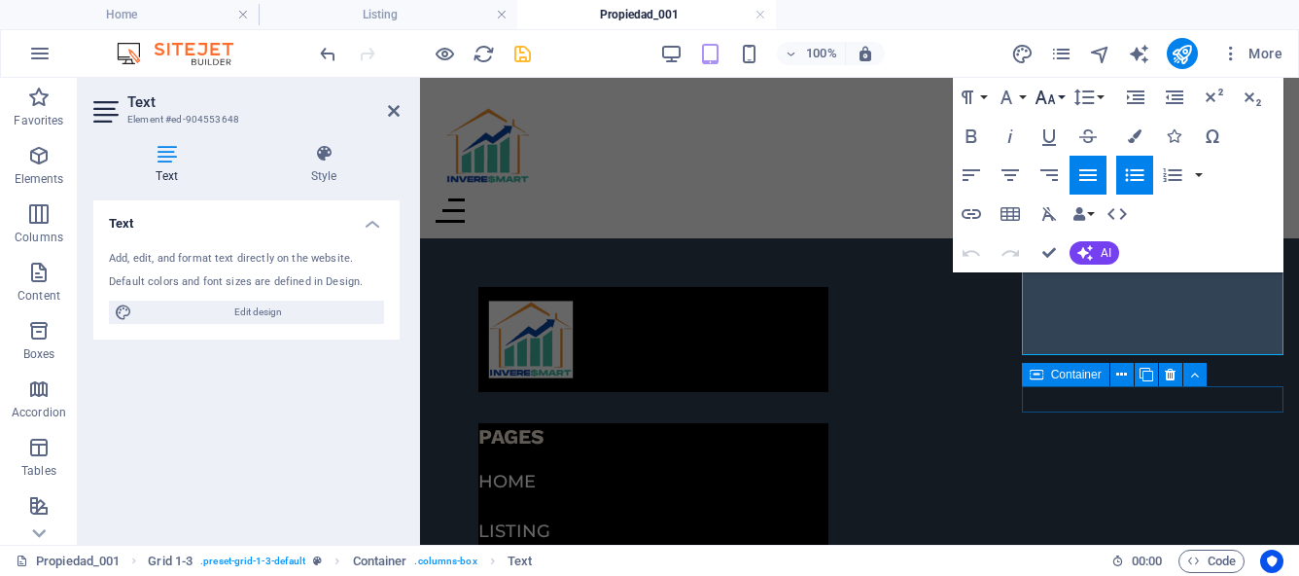
click at [1059, 100] on button "Font Size" at bounding box center [1049, 97] width 37 height 39
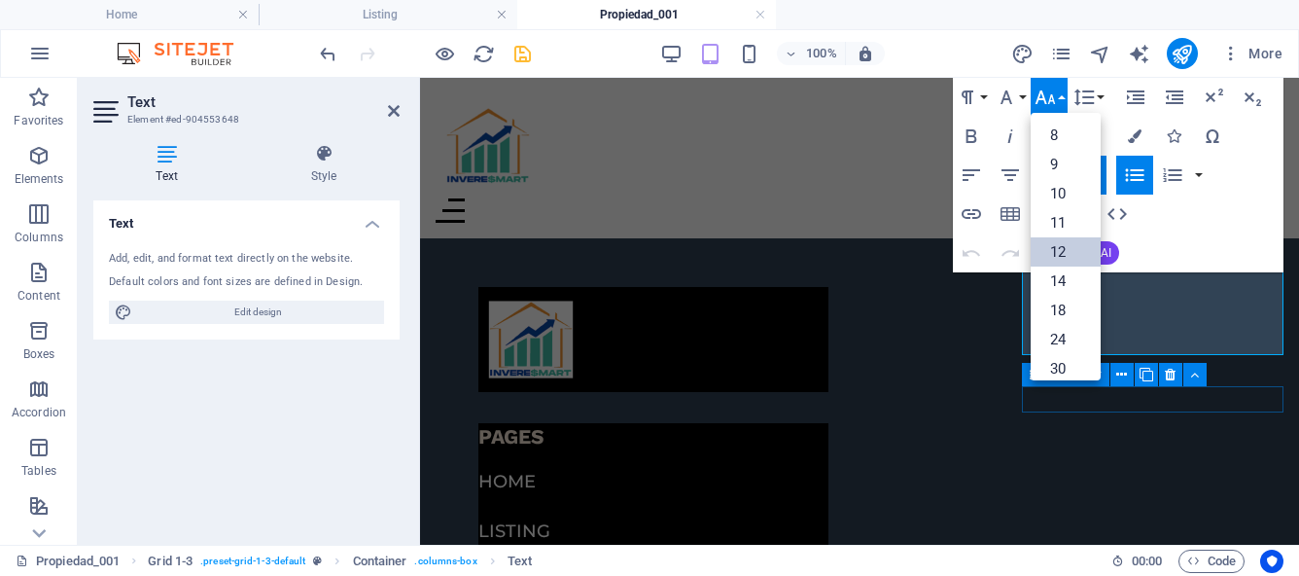
scroll to position [139, 0]
click at [1058, 140] on link "14" at bounding box center [1066, 141] width 70 height 29
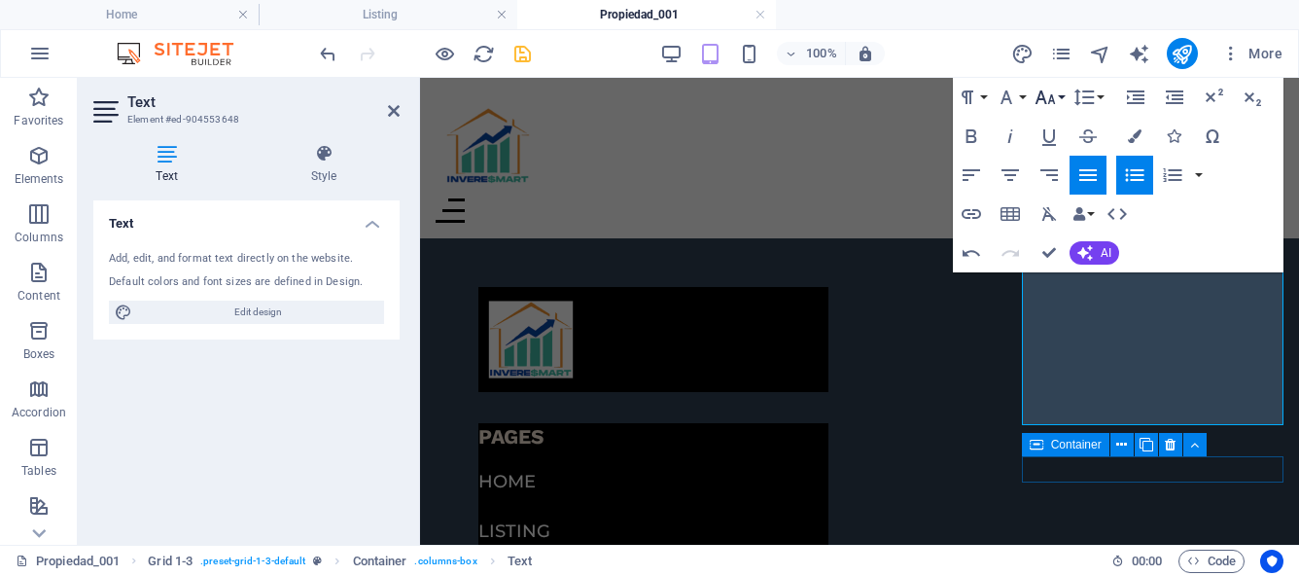
click at [1058, 101] on button "Font Size" at bounding box center [1049, 97] width 37 height 39
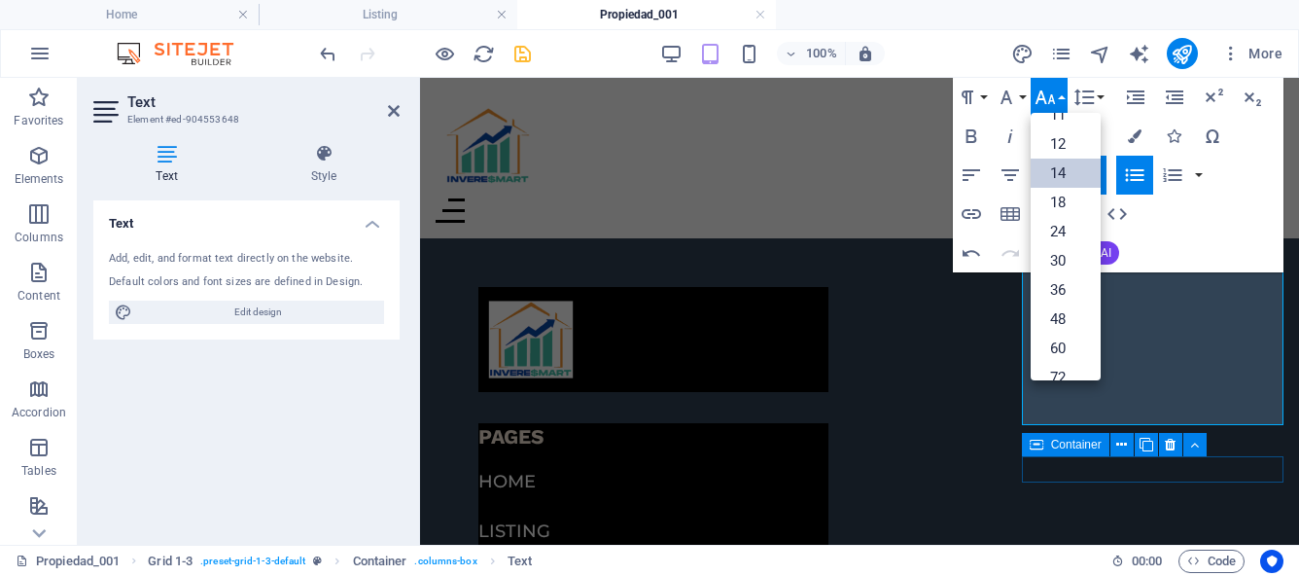
scroll to position [107, 0]
click at [1058, 146] on link "12" at bounding box center [1066, 144] width 70 height 29
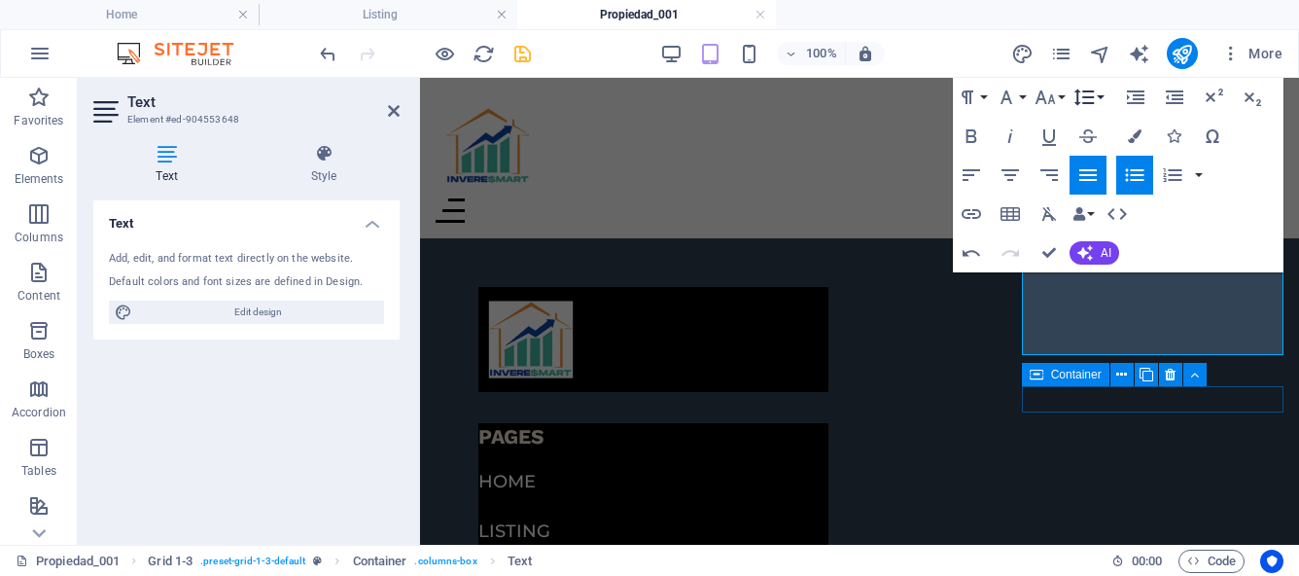
click at [1100, 95] on button "Line Height" at bounding box center [1087, 97] width 37 height 39
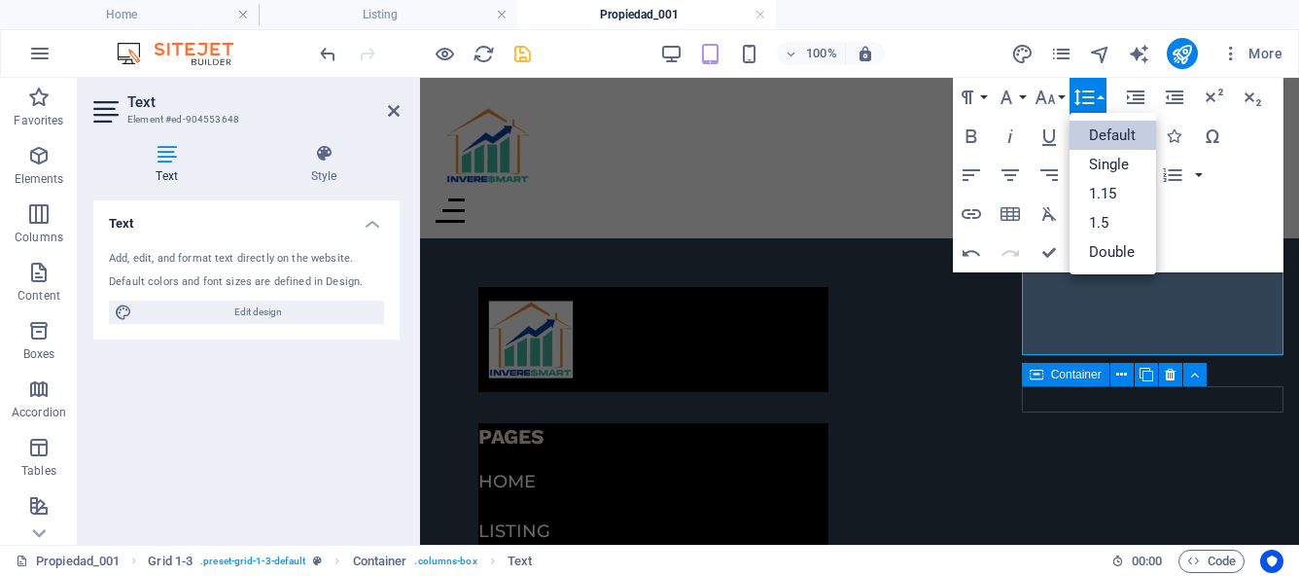
scroll to position [0, 0]
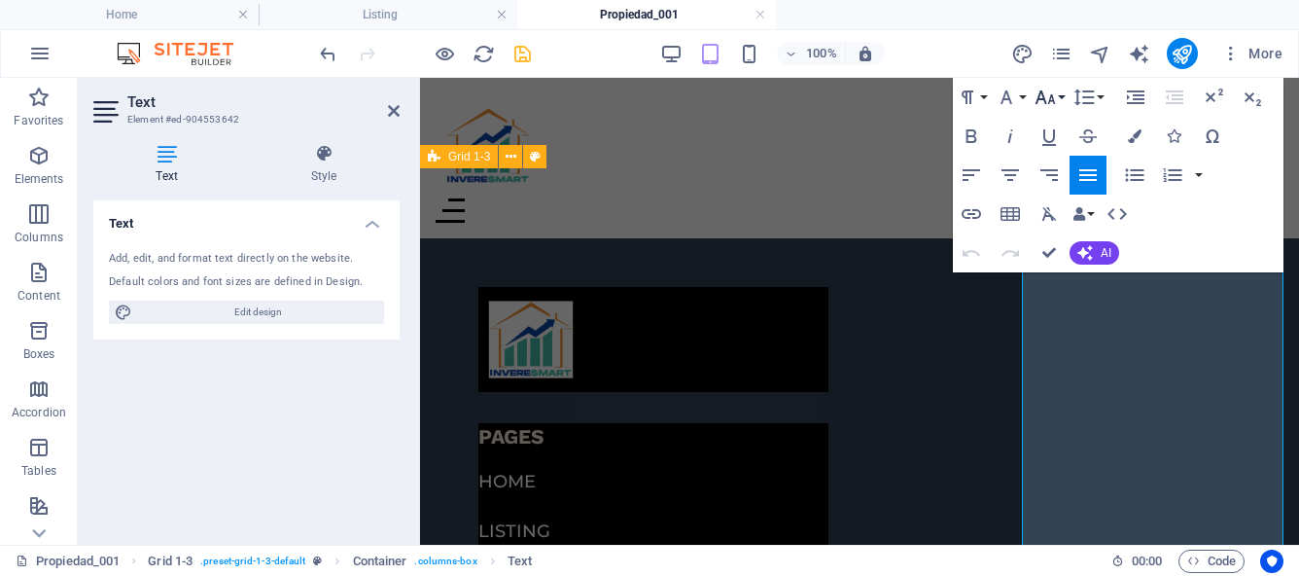
click at [1057, 96] on button "Font Size" at bounding box center [1049, 97] width 37 height 39
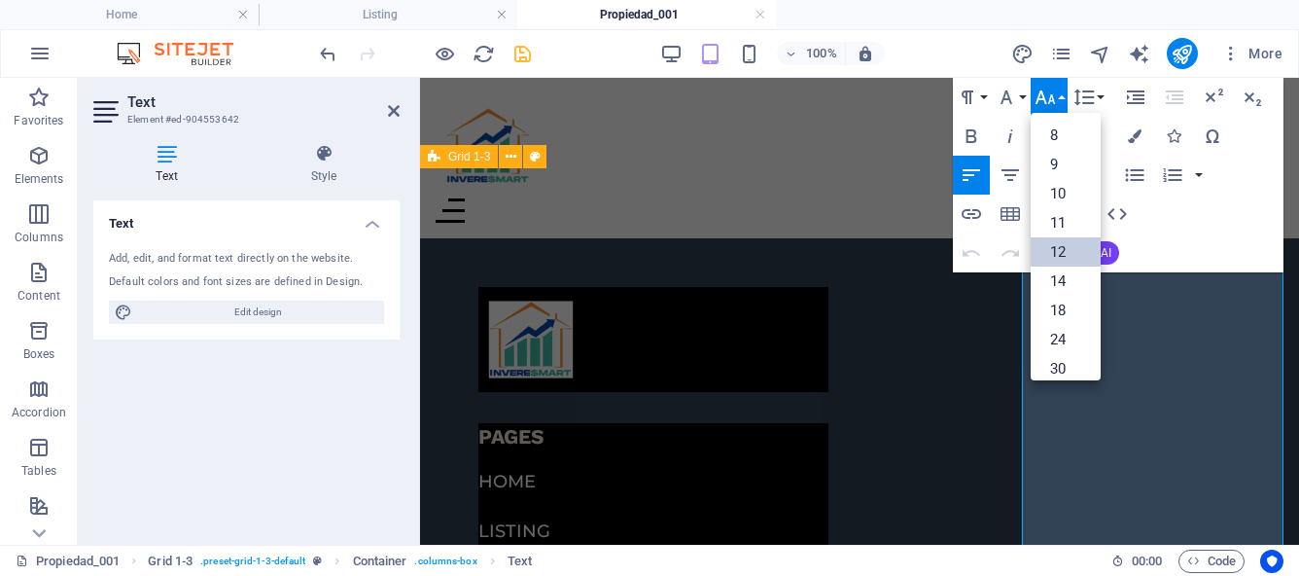
click at [1061, 98] on button "Font Size" at bounding box center [1049, 97] width 37 height 39
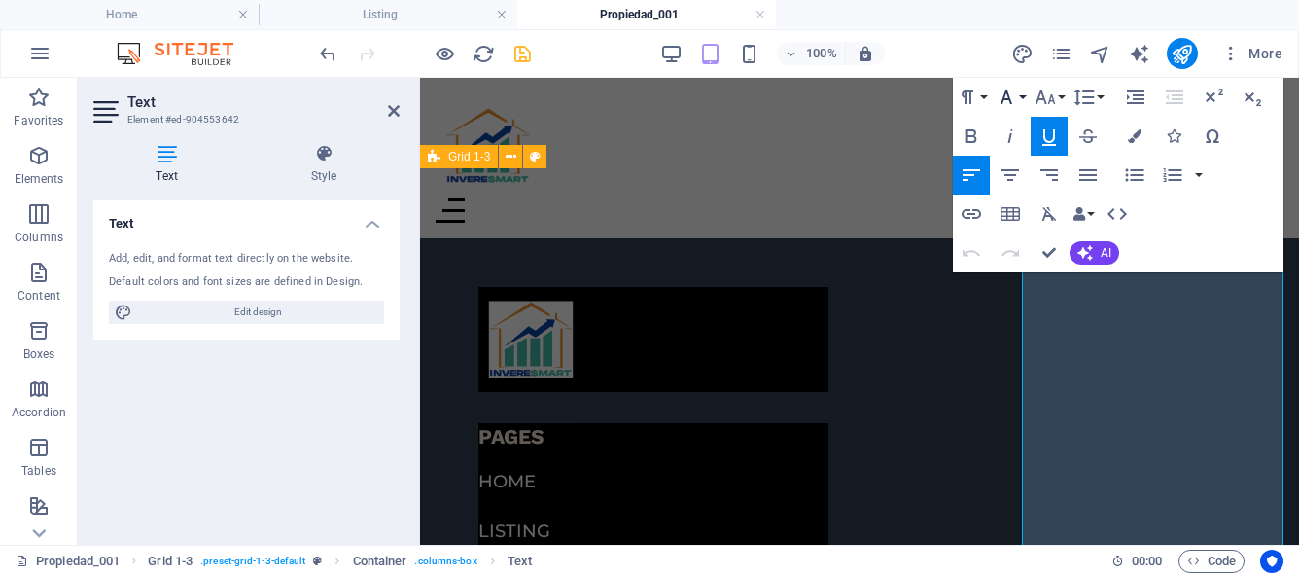
click at [1021, 97] on button "Font Family" at bounding box center [1010, 97] width 37 height 39
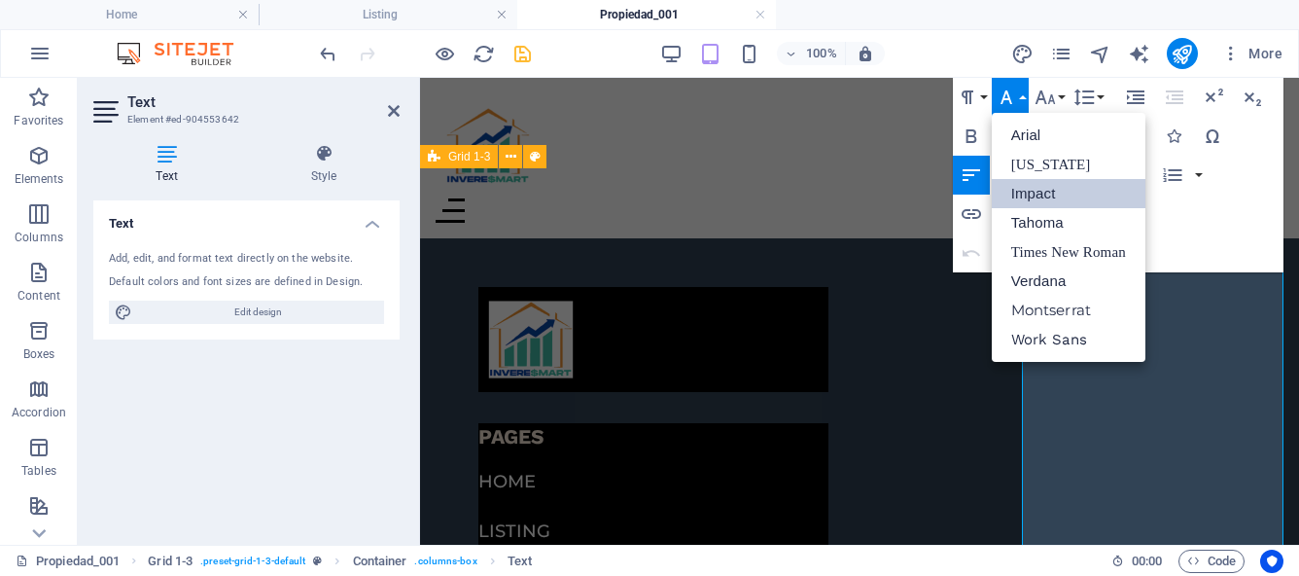
click at [1042, 197] on link "Impact" at bounding box center [1069, 193] width 154 height 29
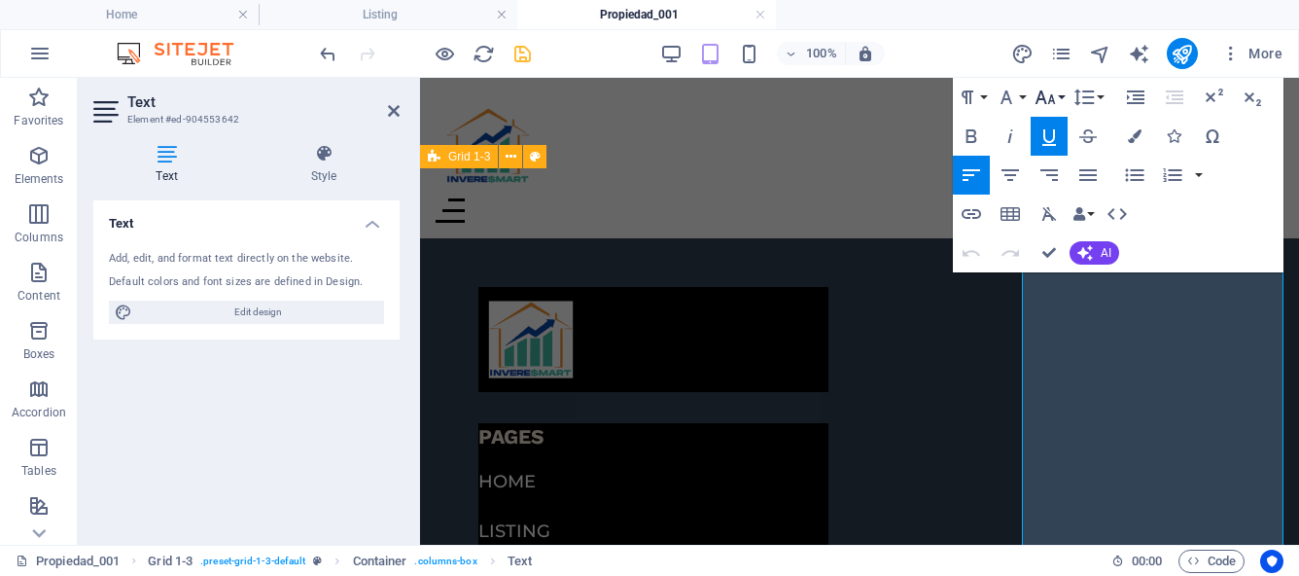
click at [1061, 98] on button "Font Size" at bounding box center [1049, 97] width 37 height 39
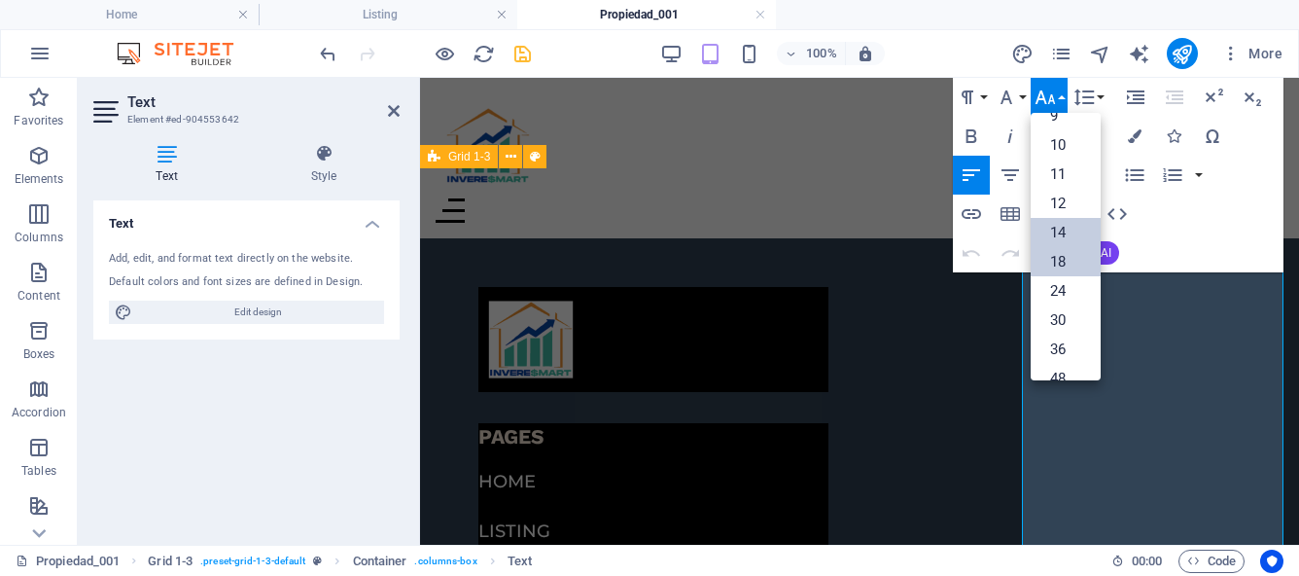
scroll to position [46, 0]
click at [1048, 205] on link "12" at bounding box center [1066, 206] width 70 height 29
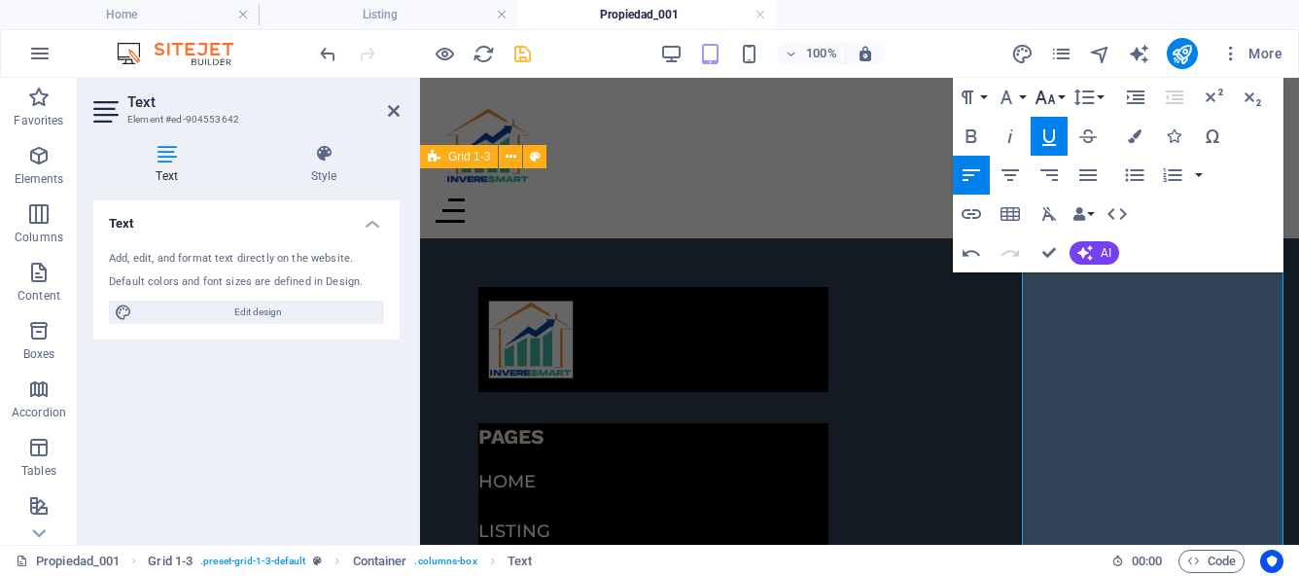
click at [1057, 94] on button "Font Size" at bounding box center [1049, 97] width 37 height 39
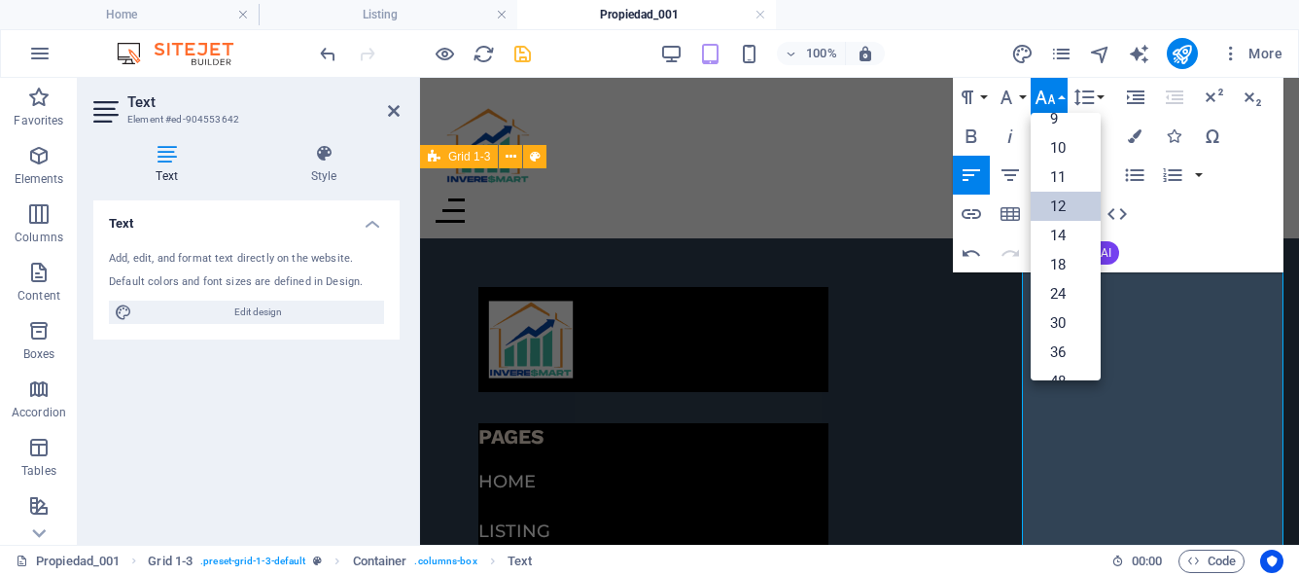
scroll to position [139, 0]
click at [1062, 142] on link "14" at bounding box center [1066, 141] width 70 height 29
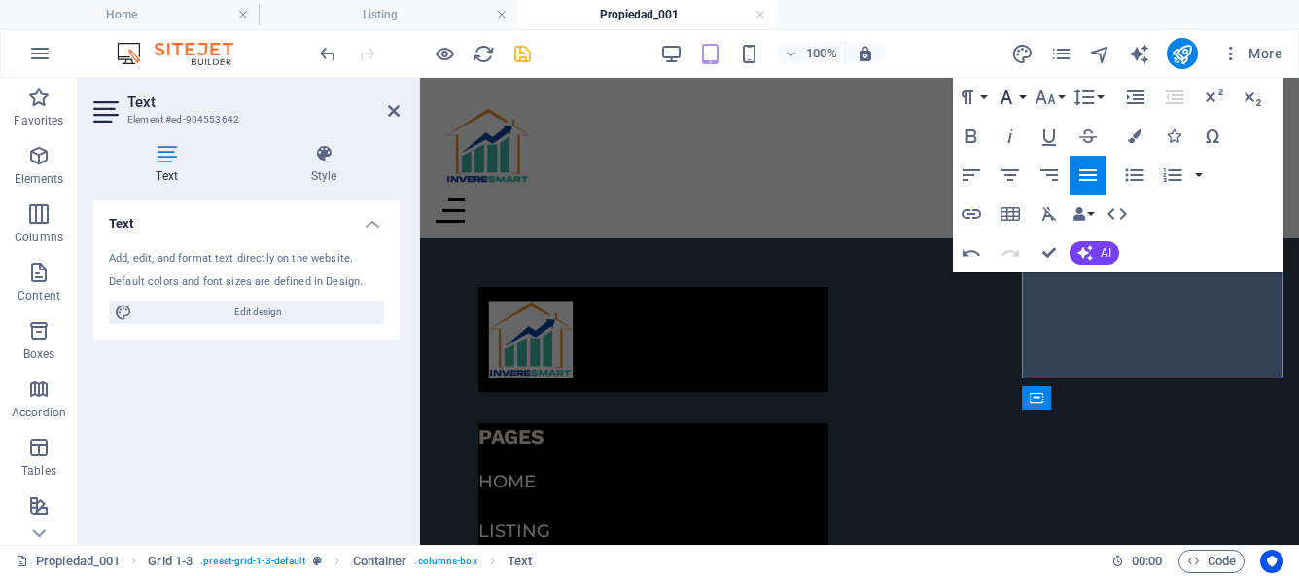
click at [1024, 97] on button "Font Family" at bounding box center [1010, 97] width 37 height 39
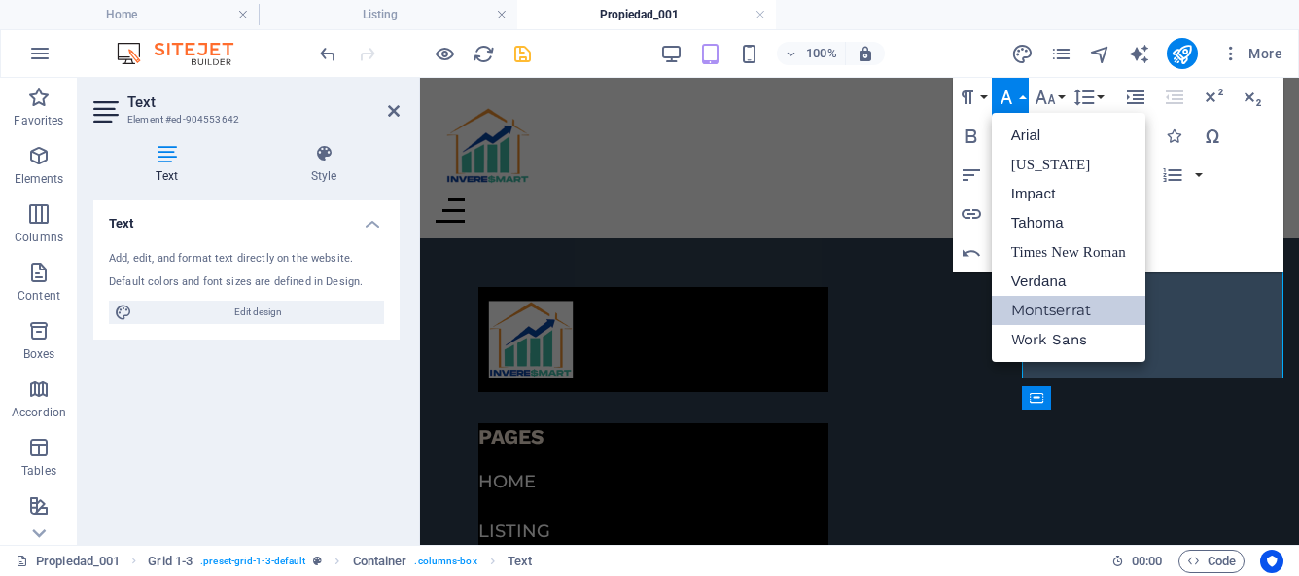
scroll to position [0, 0]
click at [1054, 310] on link "Montserrat" at bounding box center [1069, 310] width 154 height 29
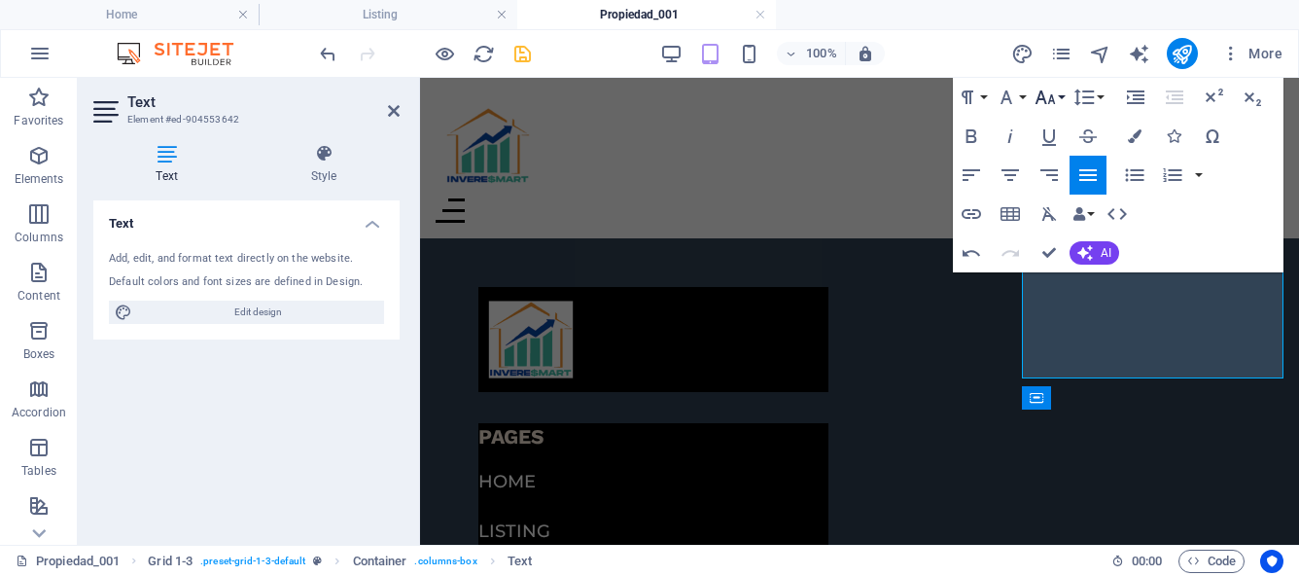
click at [1061, 100] on button "Font Size" at bounding box center [1049, 97] width 37 height 39
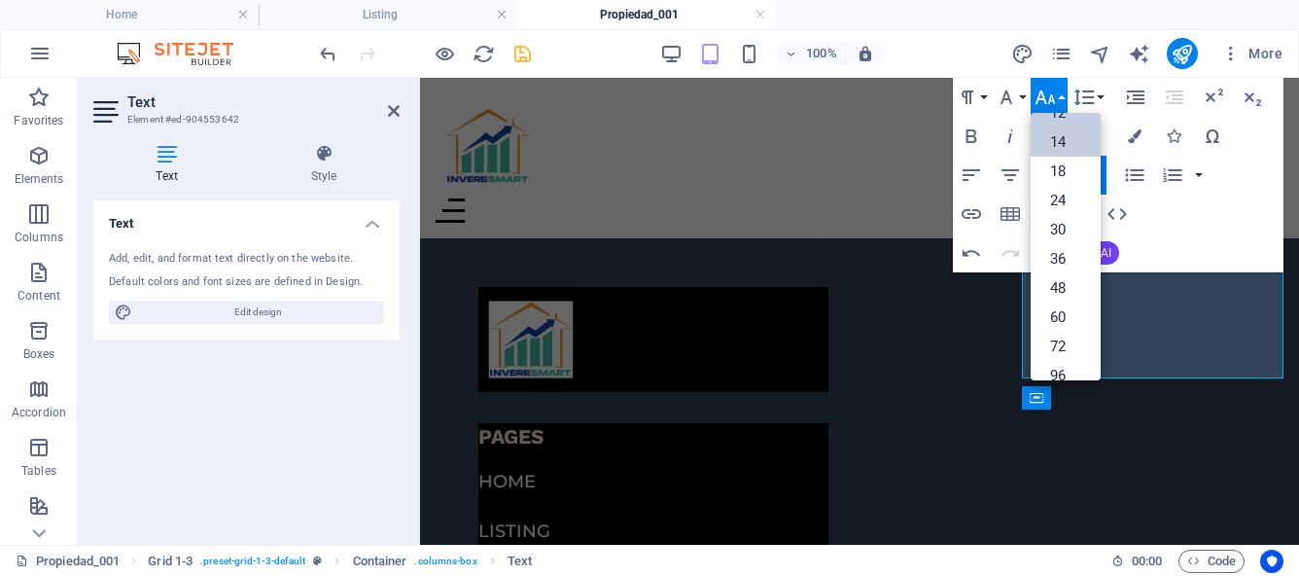
click at [1066, 135] on link "14" at bounding box center [1066, 141] width 70 height 29
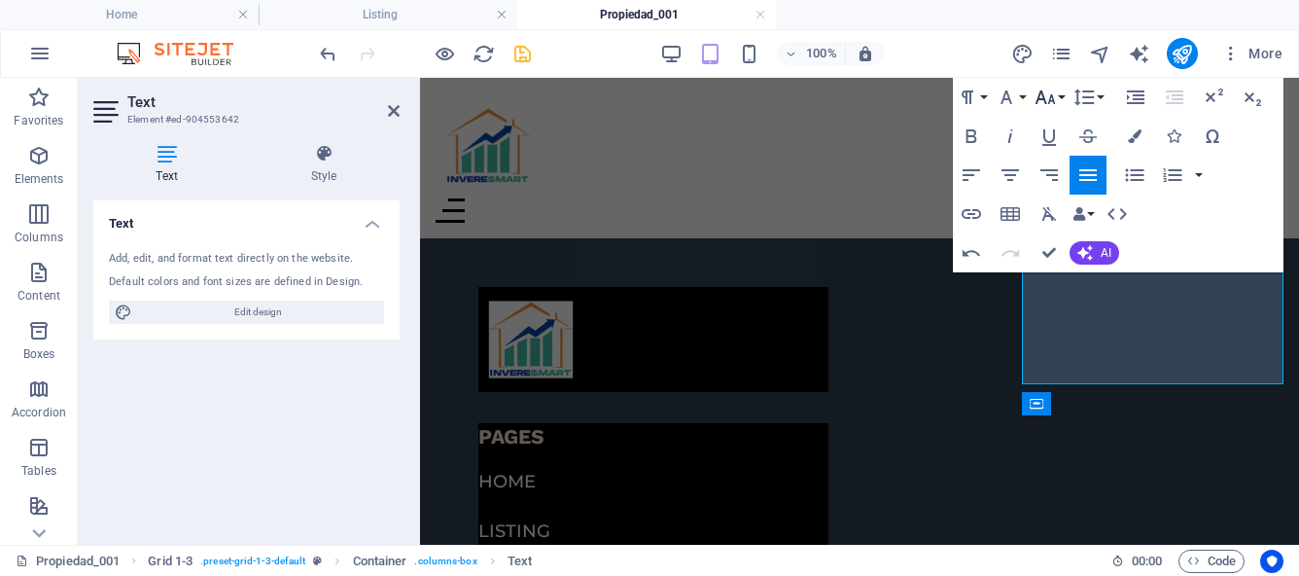
click at [1059, 96] on button "Font Size" at bounding box center [1049, 97] width 37 height 39
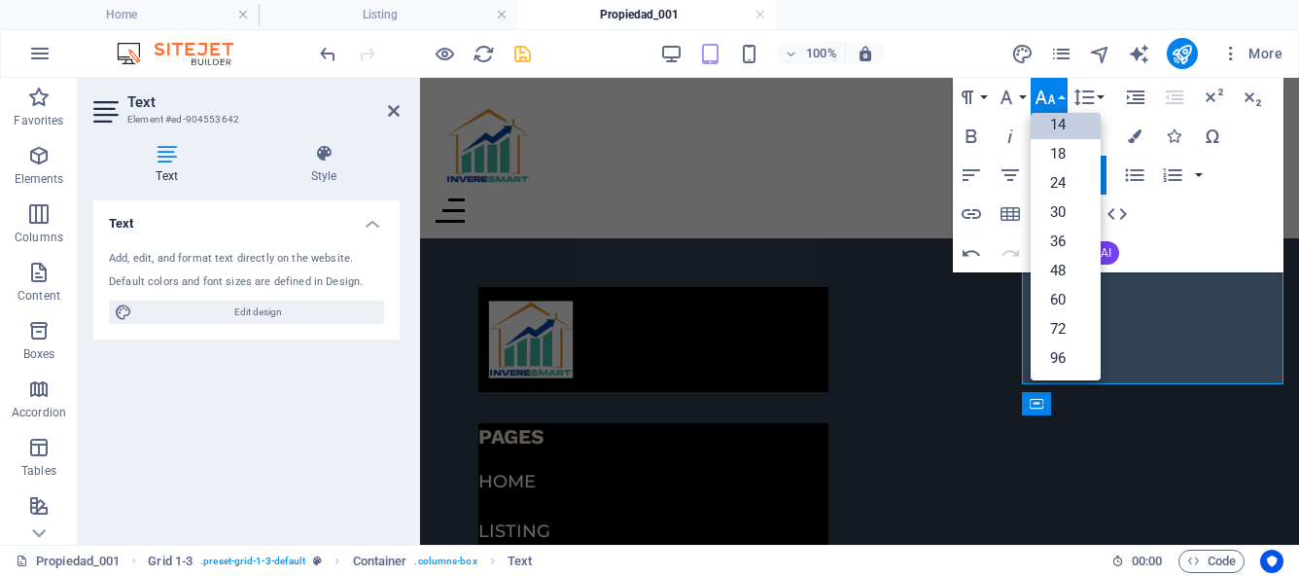
scroll to position [157, 0]
click at [1058, 118] on link "14" at bounding box center [1066, 124] width 70 height 29
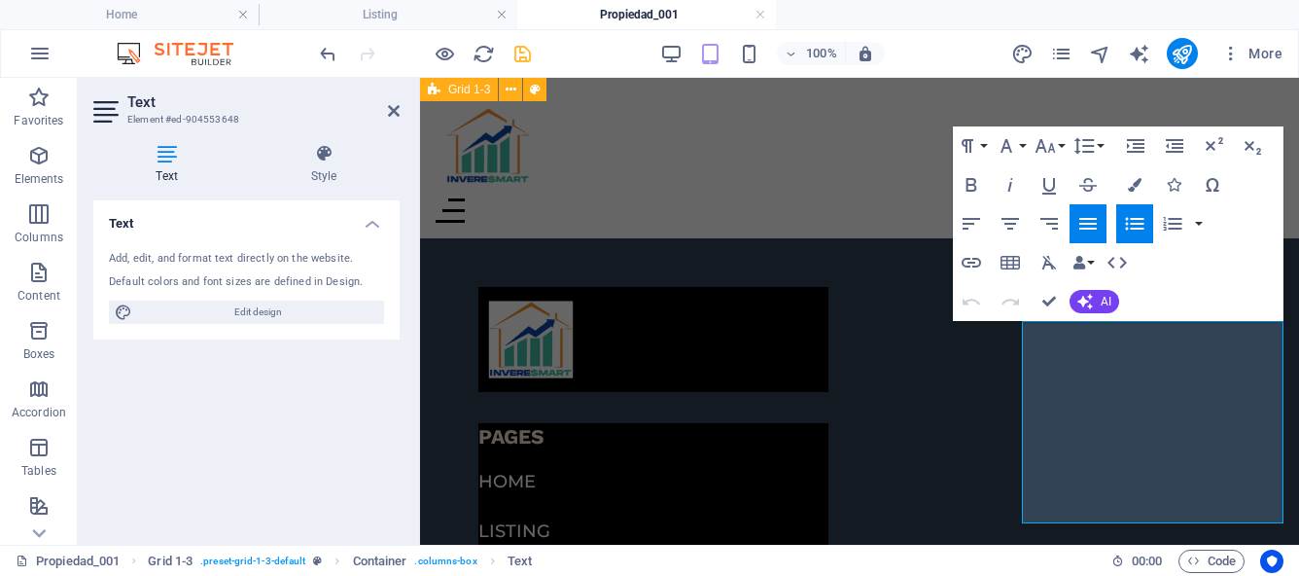
click at [1139, 228] on icon "button" at bounding box center [1134, 224] width 18 height 13
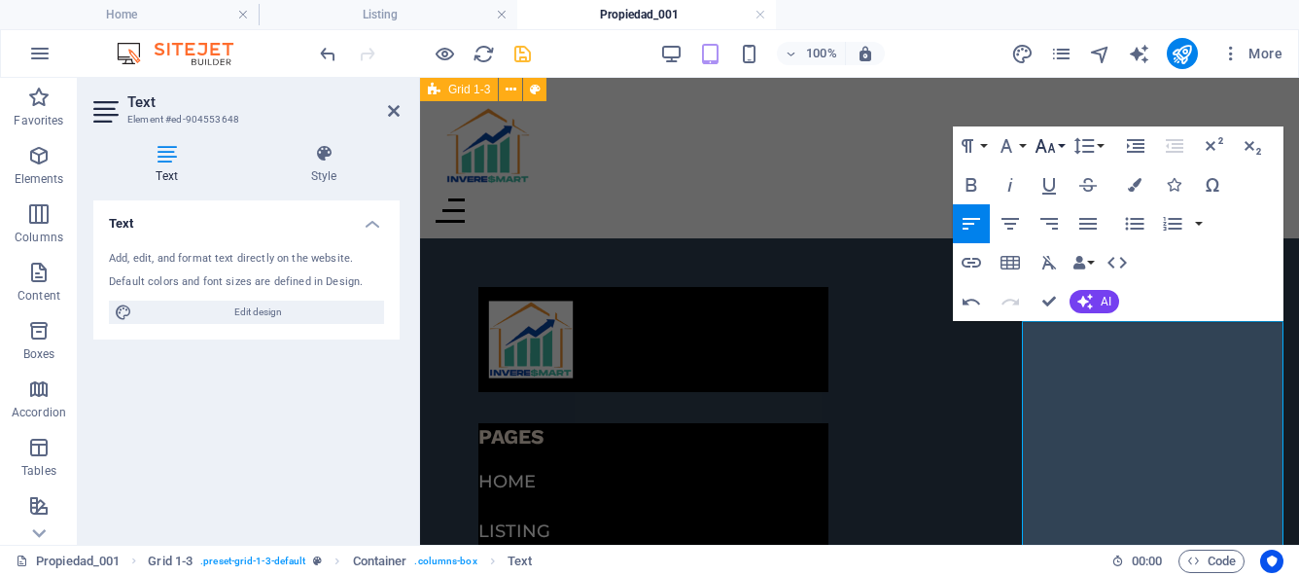
click at [1060, 149] on button "Font Size" at bounding box center [1049, 145] width 37 height 39
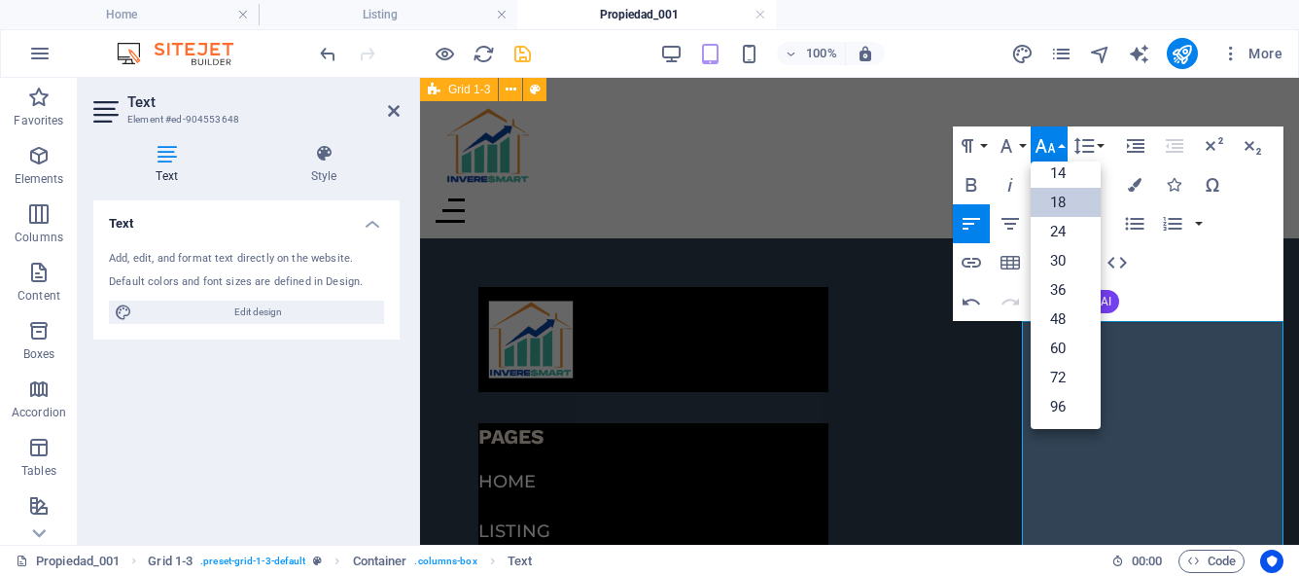
scroll to position [90, 0]
click at [1058, 206] on link "12" at bounding box center [1066, 209] width 70 height 29
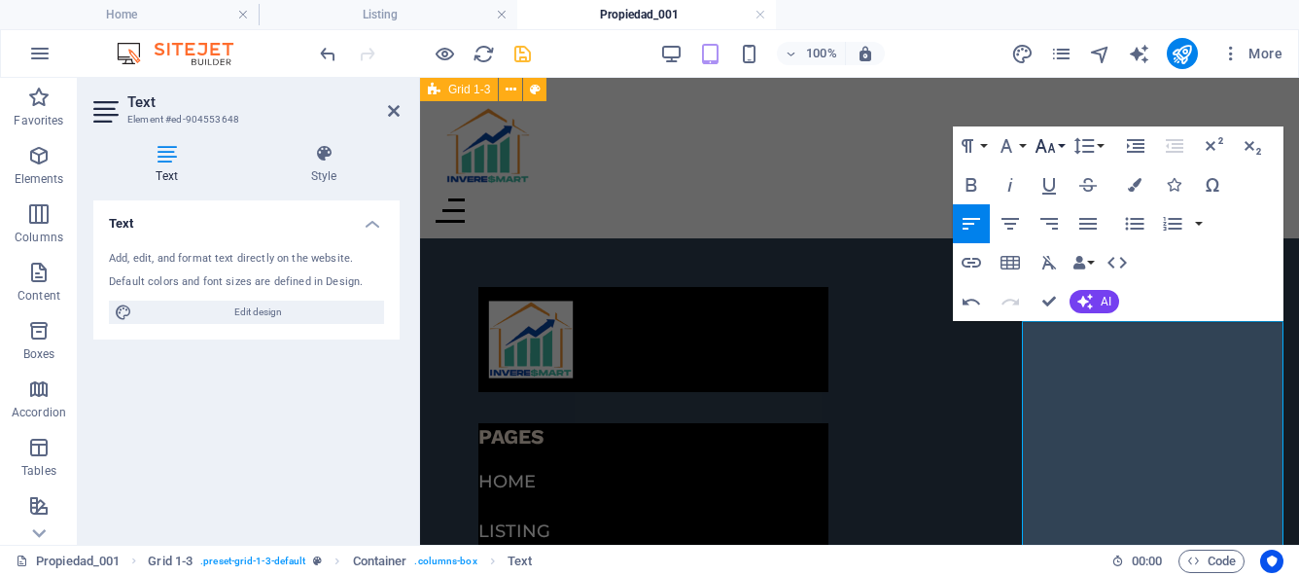
click at [1060, 146] on button "Font Size" at bounding box center [1049, 145] width 37 height 39
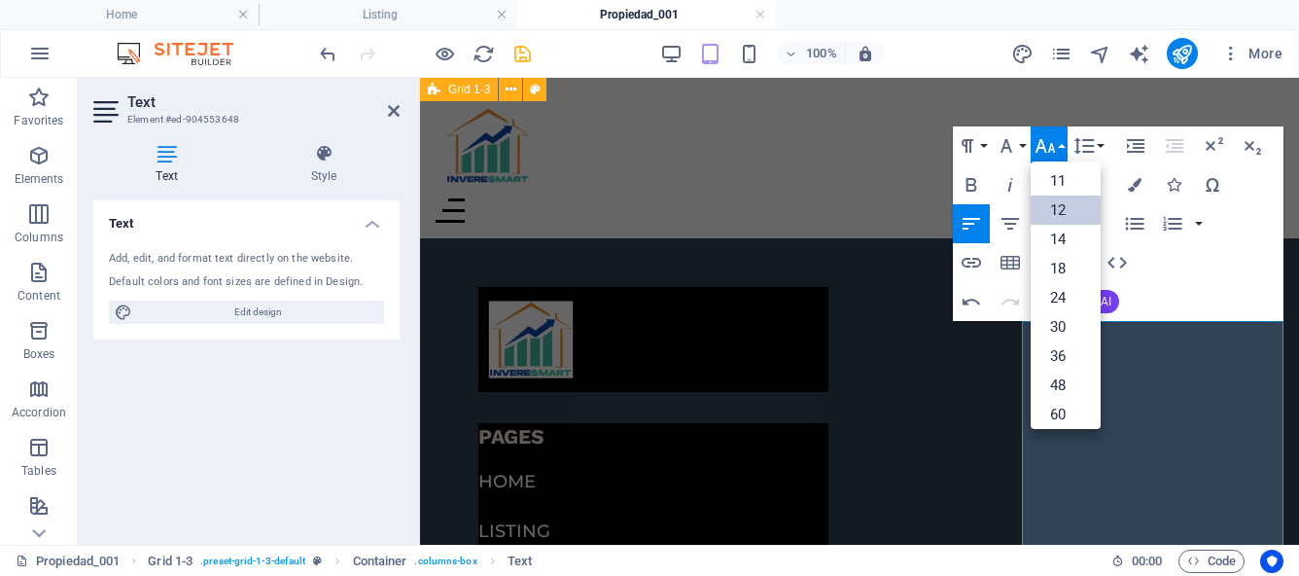
scroll to position [139, 0]
click at [1072, 168] on link "12" at bounding box center [1066, 161] width 70 height 29
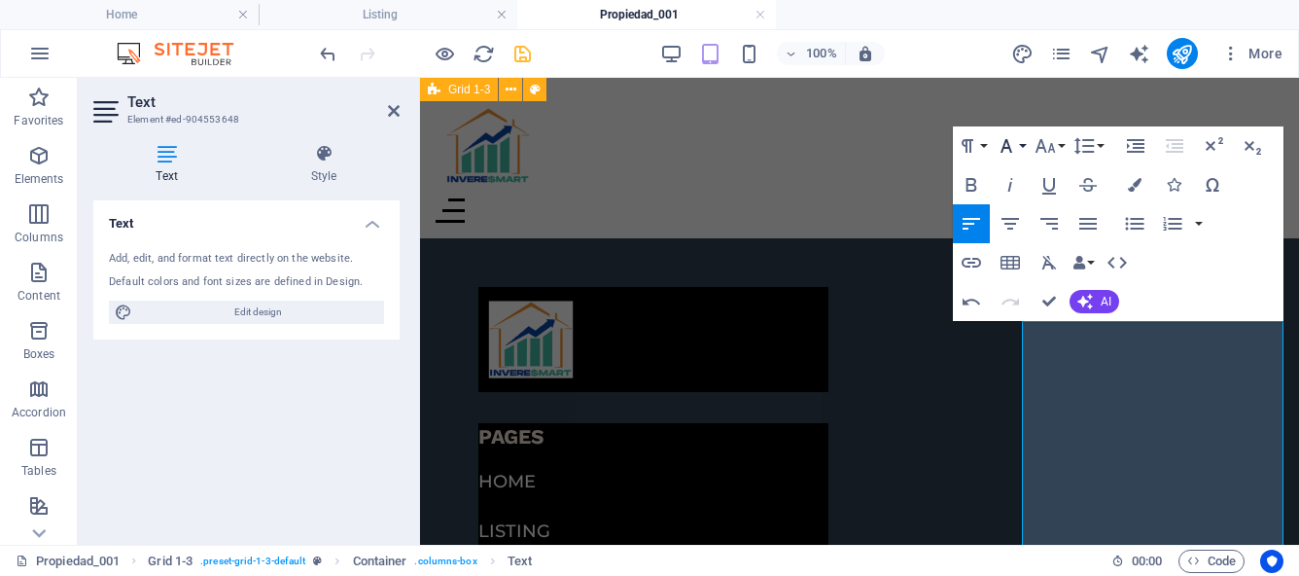
click at [1025, 143] on button "Font Family" at bounding box center [1010, 145] width 37 height 39
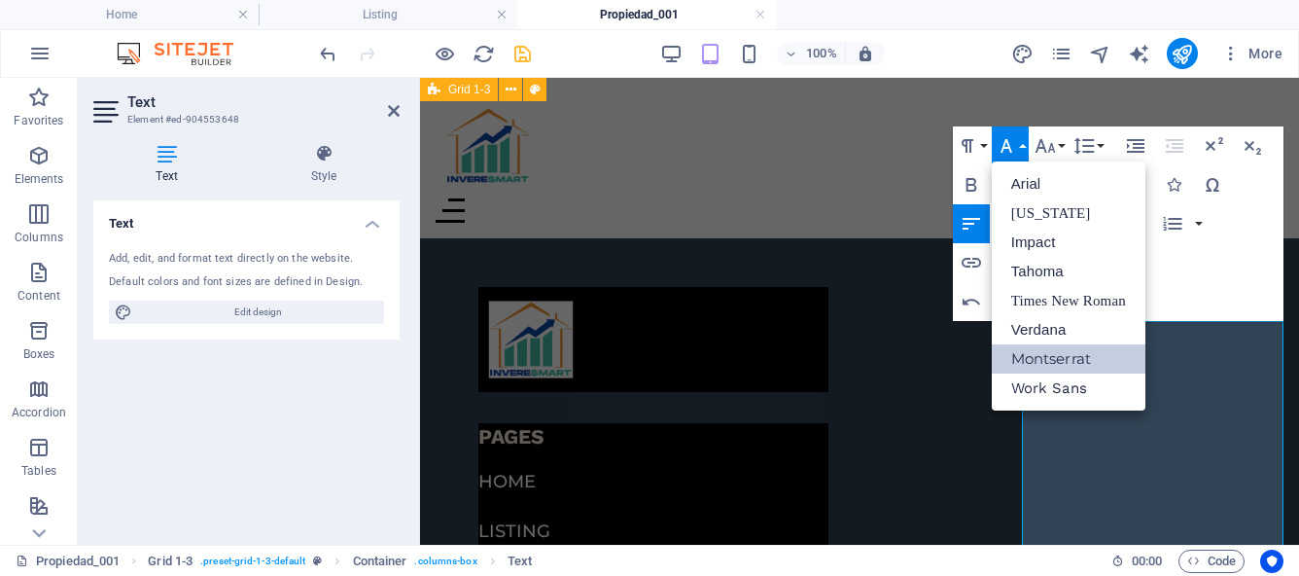
scroll to position [0, 0]
click at [1053, 355] on link "Montserrat" at bounding box center [1069, 358] width 154 height 29
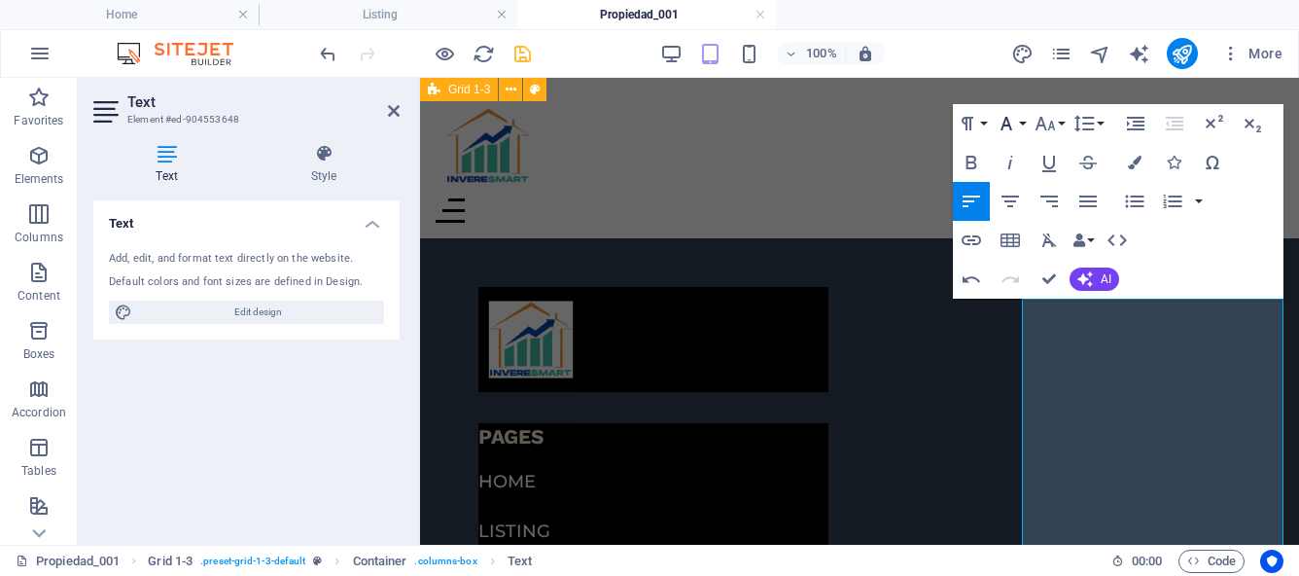
click at [1008, 125] on icon "button" at bounding box center [1006, 124] width 12 height 14
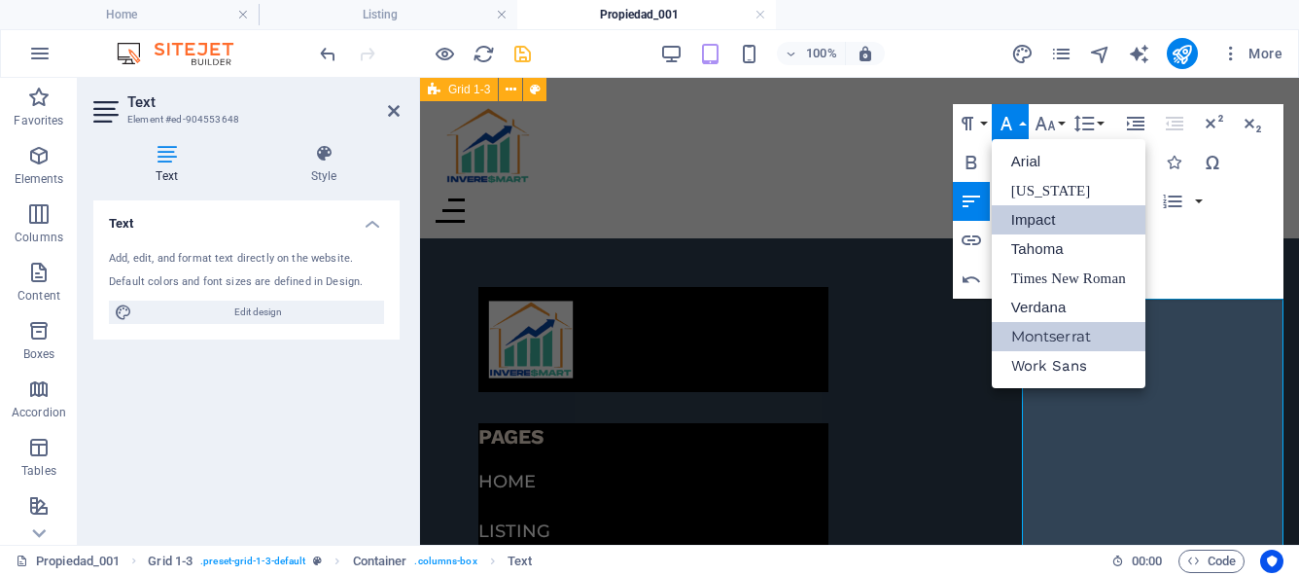
click at [1024, 217] on link "Impact" at bounding box center [1069, 219] width 154 height 29
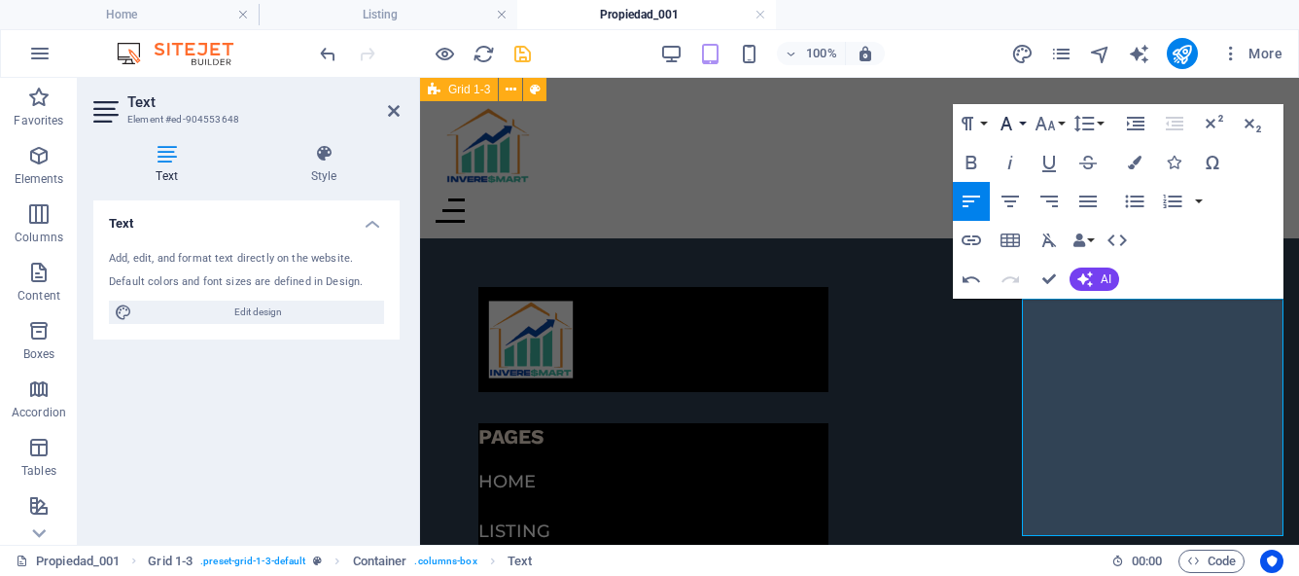
click at [1023, 127] on button "Font Family" at bounding box center [1010, 123] width 37 height 39
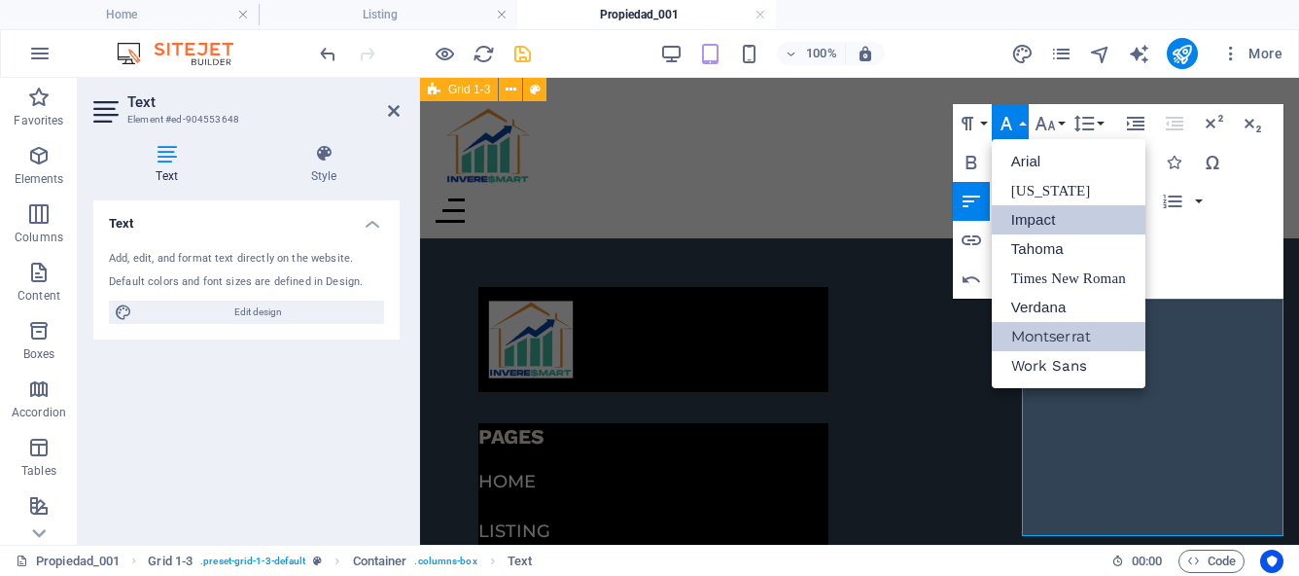
click at [1053, 327] on link "Montserrat" at bounding box center [1069, 336] width 154 height 29
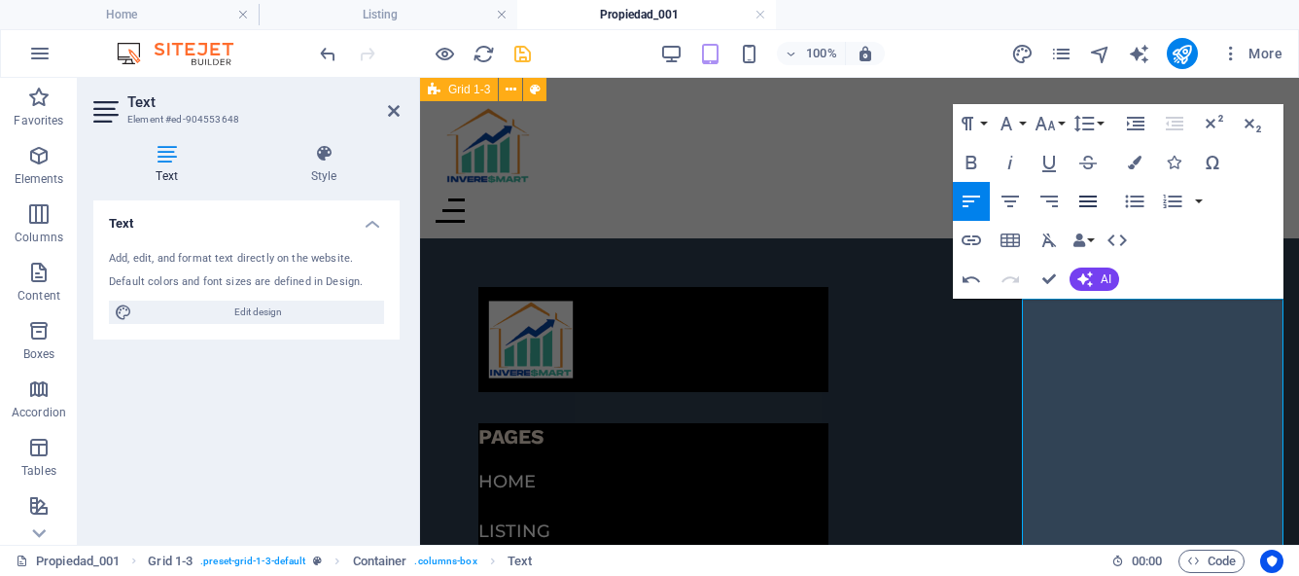
click at [1084, 201] on icon "button" at bounding box center [1088, 201] width 18 height 12
click at [1058, 193] on icon "button" at bounding box center [1048, 201] width 23 height 23
click at [1016, 200] on icon "button" at bounding box center [1010, 201] width 23 height 23
click at [970, 201] on icon "button" at bounding box center [972, 201] width 18 height 12
click at [1060, 124] on button "Font Size" at bounding box center [1049, 123] width 37 height 39
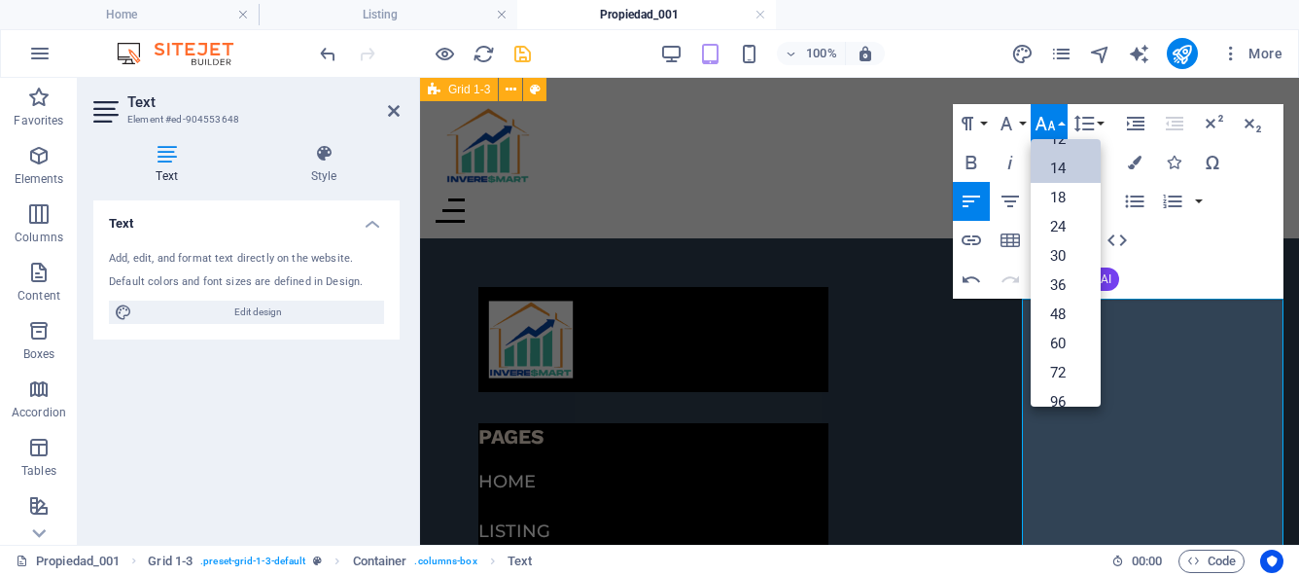
click at [1056, 163] on link "14" at bounding box center [1066, 168] width 70 height 29
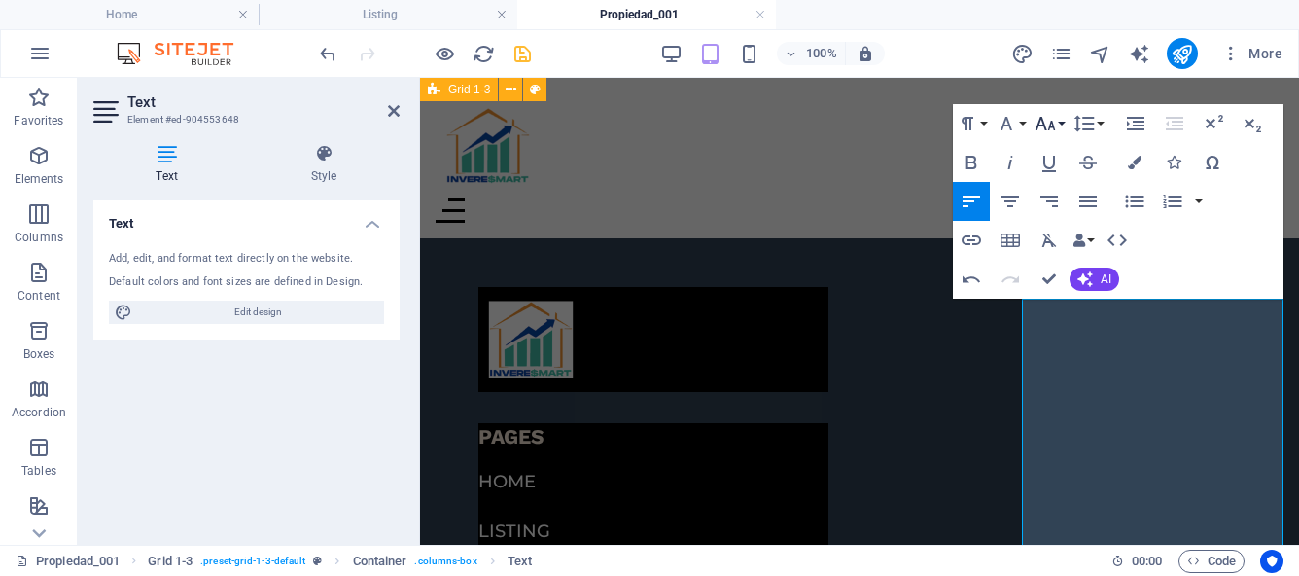
click at [1062, 126] on button "Font Size" at bounding box center [1049, 123] width 37 height 39
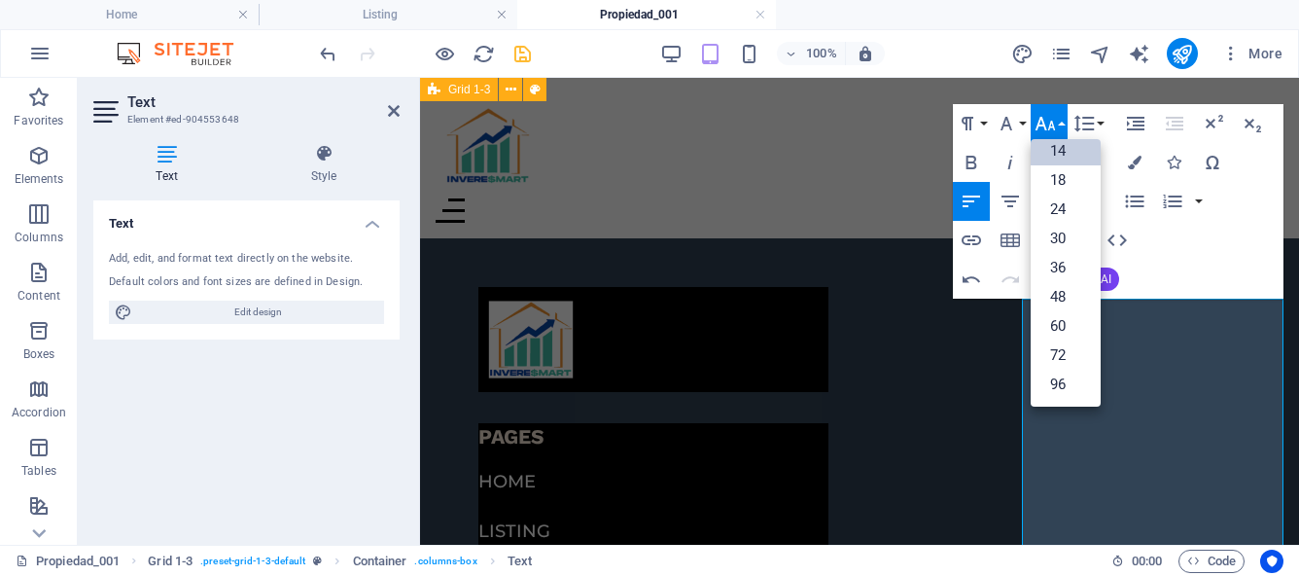
scroll to position [157, 0]
click at [1068, 179] on link "18" at bounding box center [1066, 179] width 70 height 29
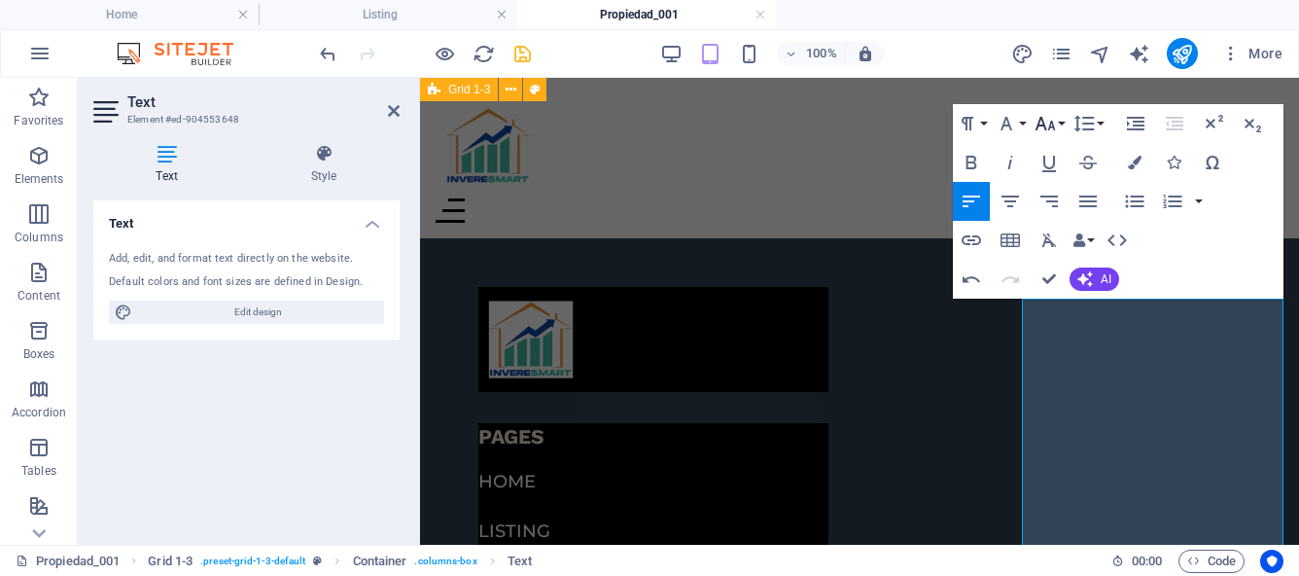
click at [1056, 130] on icon "button" at bounding box center [1045, 123] width 23 height 23
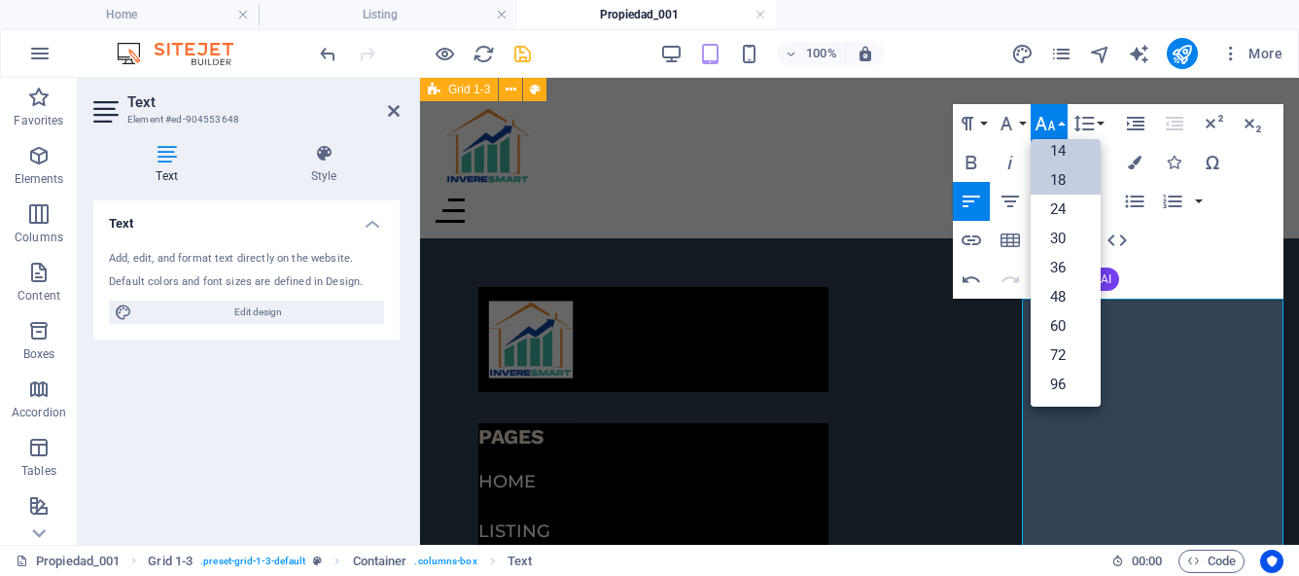
click at [1064, 153] on link "14" at bounding box center [1066, 150] width 70 height 29
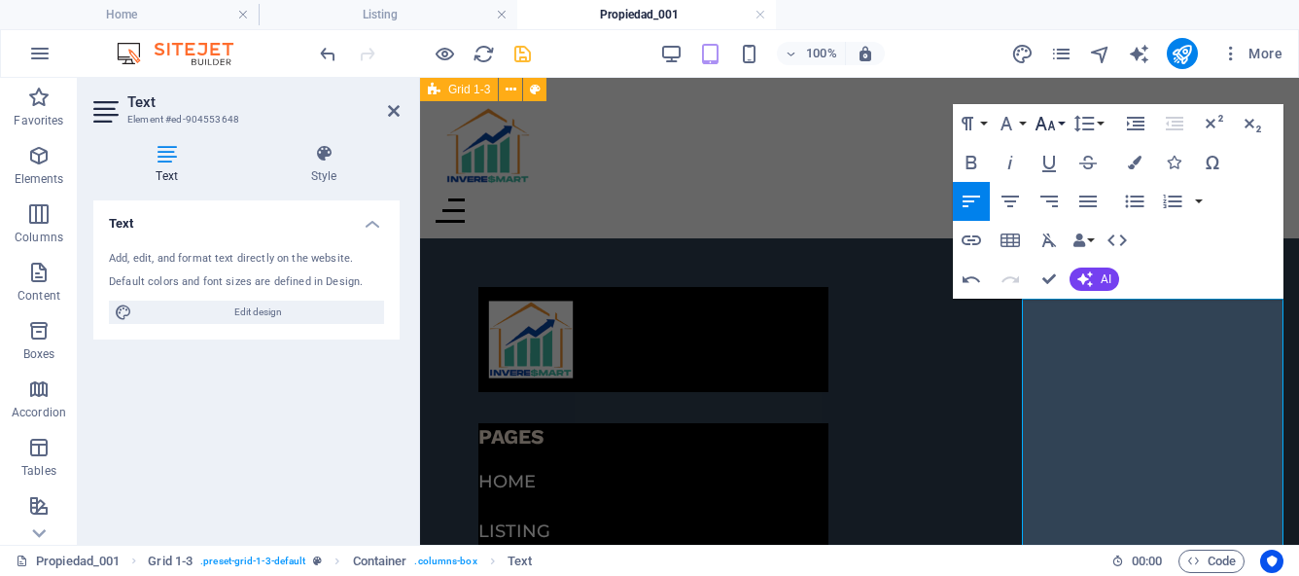
click at [1063, 123] on button "Font Size" at bounding box center [1049, 123] width 37 height 39
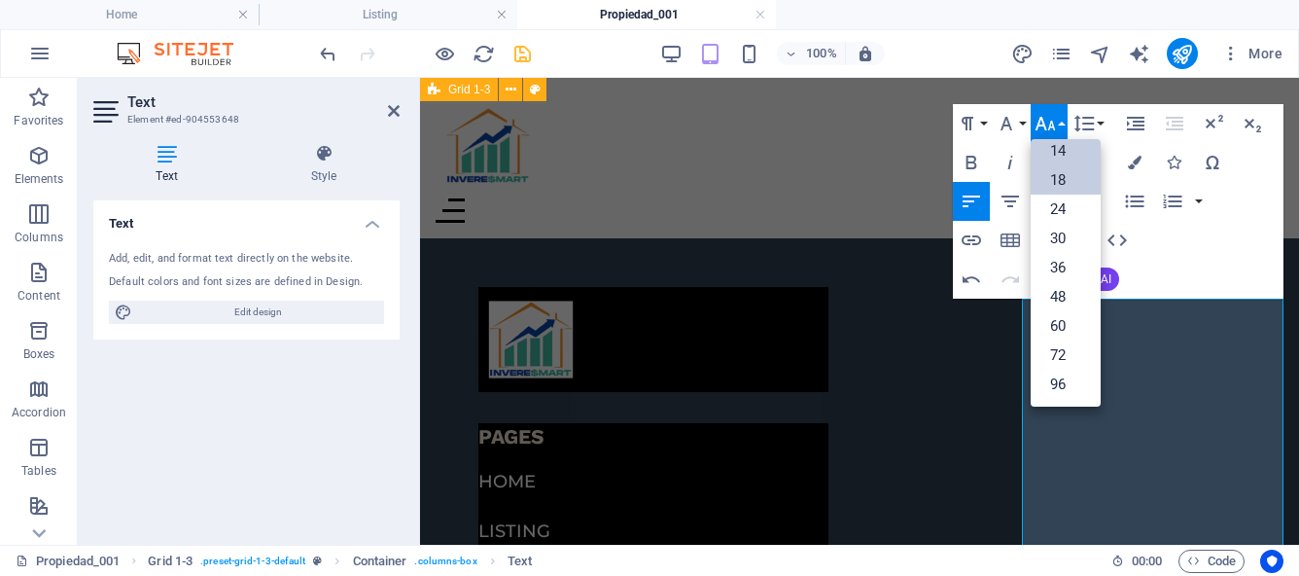
scroll to position [112, 0]
click at [1068, 163] on link "12" at bounding box center [1066, 166] width 70 height 29
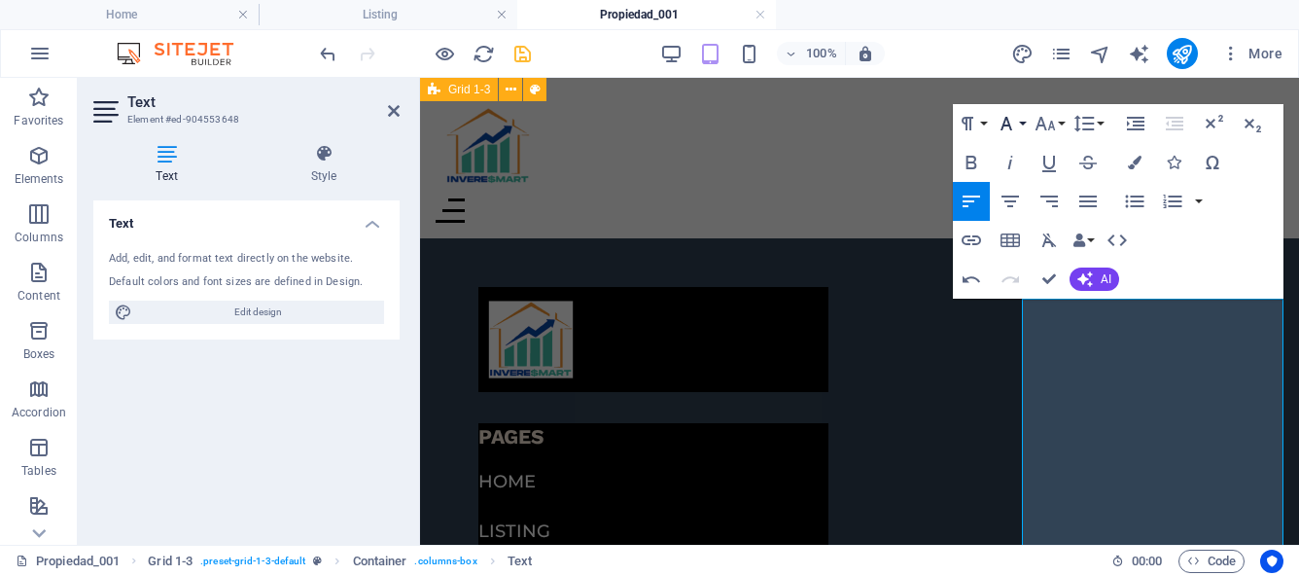
click at [1022, 123] on button "Font Family" at bounding box center [1010, 123] width 37 height 39
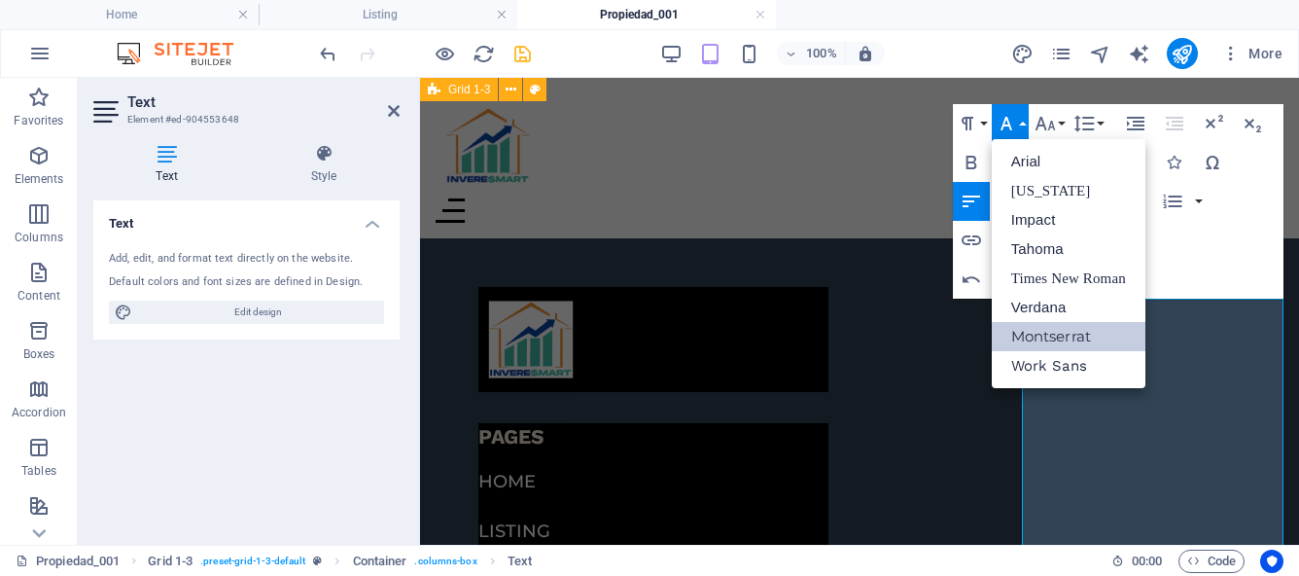
scroll to position [0, 0]
click at [1034, 306] on link "Verdana" at bounding box center [1069, 307] width 154 height 29
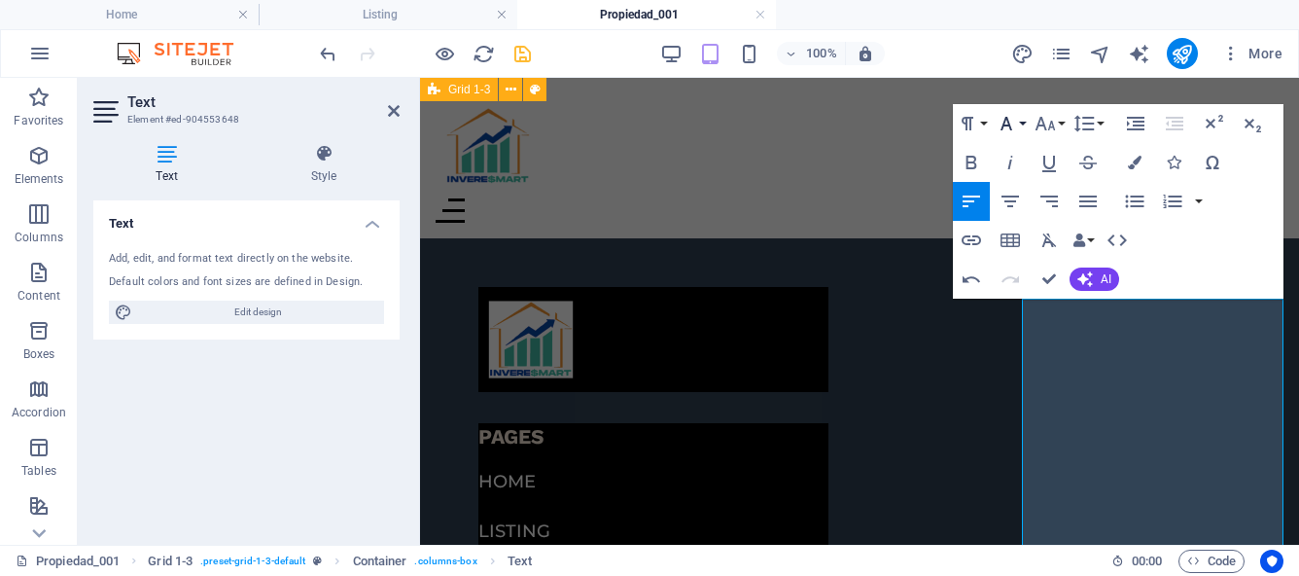
click at [1024, 127] on button "Font Family" at bounding box center [1010, 123] width 37 height 39
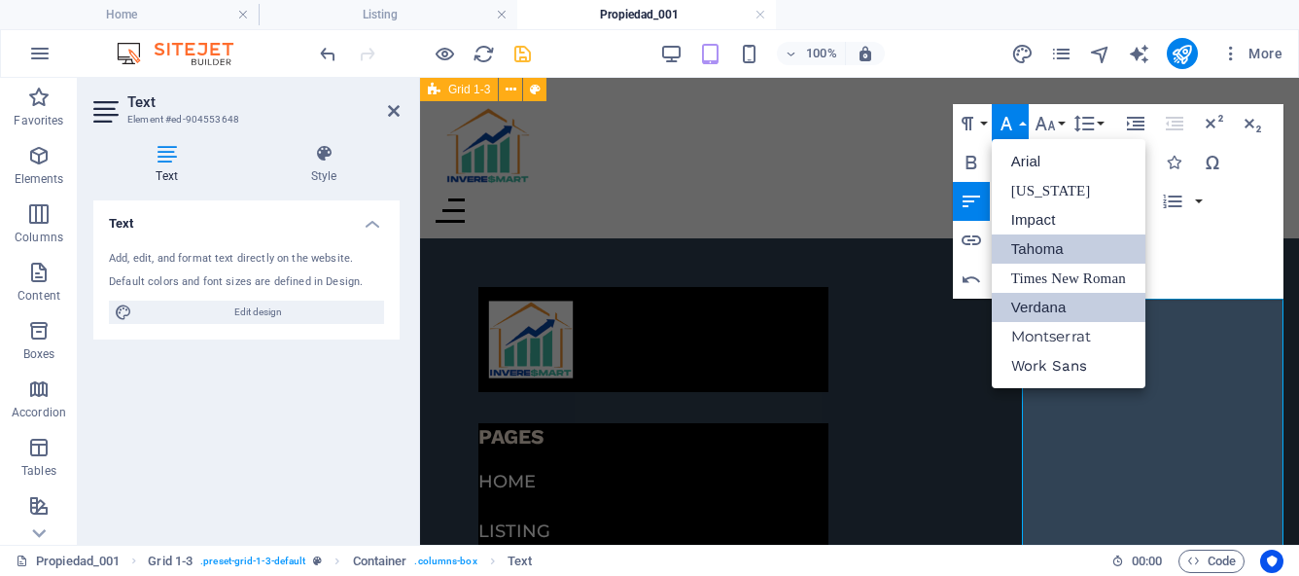
click at [1021, 249] on link "Tahoma" at bounding box center [1069, 248] width 154 height 29
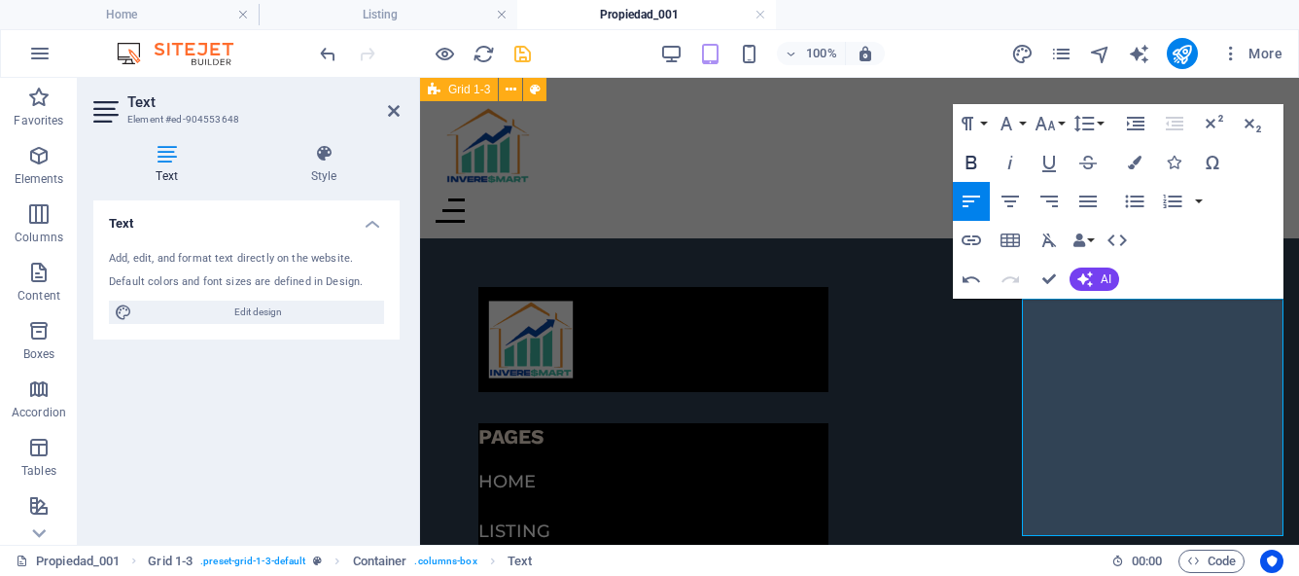
click at [978, 163] on icon "button" at bounding box center [971, 162] width 23 height 23
click at [1025, 127] on button "Font Family" at bounding box center [1010, 123] width 37 height 39
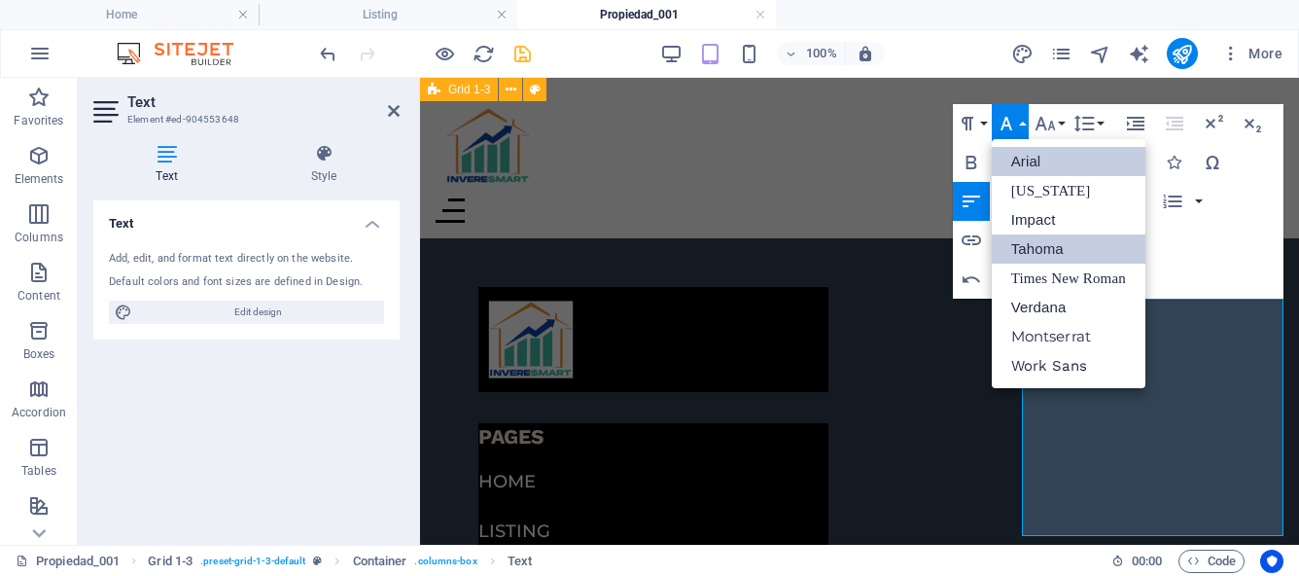
click at [1026, 155] on link "Arial" at bounding box center [1069, 161] width 154 height 29
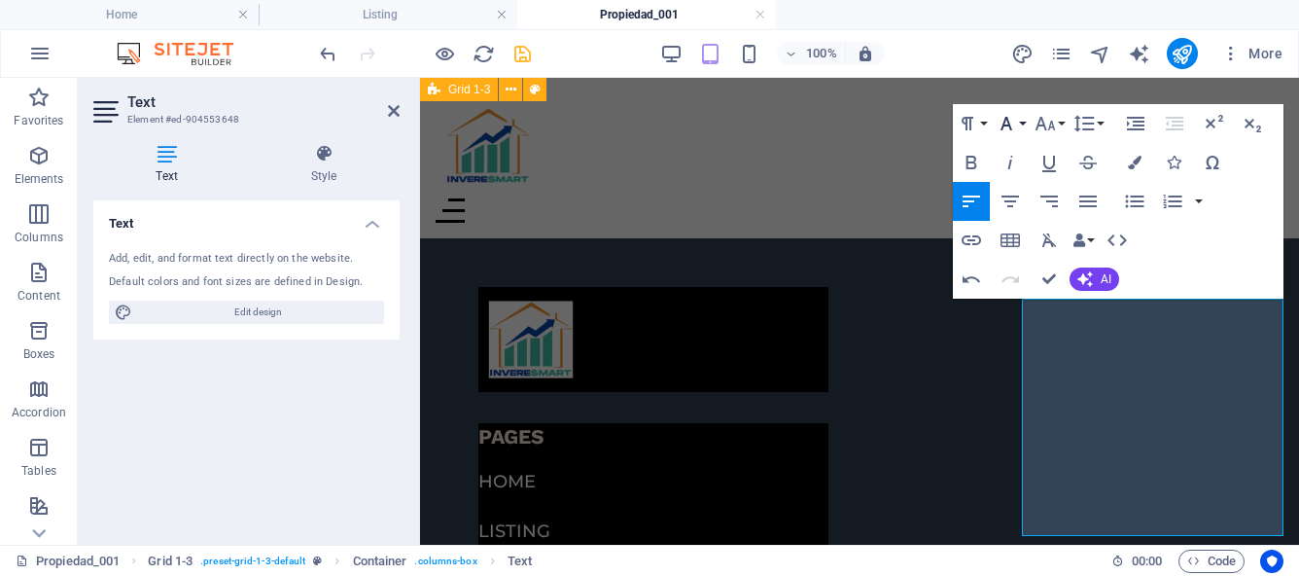
click at [1023, 122] on button "Font Family" at bounding box center [1010, 123] width 37 height 39
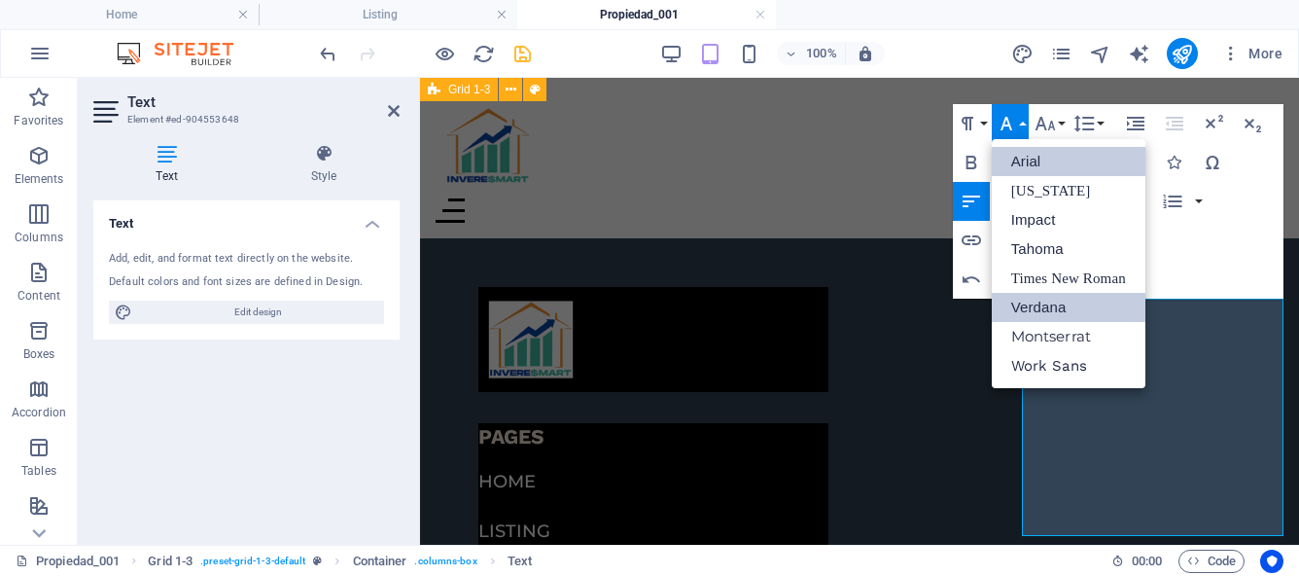
click at [1060, 302] on link "Verdana" at bounding box center [1069, 307] width 154 height 29
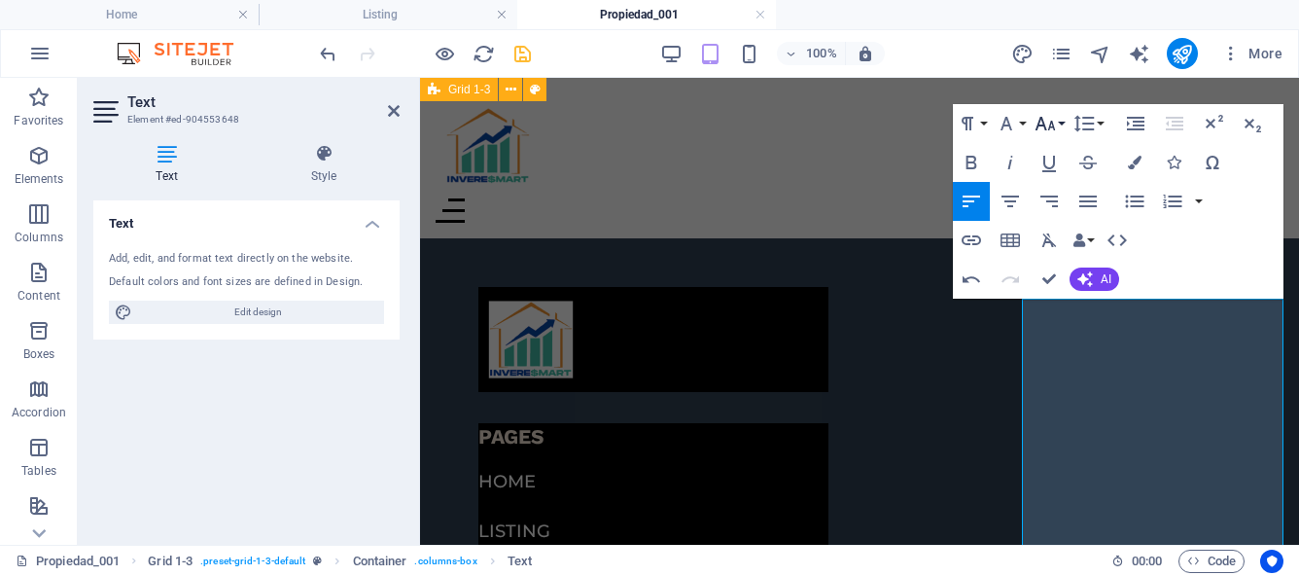
click at [1060, 126] on button "Font Size" at bounding box center [1049, 123] width 37 height 39
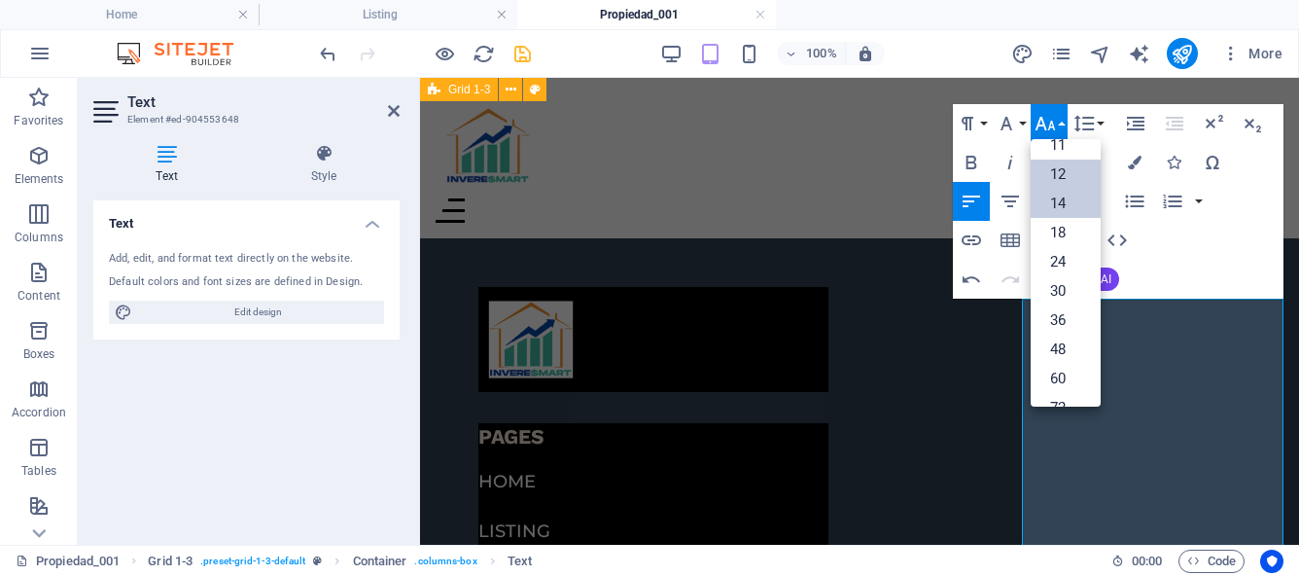
scroll to position [95, 0]
click at [1061, 180] on link "12" at bounding box center [1066, 182] width 70 height 29
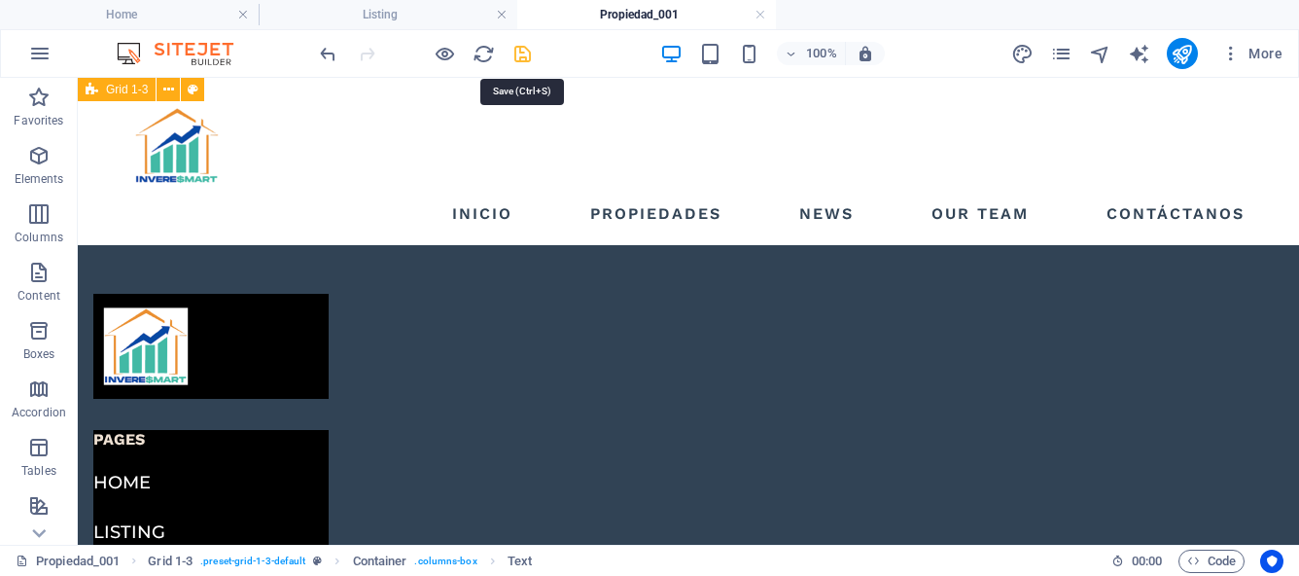
click at [522, 51] on icon "save" at bounding box center [522, 54] width 22 height 22
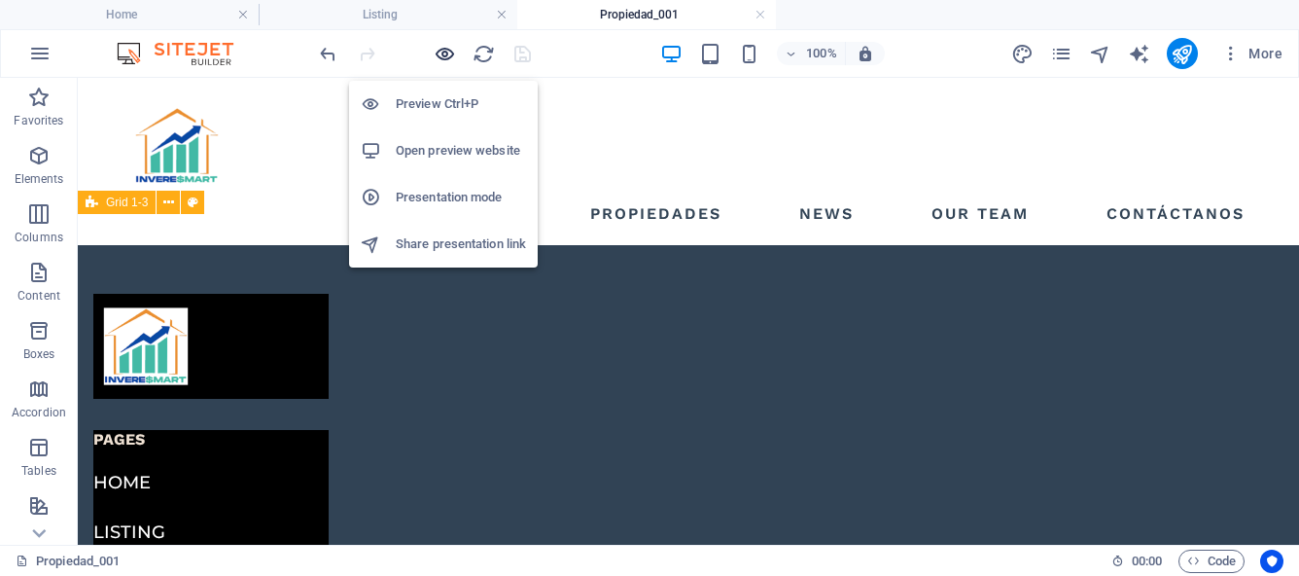
click at [438, 47] on icon "button" at bounding box center [445, 54] width 22 height 22
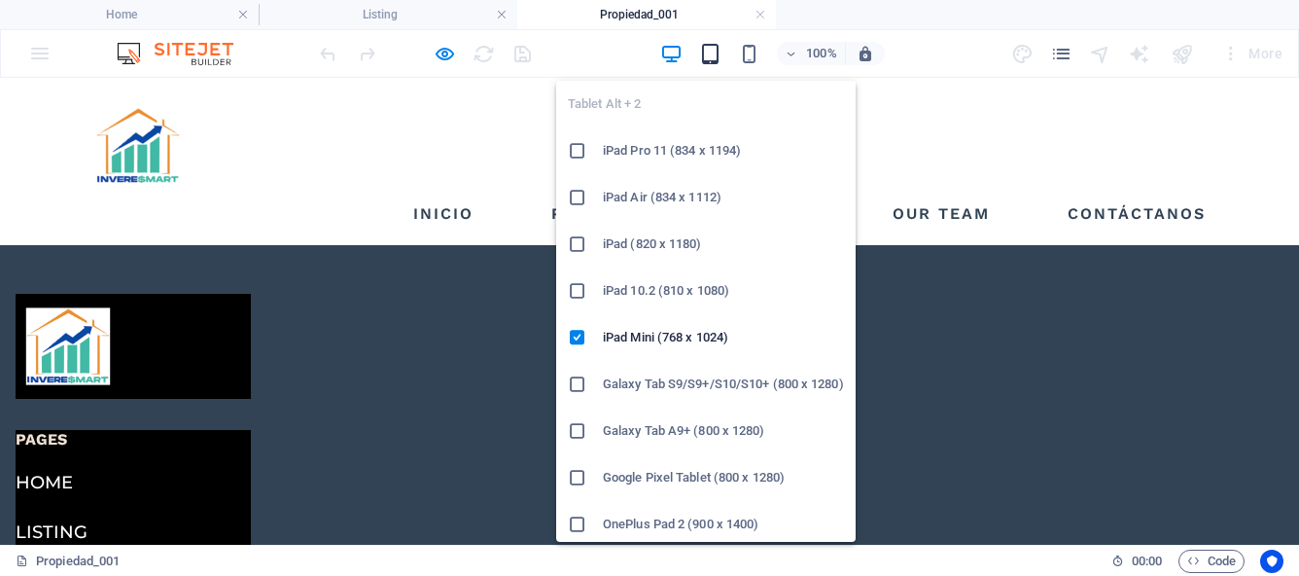
click at [707, 45] on icon "button" at bounding box center [710, 54] width 22 height 22
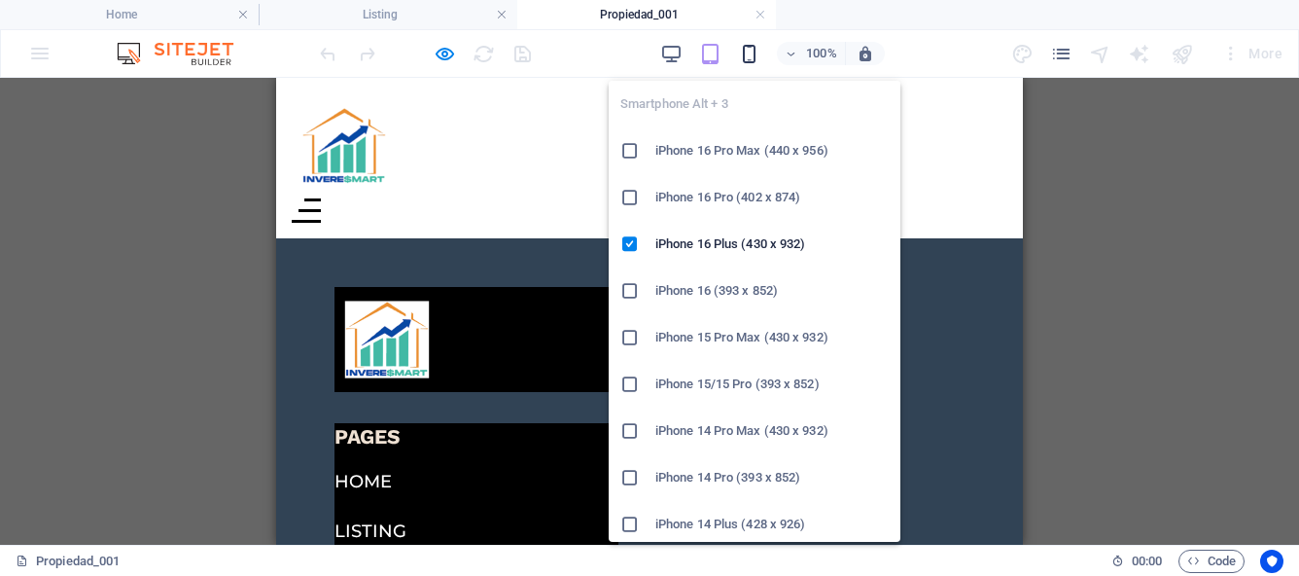
click at [752, 58] on icon "button" at bounding box center [749, 54] width 22 height 22
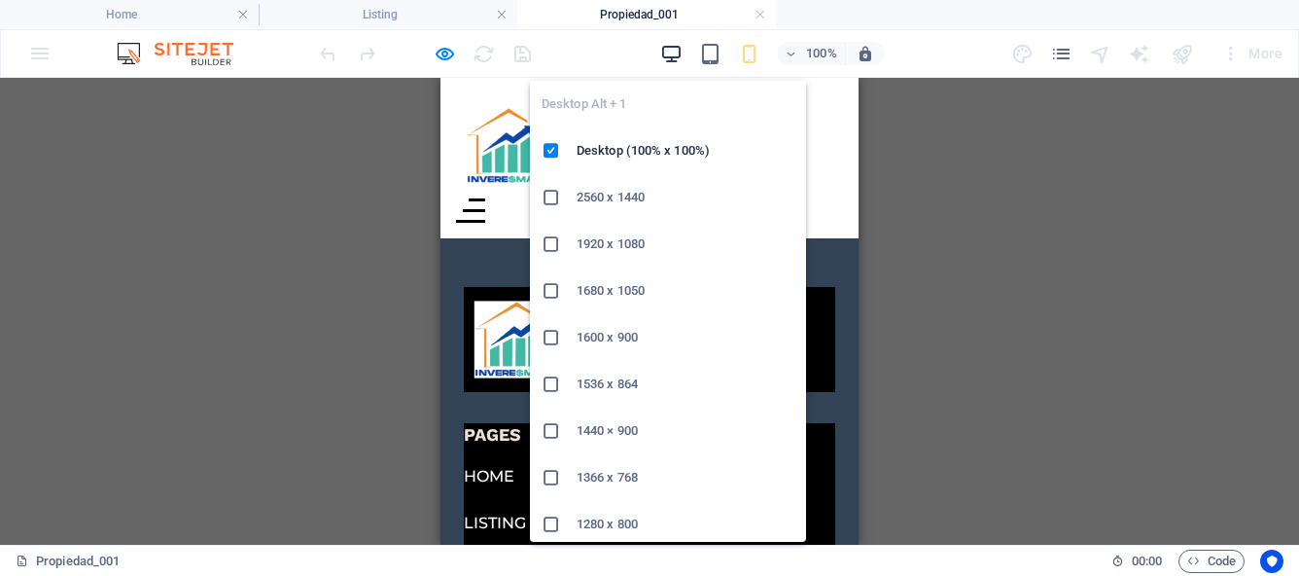
click at [676, 57] on icon "button" at bounding box center [671, 54] width 22 height 22
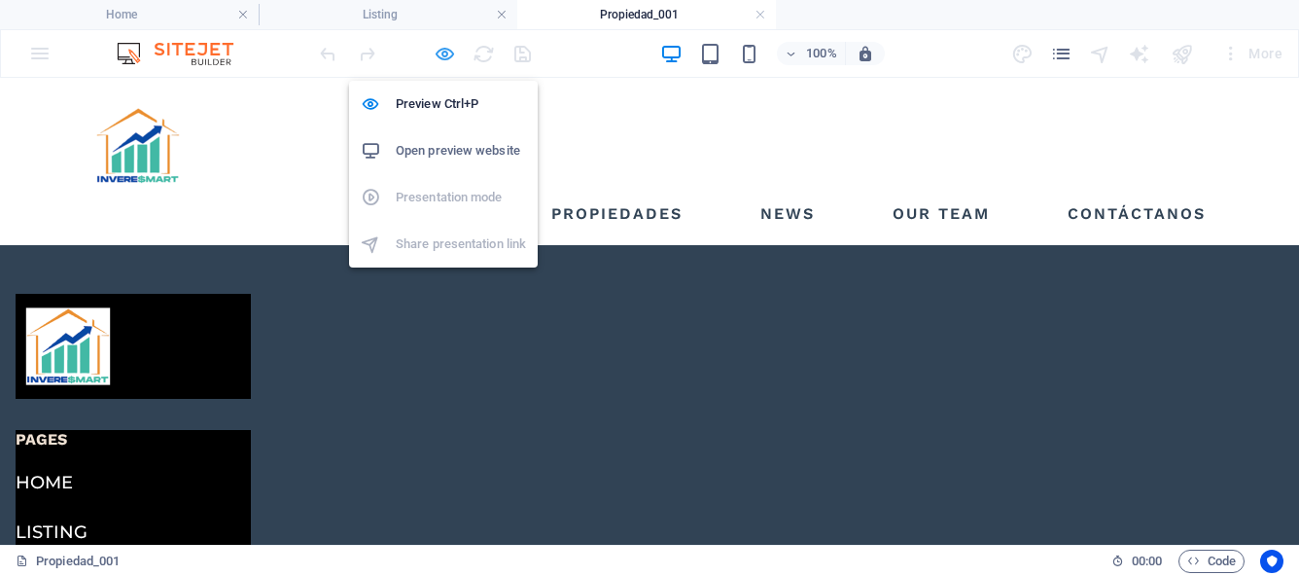
click at [452, 56] on icon "button" at bounding box center [445, 54] width 22 height 22
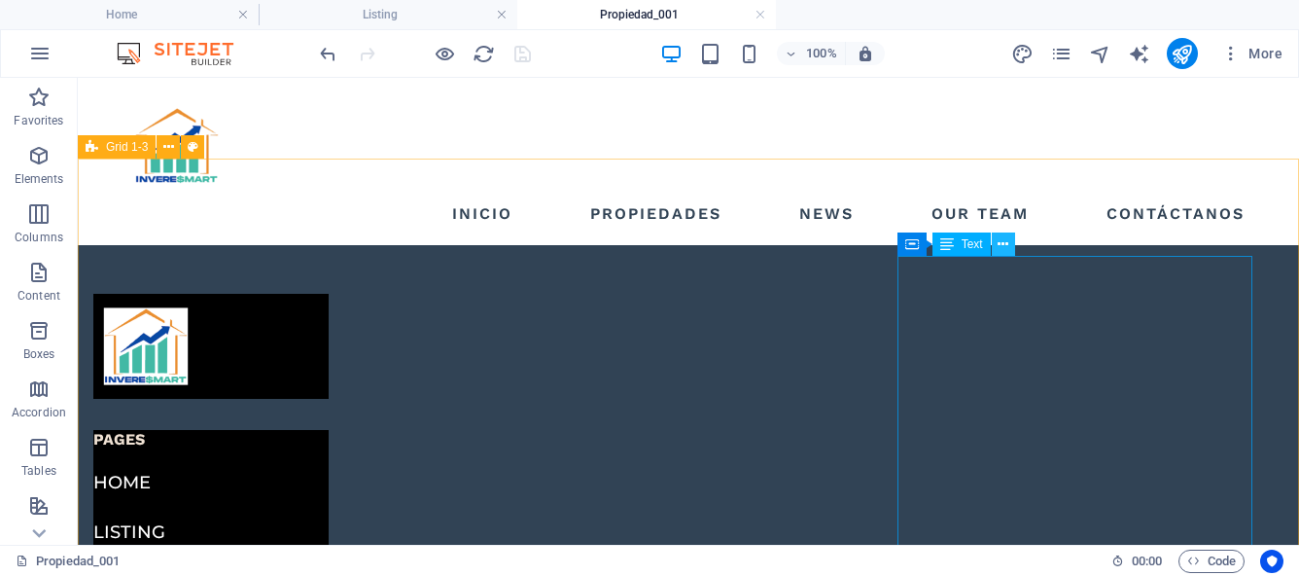
click at [1002, 247] on icon at bounding box center [1003, 244] width 11 height 20
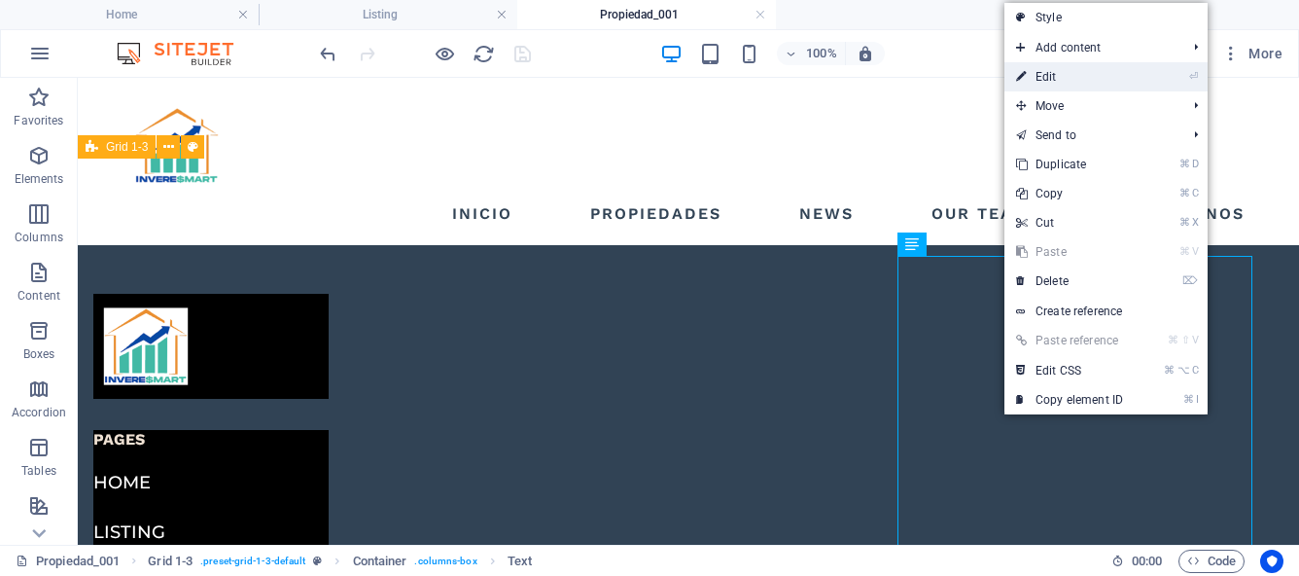
click at [1058, 85] on link "⏎ Edit" at bounding box center [1069, 76] width 130 height 29
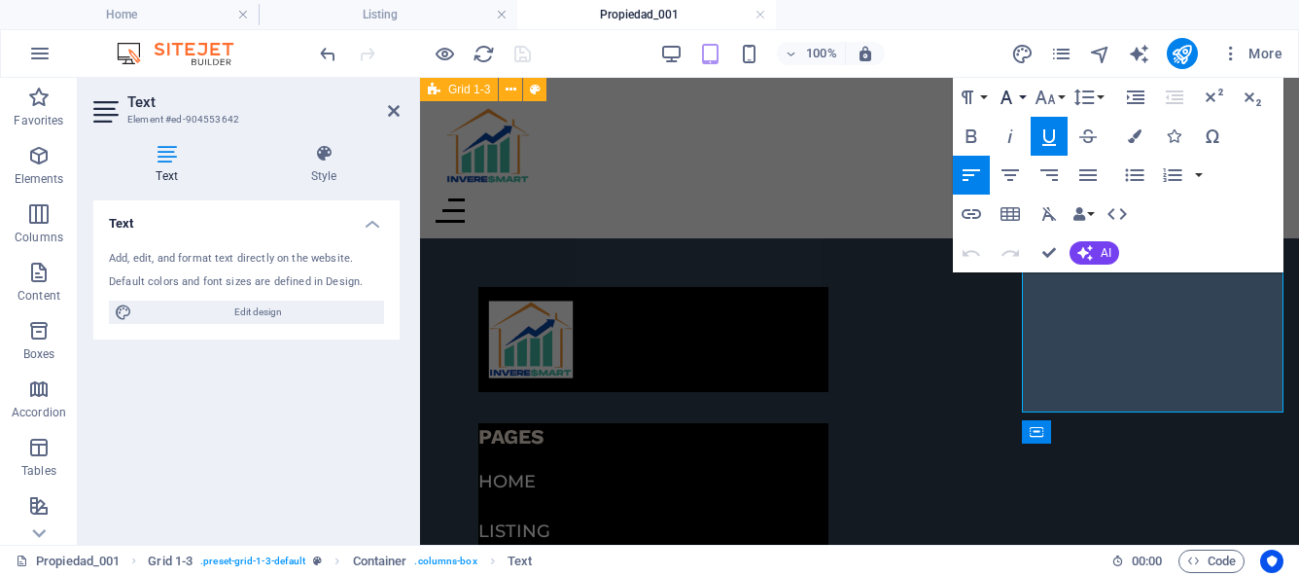
click at [1024, 95] on button "Font Family" at bounding box center [1010, 97] width 37 height 39
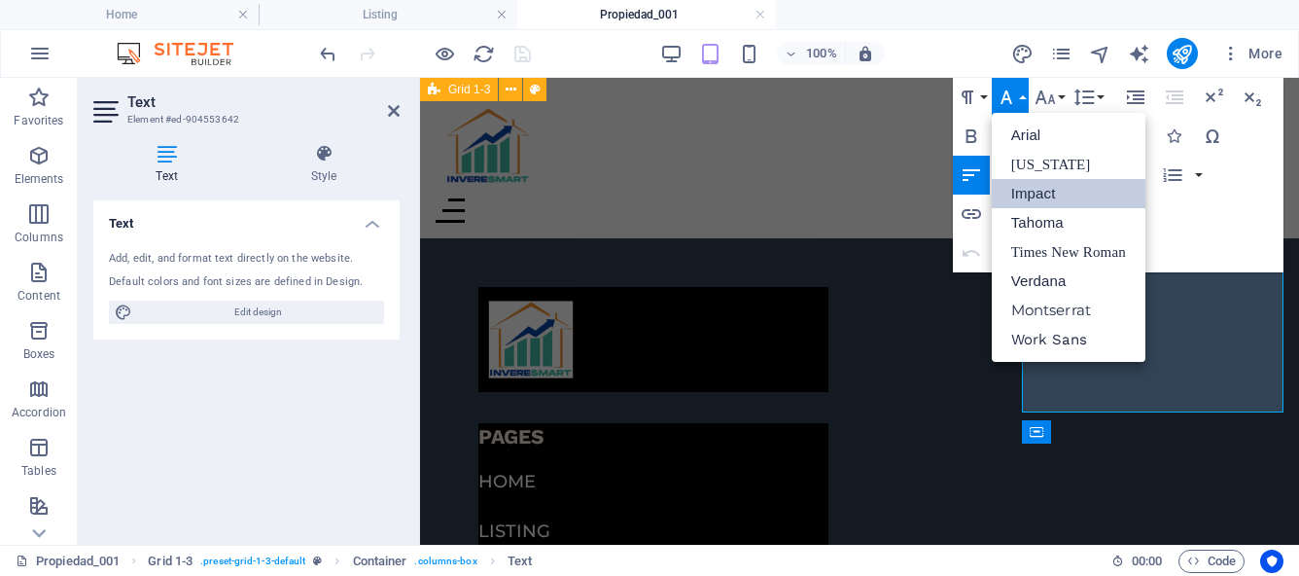
scroll to position [0, 0]
click at [1087, 284] on link "Verdana" at bounding box center [1069, 280] width 154 height 29
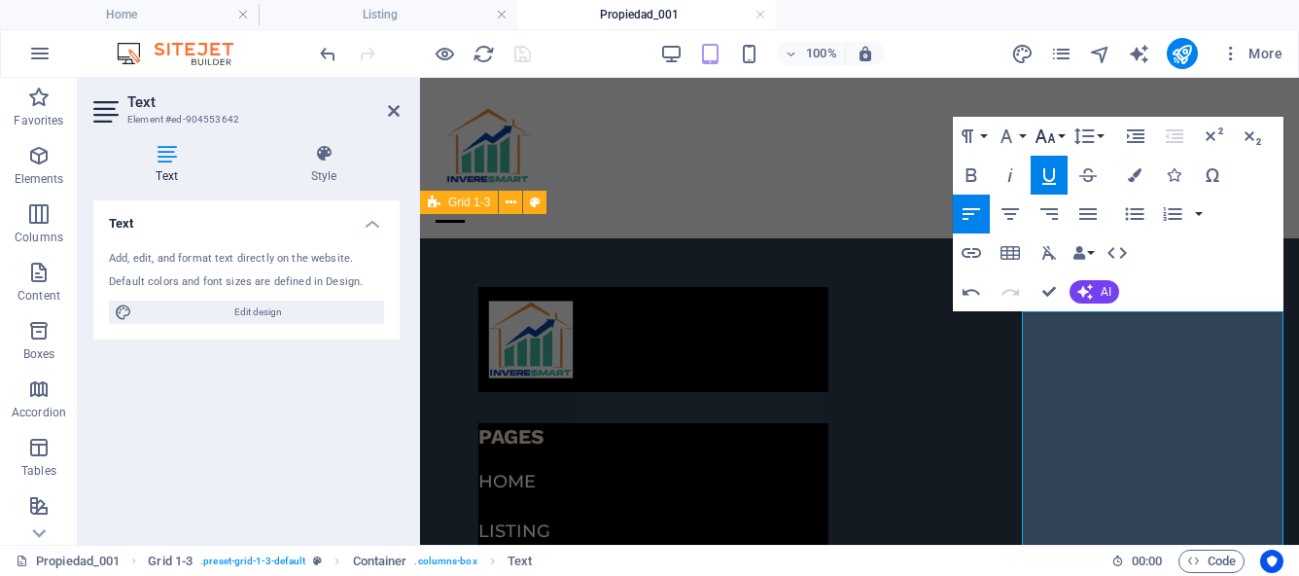
click at [1061, 134] on button "Font Size" at bounding box center [1049, 136] width 37 height 39
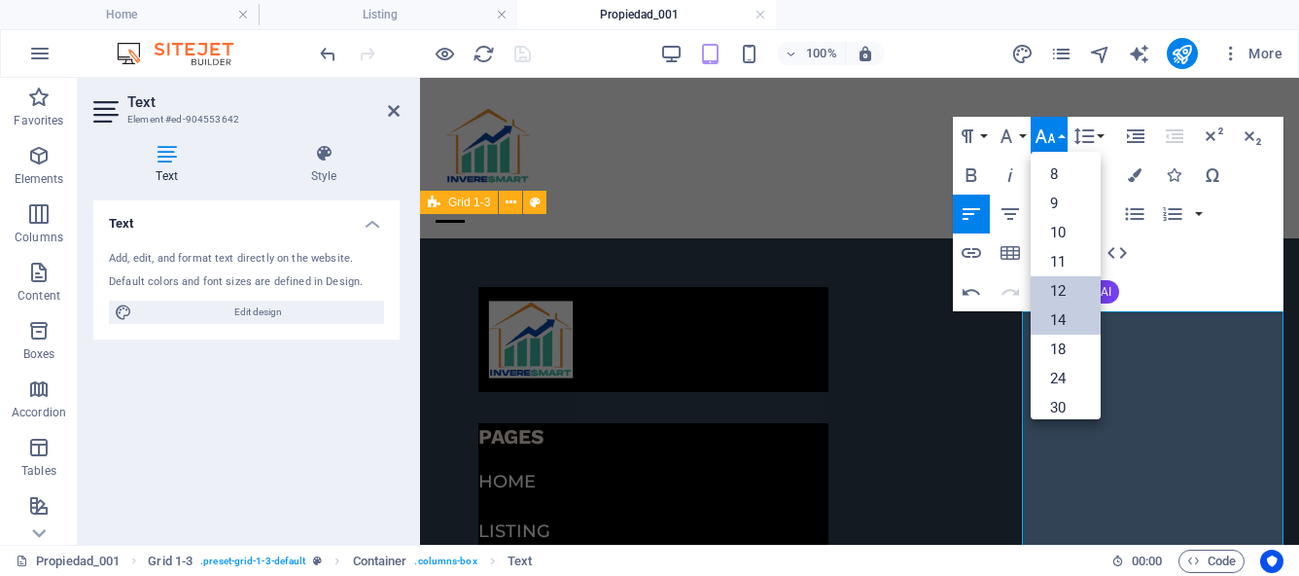
click at [1069, 287] on link "12" at bounding box center [1066, 290] width 70 height 29
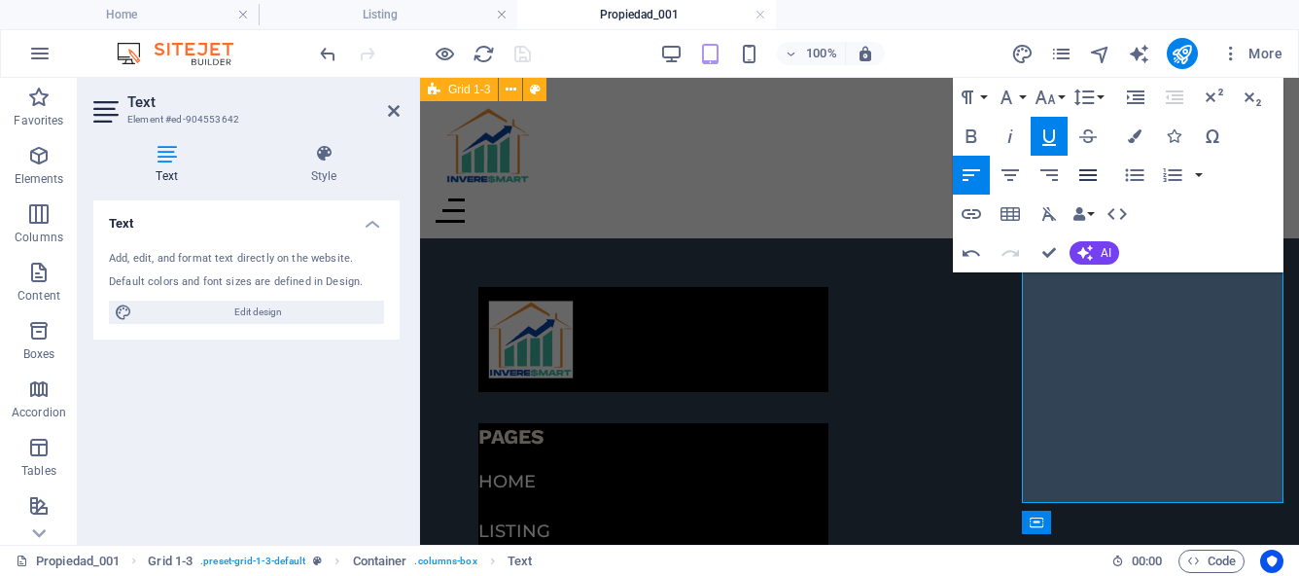
click at [1084, 173] on icon "button" at bounding box center [1087, 174] width 23 height 23
click at [1057, 172] on icon "button" at bounding box center [1048, 174] width 23 height 23
click at [1084, 175] on icon "button" at bounding box center [1088, 175] width 18 height 12
click at [1025, 98] on button "Font Family" at bounding box center [1010, 97] width 37 height 39
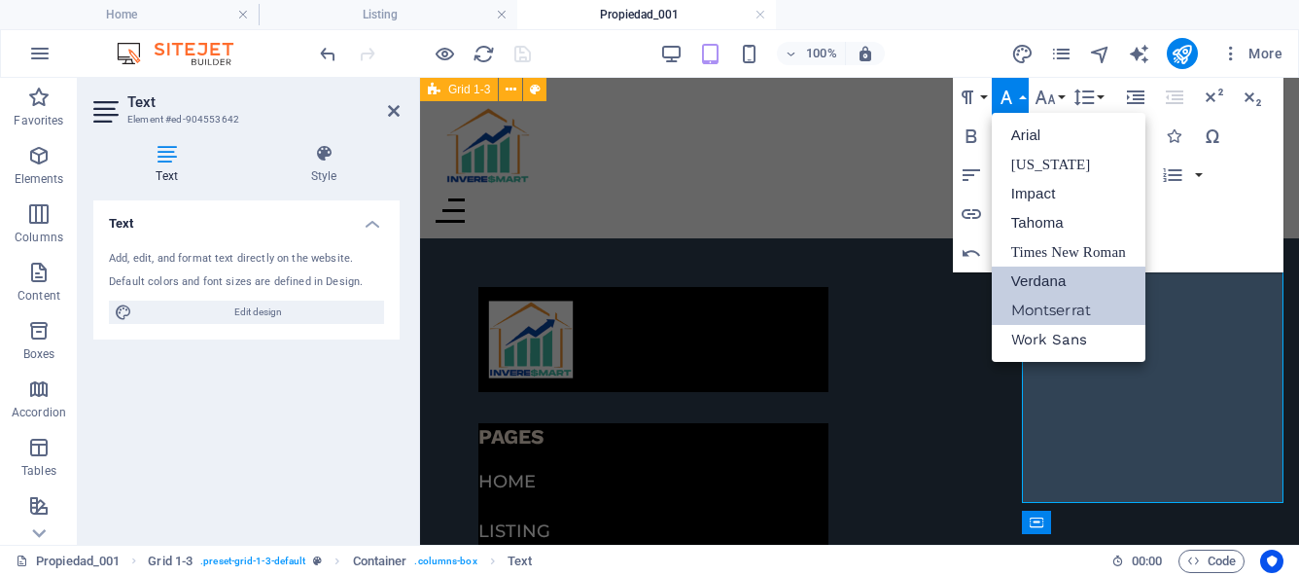
click at [1084, 307] on link "Montserrat" at bounding box center [1069, 310] width 154 height 29
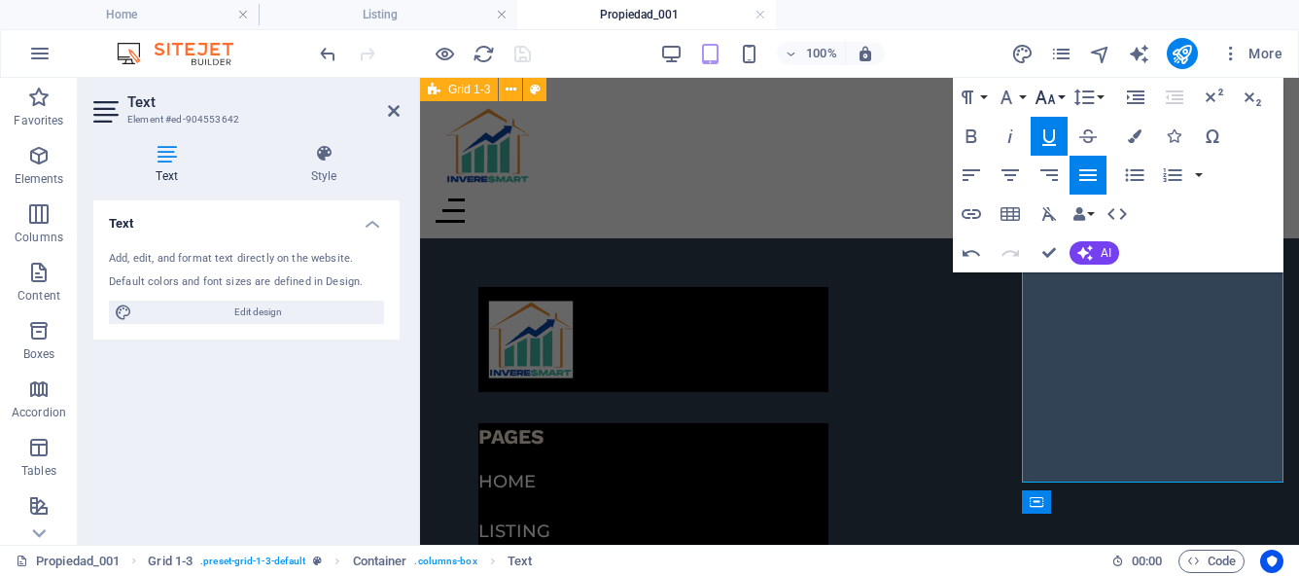
click at [1060, 94] on button "Font Size" at bounding box center [1049, 97] width 37 height 39
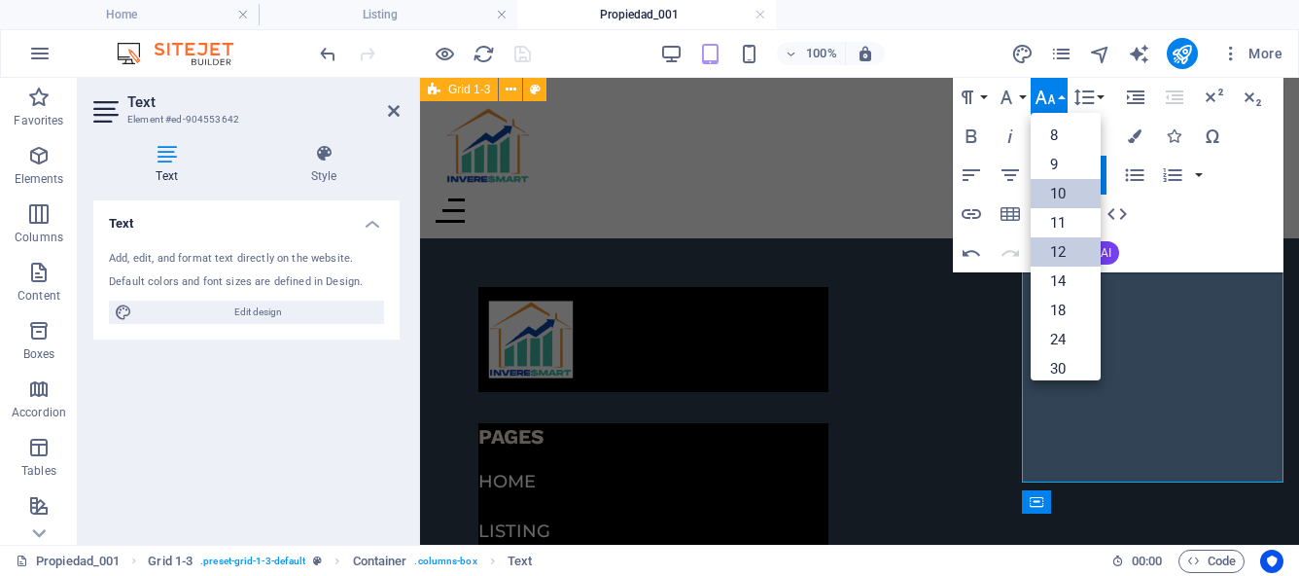
click at [1077, 194] on link "10" at bounding box center [1066, 193] width 70 height 29
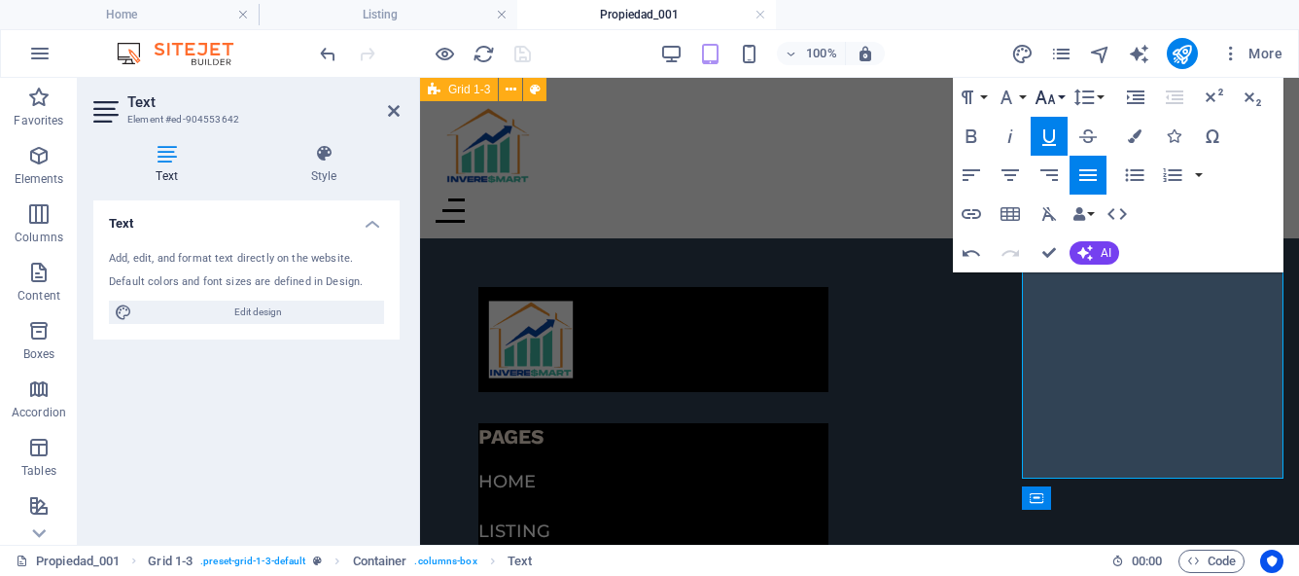
click at [1056, 97] on icon "button" at bounding box center [1045, 97] width 23 height 23
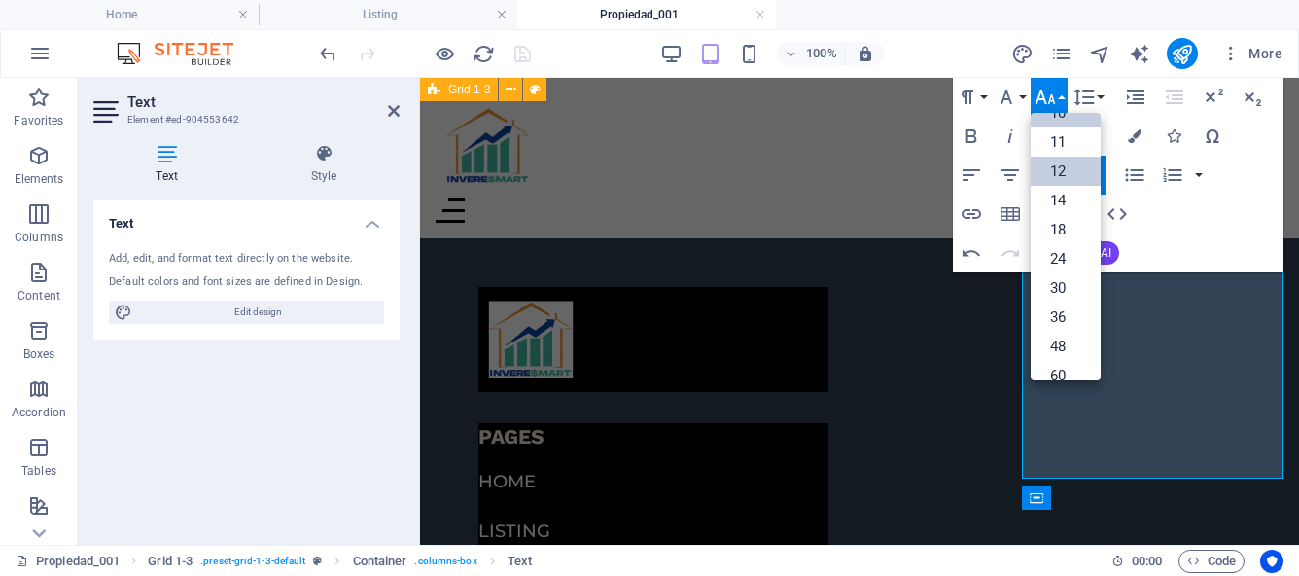
click at [1069, 171] on link "12" at bounding box center [1066, 171] width 70 height 29
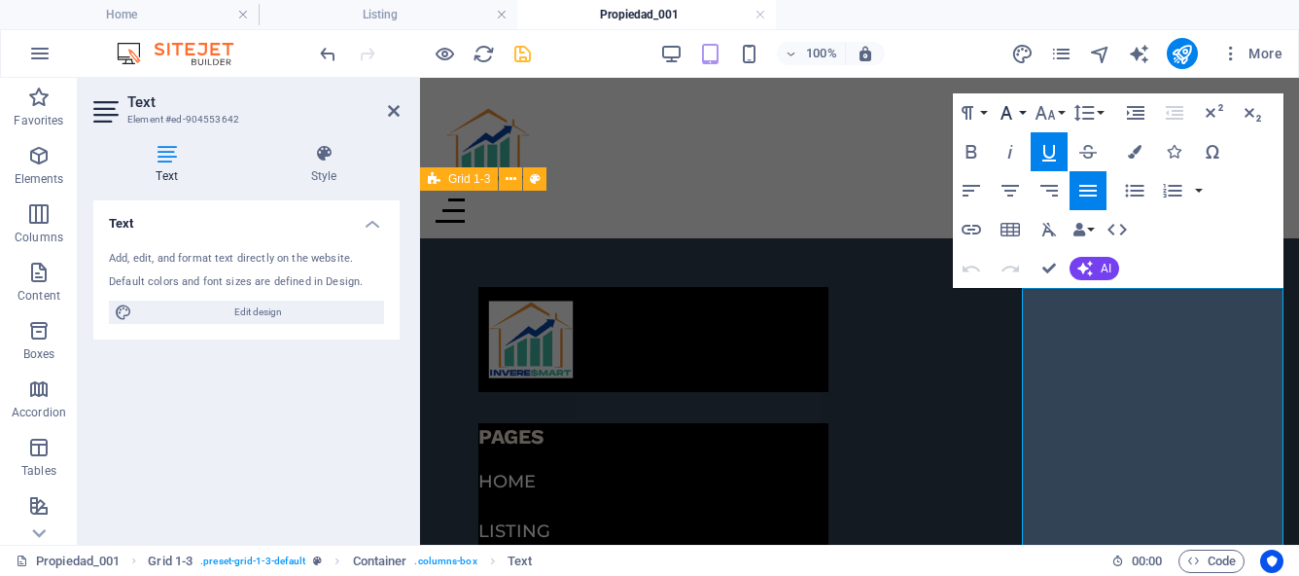
click at [1026, 108] on button "Font Family" at bounding box center [1010, 112] width 37 height 39
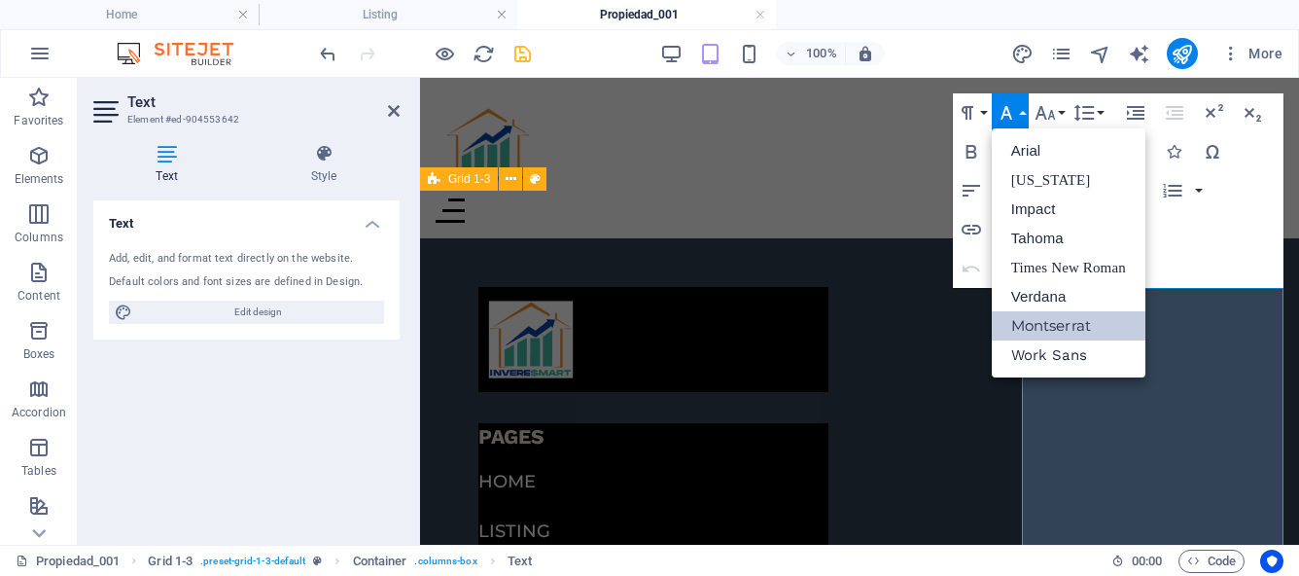
scroll to position [0, 0]
click at [1043, 210] on link "Impact" at bounding box center [1069, 208] width 154 height 29
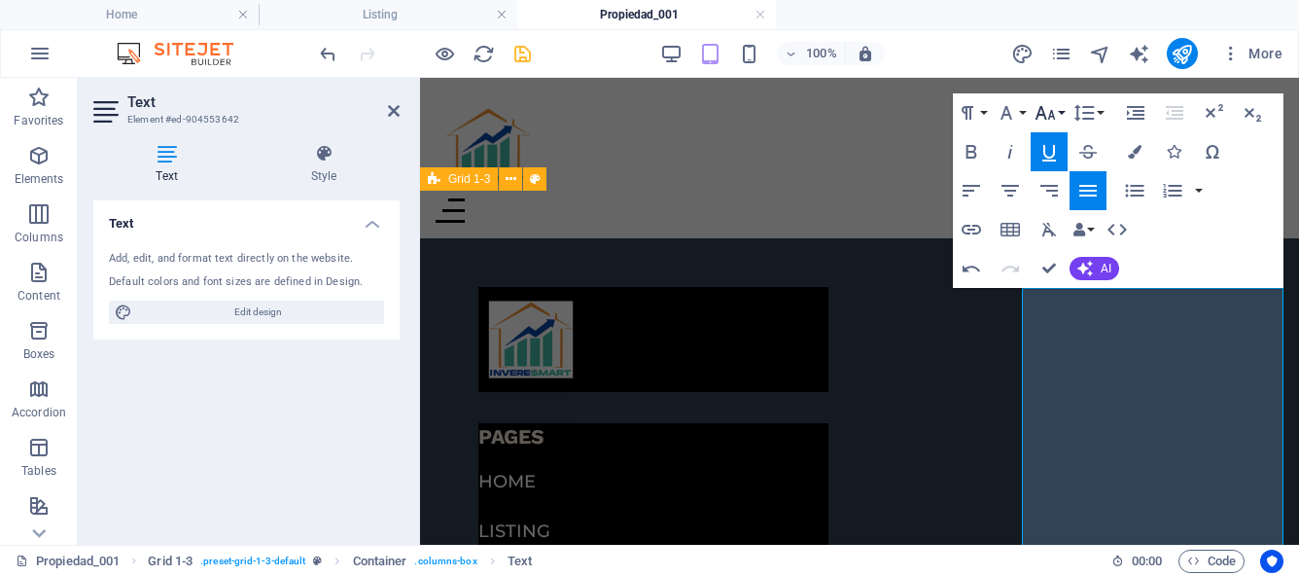
click at [1057, 111] on button "Font Size" at bounding box center [1049, 112] width 37 height 39
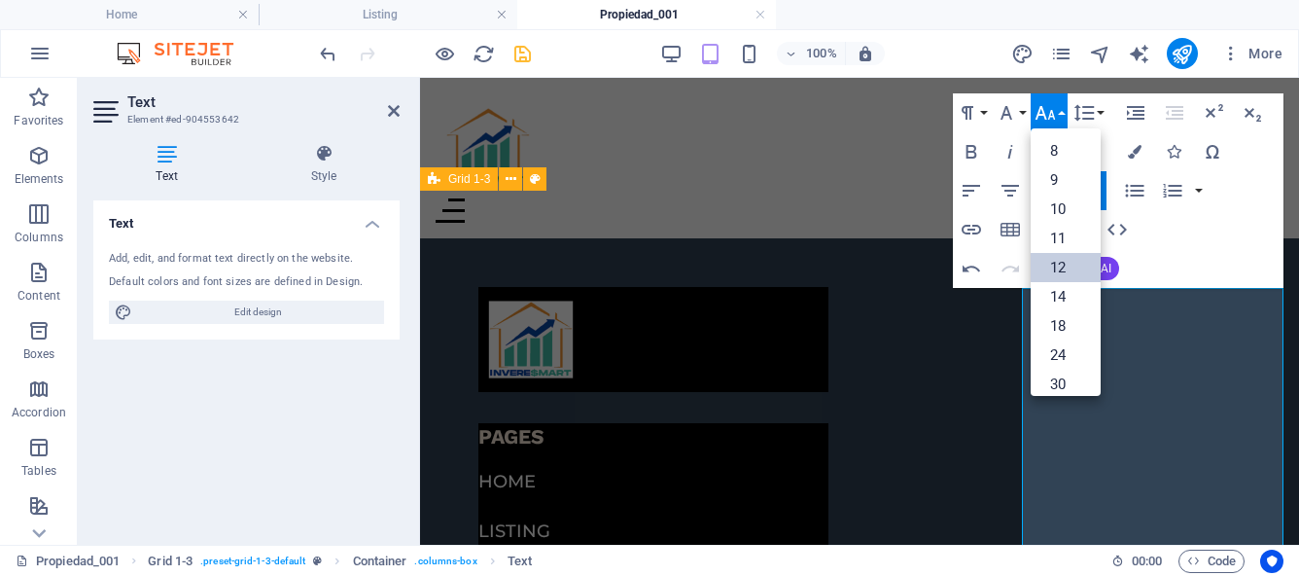
scroll to position [139, 0]
click at [1063, 153] on link "14" at bounding box center [1066, 157] width 70 height 29
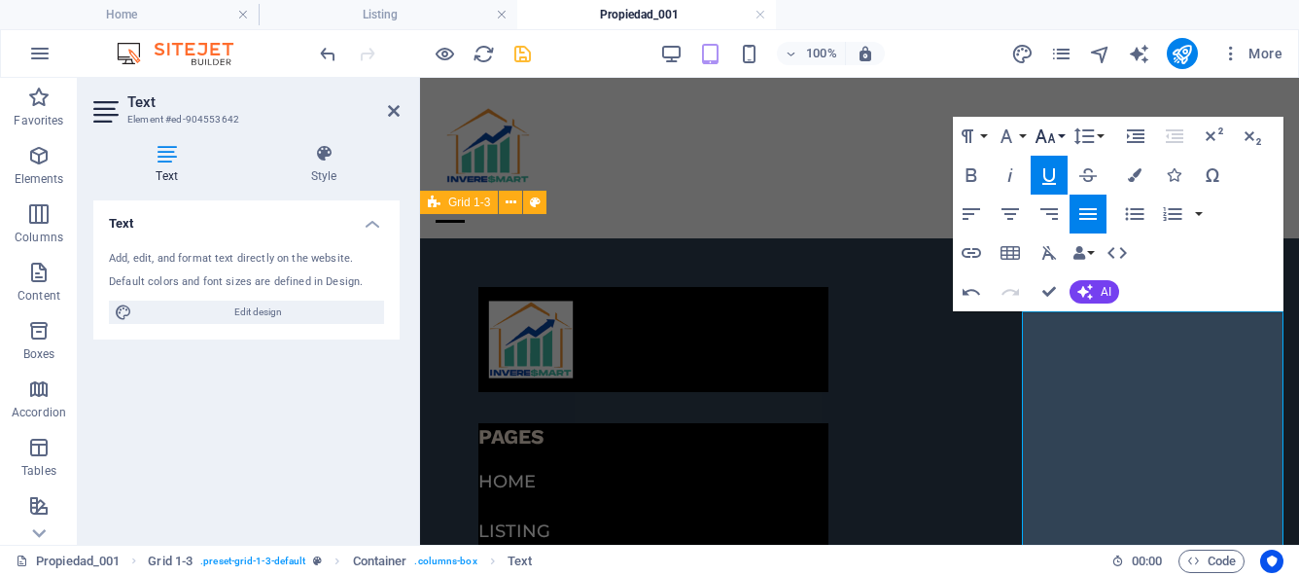
click at [1058, 137] on button "Font Size" at bounding box center [1049, 136] width 37 height 39
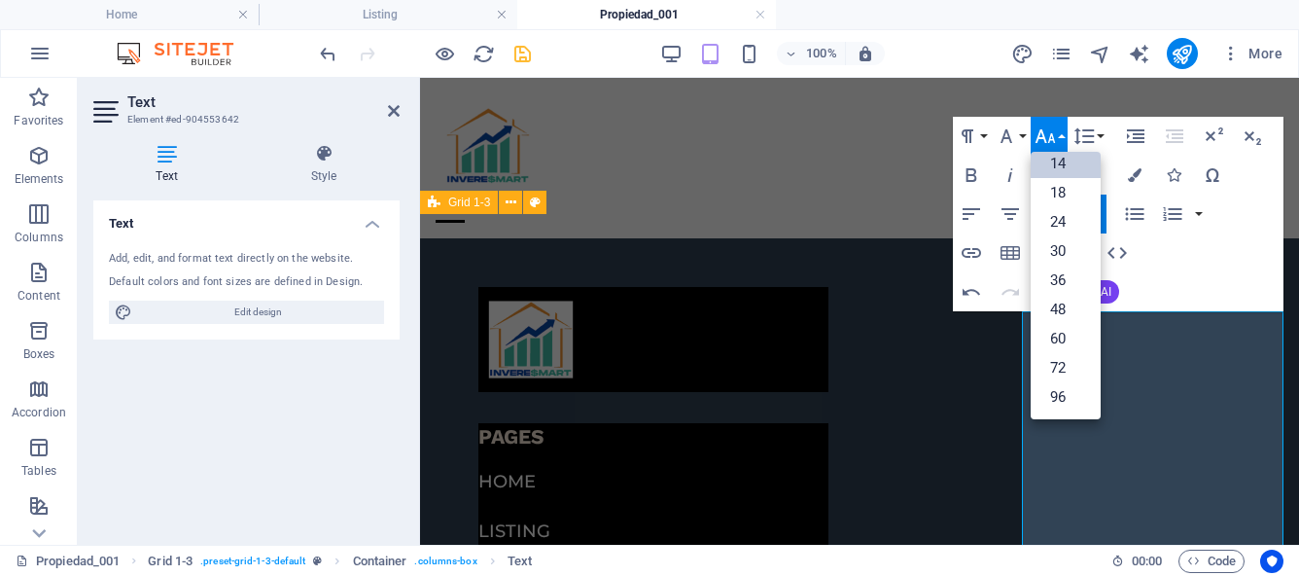
scroll to position [157, 0]
click at [1068, 188] on link "18" at bounding box center [1066, 192] width 70 height 29
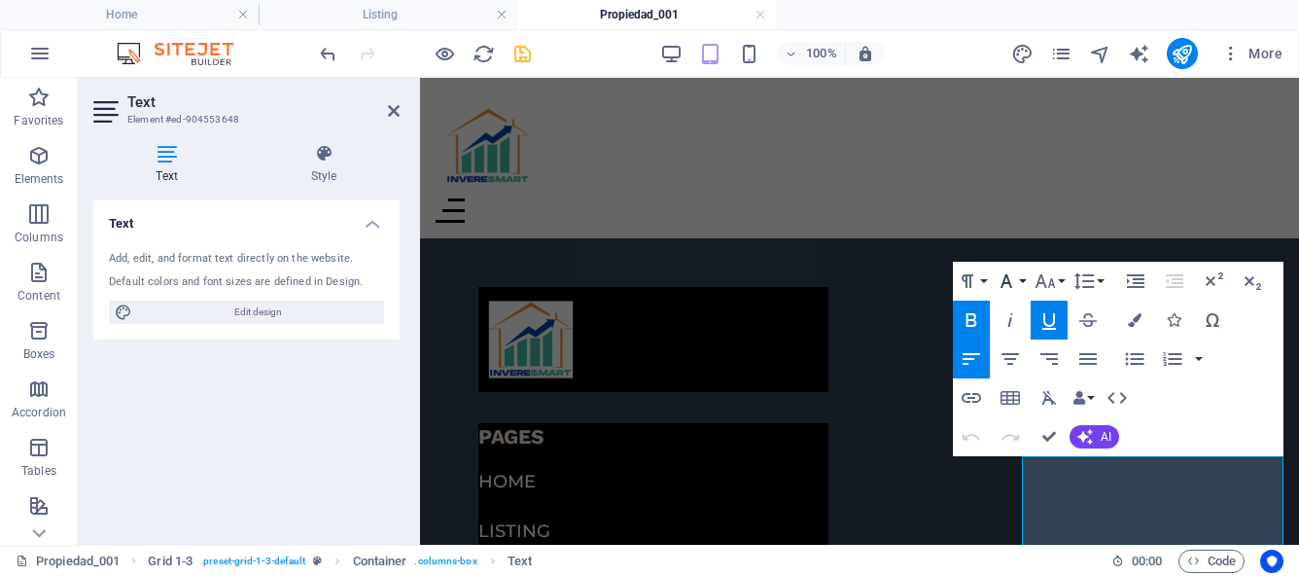
click at [1023, 284] on button "Font Family" at bounding box center [1010, 281] width 37 height 39
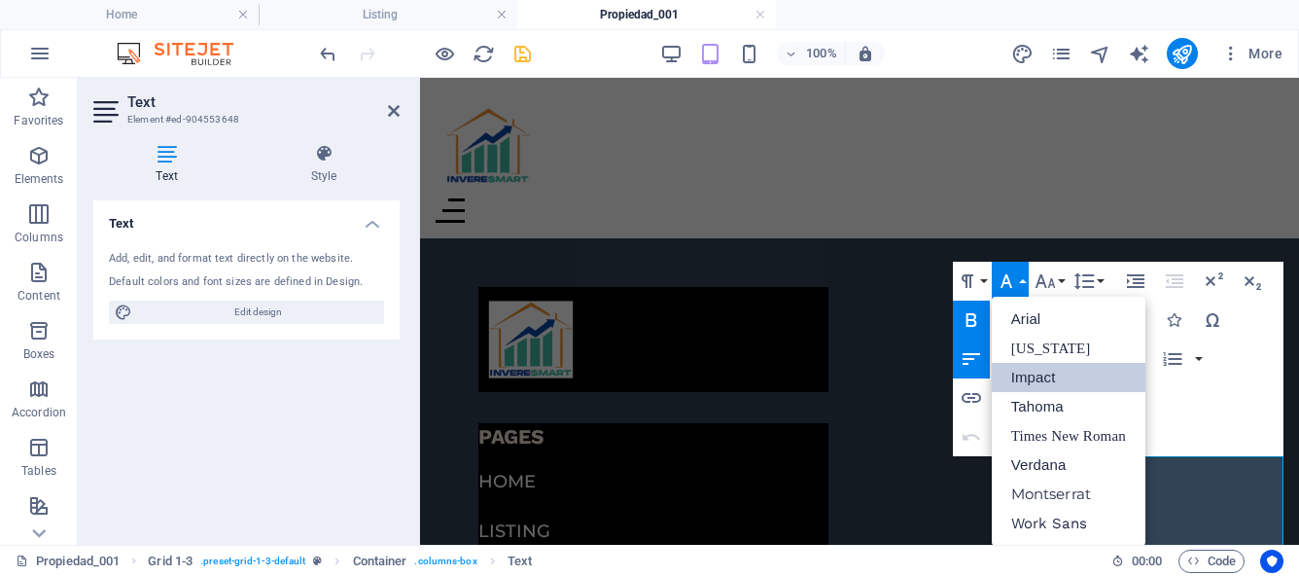
scroll to position [0, 0]
click at [1034, 372] on link "Impact" at bounding box center [1069, 377] width 154 height 29
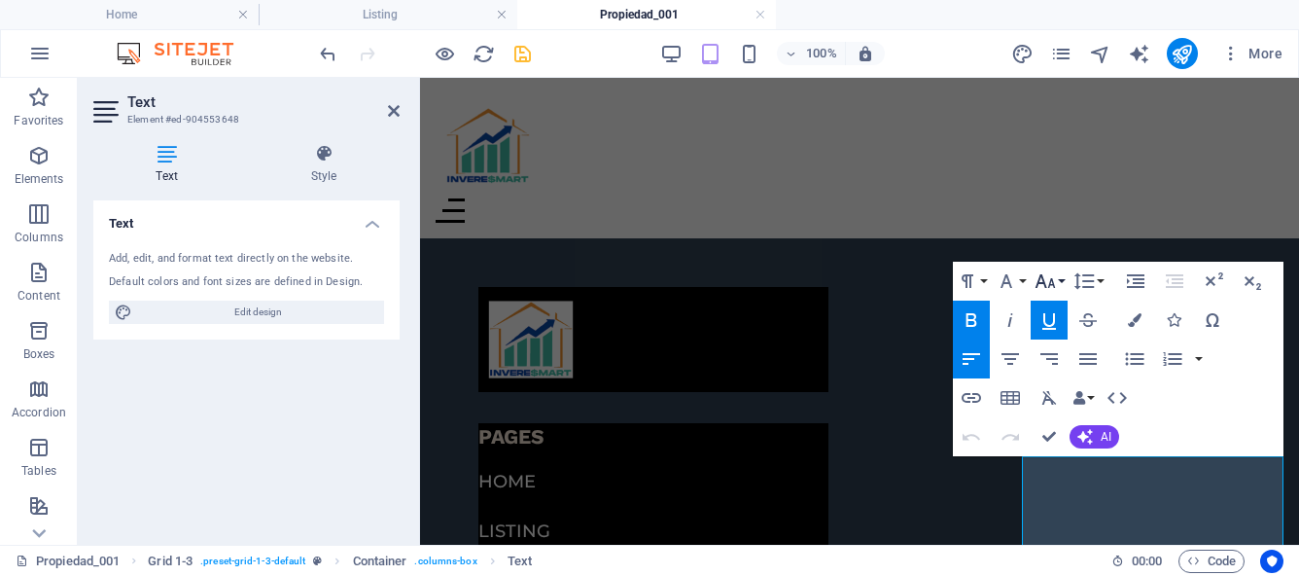
click at [1060, 281] on button "Font Size" at bounding box center [1049, 281] width 37 height 39
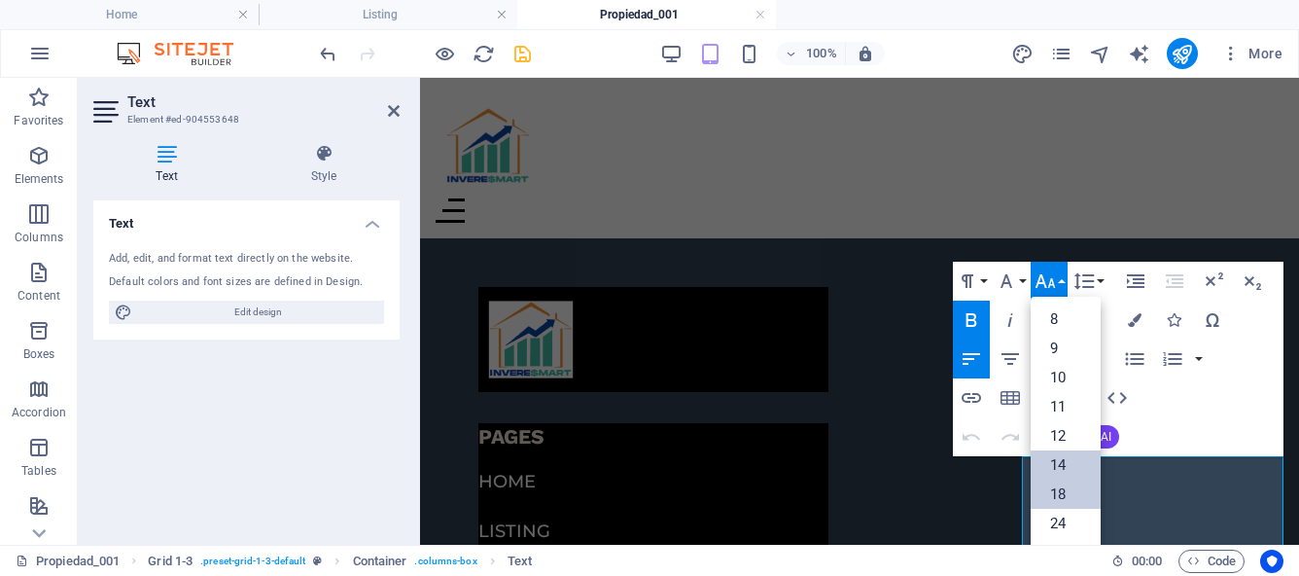
scroll to position [157, 0]
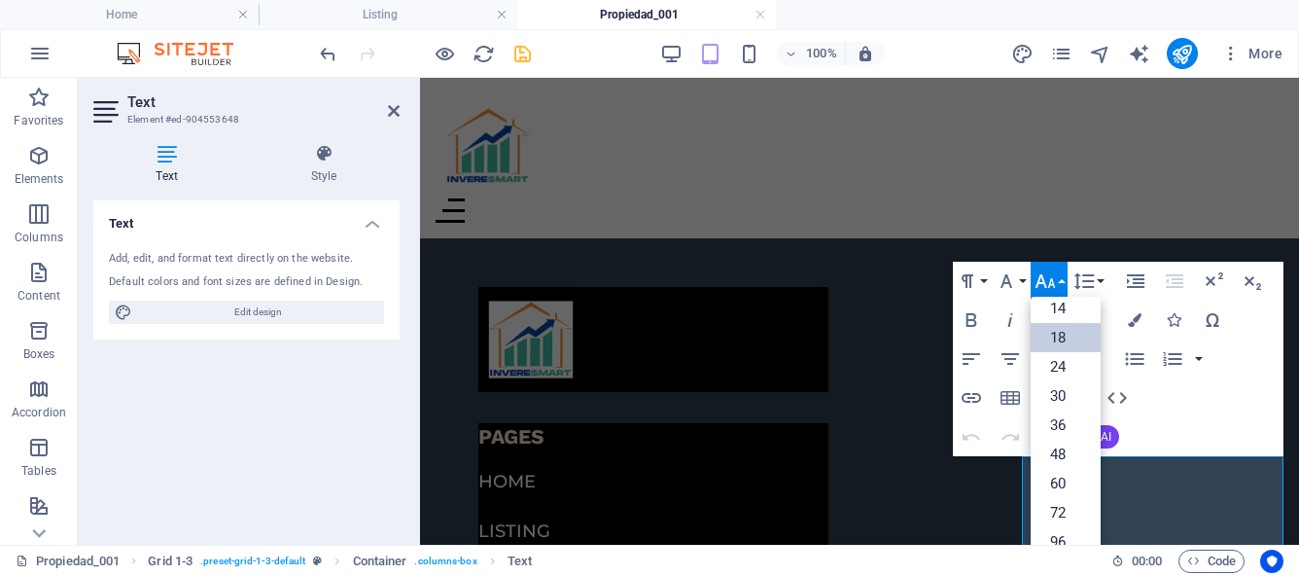
click at [1070, 340] on link "18" at bounding box center [1066, 337] width 70 height 29
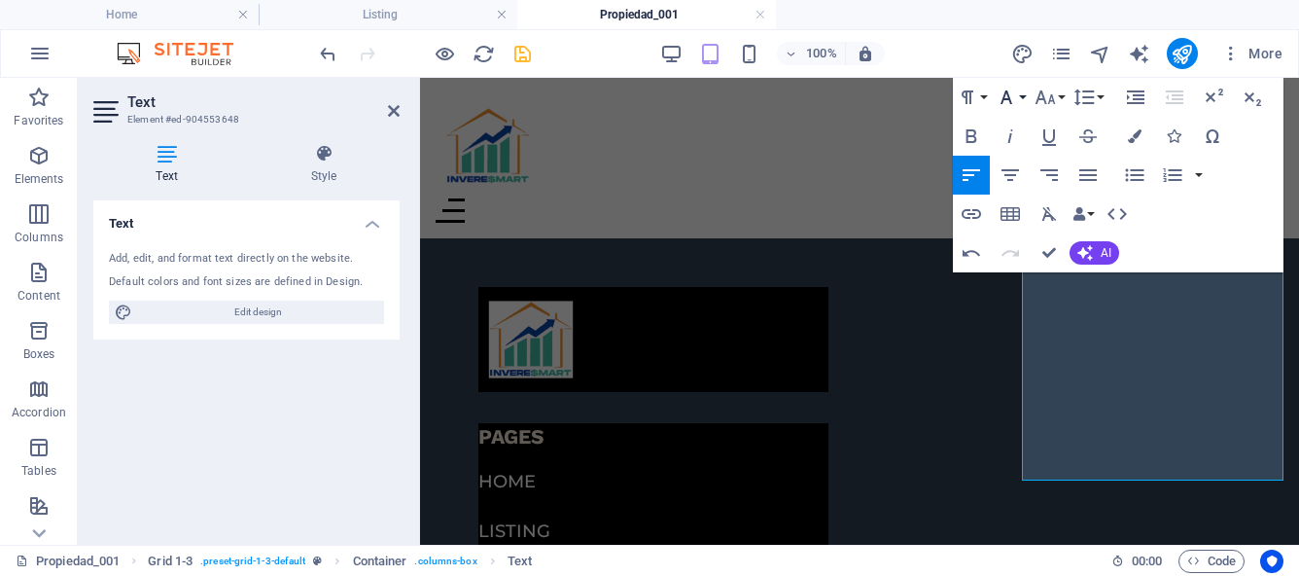
click at [1025, 94] on button "Font Family" at bounding box center [1010, 97] width 37 height 39
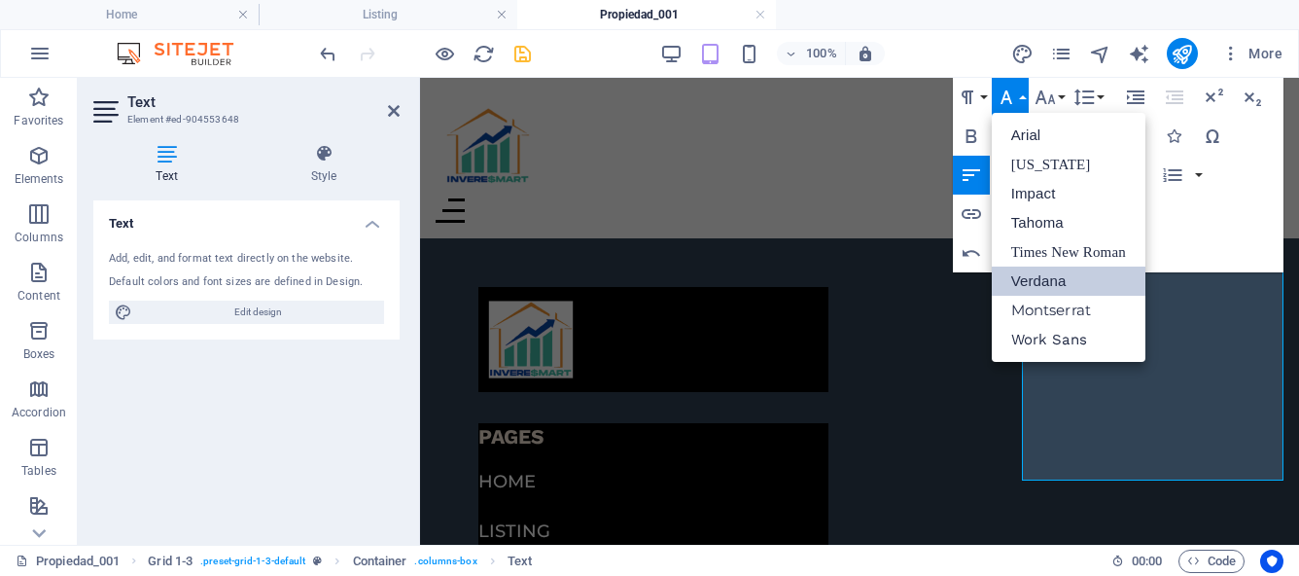
scroll to position [0, 0]
click at [1060, 316] on link "Montserrat" at bounding box center [1069, 310] width 154 height 29
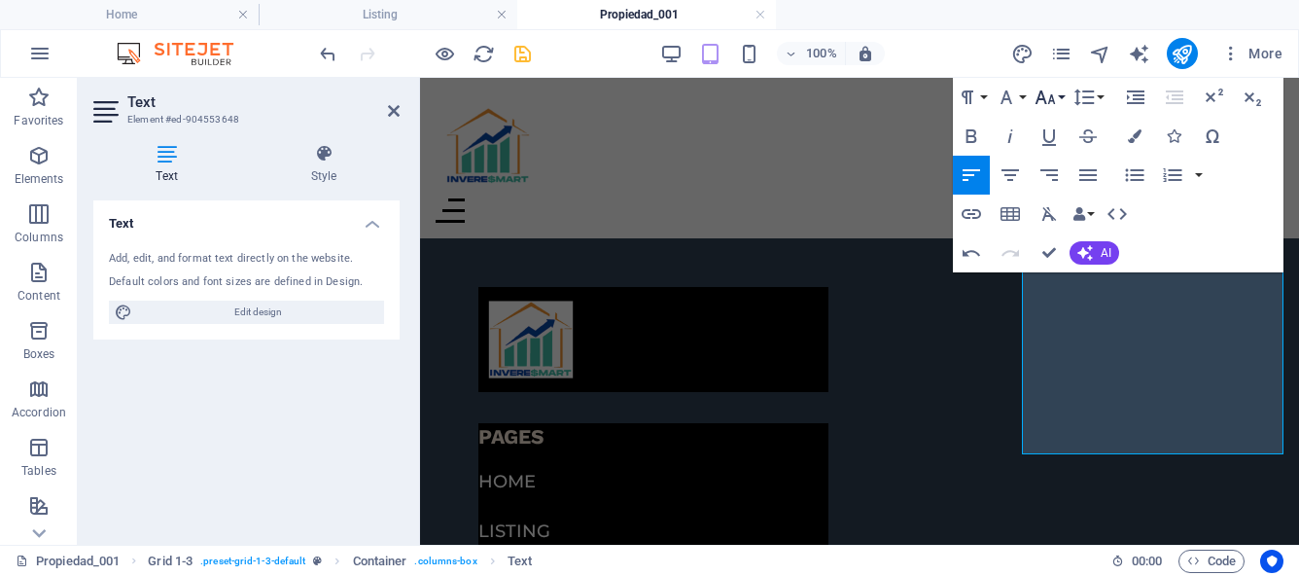
click at [1059, 97] on button "Font Size" at bounding box center [1049, 97] width 37 height 39
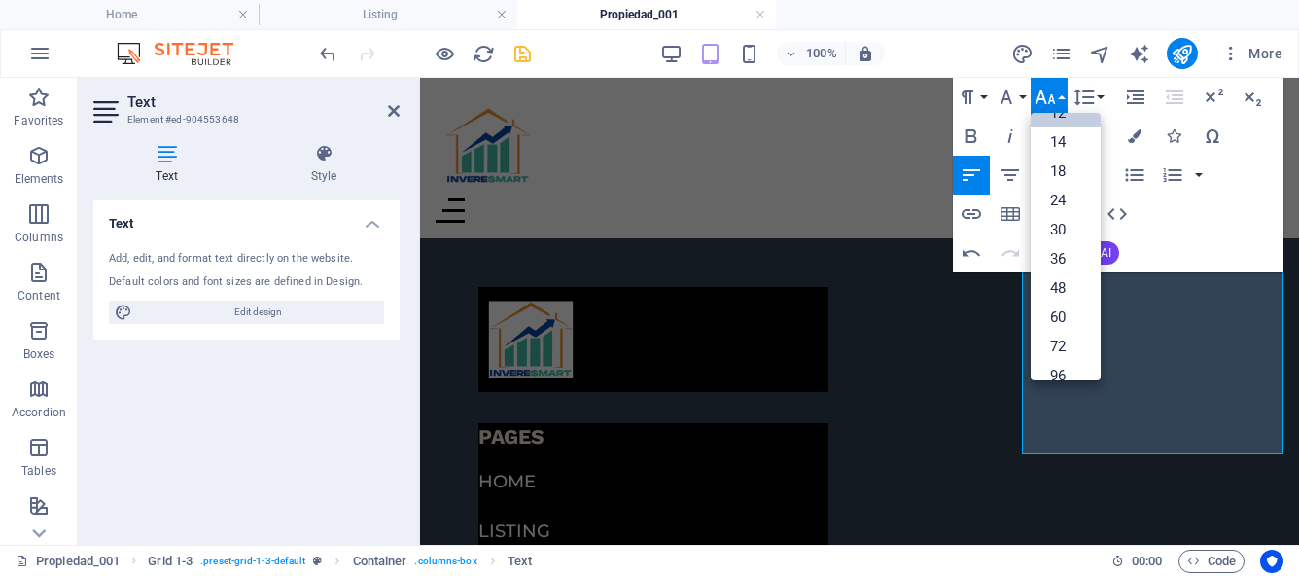
click at [1075, 118] on link "12" at bounding box center [1066, 112] width 70 height 29
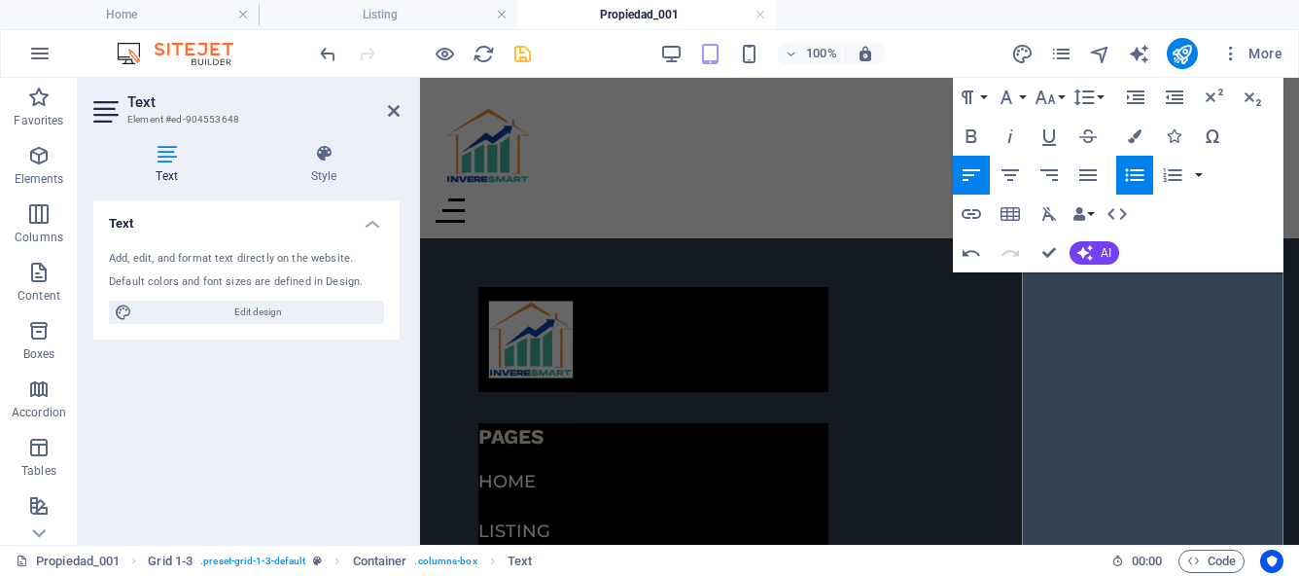
click at [1143, 174] on icon "button" at bounding box center [1134, 174] width 23 height 23
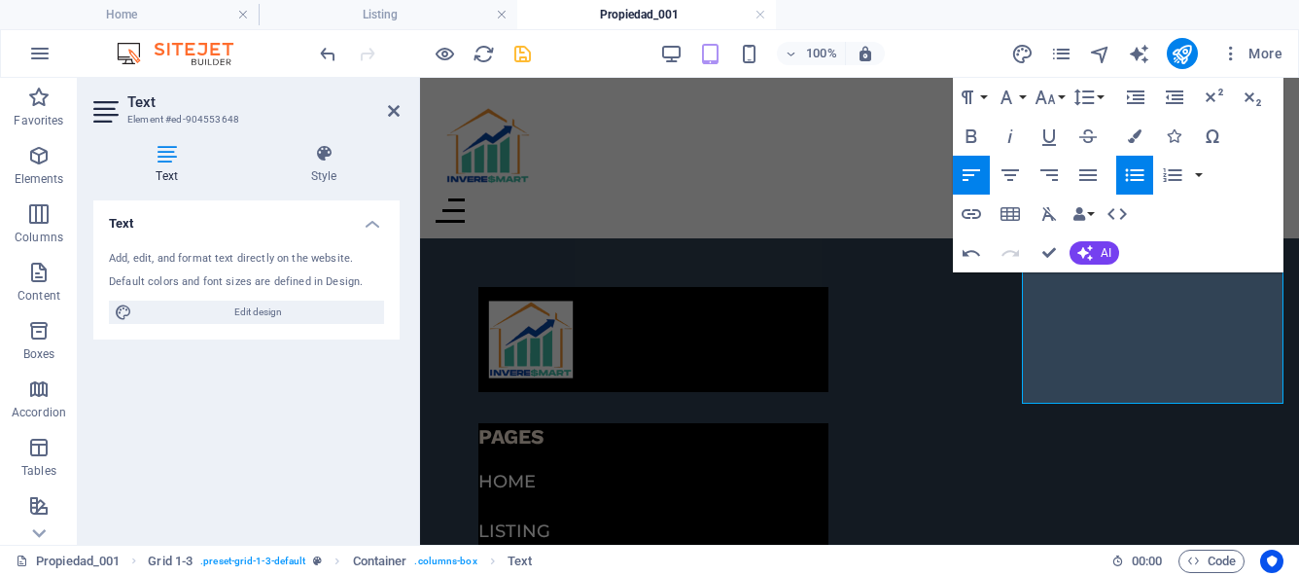
click at [1128, 174] on icon "button" at bounding box center [1134, 174] width 23 height 23
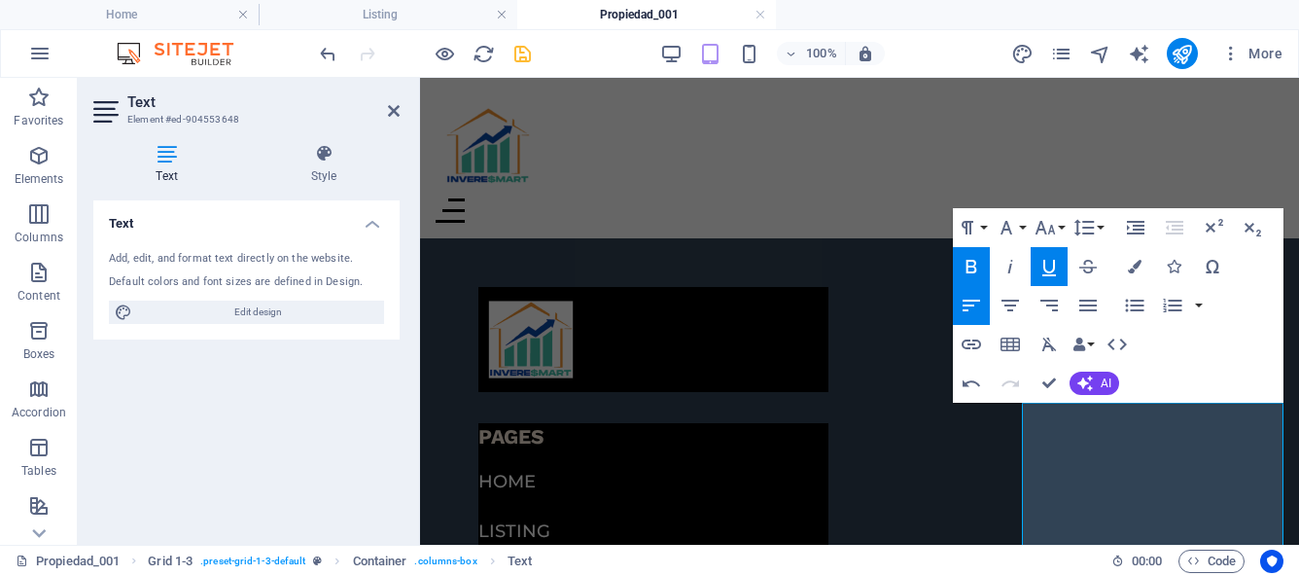
click at [975, 266] on icon "button" at bounding box center [971, 266] width 23 height 23
click at [1063, 227] on button "Font Size" at bounding box center [1049, 227] width 37 height 39
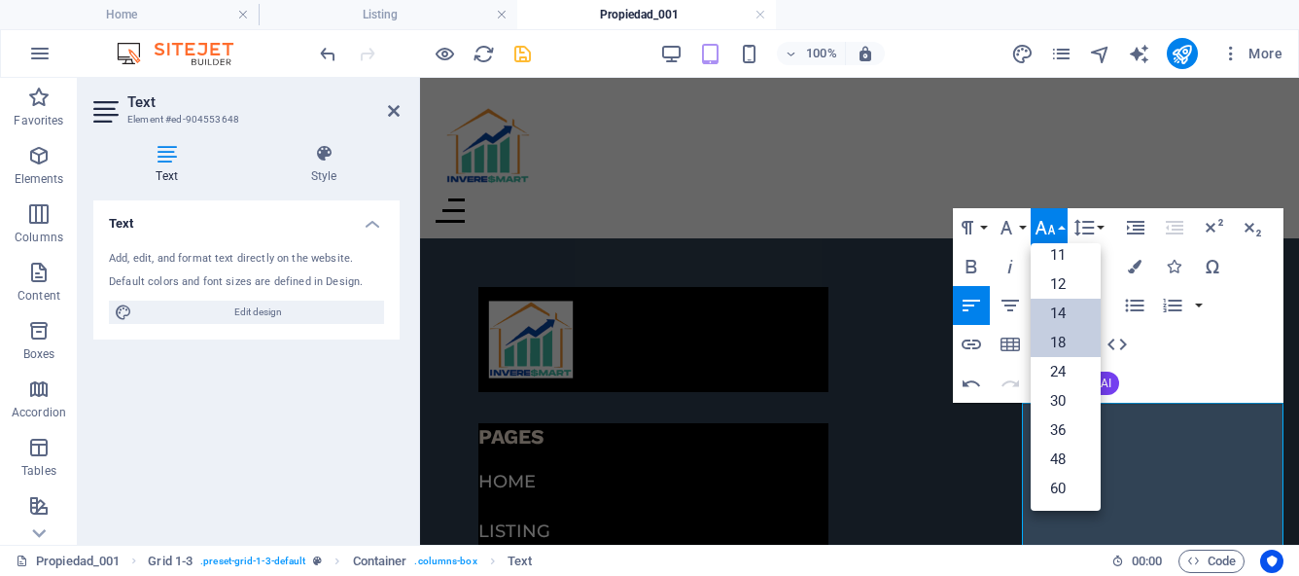
scroll to position [95, 0]
click at [1064, 285] on link "12" at bounding box center [1066, 286] width 70 height 29
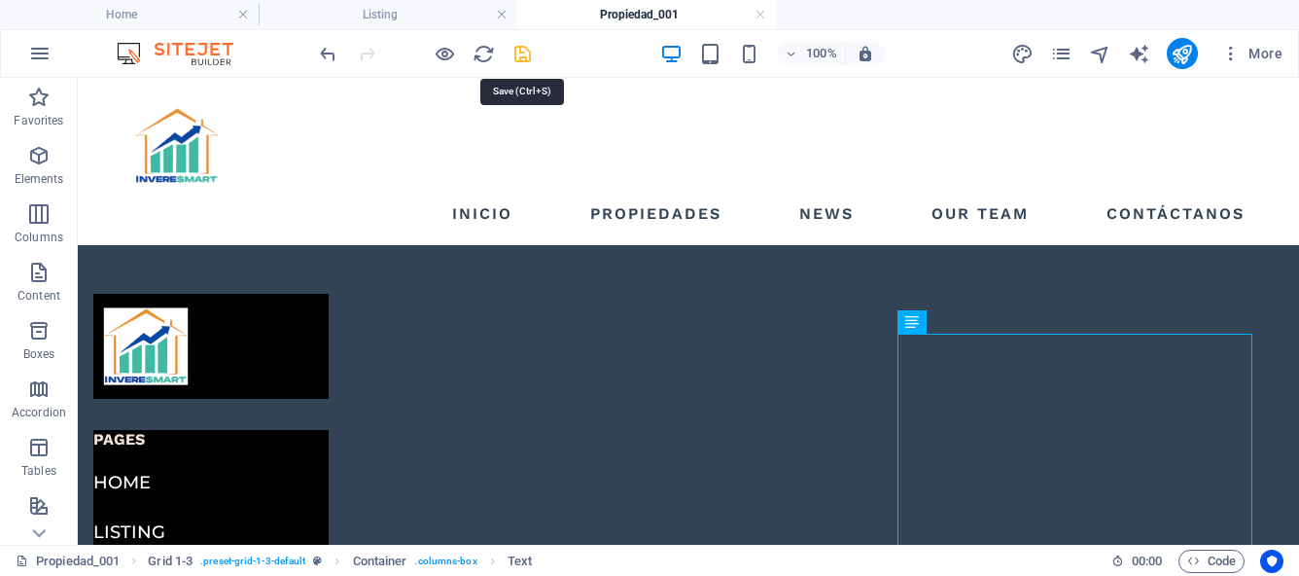
click at [524, 56] on icon "save" at bounding box center [522, 54] width 22 height 22
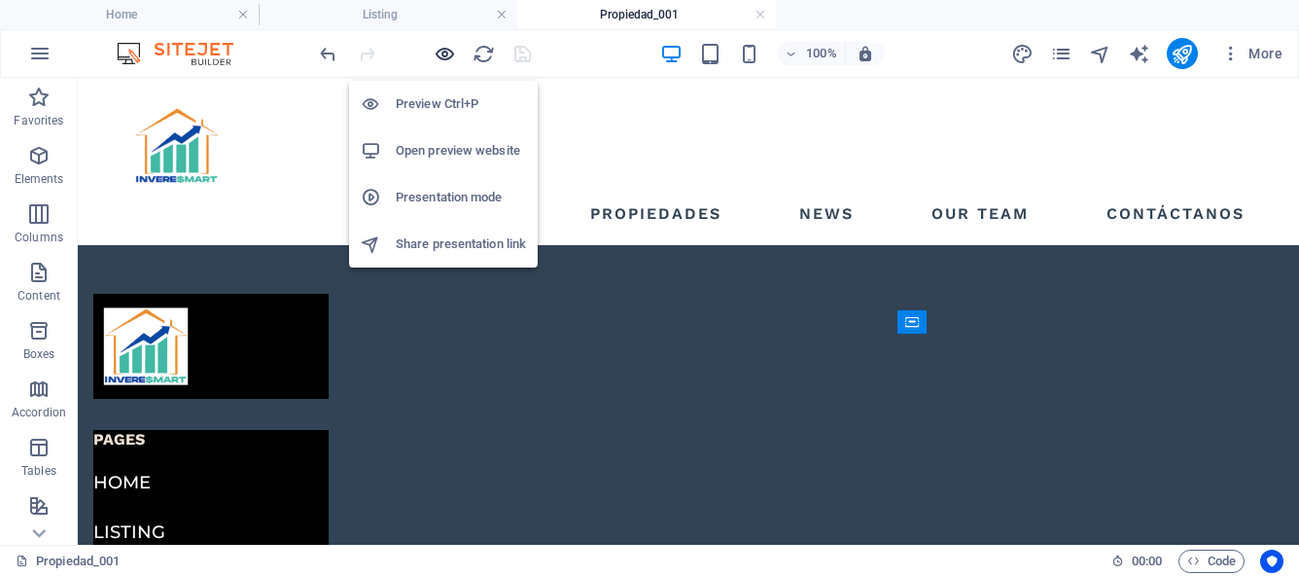
click at [443, 53] on icon "button" at bounding box center [445, 54] width 22 height 22
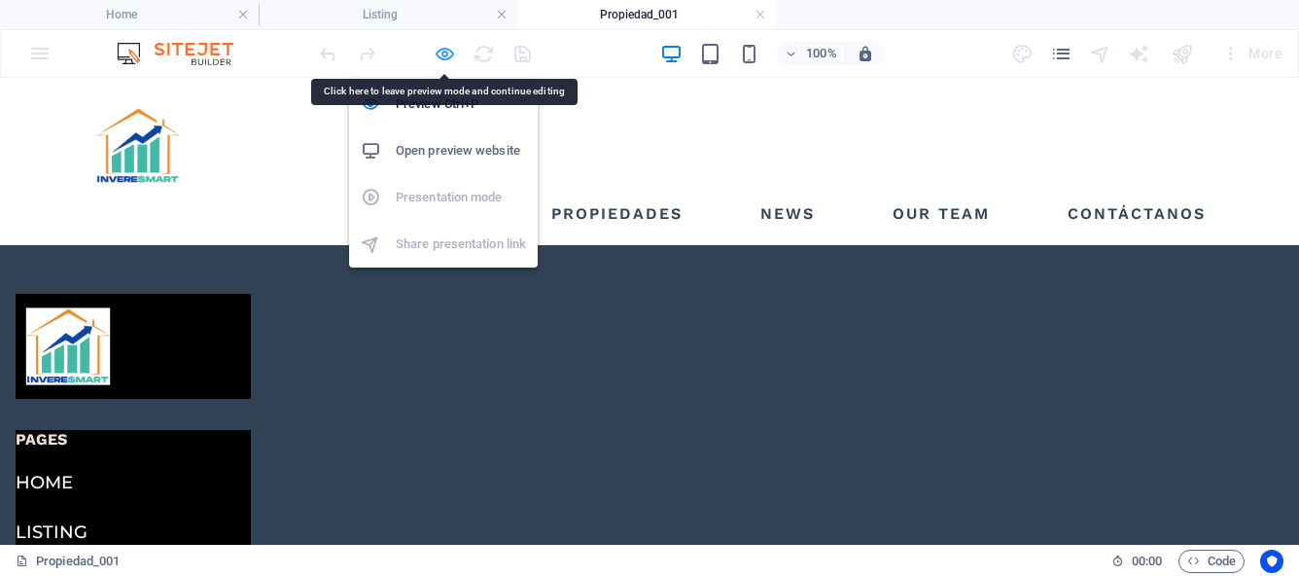
click at [442, 55] on icon "button" at bounding box center [445, 54] width 22 height 22
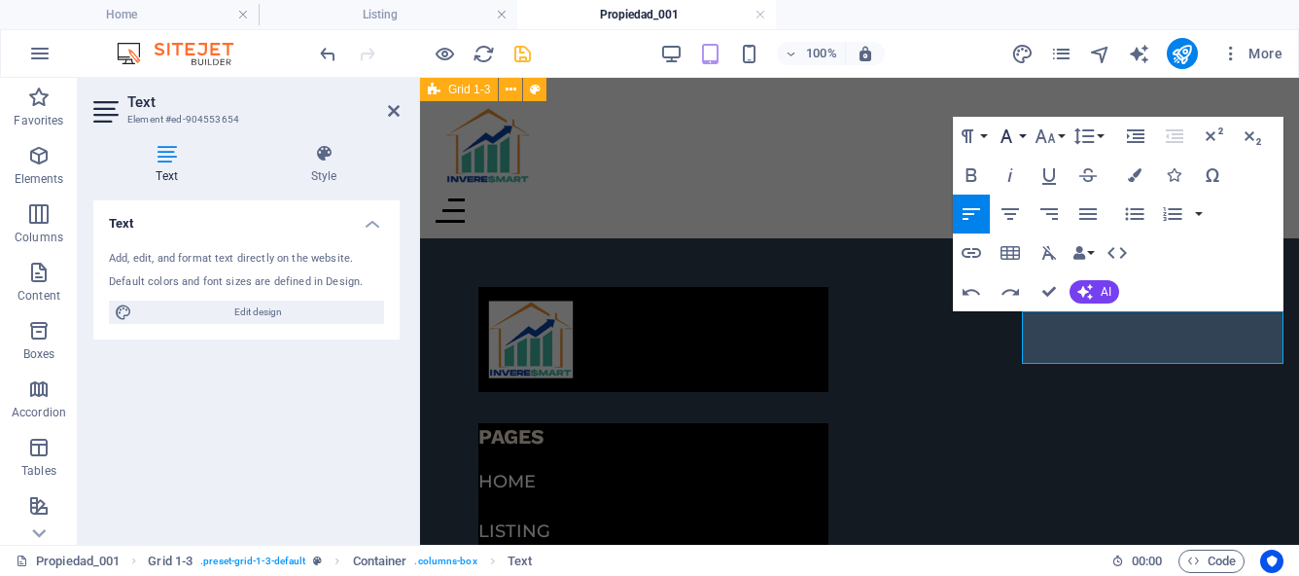
click at [1023, 137] on button "Font Family" at bounding box center [1010, 136] width 37 height 39
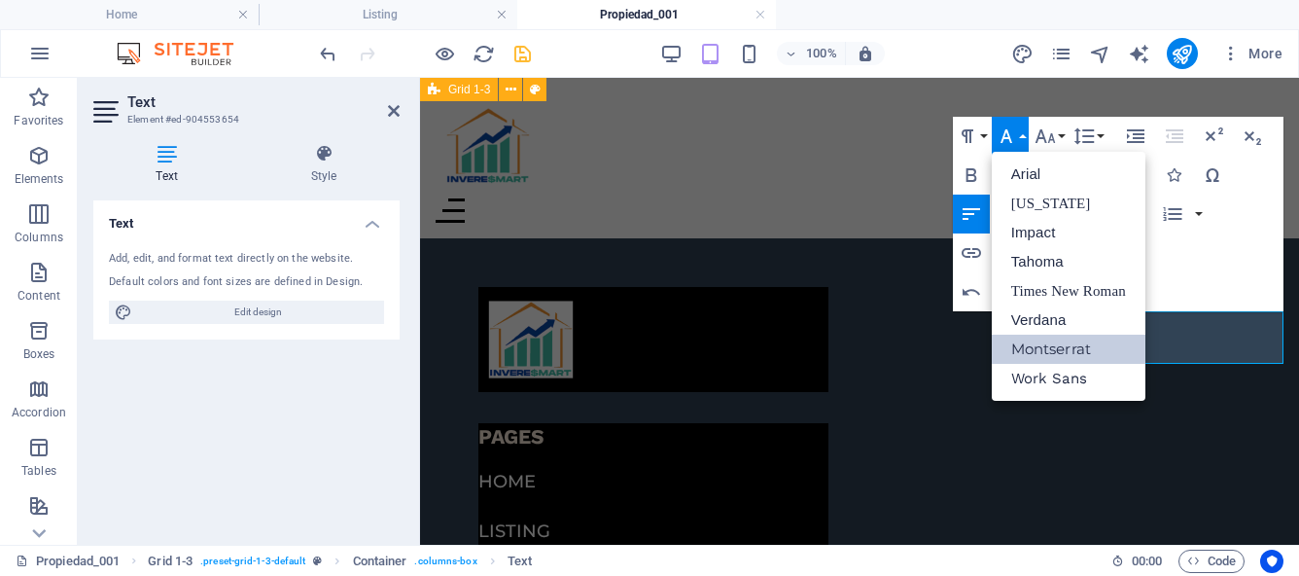
scroll to position [0, 0]
click at [1050, 238] on link "Impact" at bounding box center [1069, 232] width 154 height 29
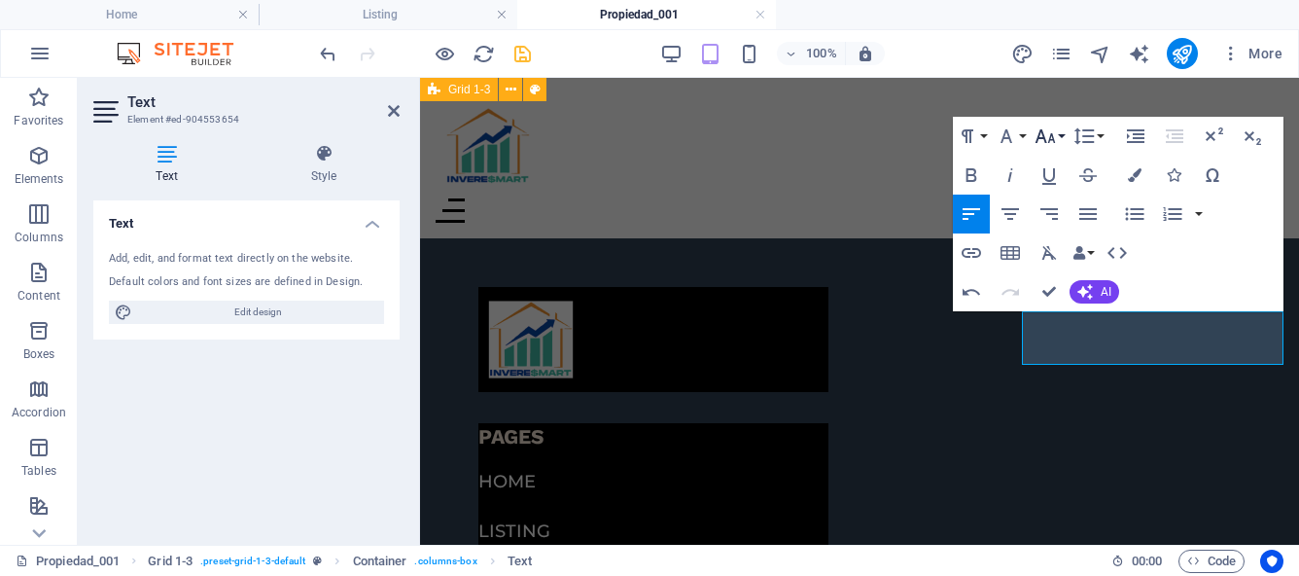
click at [1058, 135] on button "Font Size" at bounding box center [1049, 136] width 37 height 39
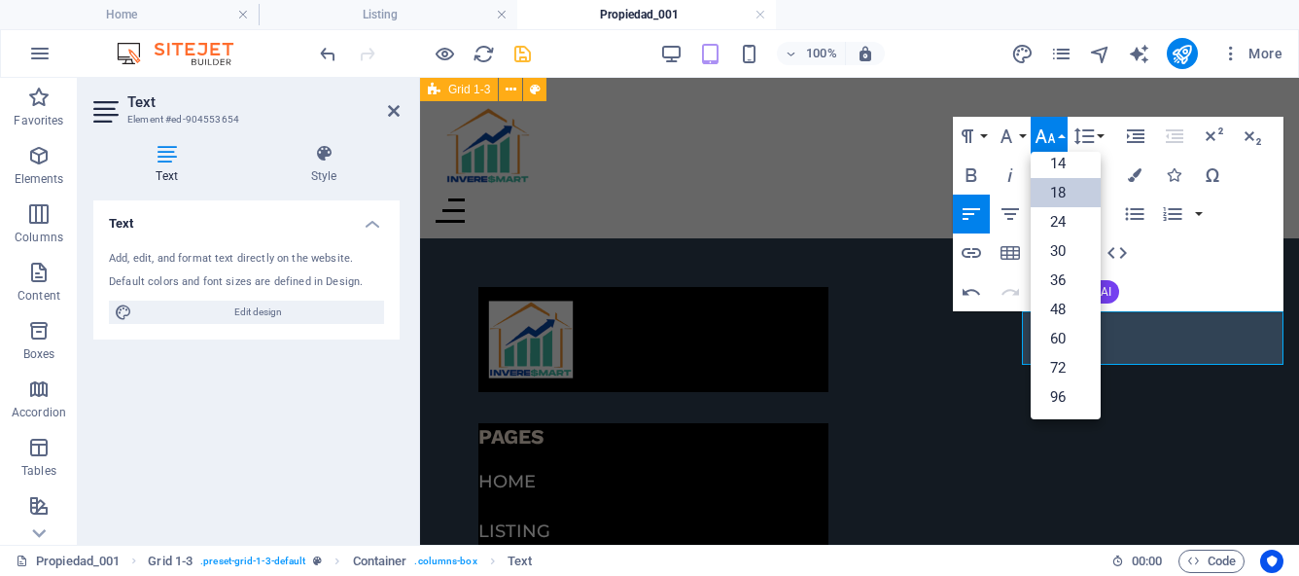
scroll to position [157, 0]
click at [1063, 187] on link "18" at bounding box center [1066, 192] width 70 height 29
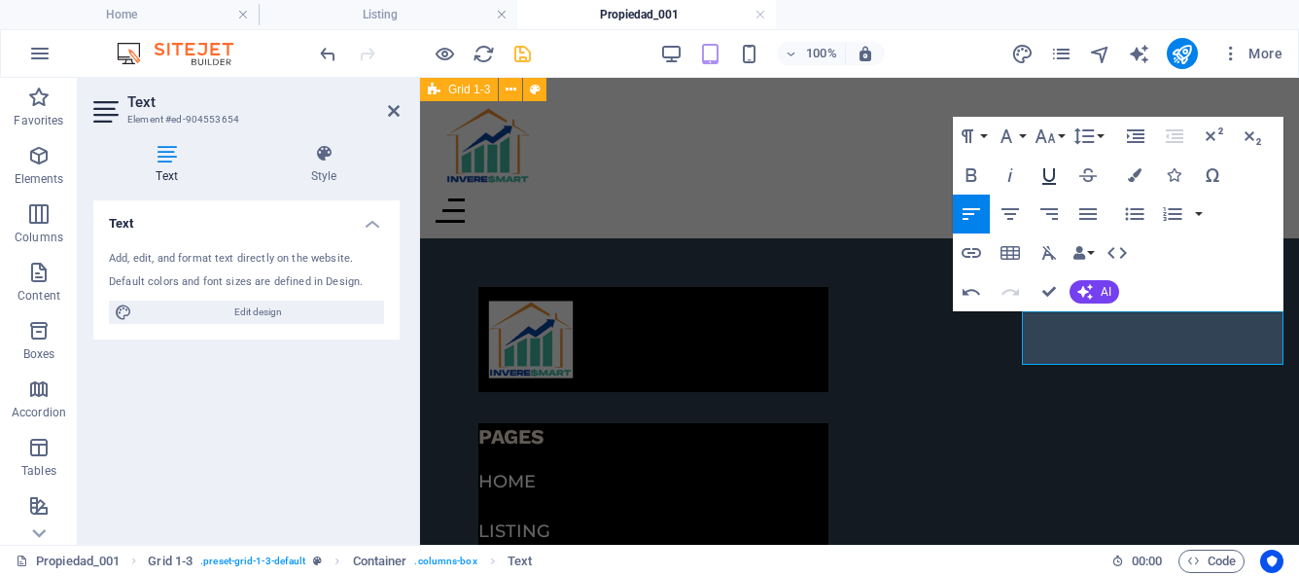
click at [1045, 175] on icon "button" at bounding box center [1048, 174] width 23 height 23
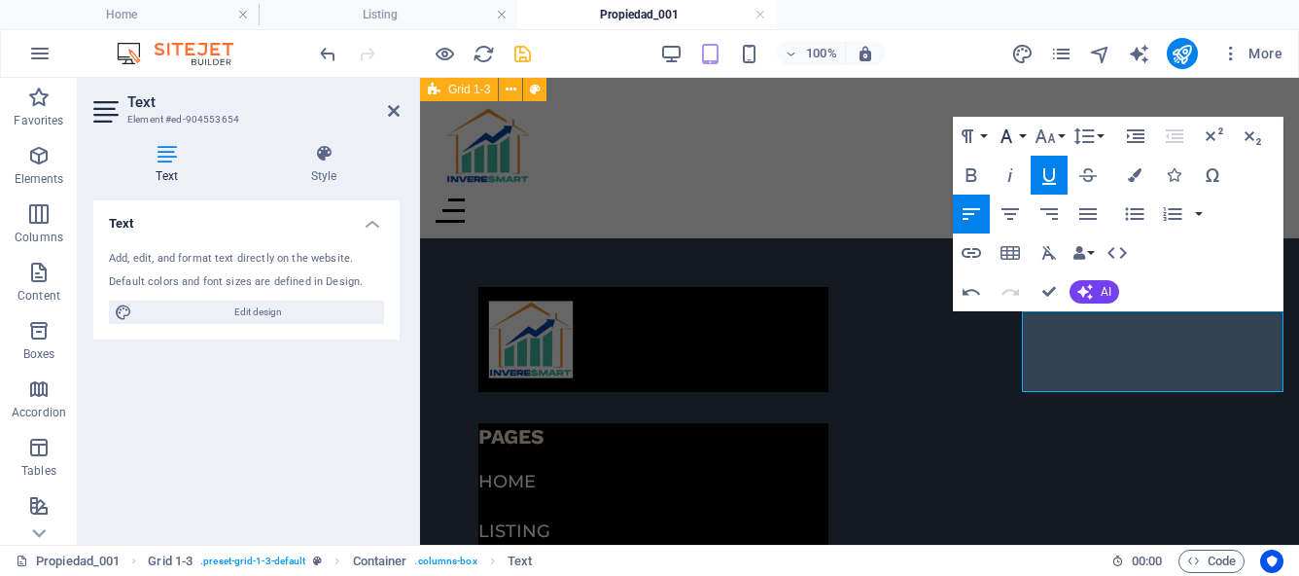
click at [1026, 133] on button "Font Family" at bounding box center [1010, 136] width 37 height 39
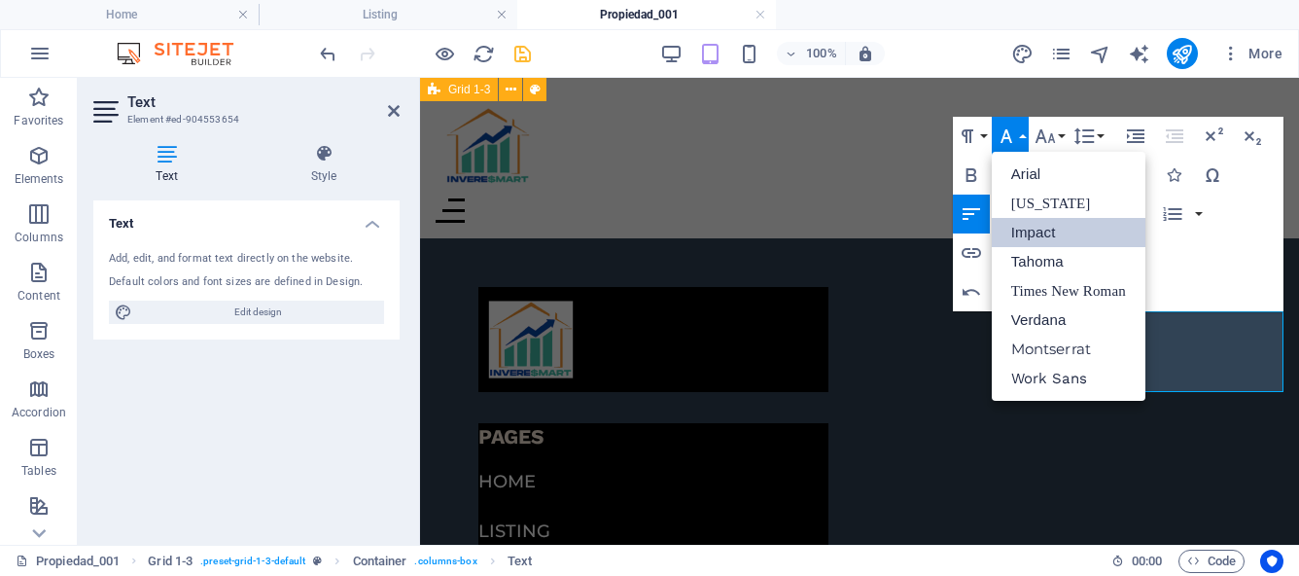
scroll to position [0, 0]
click at [1052, 351] on link "Montserrat" at bounding box center [1069, 348] width 154 height 29
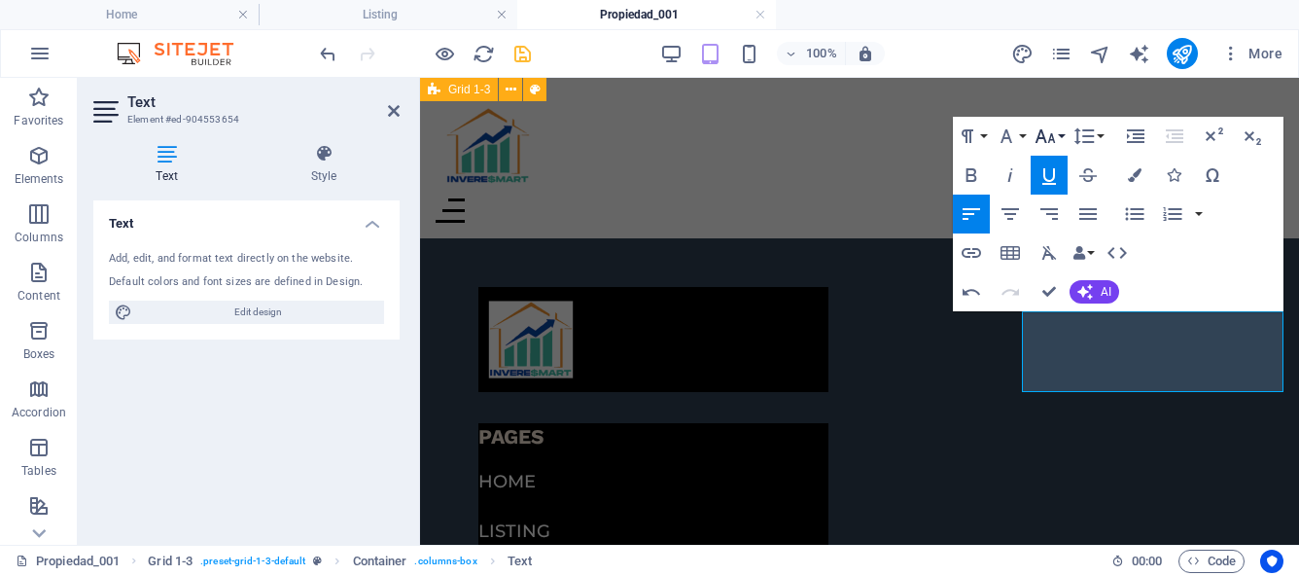
click at [1060, 132] on button "Font Size" at bounding box center [1049, 136] width 37 height 39
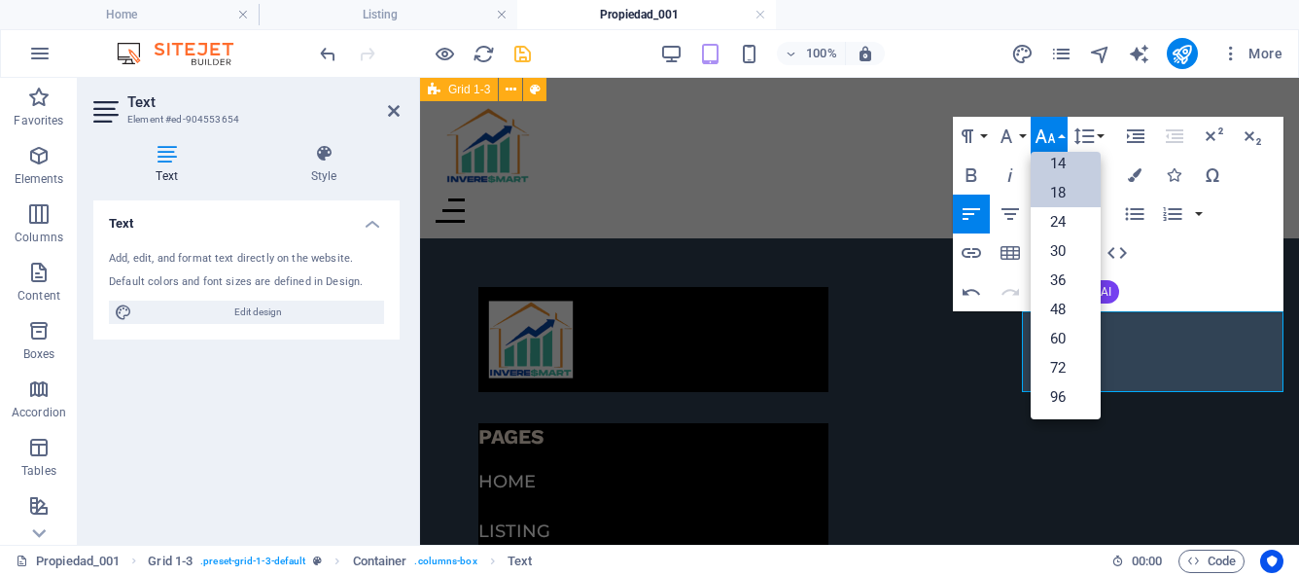
scroll to position [107, 0]
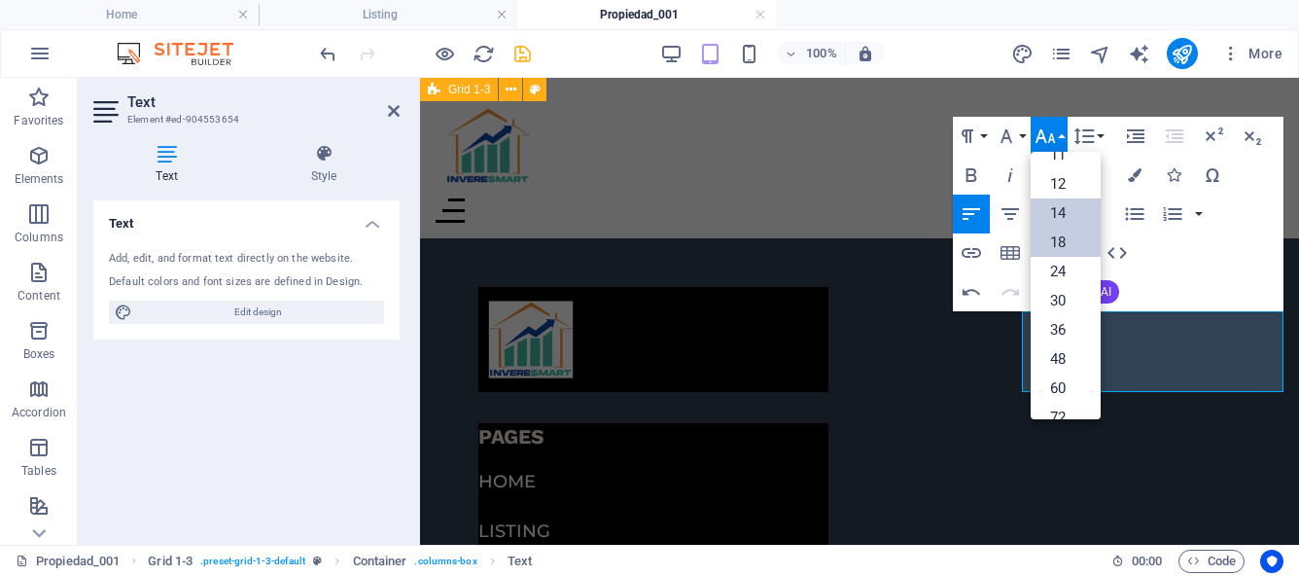
click at [1064, 171] on link "12" at bounding box center [1066, 183] width 70 height 29
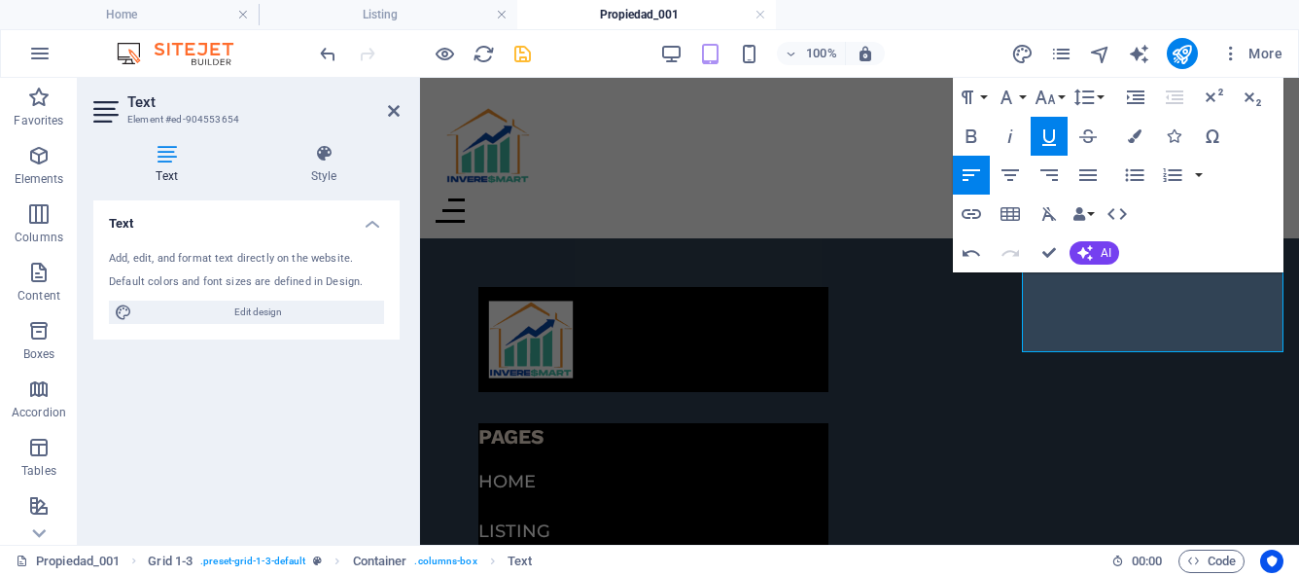
click at [1047, 131] on icon "button" at bounding box center [1048, 135] width 23 height 23
click at [1021, 99] on button "Font Family" at bounding box center [1010, 97] width 37 height 39
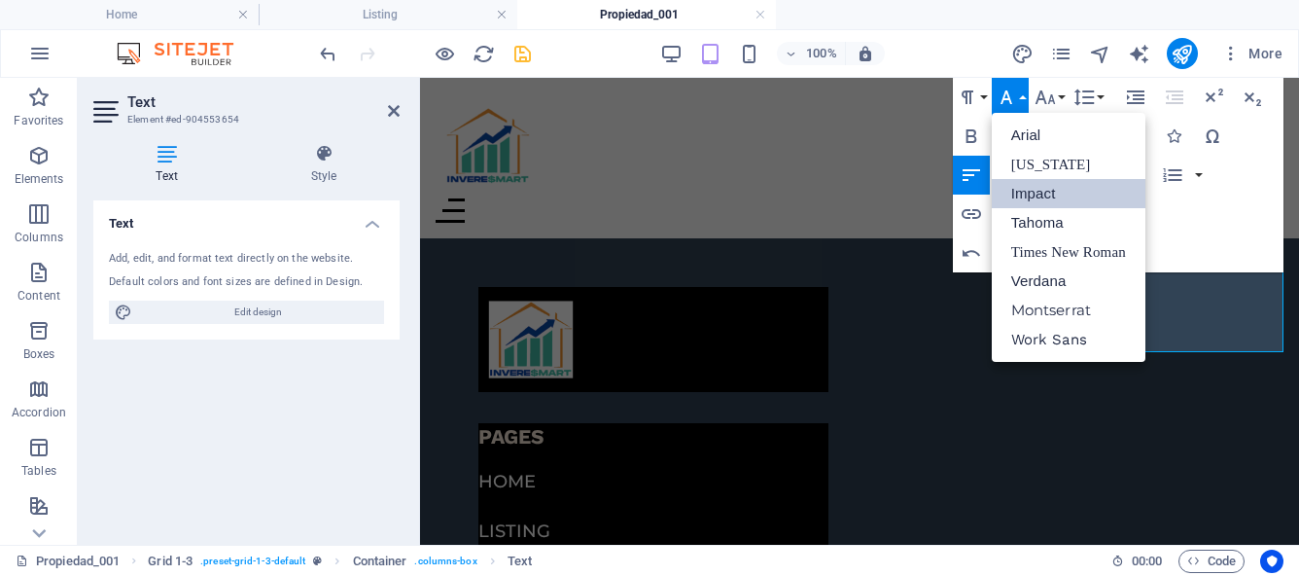
scroll to position [0, 0]
click at [1054, 309] on link "Montserrat" at bounding box center [1069, 310] width 154 height 29
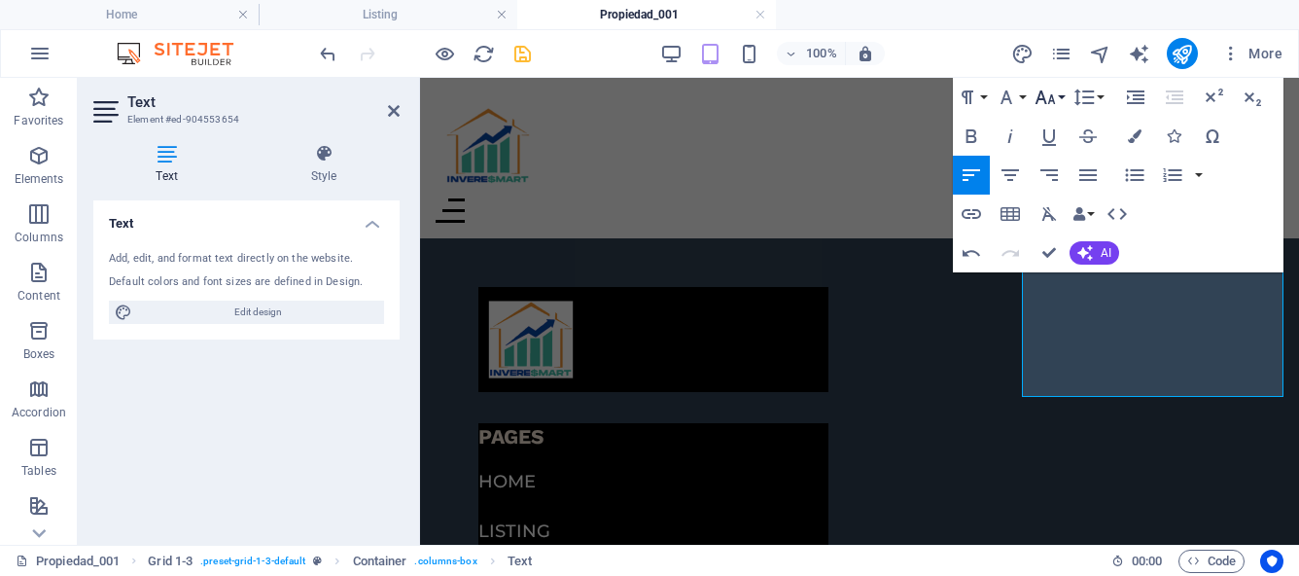
click at [1062, 97] on button "Font Size" at bounding box center [1049, 97] width 37 height 39
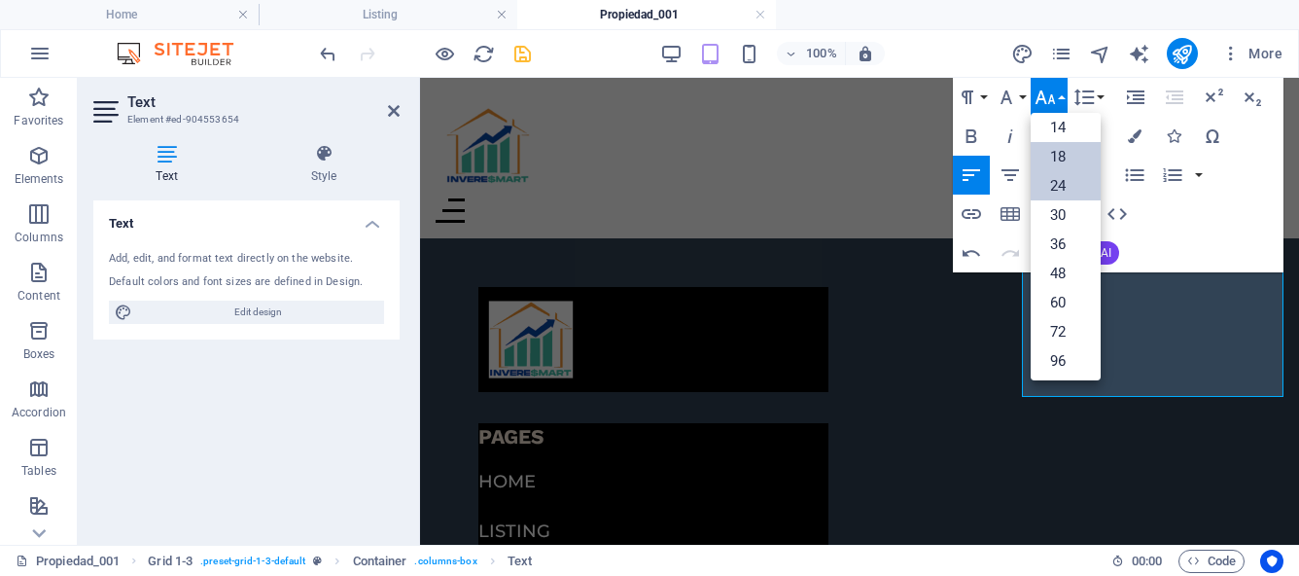
scroll to position [117, 0]
click at [1060, 131] on link "12" at bounding box center [1066, 135] width 70 height 29
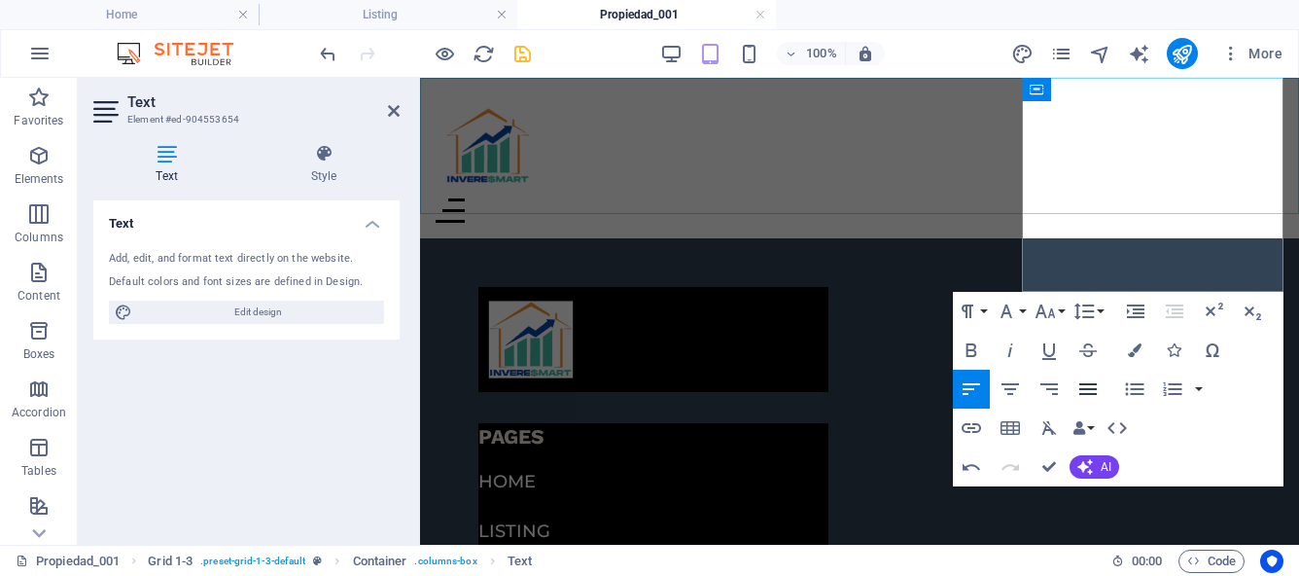
click at [1085, 384] on icon "button" at bounding box center [1088, 389] width 18 height 12
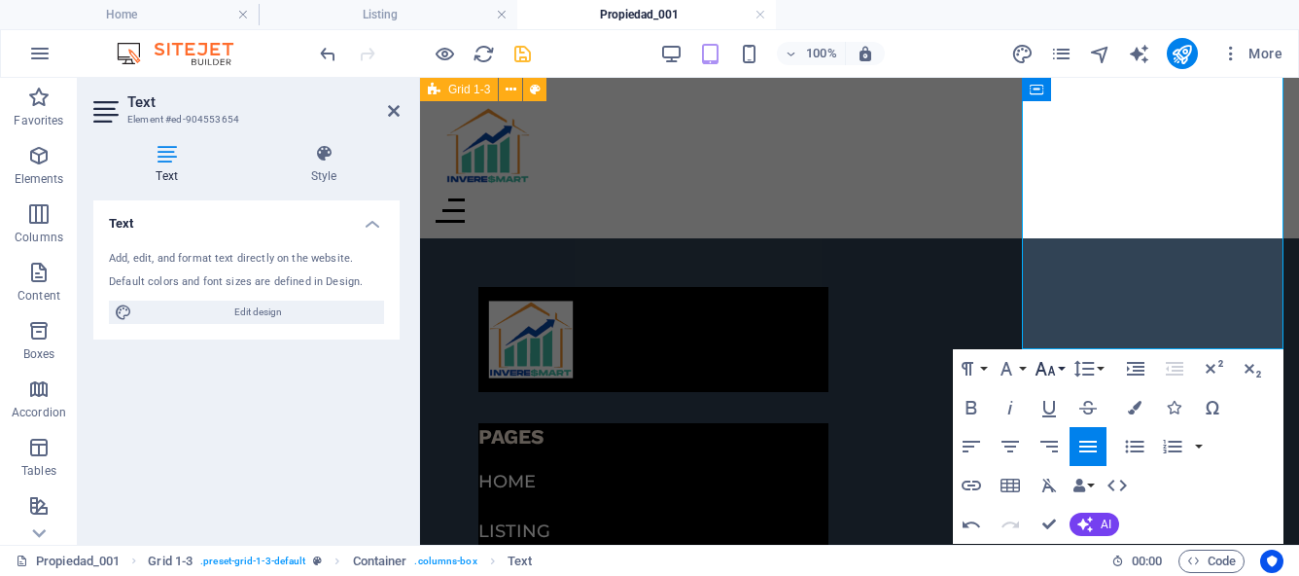
click at [1059, 364] on button "Font Size" at bounding box center [1049, 368] width 37 height 39
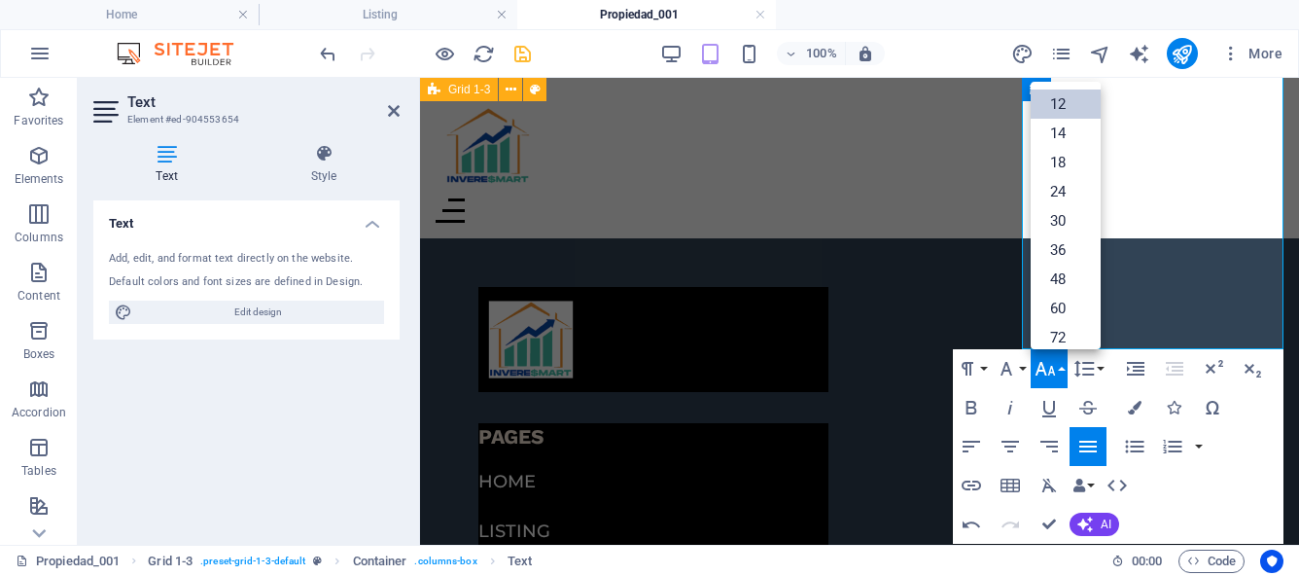
scroll to position [139, 0]
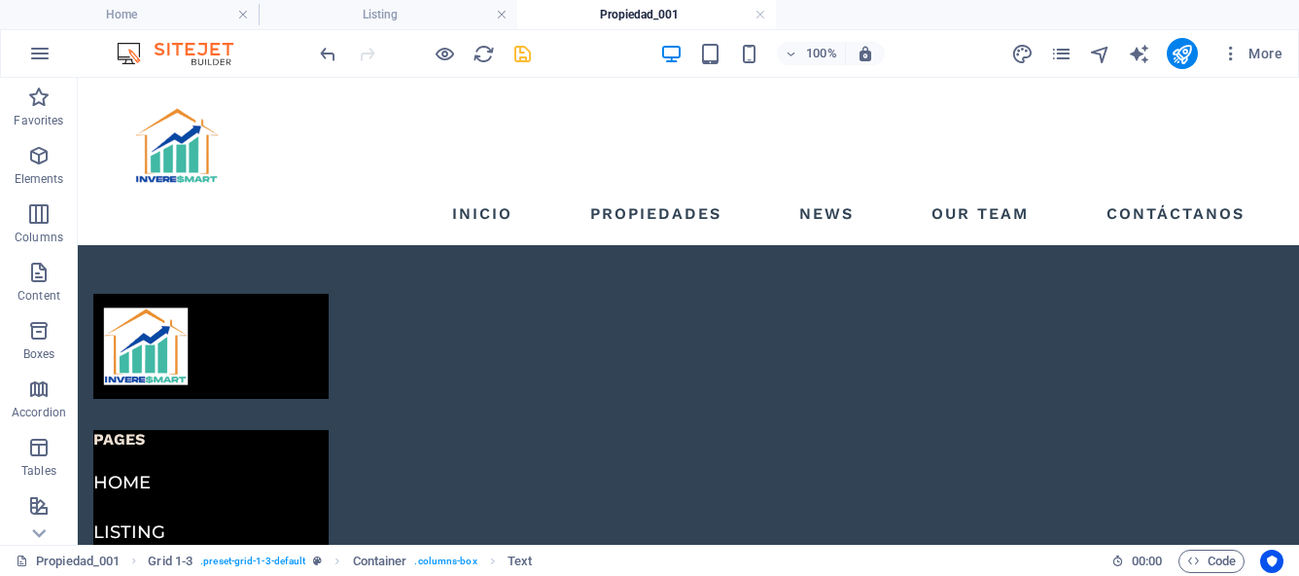
click at [522, 56] on icon "save" at bounding box center [522, 54] width 22 height 22
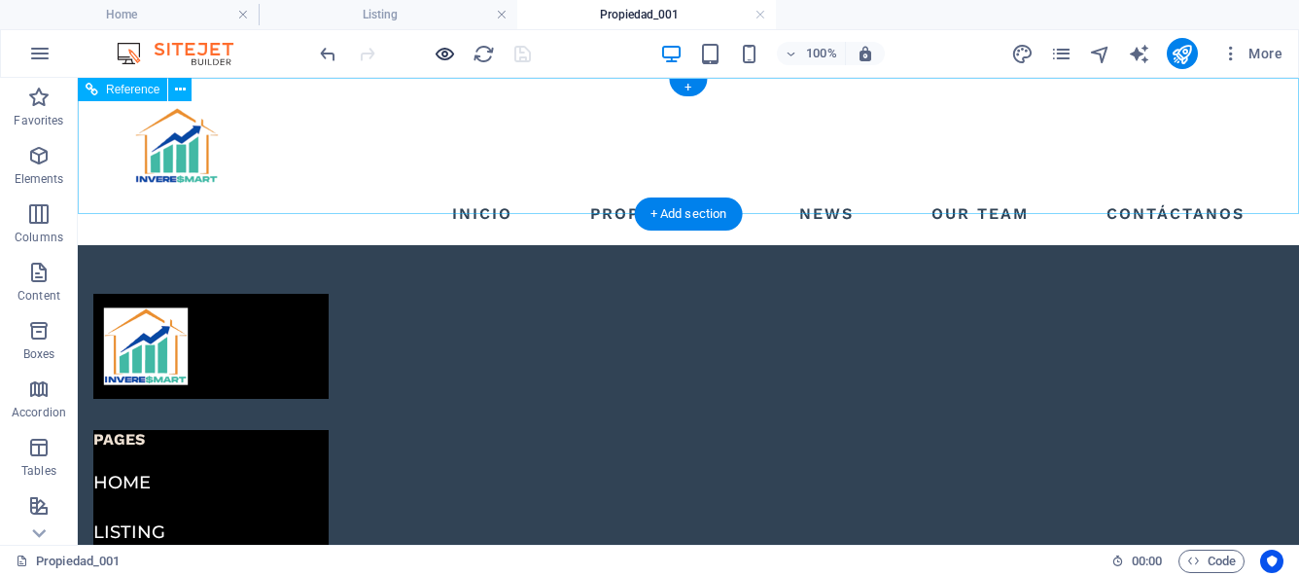
click at [446, 55] on icon "button" at bounding box center [445, 54] width 22 height 22
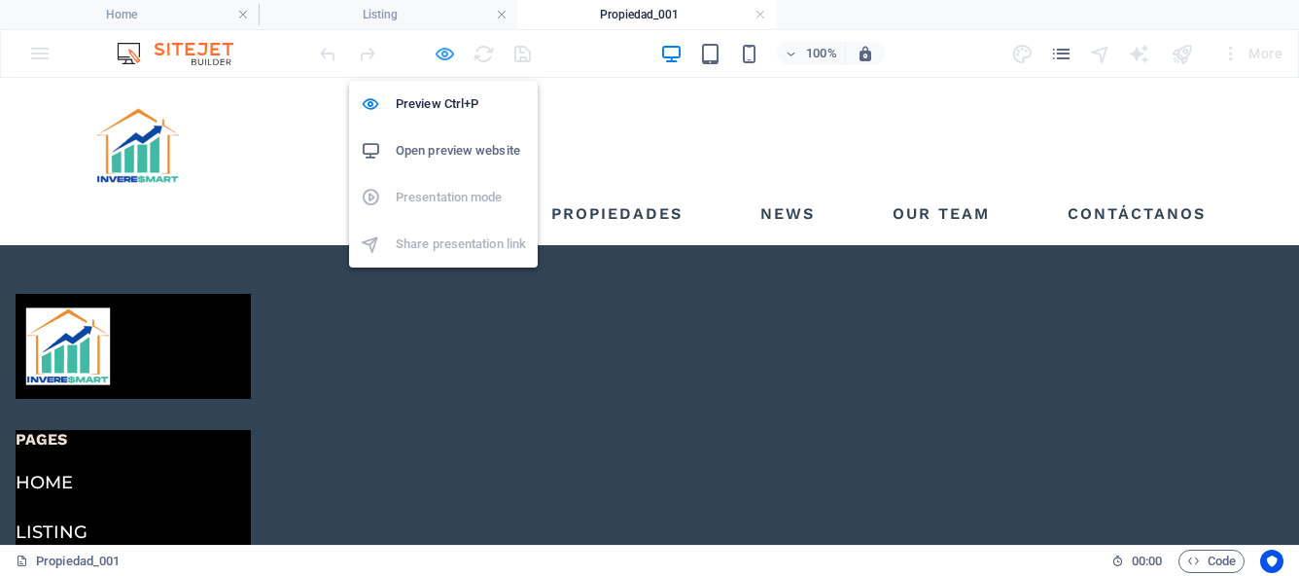
click at [444, 52] on icon "button" at bounding box center [445, 54] width 22 height 22
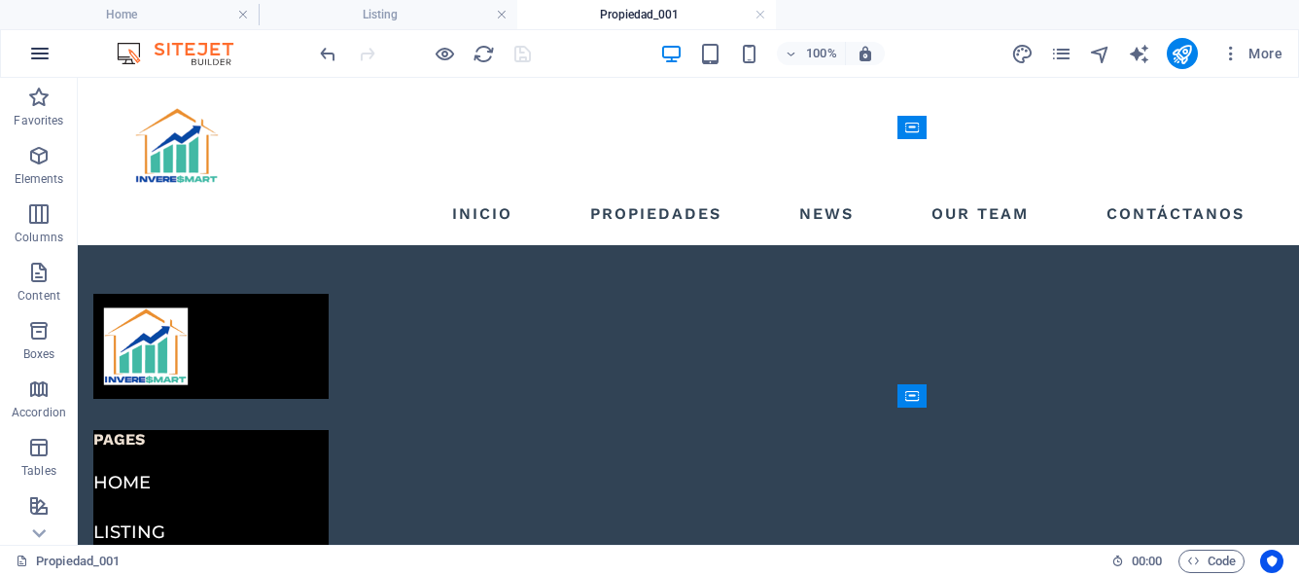
click at [47, 55] on icon "button" at bounding box center [39, 53] width 23 height 23
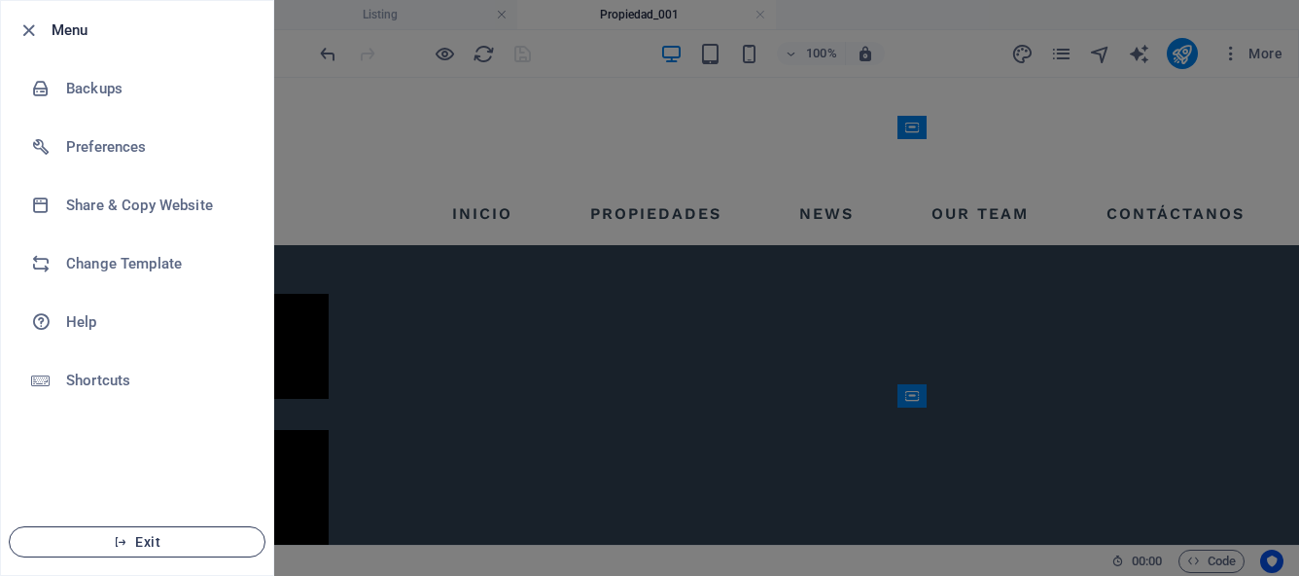
click at [141, 545] on span "Exit" at bounding box center [137, 542] width 224 height 16
